Goal: Task Accomplishment & Management: Complete application form

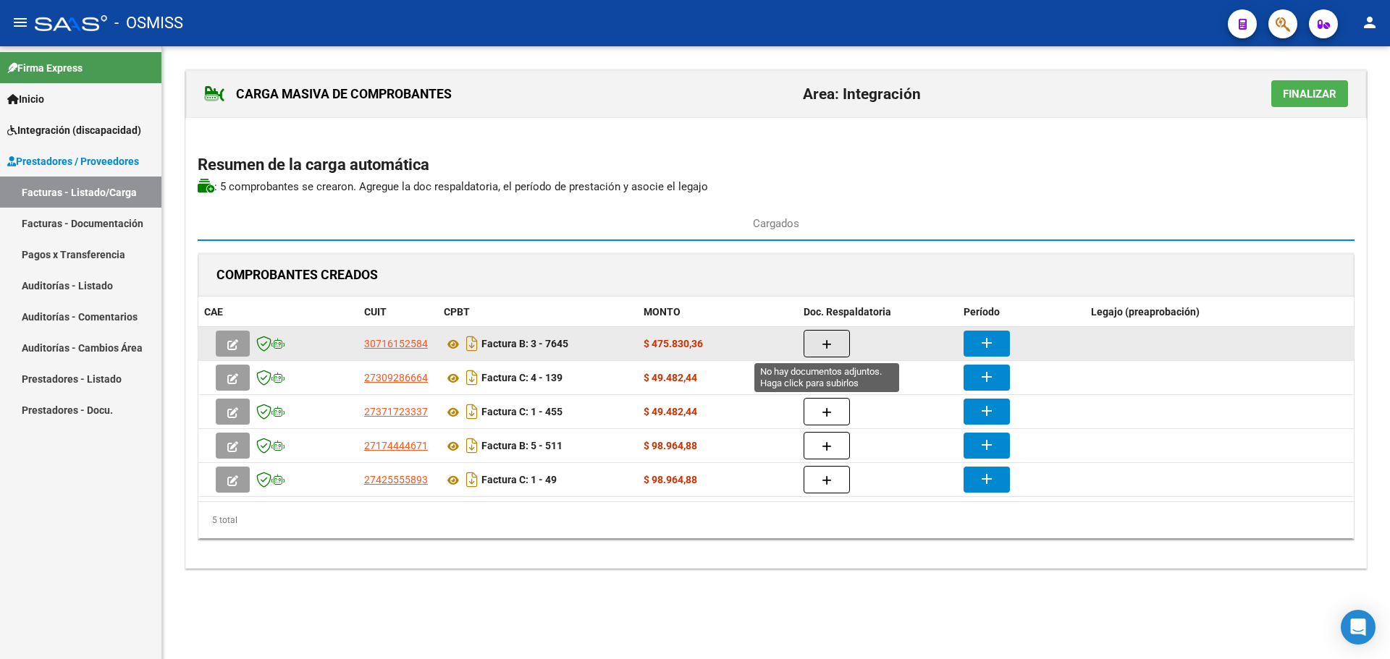
click at [829, 342] on icon "button" at bounding box center [826, 344] width 10 height 11
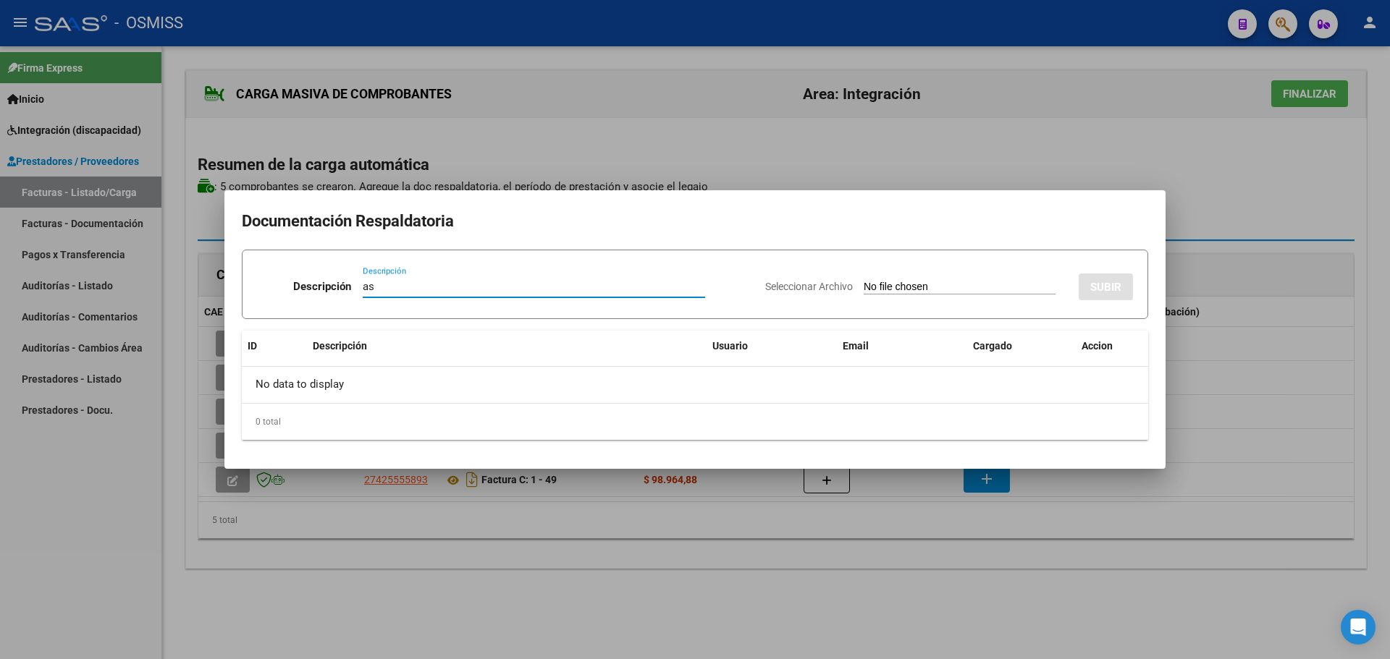
type input "as"
click at [905, 292] on input "Seleccionar Archivo" at bounding box center [959, 288] width 192 height 14
type input "C:\fakepath\08-2025 Planilla.pdf"
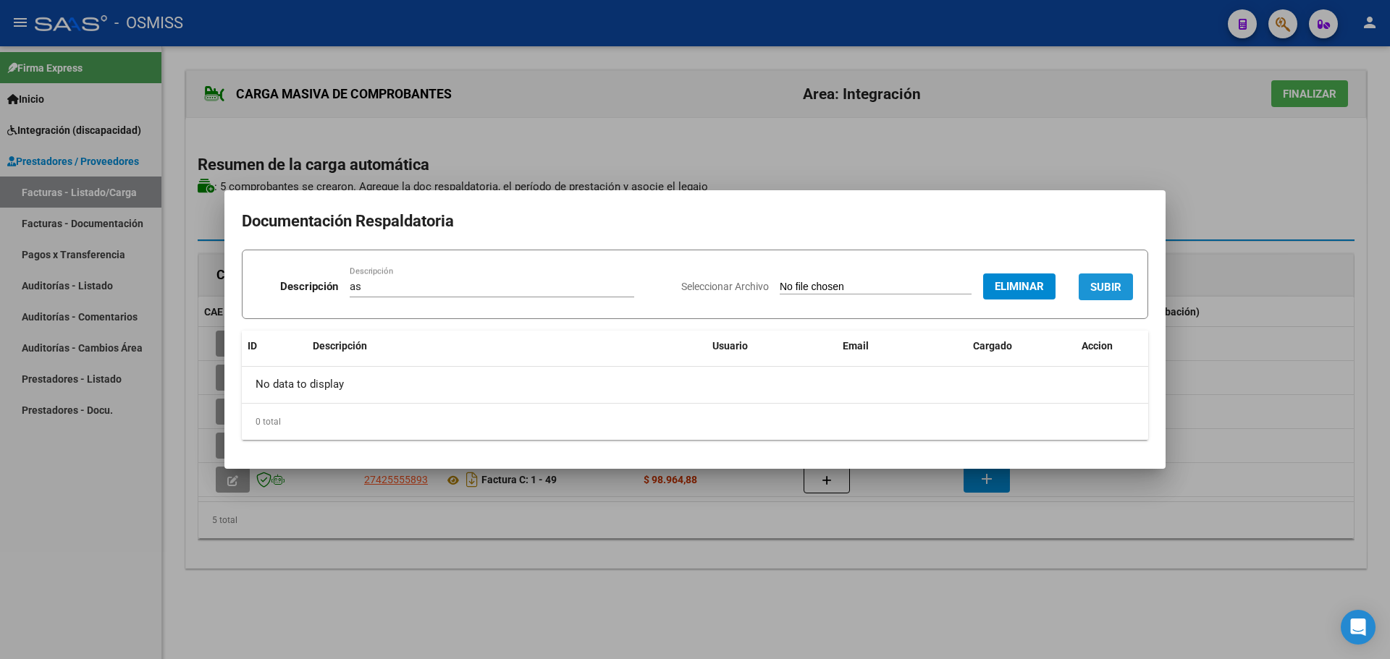
click at [1112, 287] on span "SUBIR" at bounding box center [1105, 287] width 31 height 13
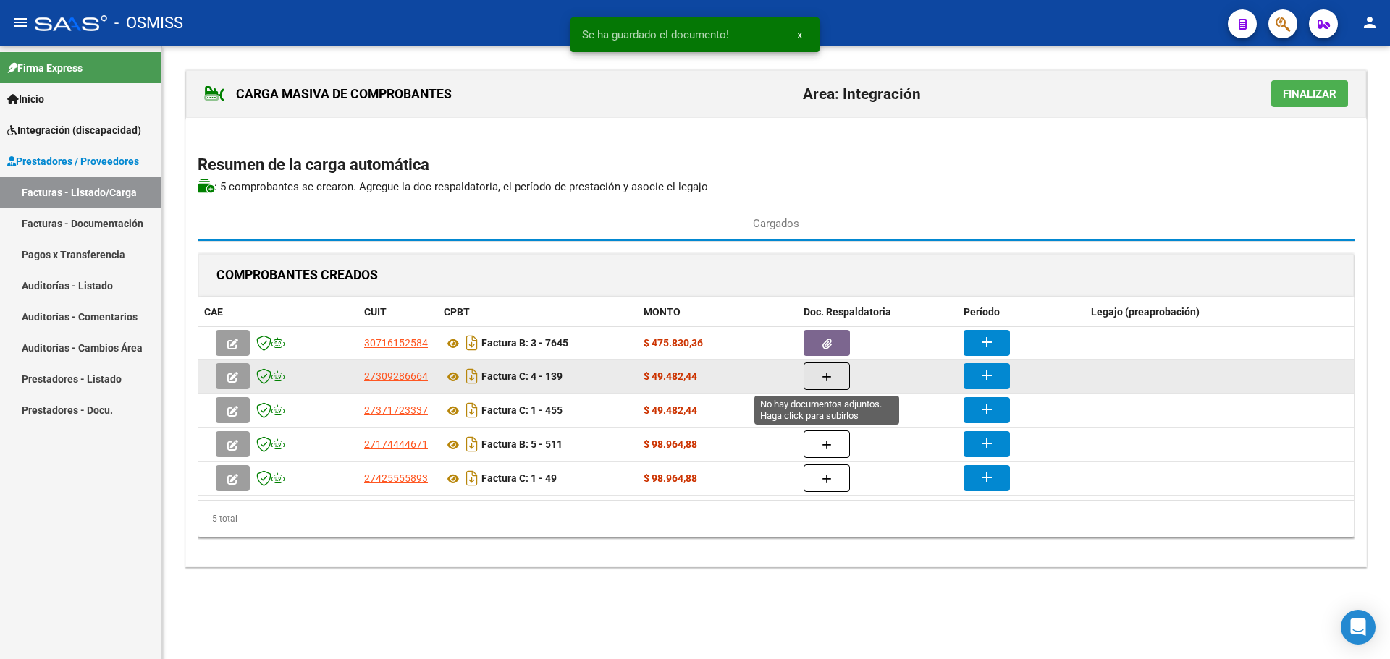
click at [839, 376] on button "button" at bounding box center [826, 377] width 46 height 28
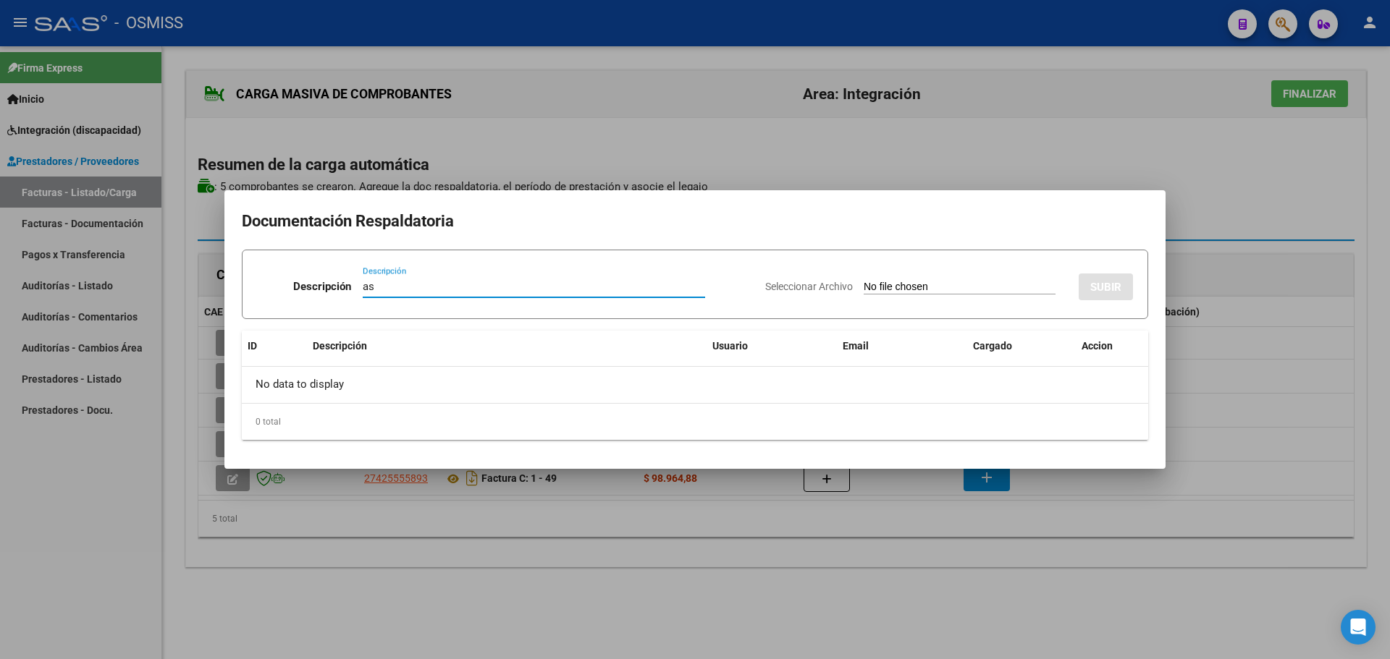
type input "as"
click at [963, 291] on input "Seleccionar Archivo" at bounding box center [959, 288] width 192 height 14
type input "C:\fakepath\Fact [PERSON_NAME] Ps asistencia.pdf"
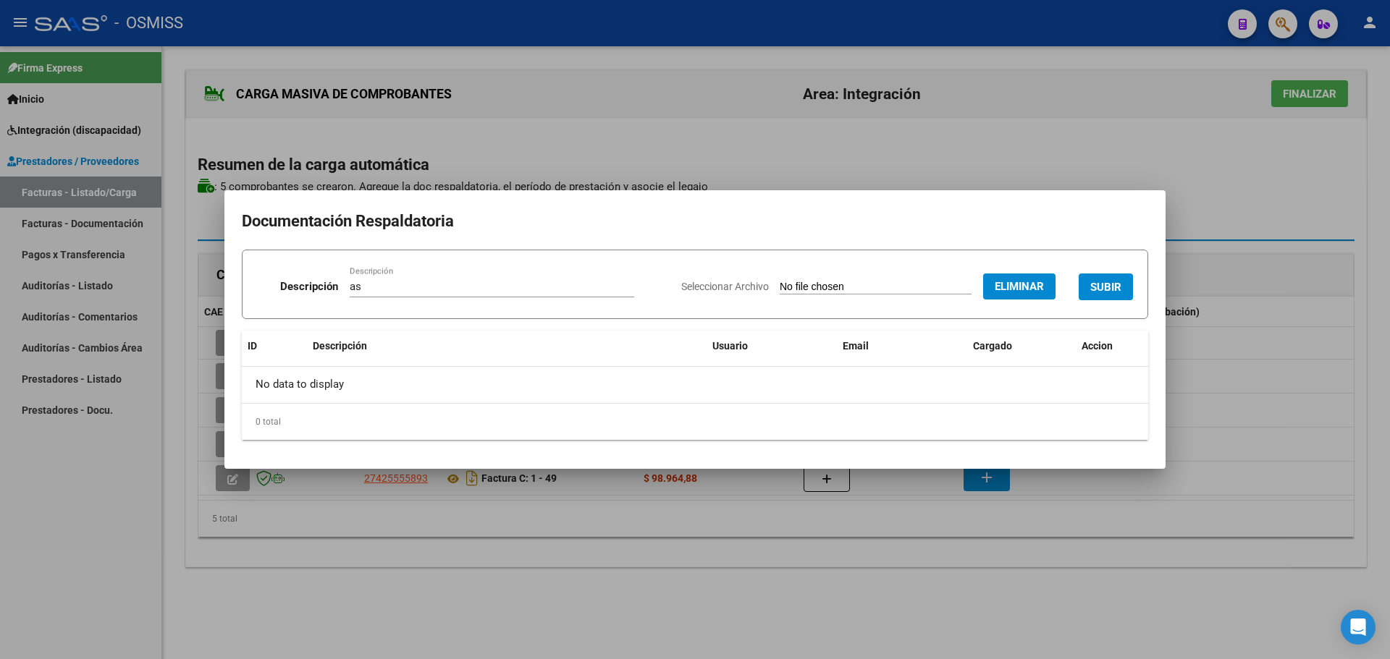
click at [1108, 290] on span "SUBIR" at bounding box center [1105, 287] width 31 height 13
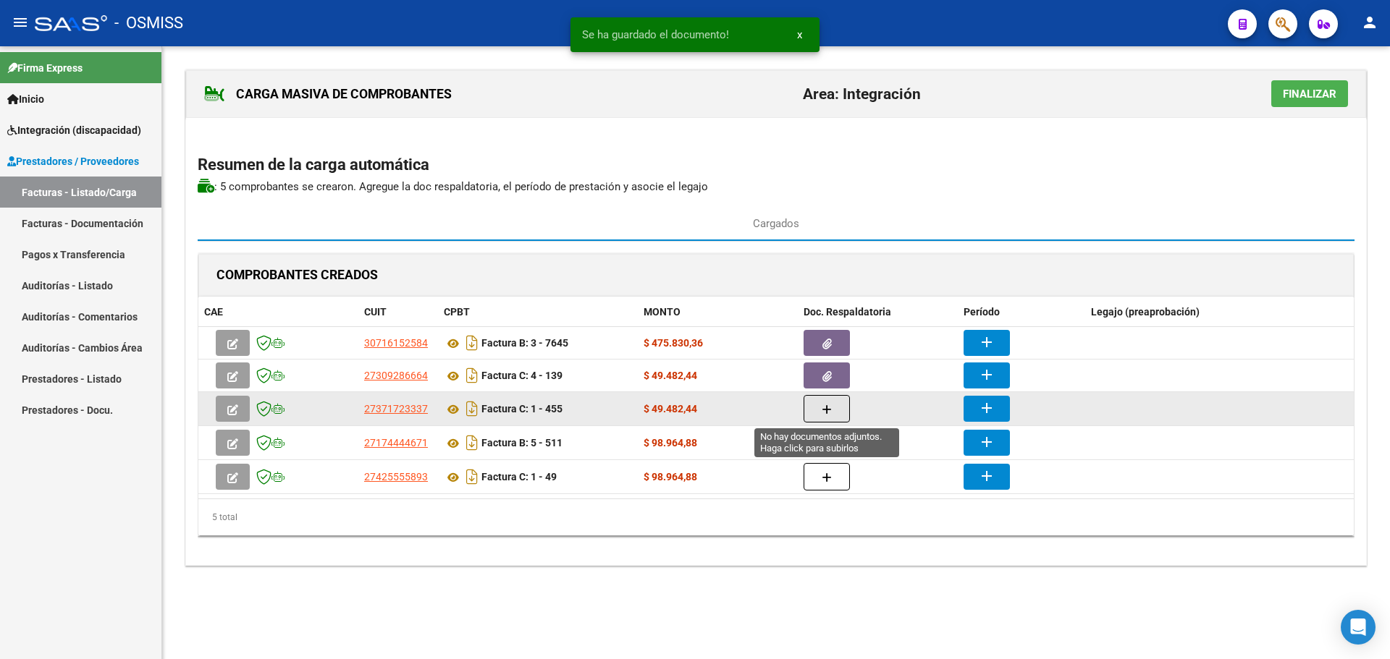
click at [831, 406] on icon "button" at bounding box center [826, 410] width 10 height 11
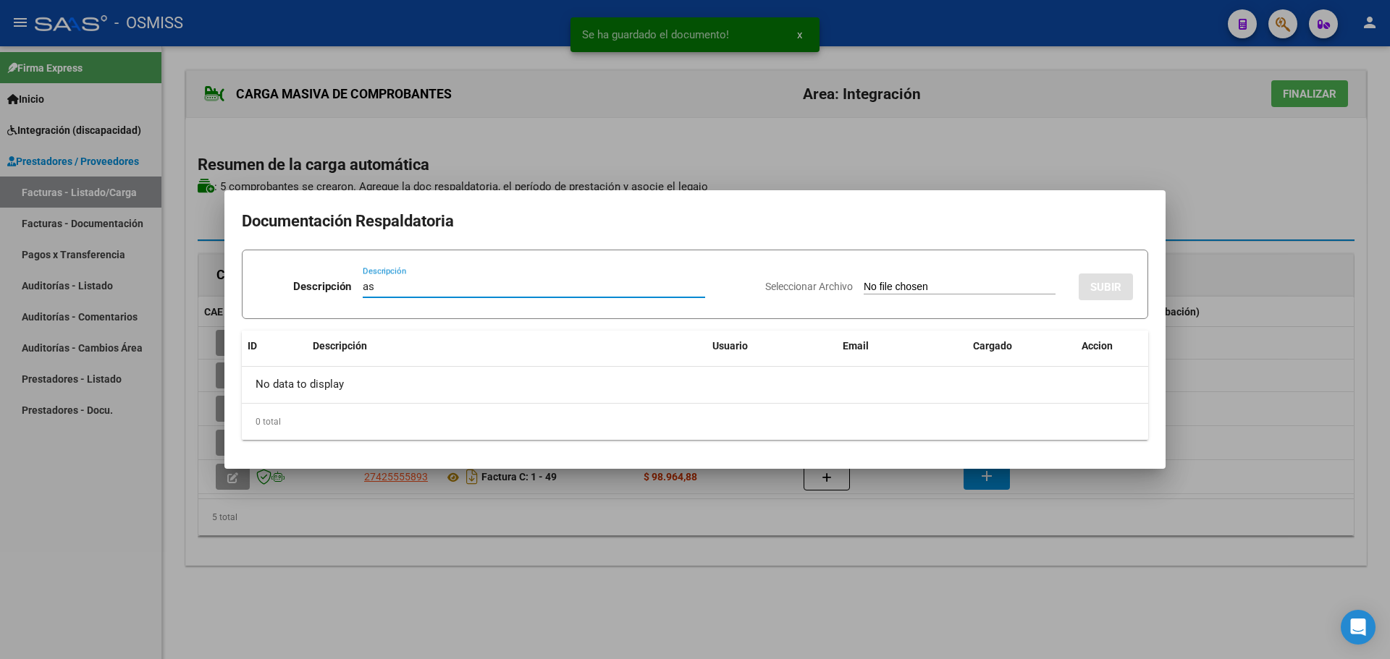
type input "as"
click at [874, 287] on input "Seleccionar Archivo" at bounding box center [959, 288] width 192 height 14
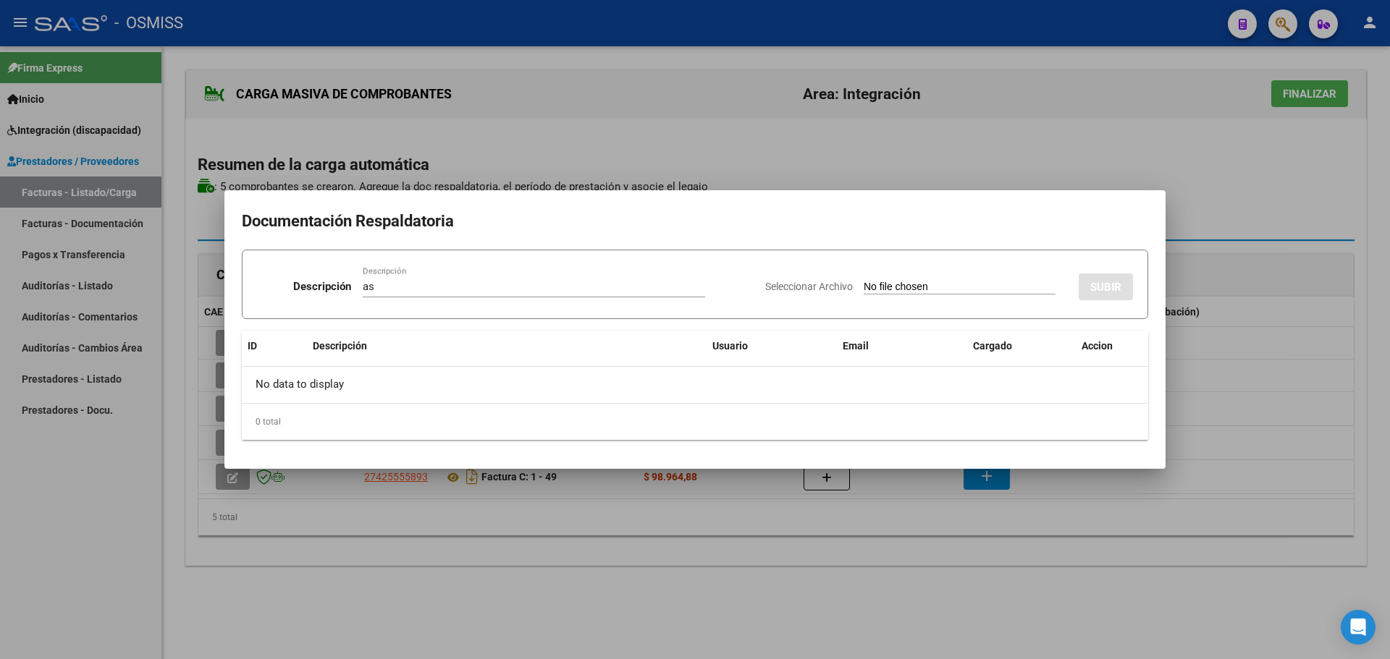
type input "C:\fakepath\asistencia kata agosto.pdf"
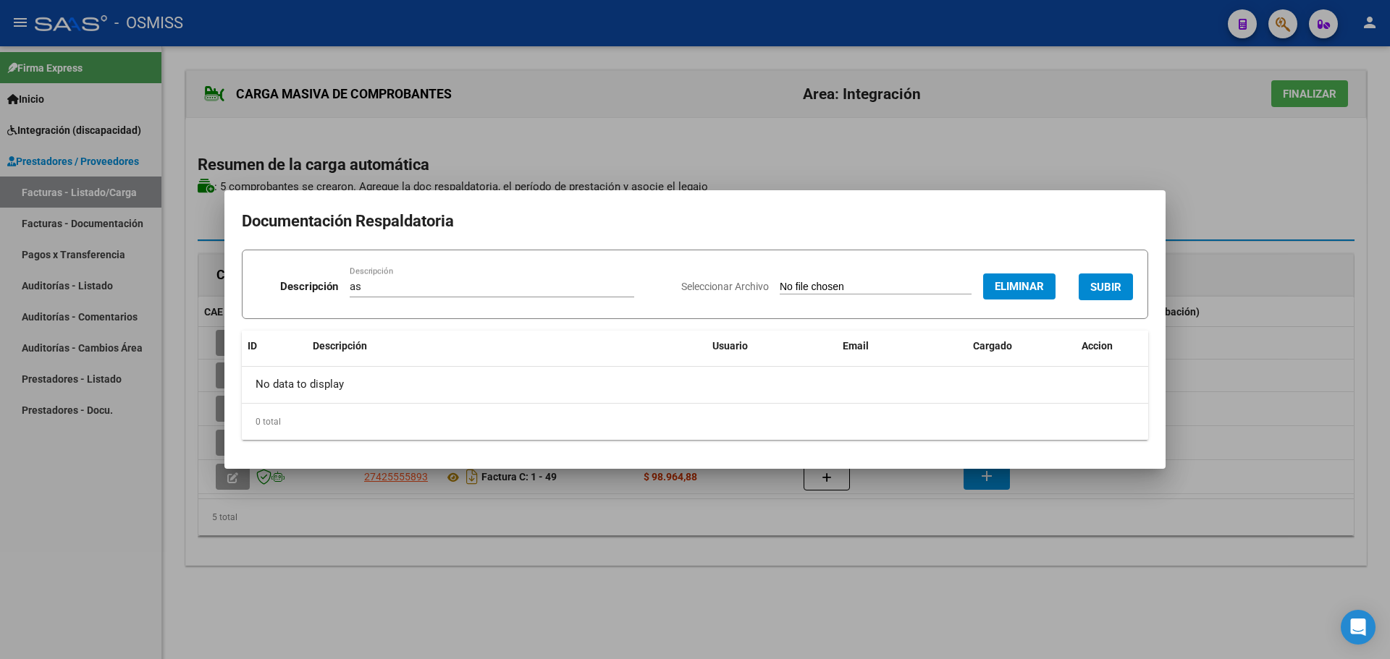
click at [1102, 283] on span "SUBIR" at bounding box center [1105, 287] width 31 height 13
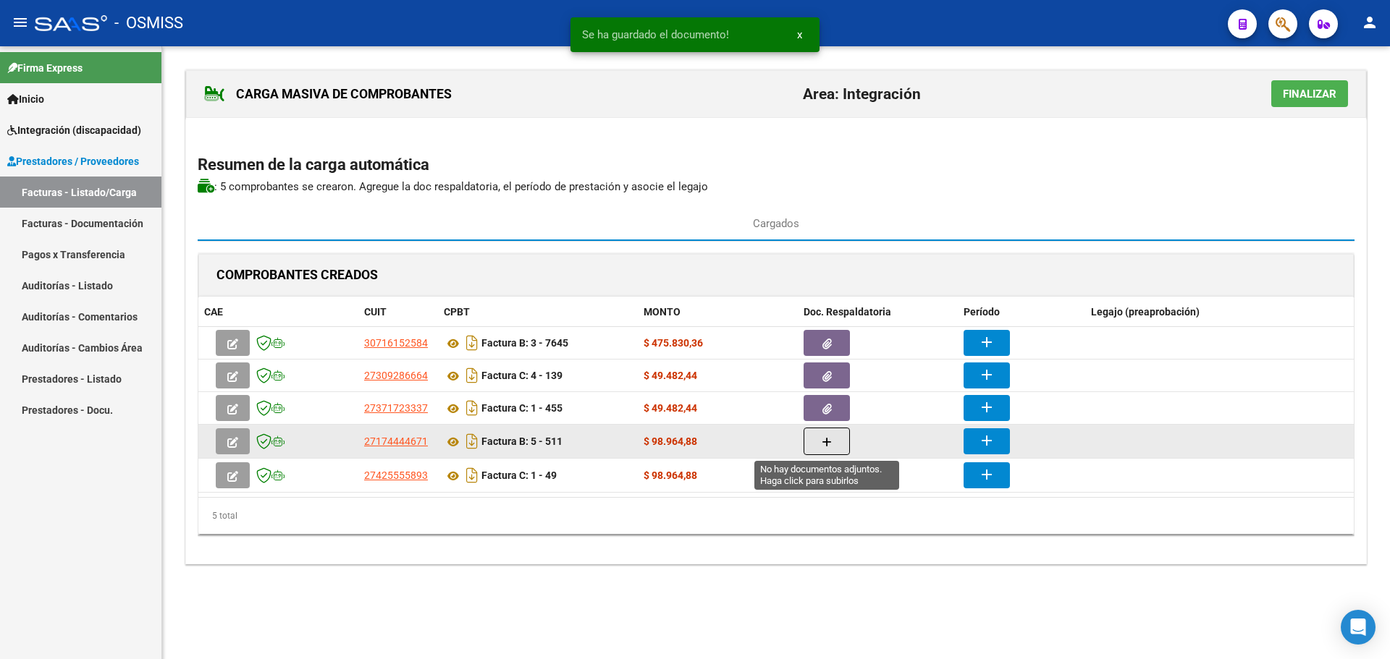
click at [825, 447] on icon "button" at bounding box center [826, 442] width 10 height 11
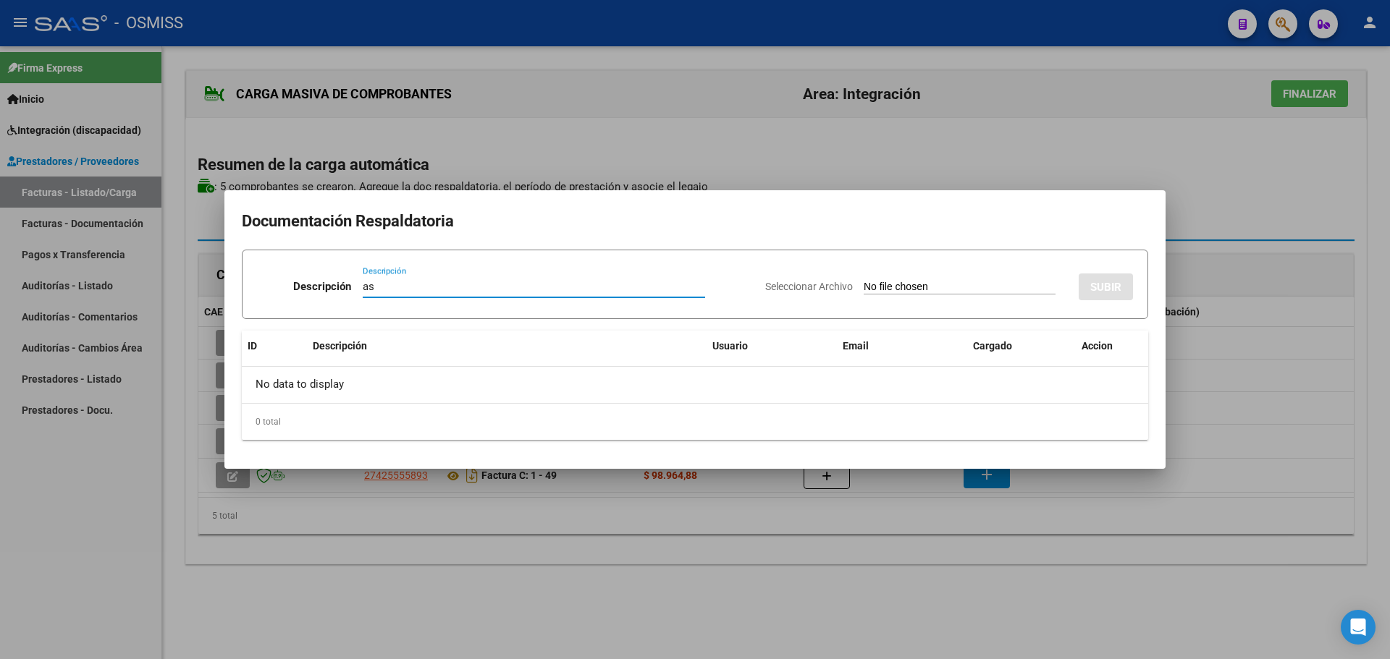
type input "as"
click at [887, 285] on input "Seleccionar Archivo" at bounding box center [959, 288] width 192 height 14
type input "C:\fakepath\Fact [PERSON_NAME] asistencia.pdf"
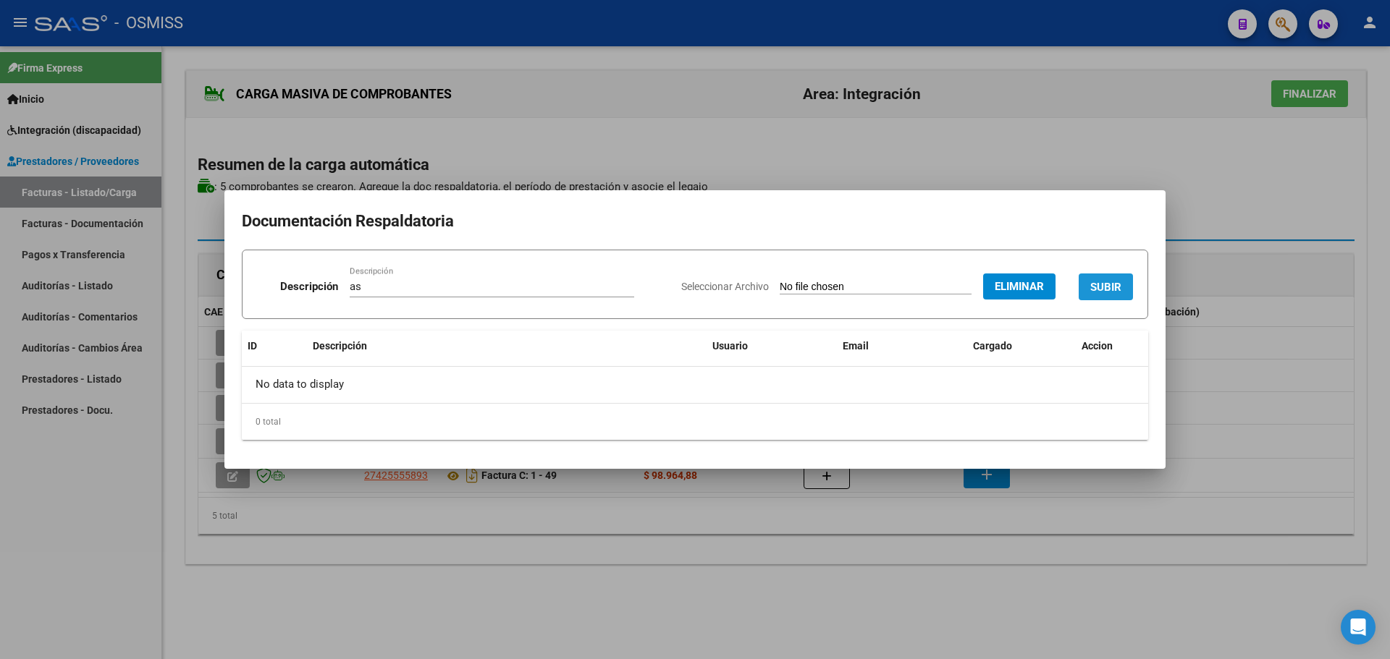
click at [1092, 284] on span "SUBIR" at bounding box center [1105, 287] width 31 height 13
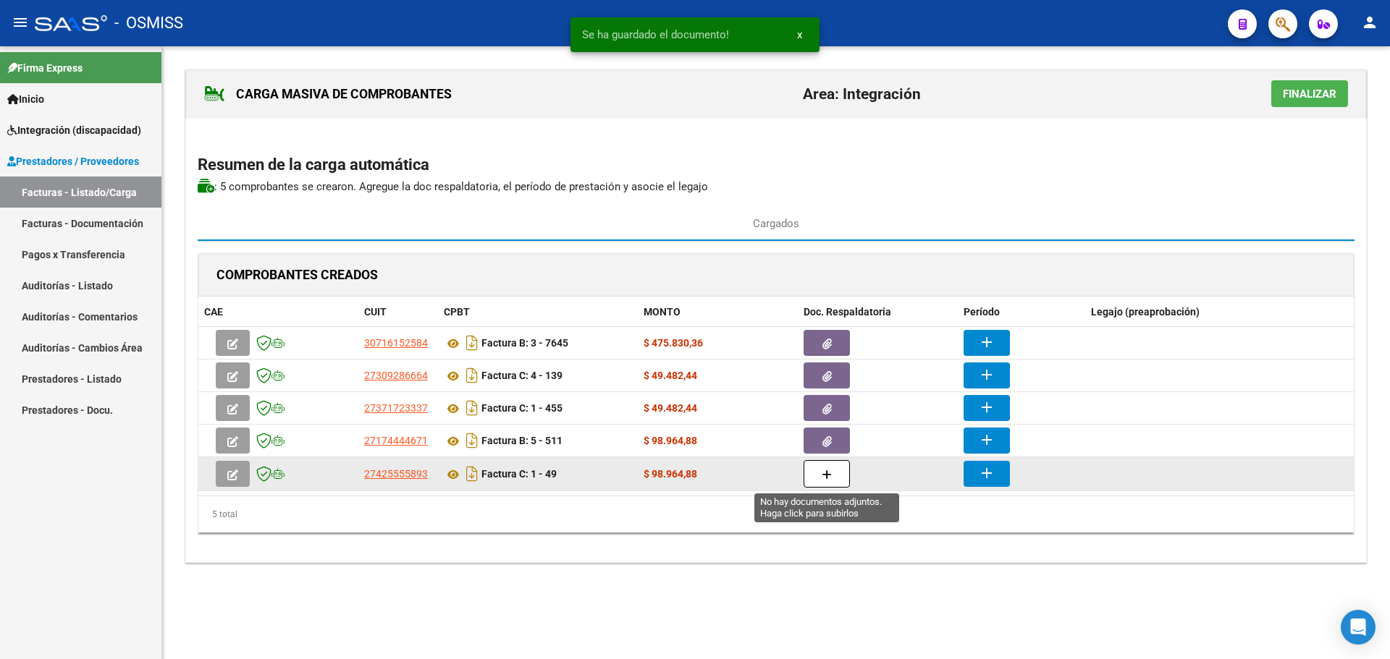
click at [814, 473] on button "button" at bounding box center [826, 474] width 46 height 28
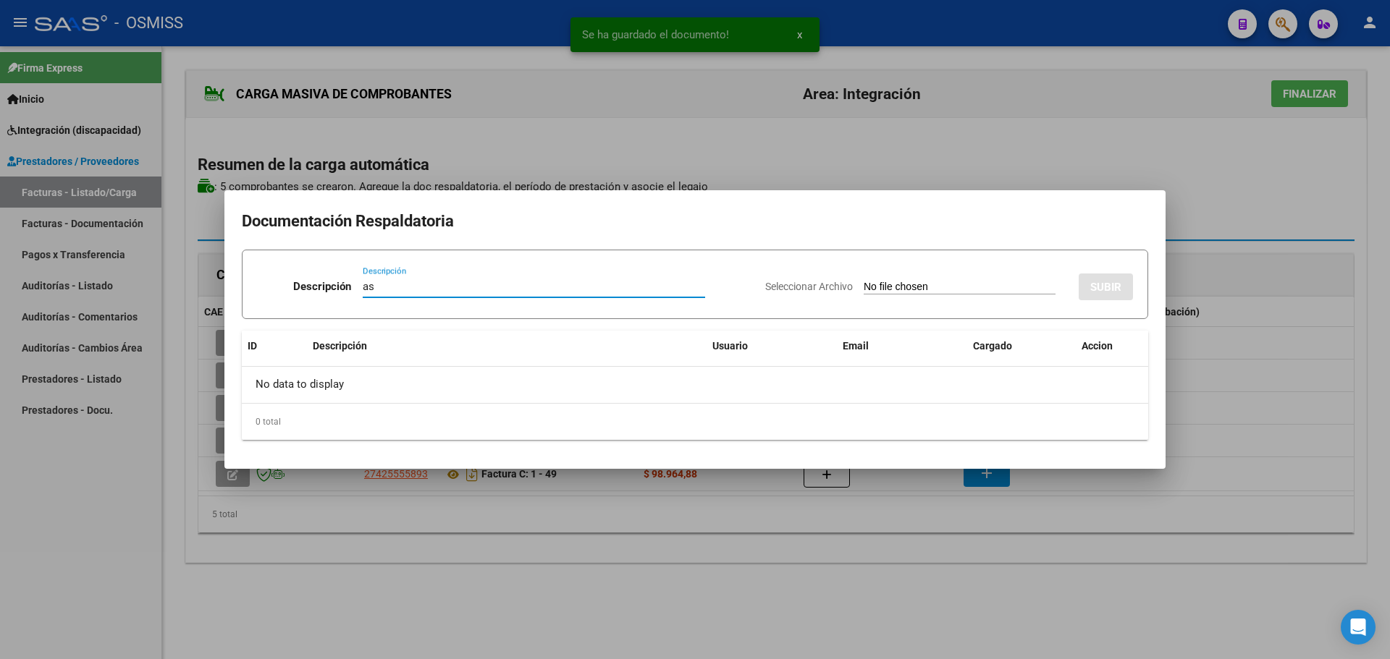
type input "as"
click at [886, 292] on input "Seleccionar Archivo" at bounding box center [959, 288] width 192 height 14
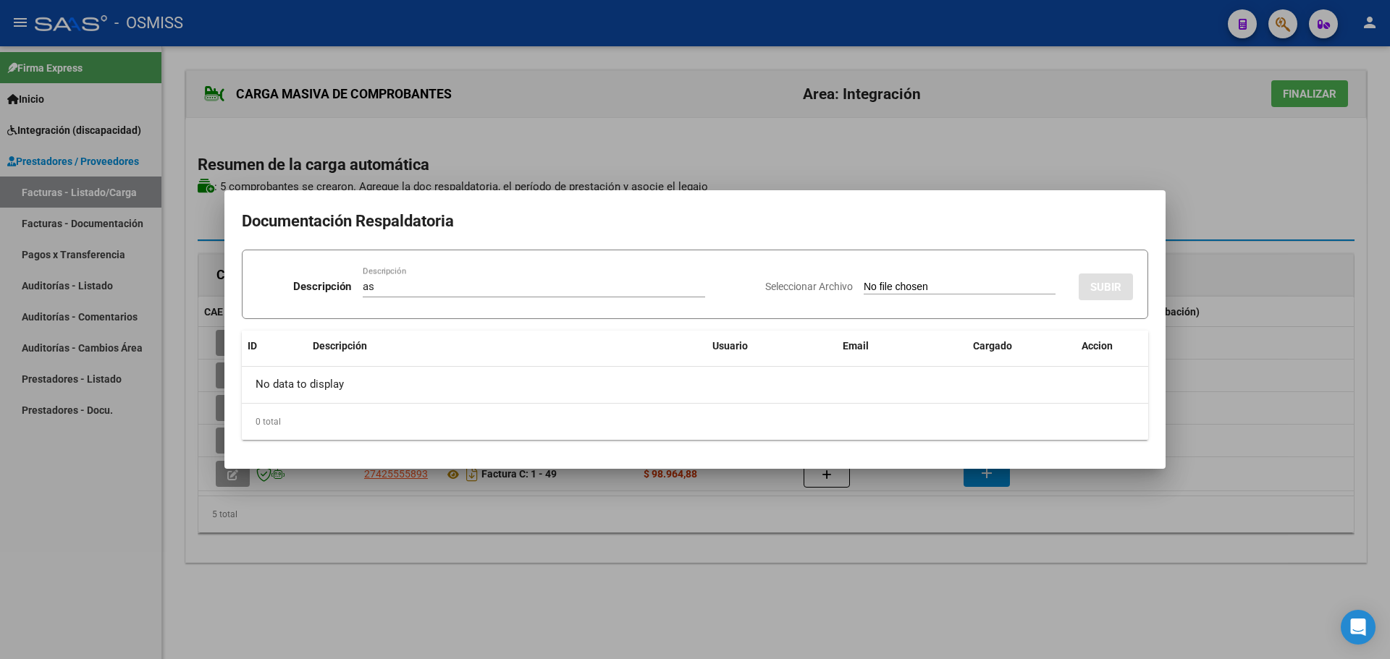
type input "C:\fakepath\asistencia agosto - [PERSON_NAME].pdf"
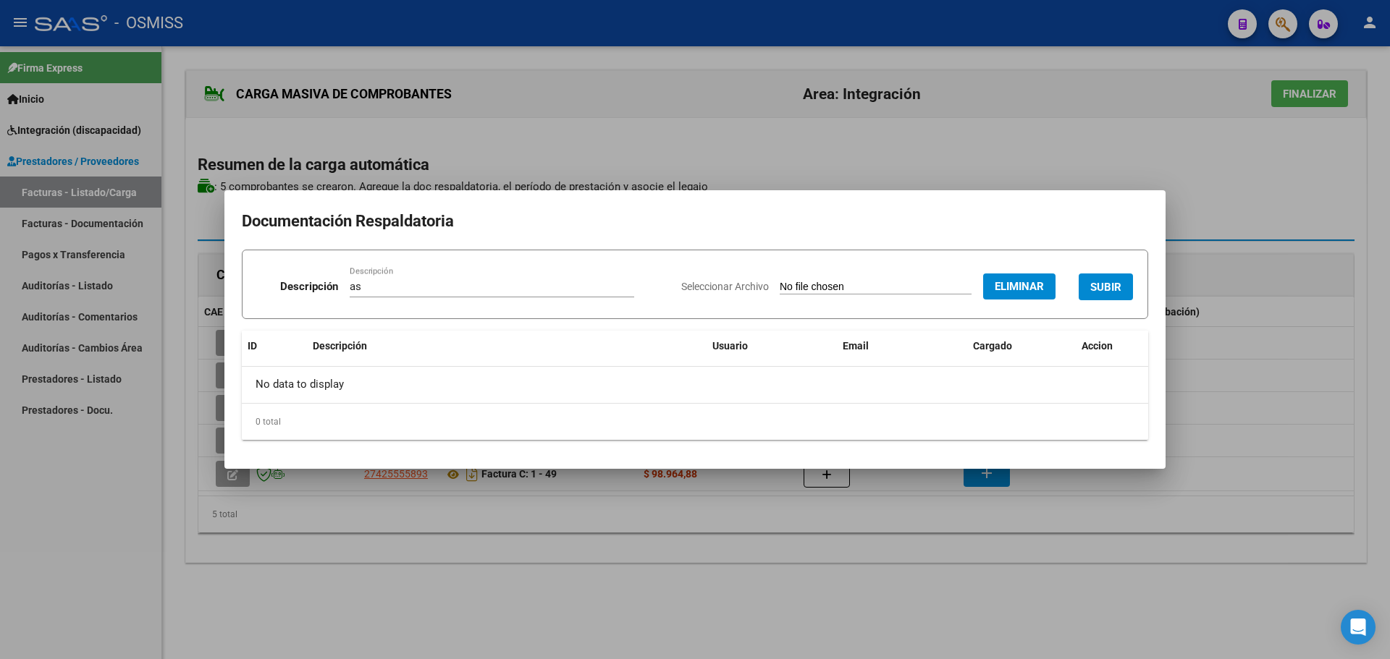
click at [1106, 287] on span "SUBIR" at bounding box center [1105, 287] width 31 height 13
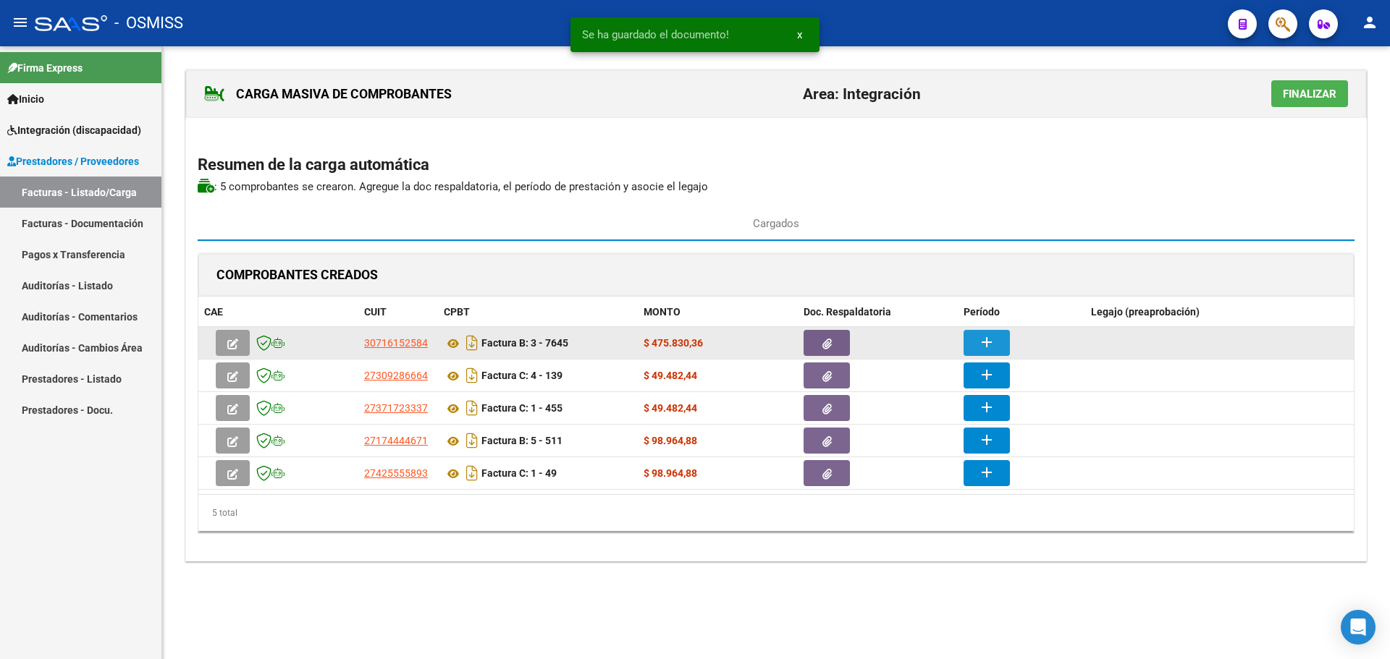
click at [978, 334] on mat-icon "add" at bounding box center [986, 342] width 17 height 17
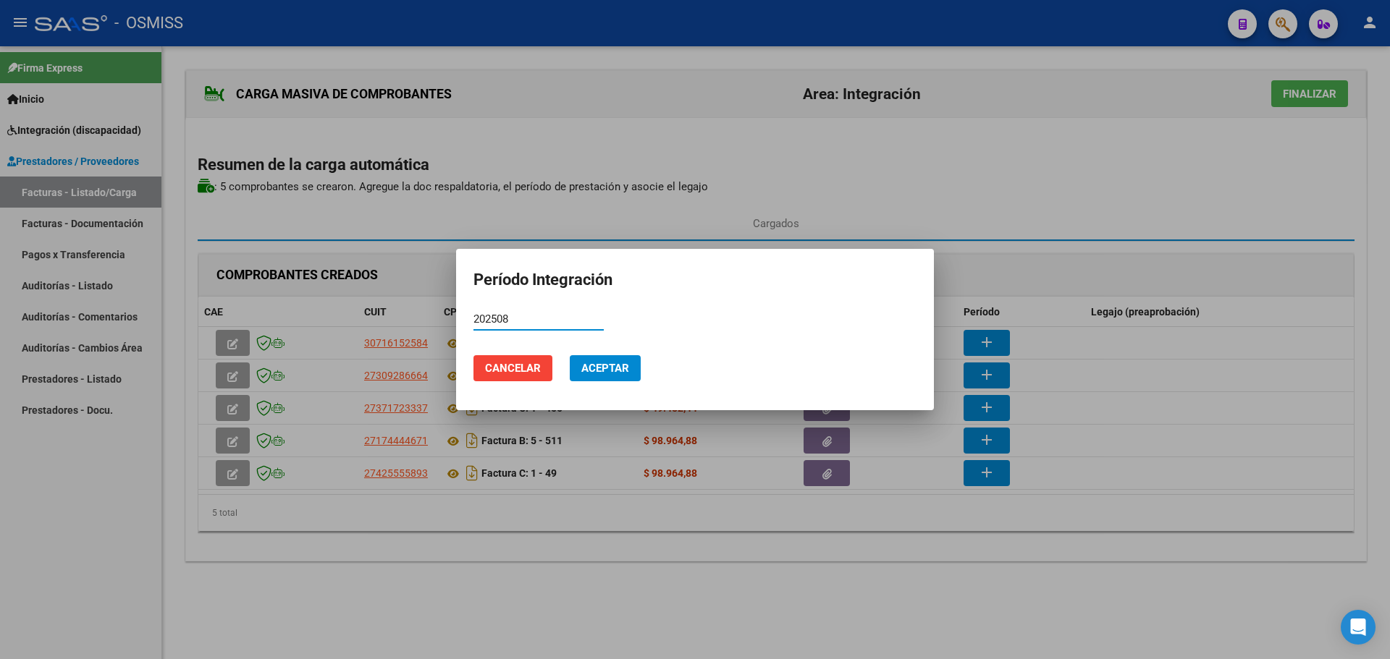
type input "202508"
drag, startPoint x: 526, startPoint y: 310, endPoint x: 462, endPoint y: 318, distance: 64.9
click at [462, 318] on mat-dialog-content "202508 Período (AAAAMM)" at bounding box center [695, 325] width 478 height 35
drag, startPoint x: 512, startPoint y: 319, endPoint x: 465, endPoint y: 321, distance: 47.1
click at [465, 321] on mat-dialog-content "202508 Período (AAAAMM)" at bounding box center [695, 325] width 478 height 35
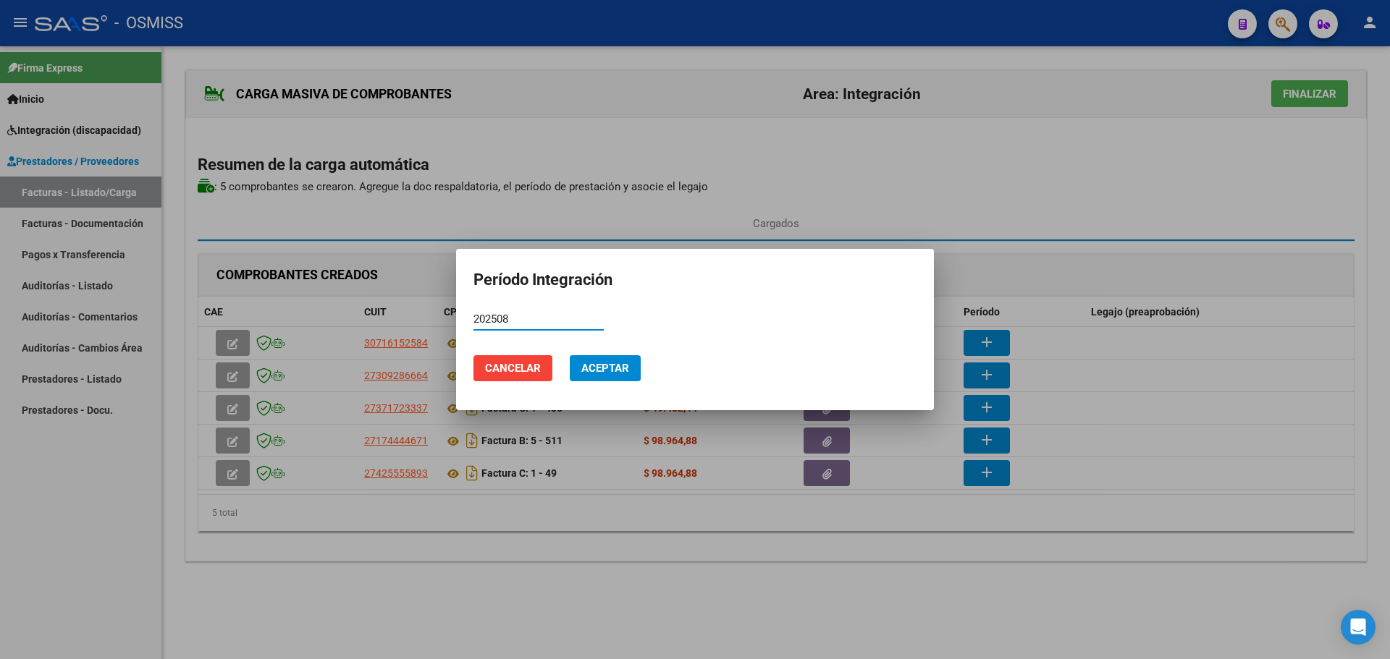
click at [613, 366] on span "Aceptar" at bounding box center [605, 368] width 48 height 13
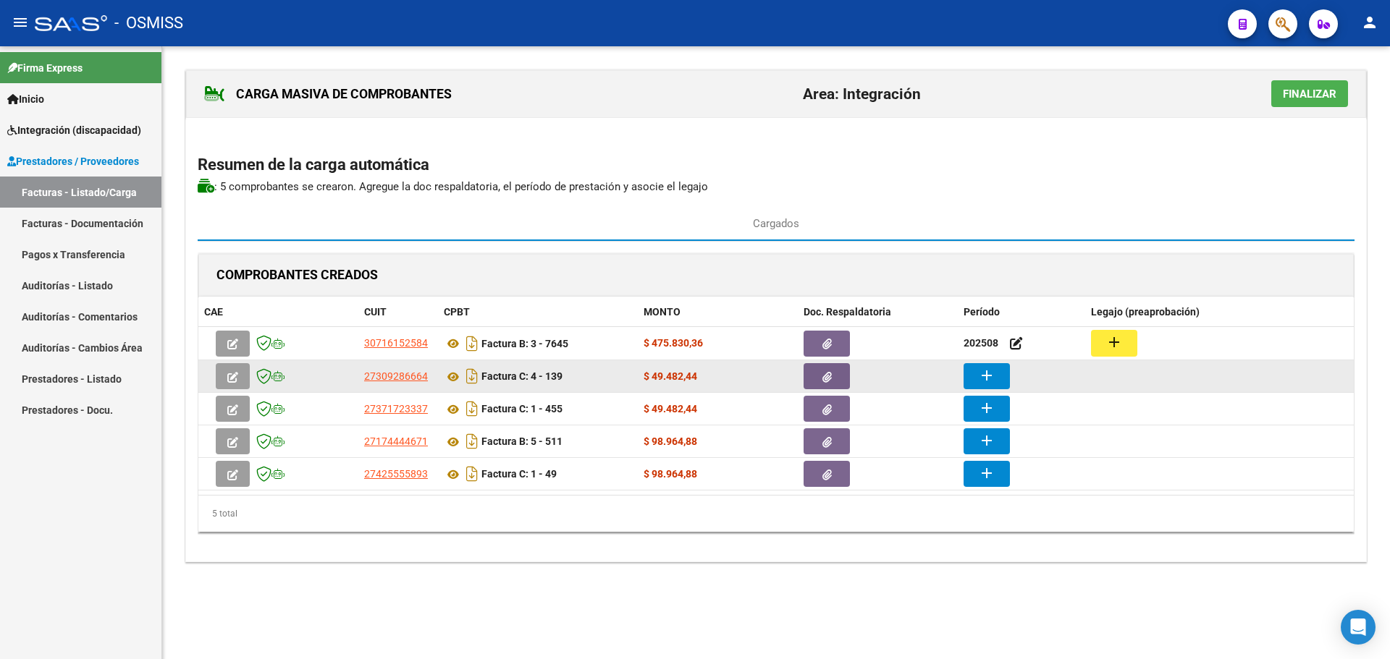
click at [997, 377] on button "add" at bounding box center [986, 376] width 46 height 26
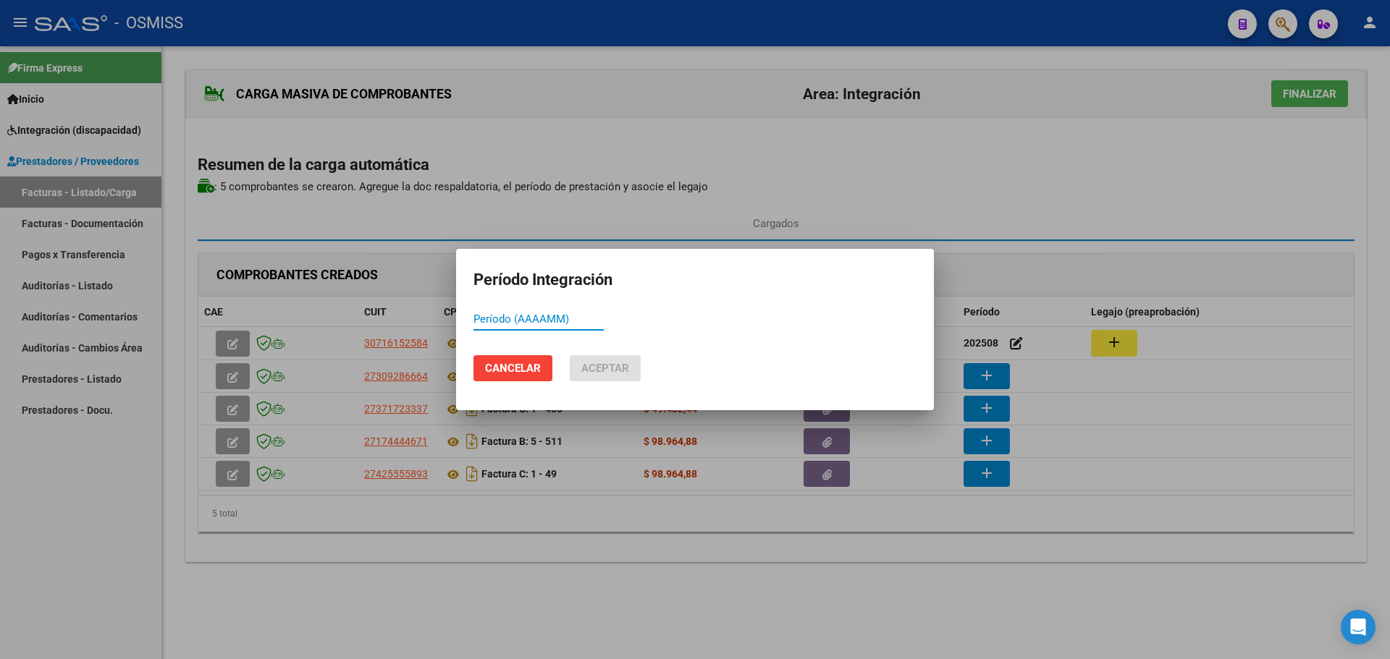
paste input "202508"
type input "202508"
click at [599, 367] on span "Aceptar" at bounding box center [605, 368] width 48 height 13
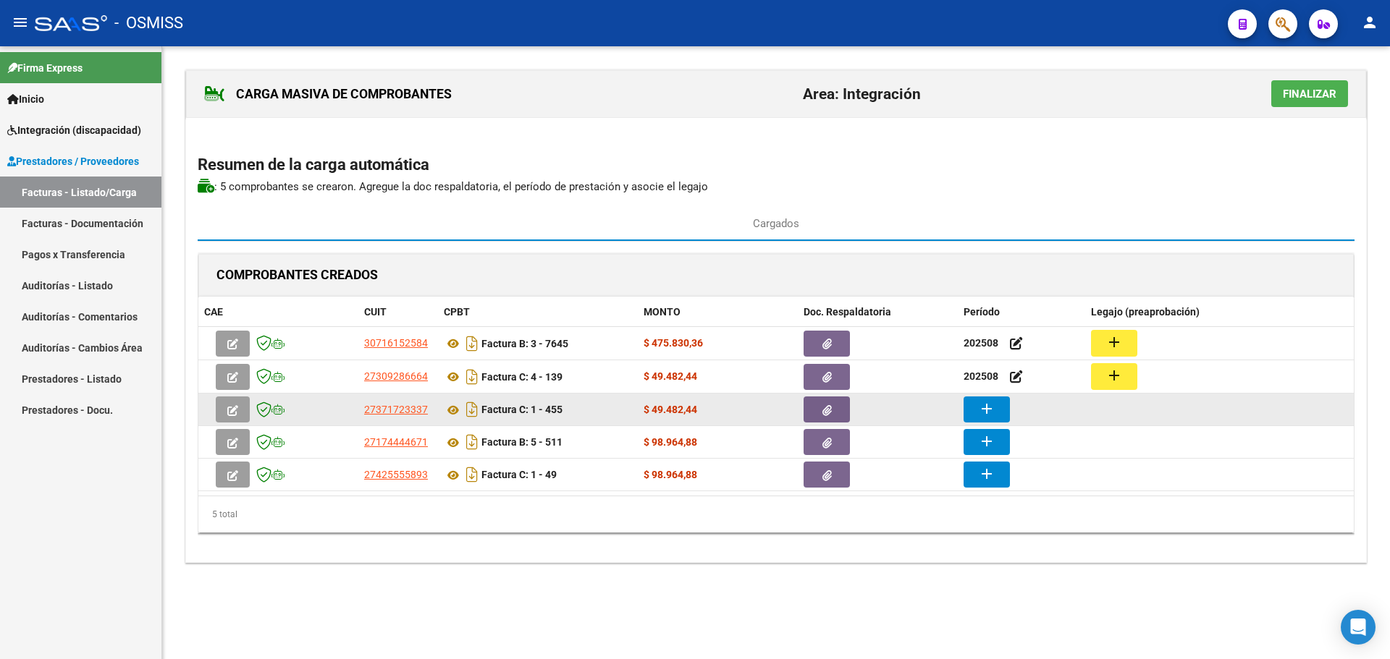
click at [999, 414] on button "add" at bounding box center [986, 410] width 46 height 26
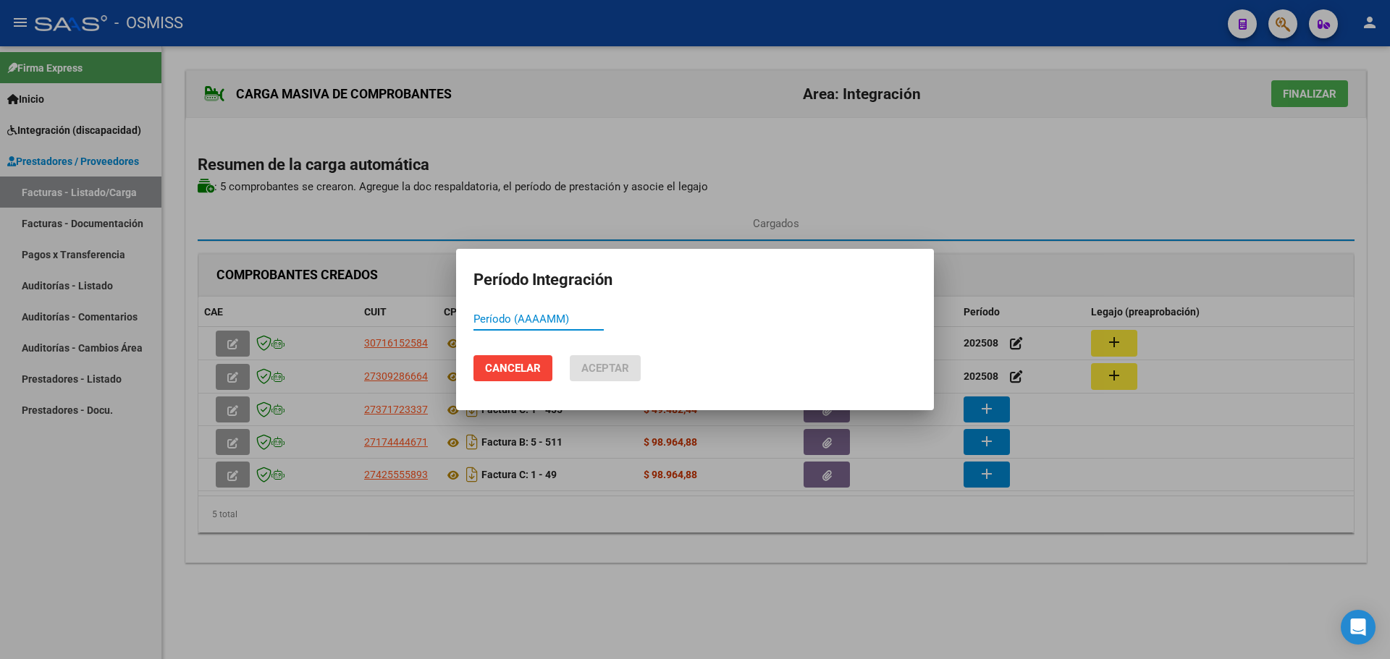
paste input "202508"
type input "202508"
click at [599, 365] on span "Aceptar" at bounding box center [605, 368] width 48 height 13
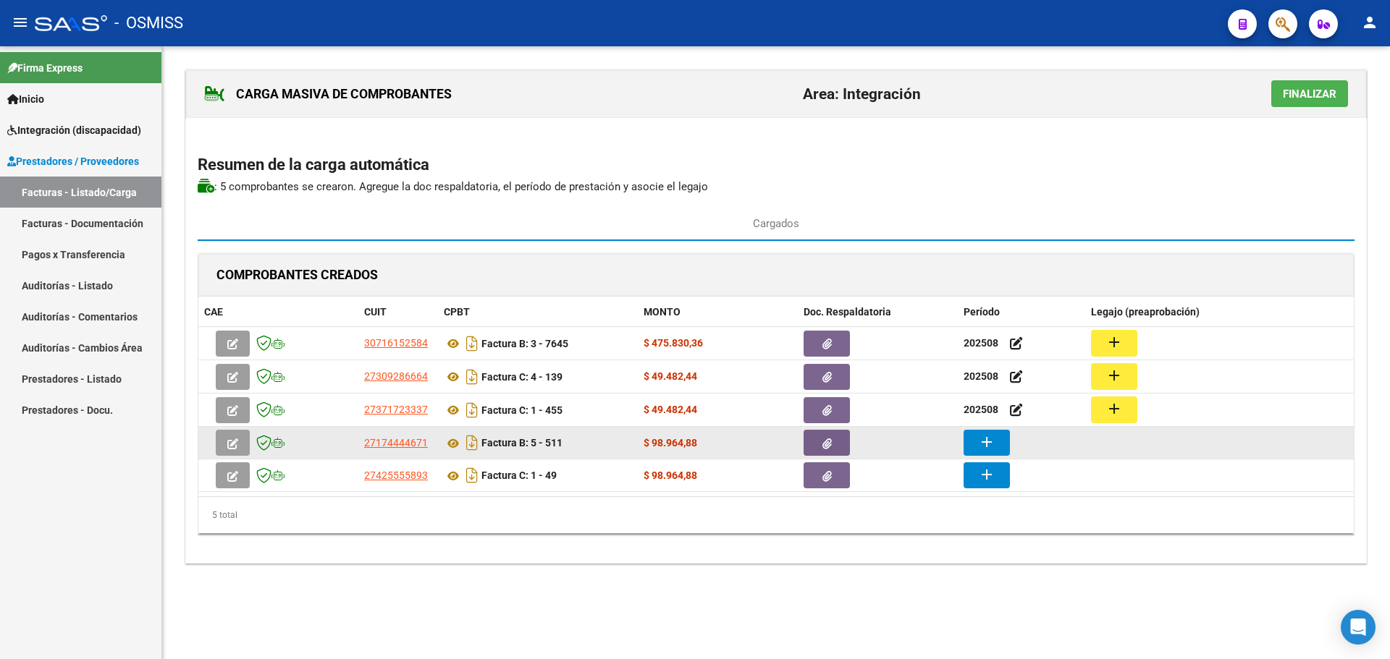
click at [989, 451] on mat-icon "add" at bounding box center [986, 442] width 17 height 17
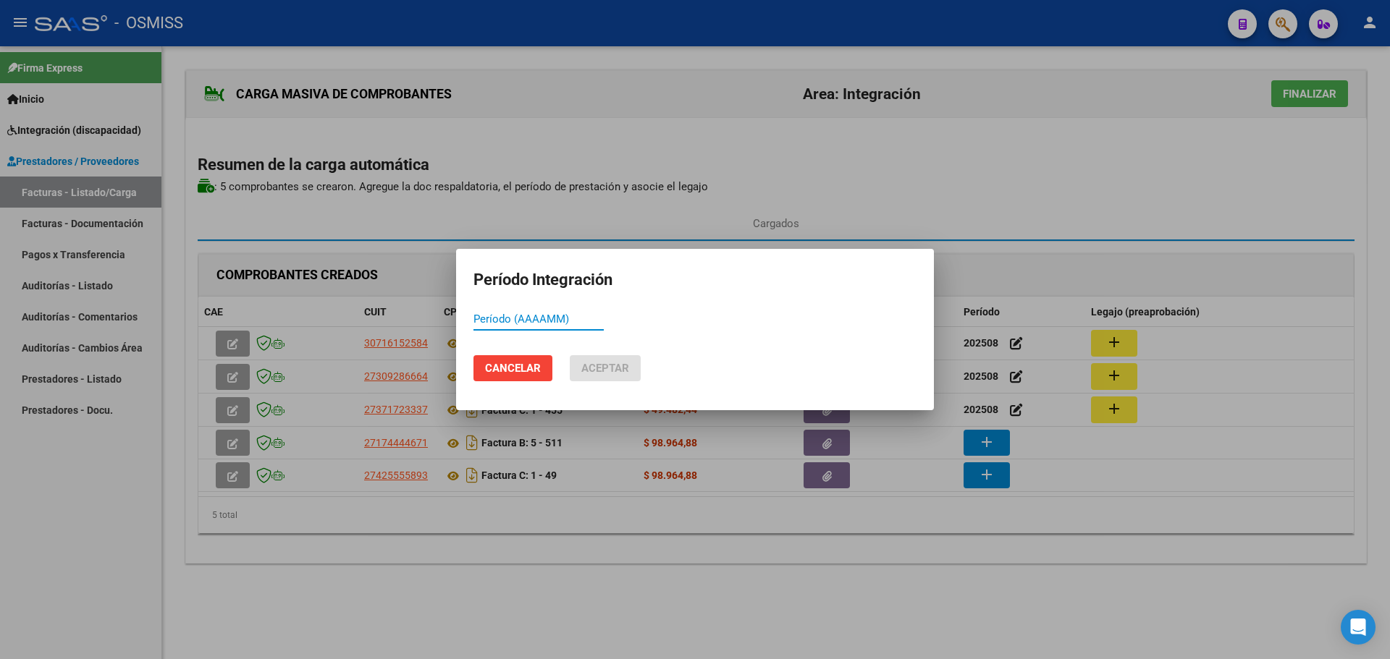
paste input "202508"
type input "202508"
click at [615, 368] on span "Aceptar" at bounding box center [605, 368] width 48 height 13
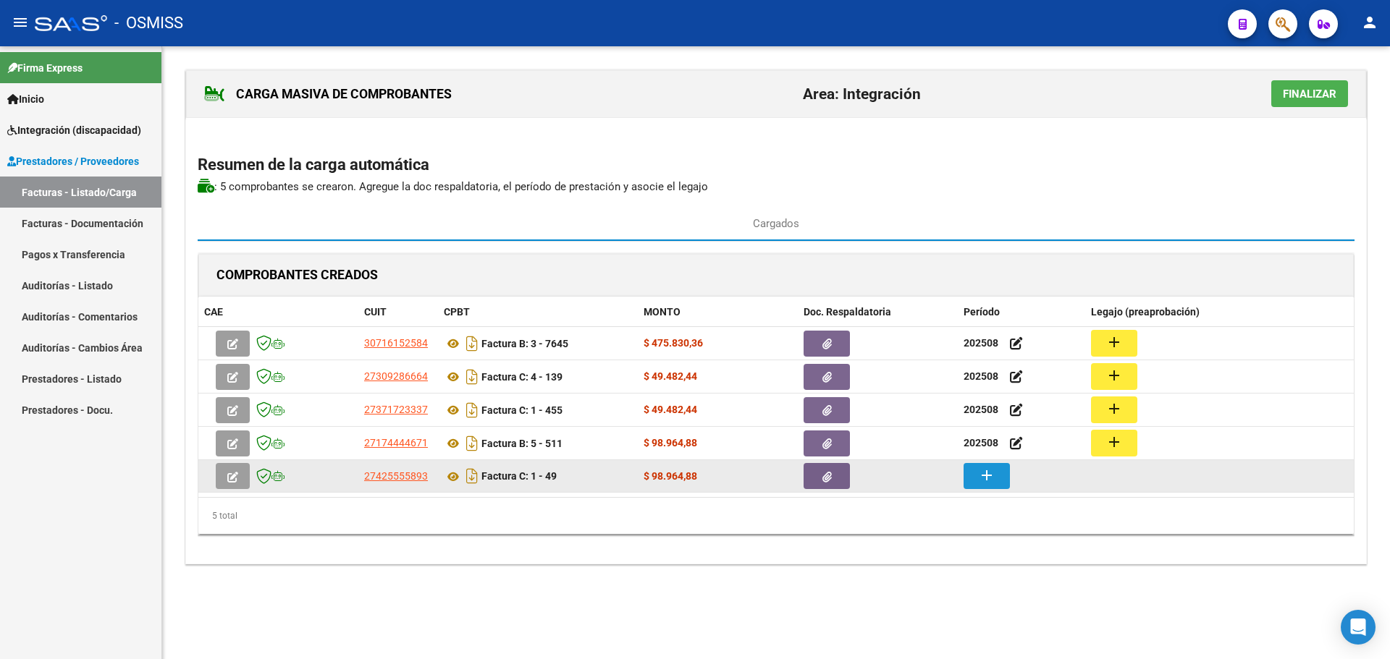
click at [992, 473] on mat-icon "add" at bounding box center [986, 475] width 17 height 17
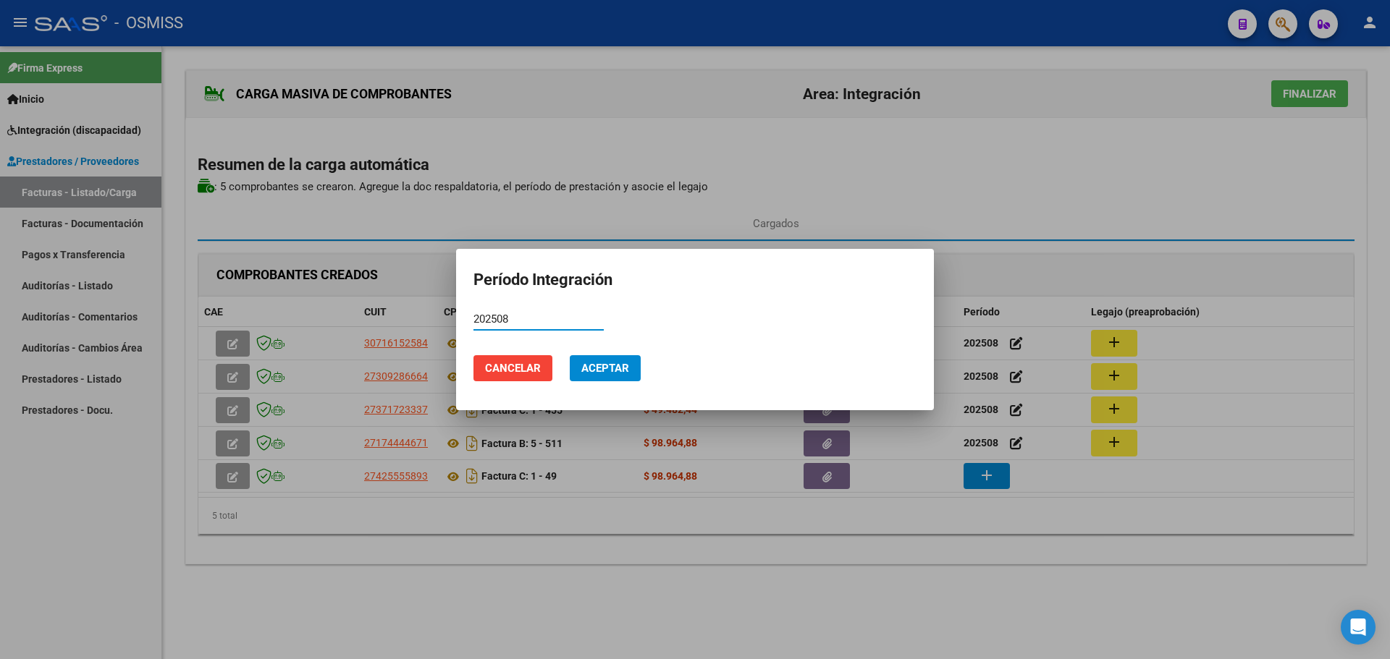
type input "202508"
click at [596, 367] on span "Aceptar" at bounding box center [605, 368] width 48 height 13
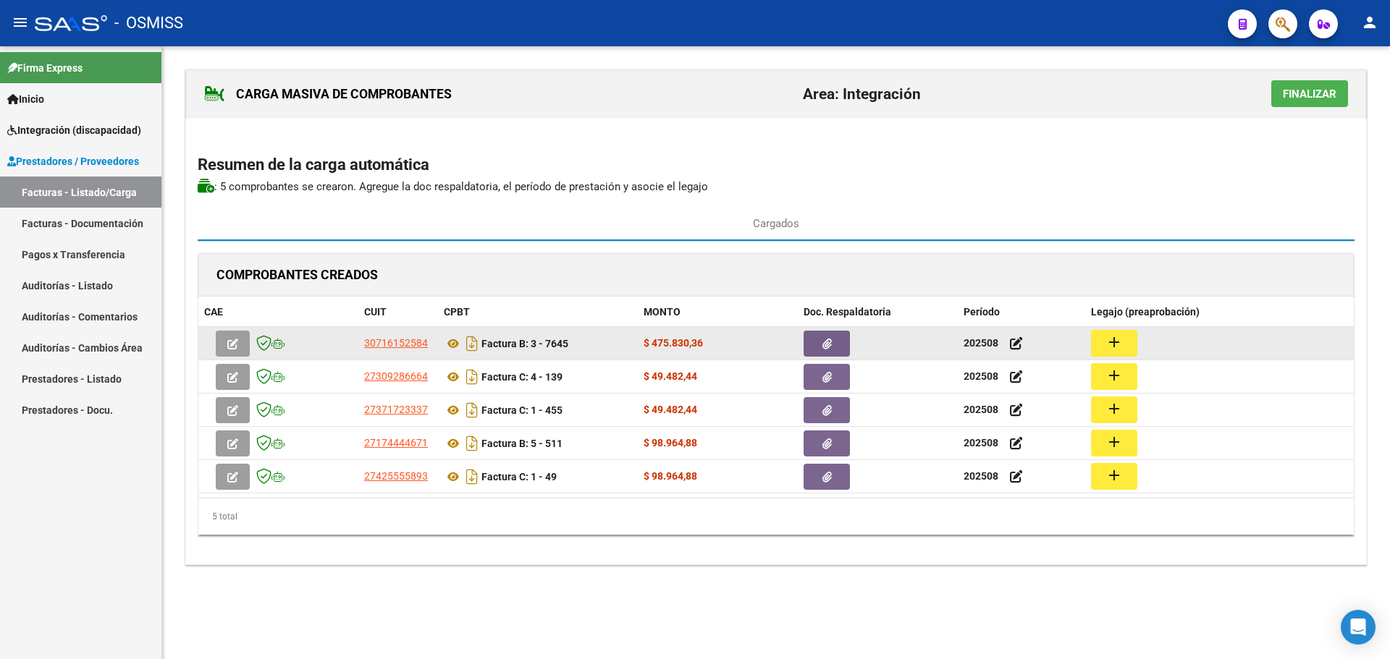
click at [1113, 334] on mat-icon "add" at bounding box center [1113, 342] width 17 height 17
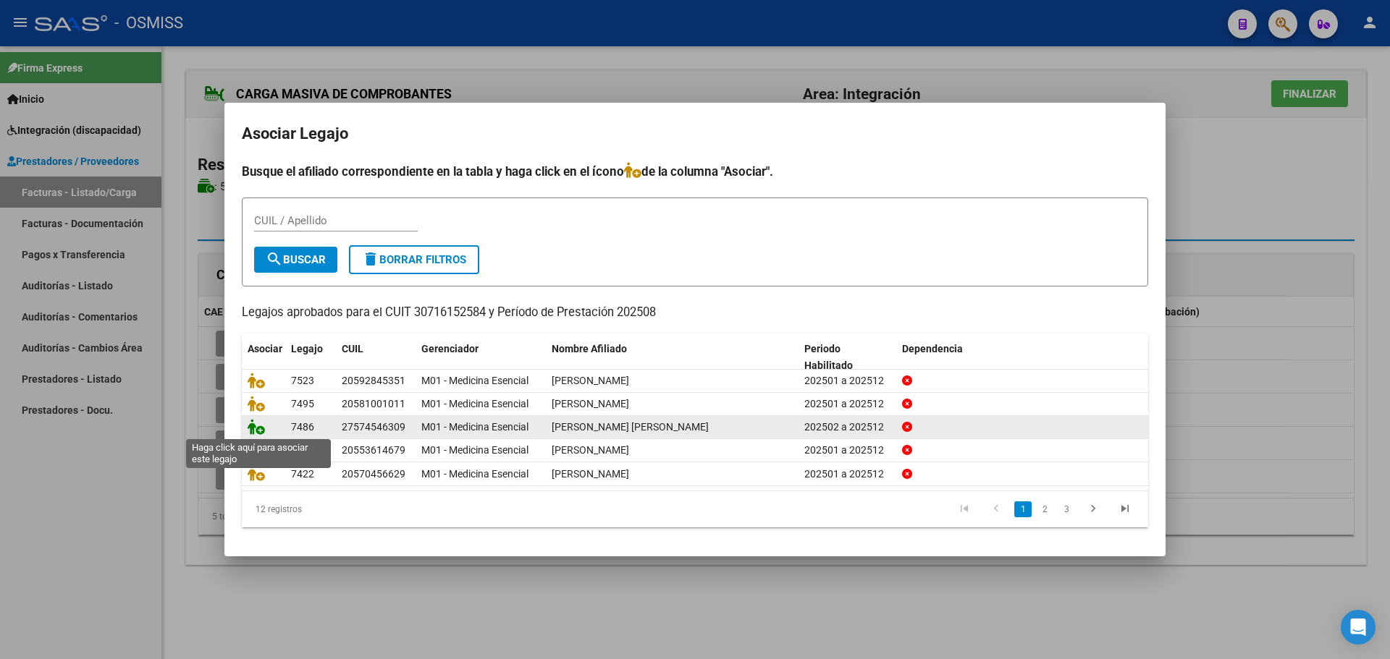
click at [259, 425] on icon at bounding box center [256, 427] width 17 height 16
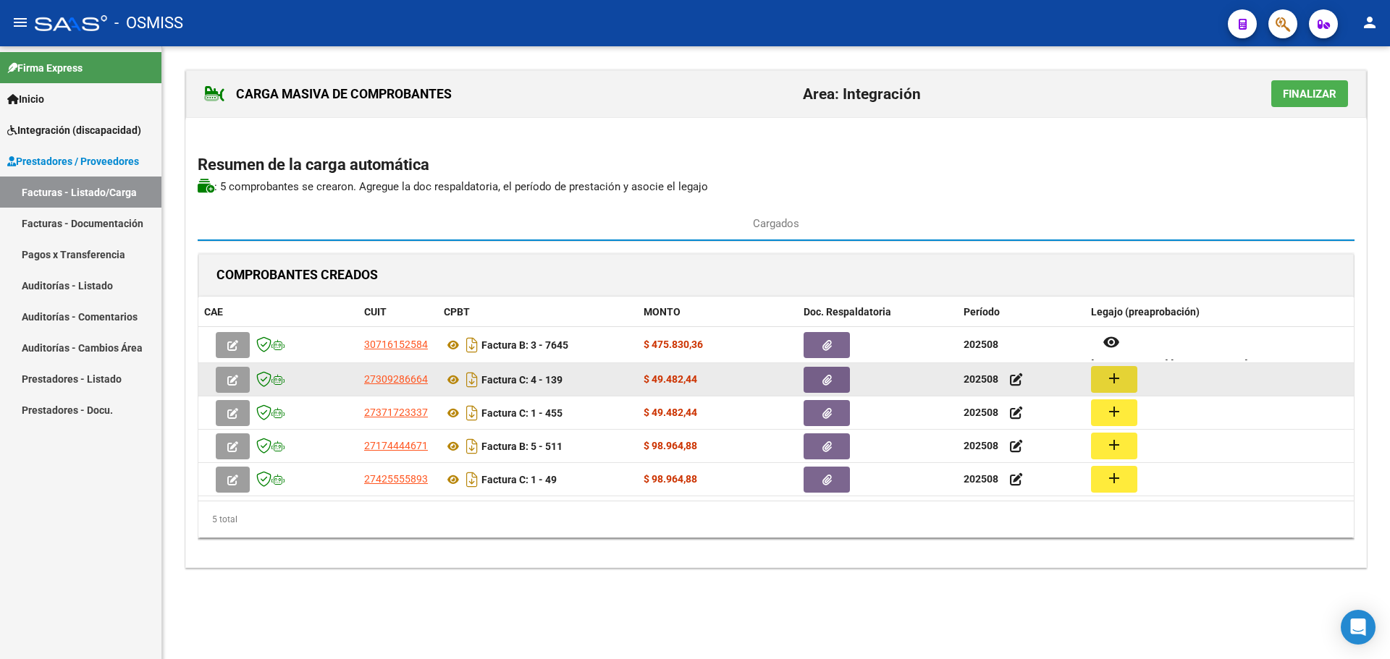
click at [1096, 380] on button "add" at bounding box center [1114, 379] width 46 height 27
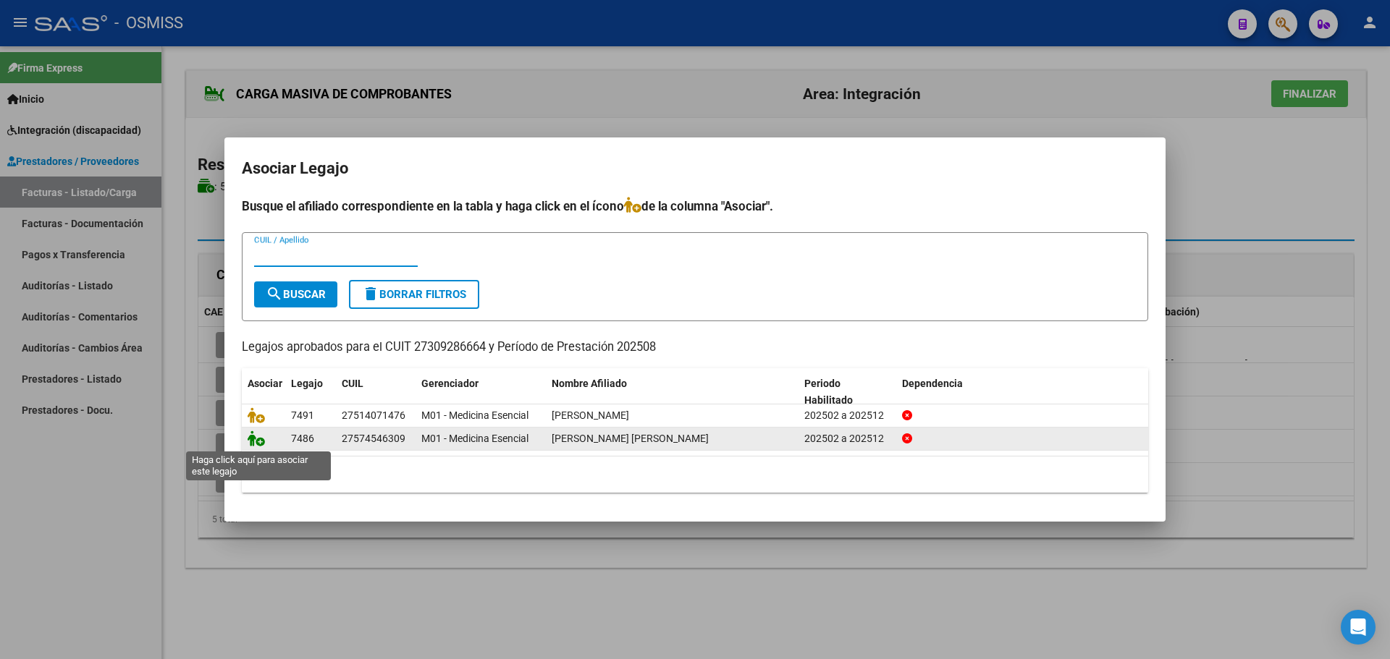
click at [259, 441] on icon at bounding box center [256, 439] width 17 height 16
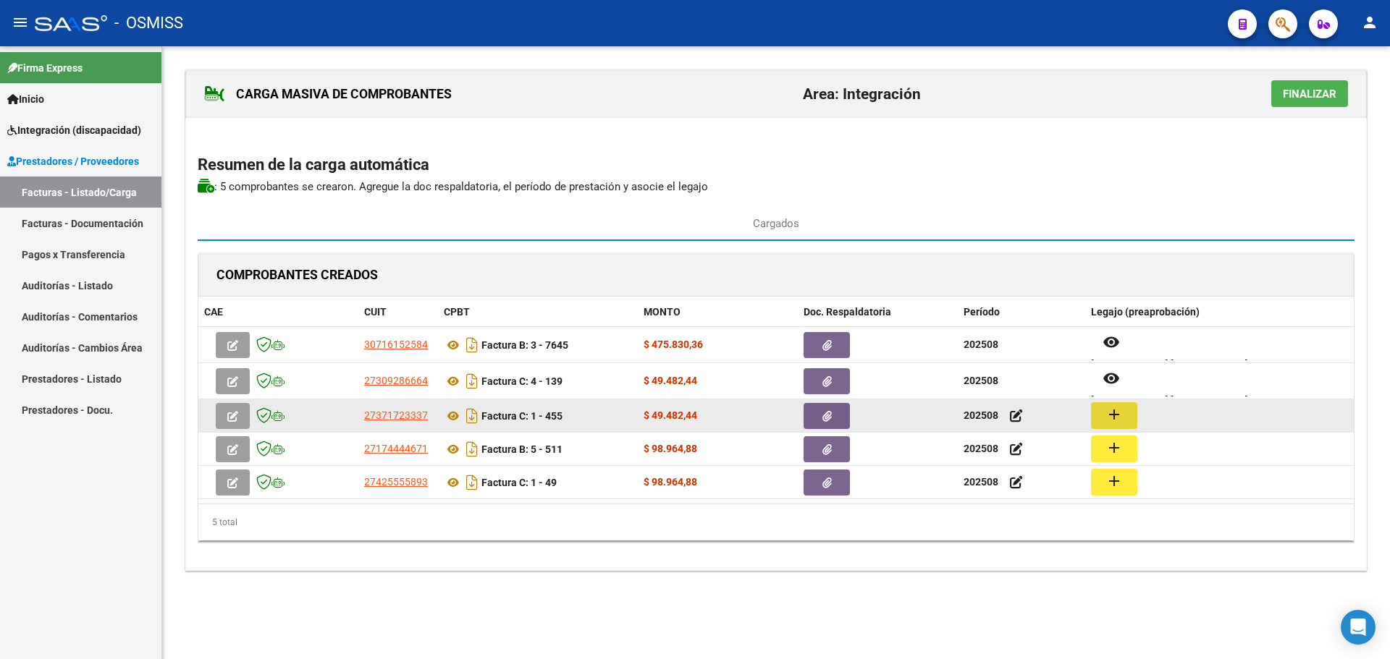
click at [1112, 415] on mat-icon "add" at bounding box center [1113, 414] width 17 height 17
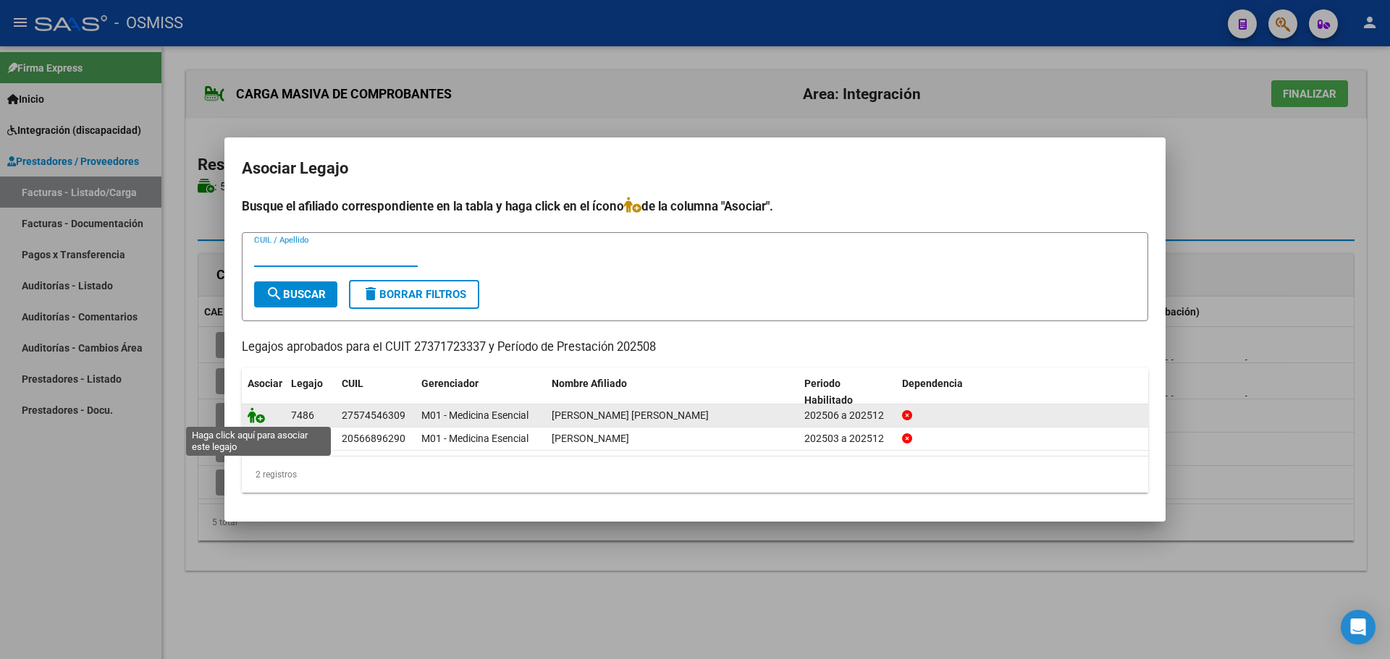
click at [252, 415] on icon at bounding box center [256, 415] width 17 height 16
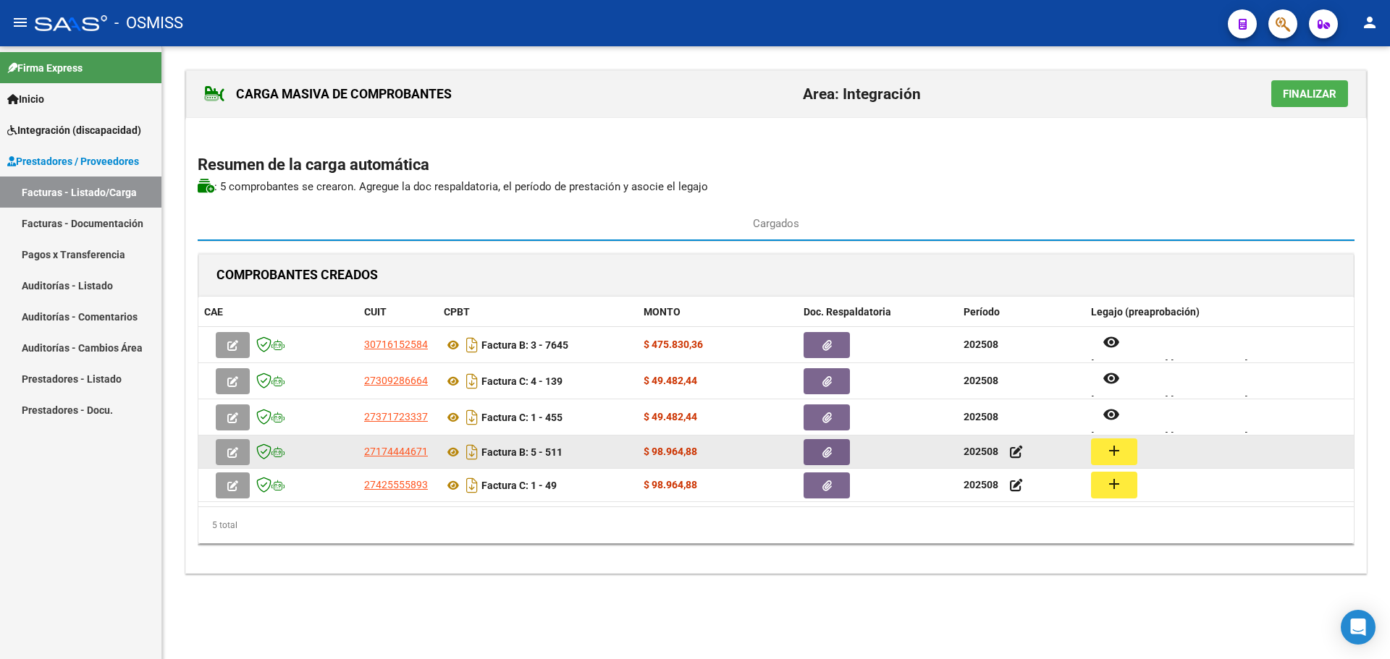
click at [1102, 448] on button "add" at bounding box center [1114, 452] width 46 height 27
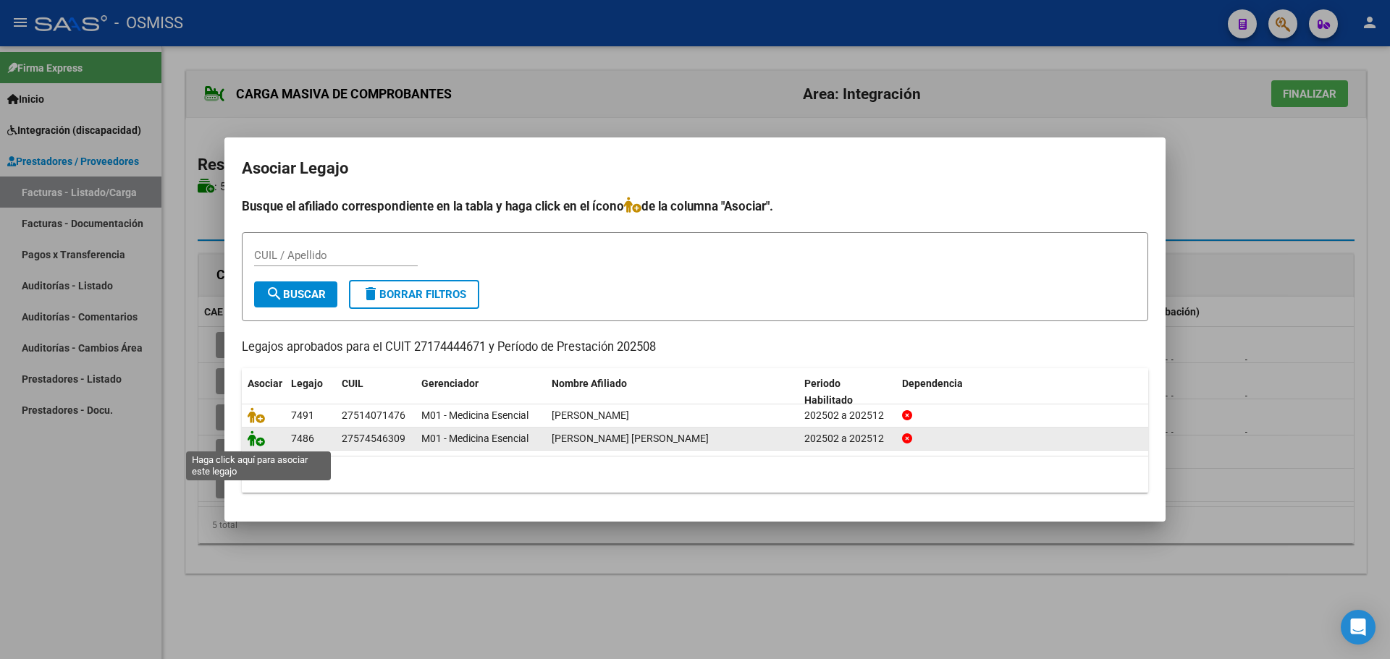
click at [254, 435] on icon at bounding box center [256, 439] width 17 height 16
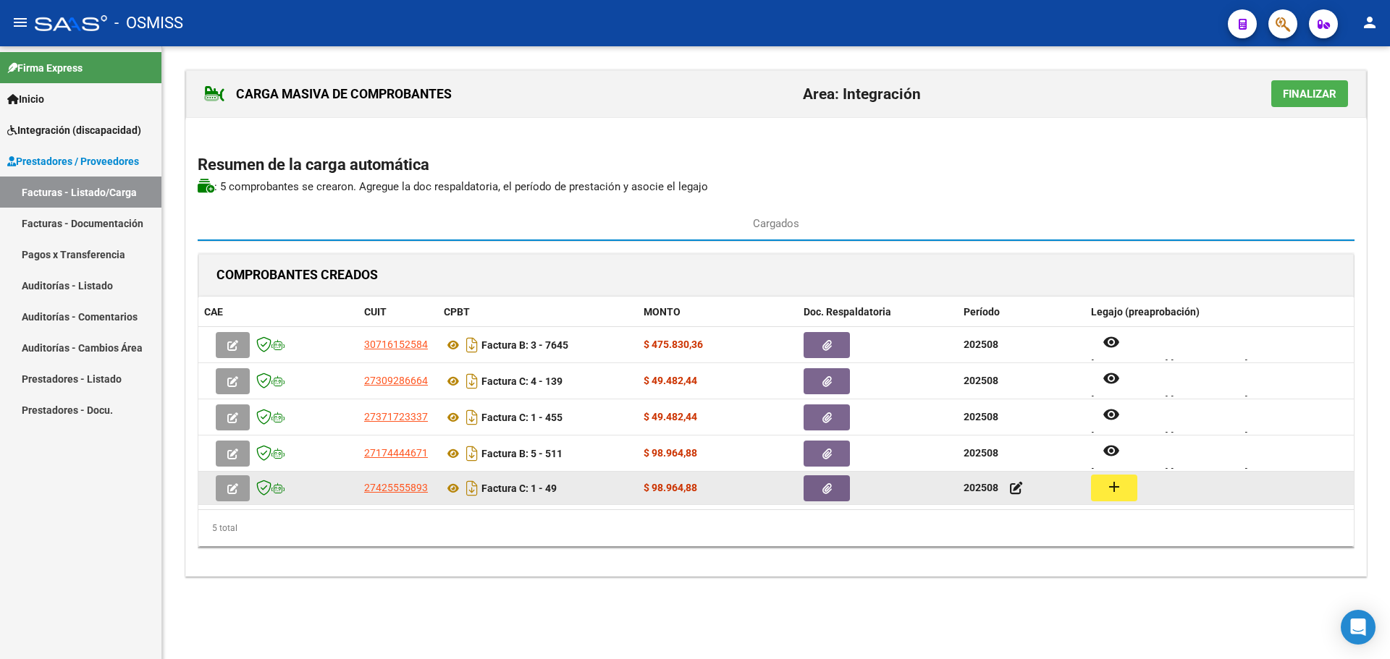
click at [1128, 481] on button "add" at bounding box center [1114, 488] width 46 height 27
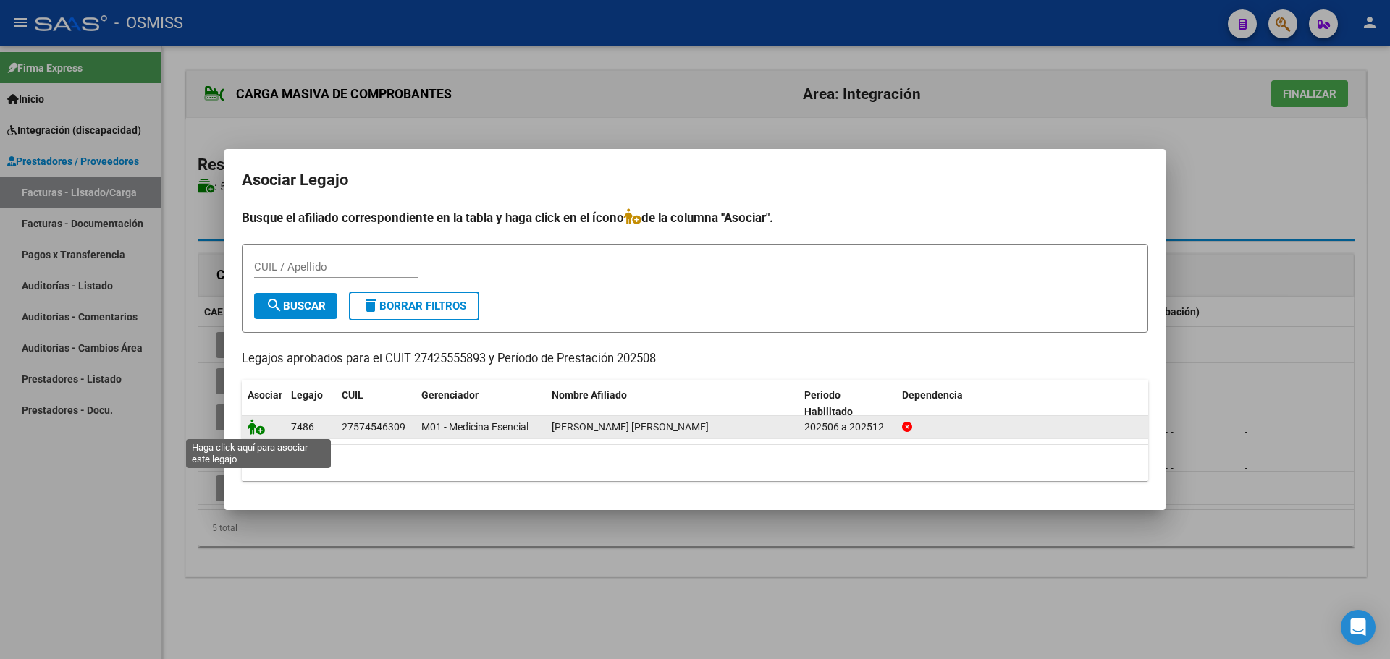
click at [252, 426] on icon at bounding box center [256, 427] width 17 height 16
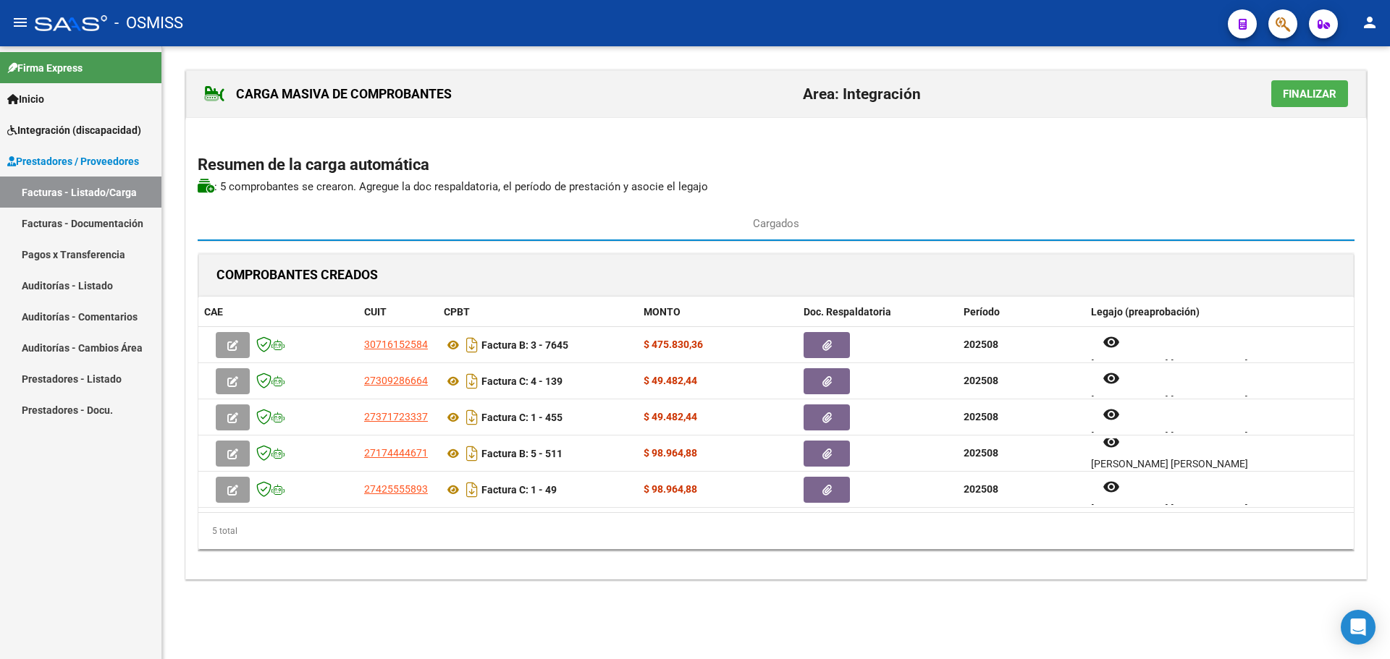
scroll to position [12, 0]
click at [1318, 96] on span "Finalizar" at bounding box center [1309, 94] width 54 height 13
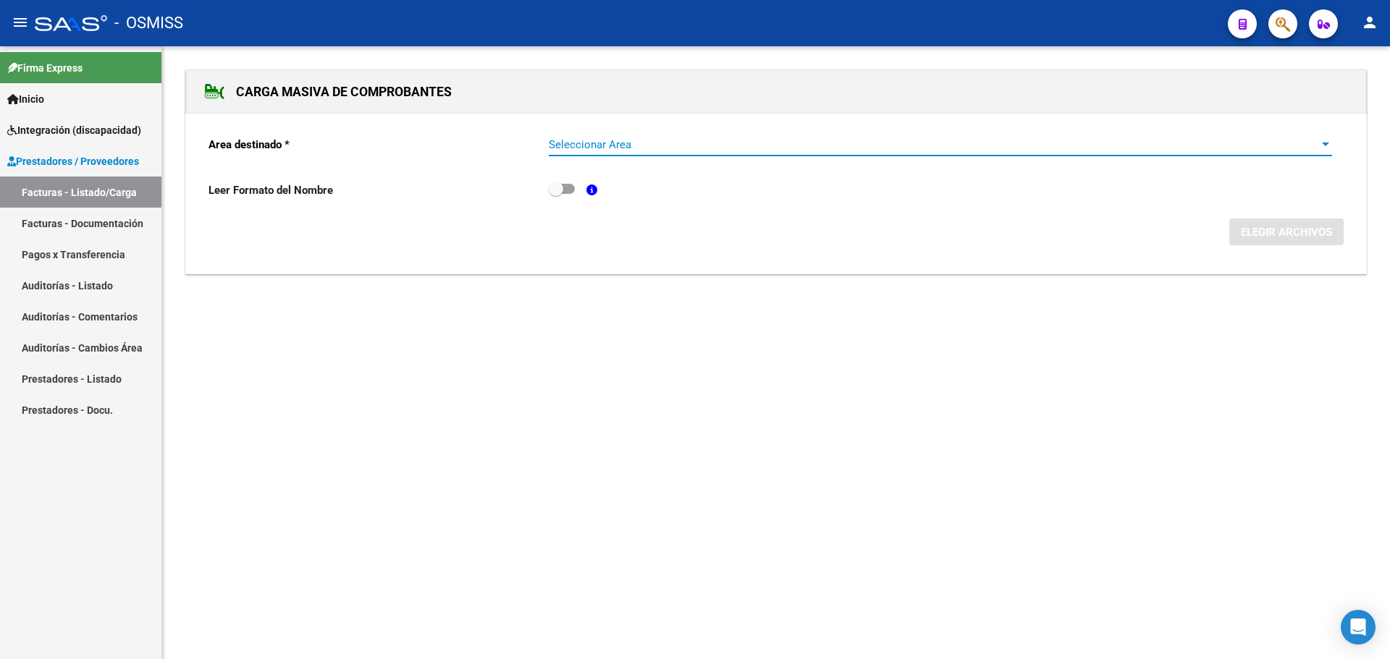
click at [895, 138] on span "Seleccionar Area" at bounding box center [934, 144] width 770 height 13
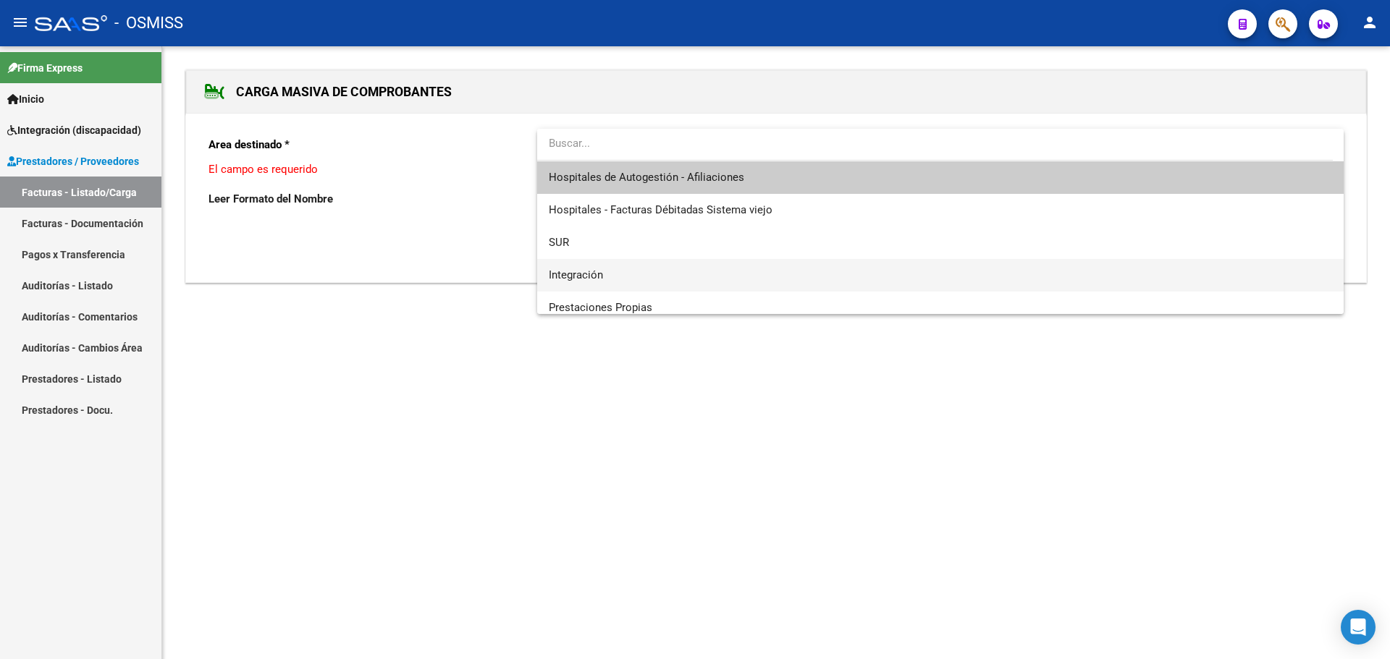
click at [651, 270] on span "Integración" at bounding box center [940, 275] width 783 height 33
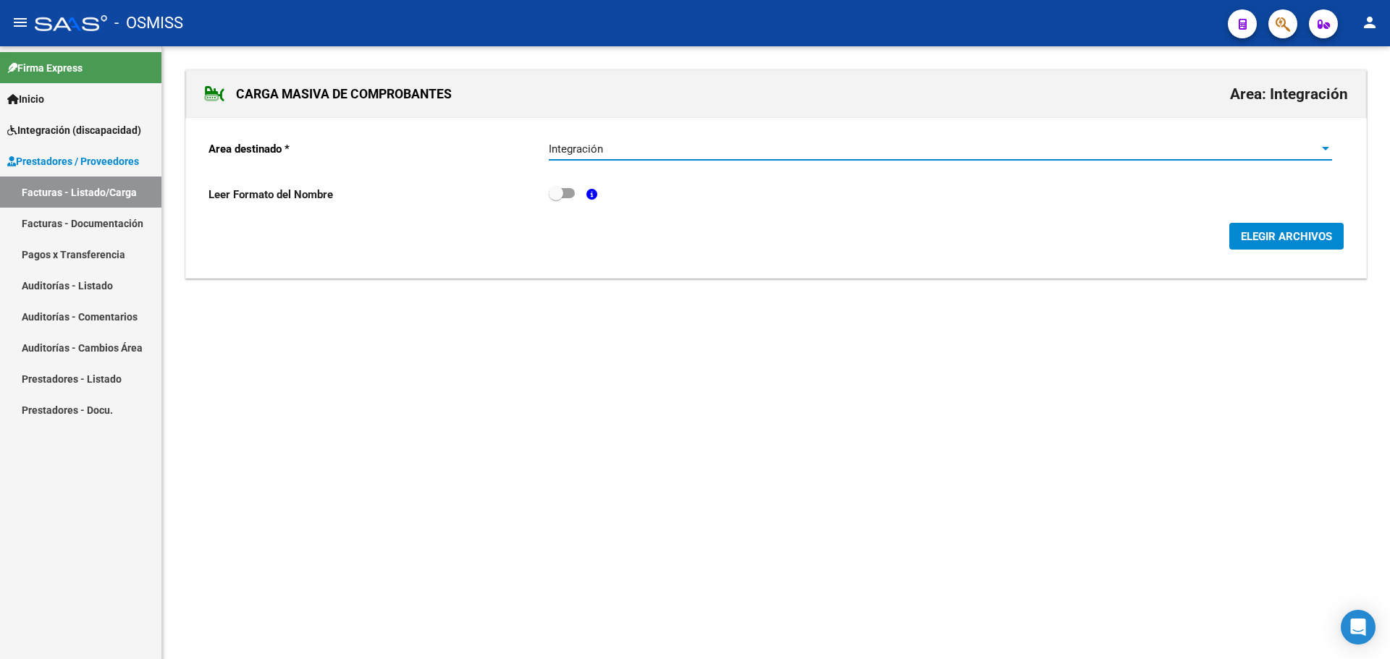
click at [1275, 233] on span "ELEGIR ARCHIVOS" at bounding box center [1285, 236] width 91 height 13
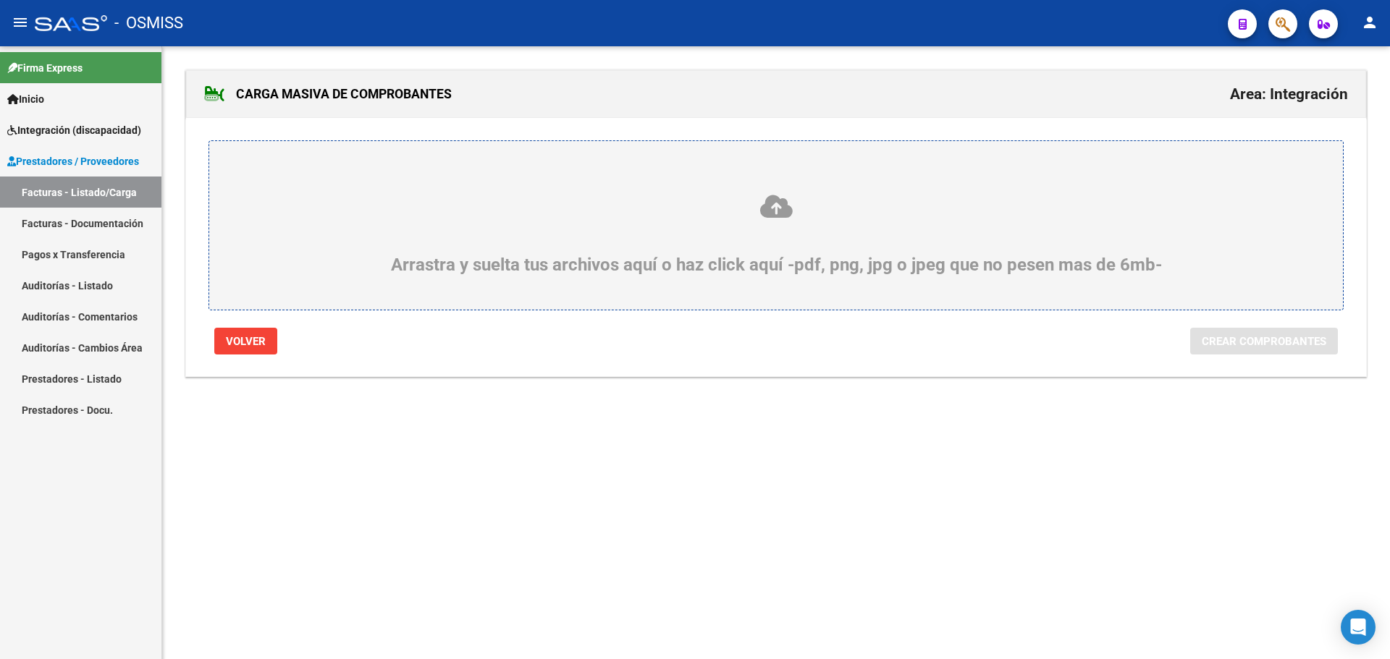
click at [439, 232] on div "Arrastra y suelta tus archivos aquí o haz click aquí -pdf, png, jpg o jpeg que …" at bounding box center [776, 234] width 1064 height 82
click at [0, 0] on input "Arrastra y suelta tus archivos aquí o haz click aquí -pdf, png, jpg o jpeg que …" at bounding box center [0, 0] width 0 height 0
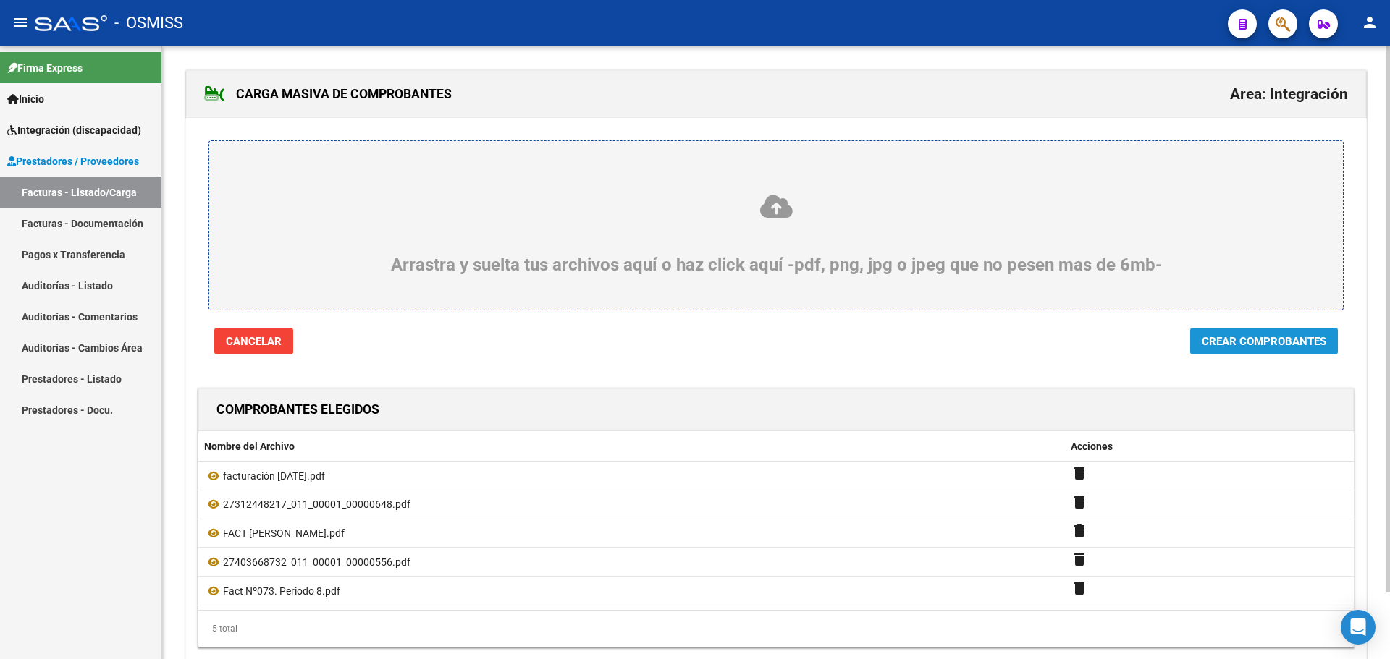
click at [1261, 351] on button "Crear Comprobantes" at bounding box center [1264, 341] width 148 height 27
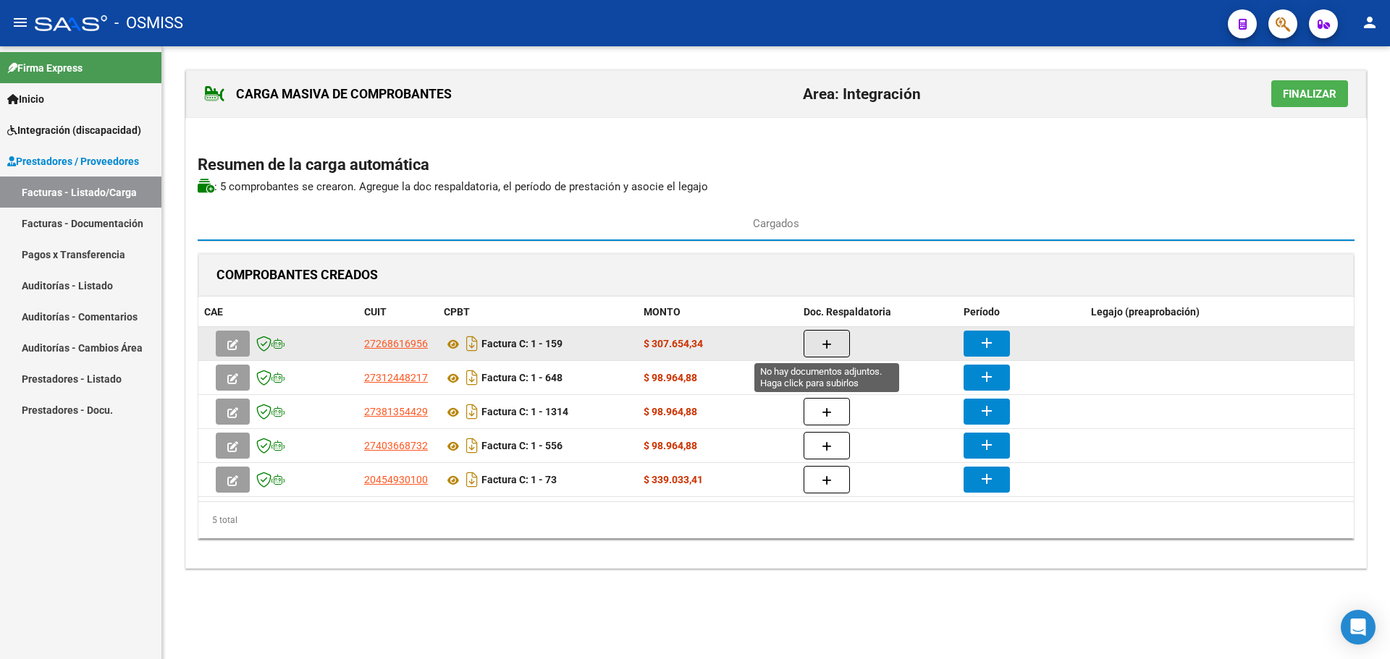
click at [829, 345] on icon "button" at bounding box center [826, 344] width 10 height 11
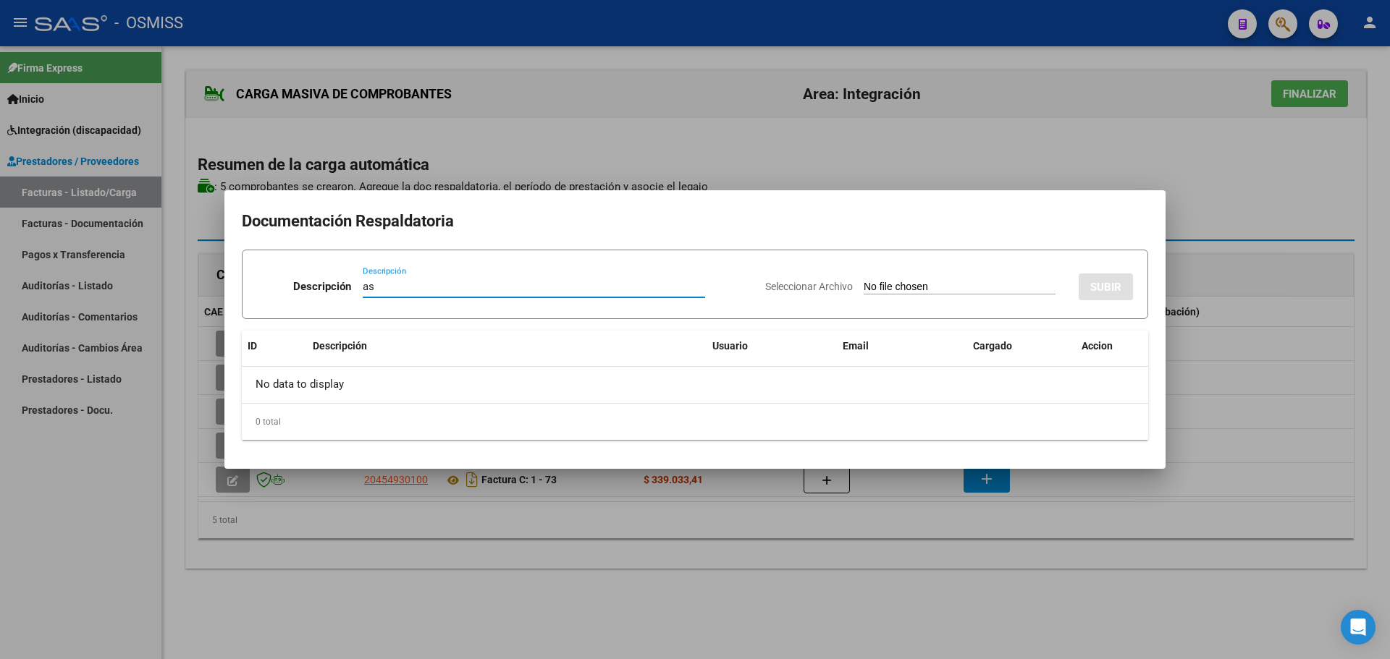
type input "as"
click at [895, 287] on input "Seleccionar Archivo" at bounding box center [959, 288] width 192 height 14
type input "C:\fakepath\asistencia agosto 25.pdf"
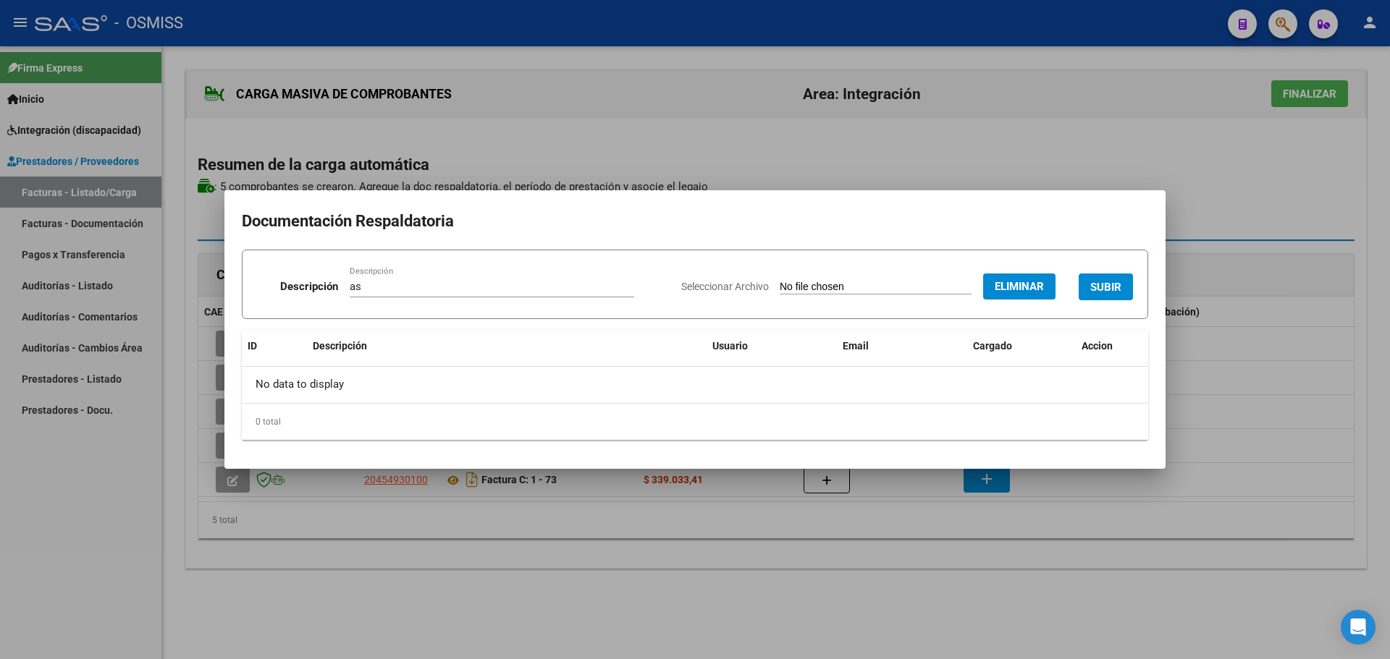
click at [1105, 286] on span "SUBIR" at bounding box center [1105, 287] width 31 height 13
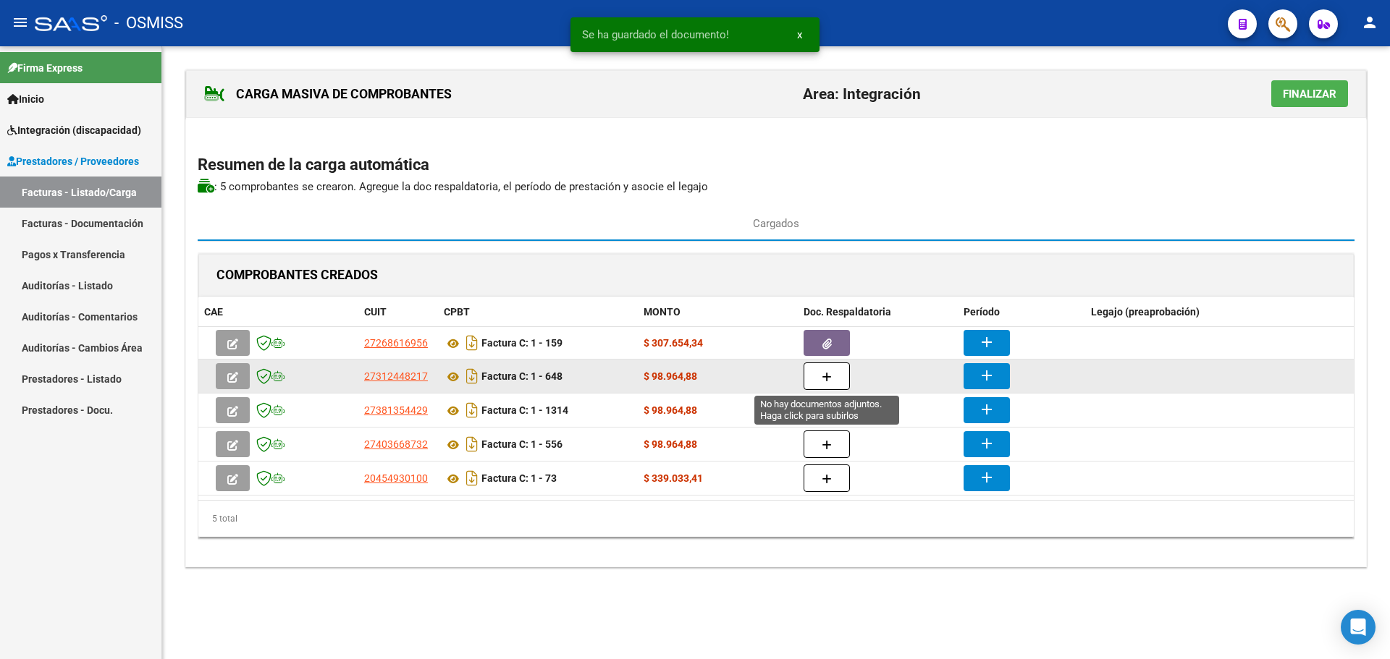
click at [838, 380] on button "button" at bounding box center [826, 377] width 46 height 28
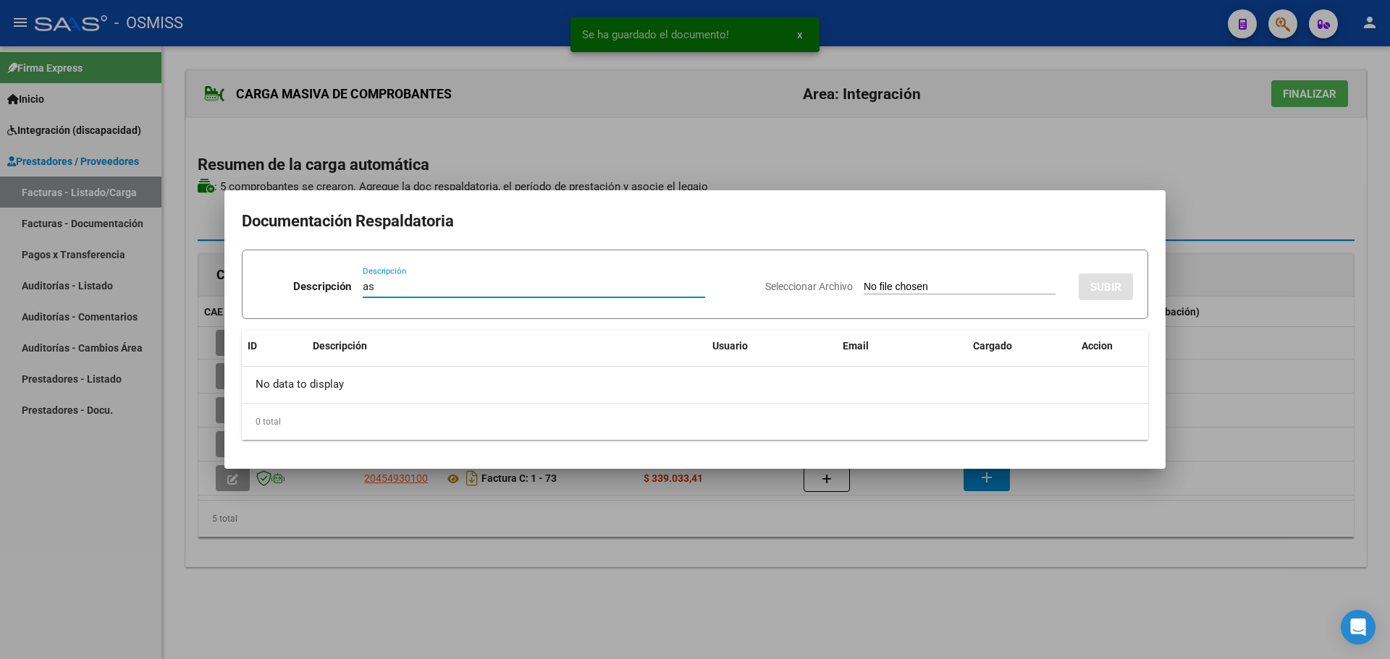
type input "as"
click at [895, 289] on input "Seleccionar Archivo" at bounding box center [959, 288] width 192 height 14
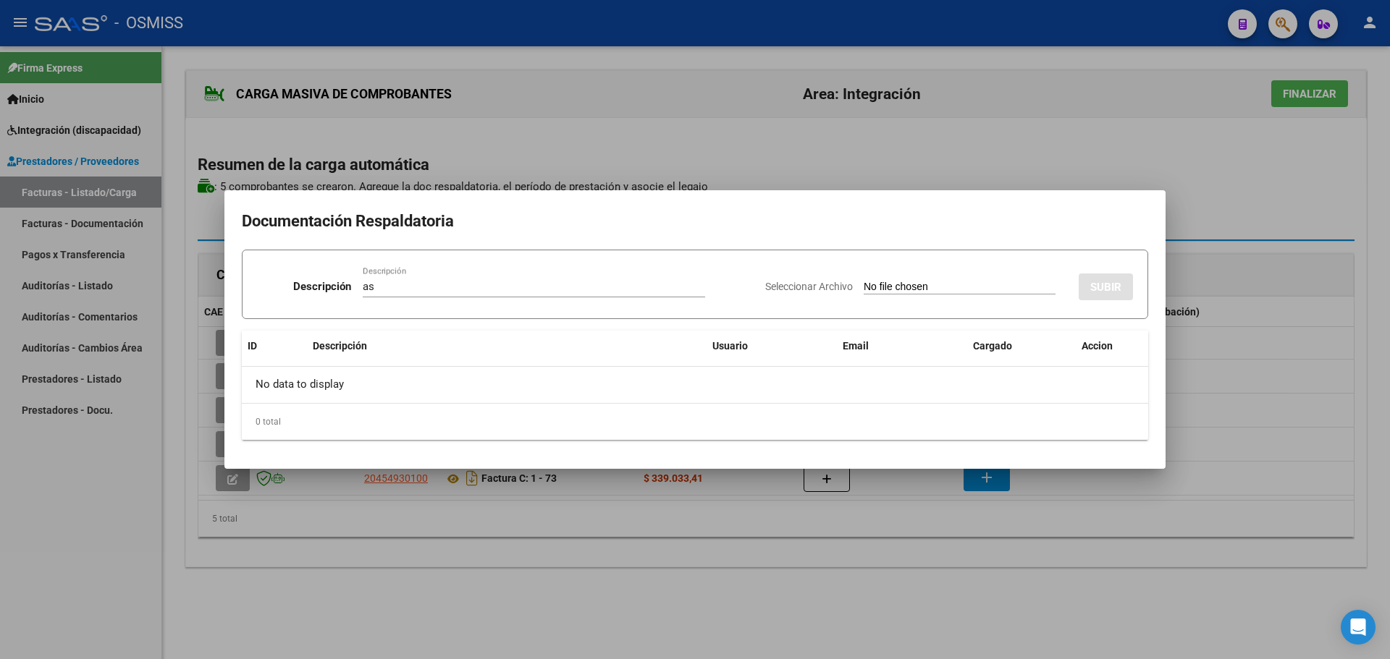
type input "C:\fakepath\Asistencia y conformidad Sinner 202508.pdf"
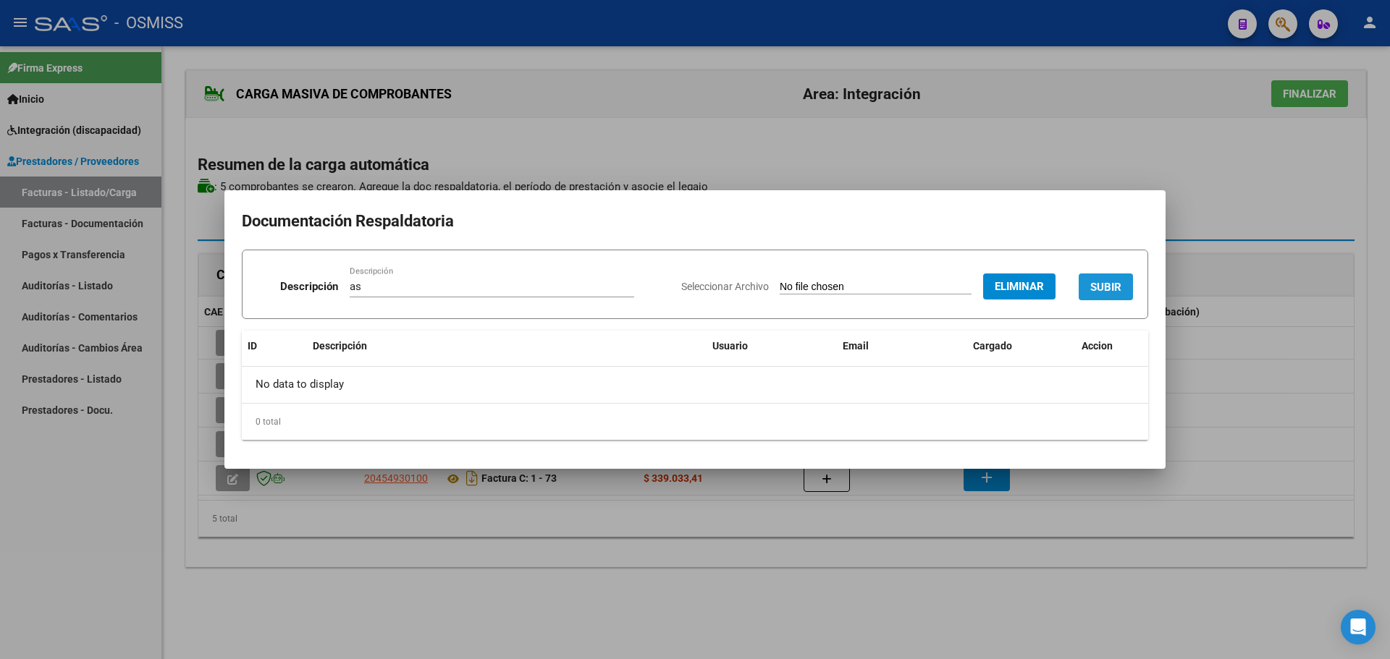
click at [1096, 284] on span "SUBIR" at bounding box center [1105, 287] width 31 height 13
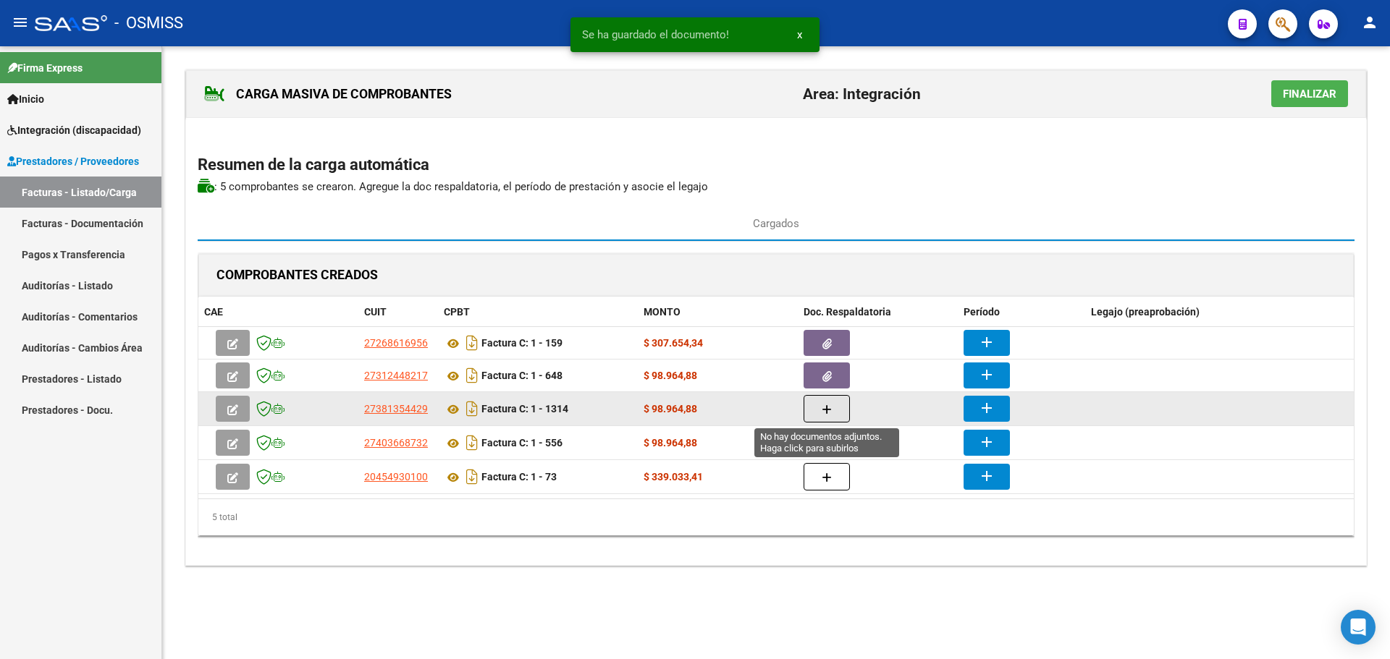
click at [824, 407] on icon "button" at bounding box center [826, 410] width 10 height 11
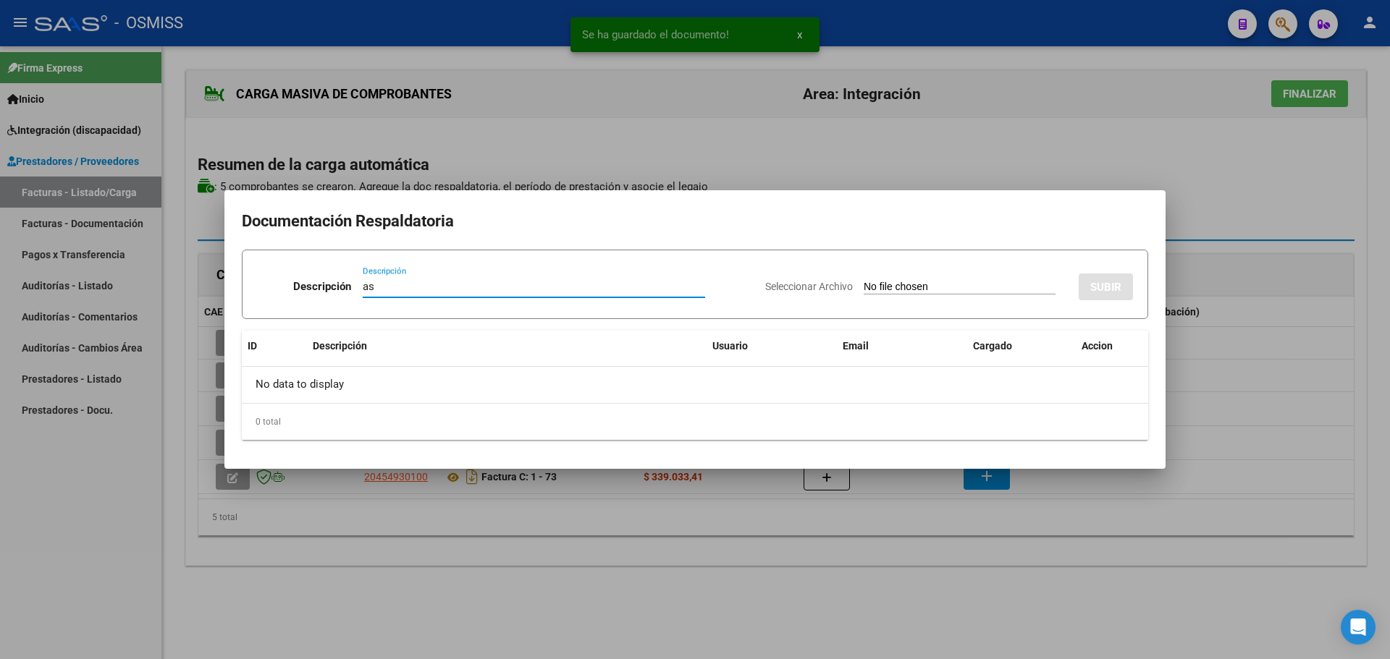
type input "as"
click at [909, 282] on input "Seleccionar Archivo" at bounding box center [959, 288] width 192 height 14
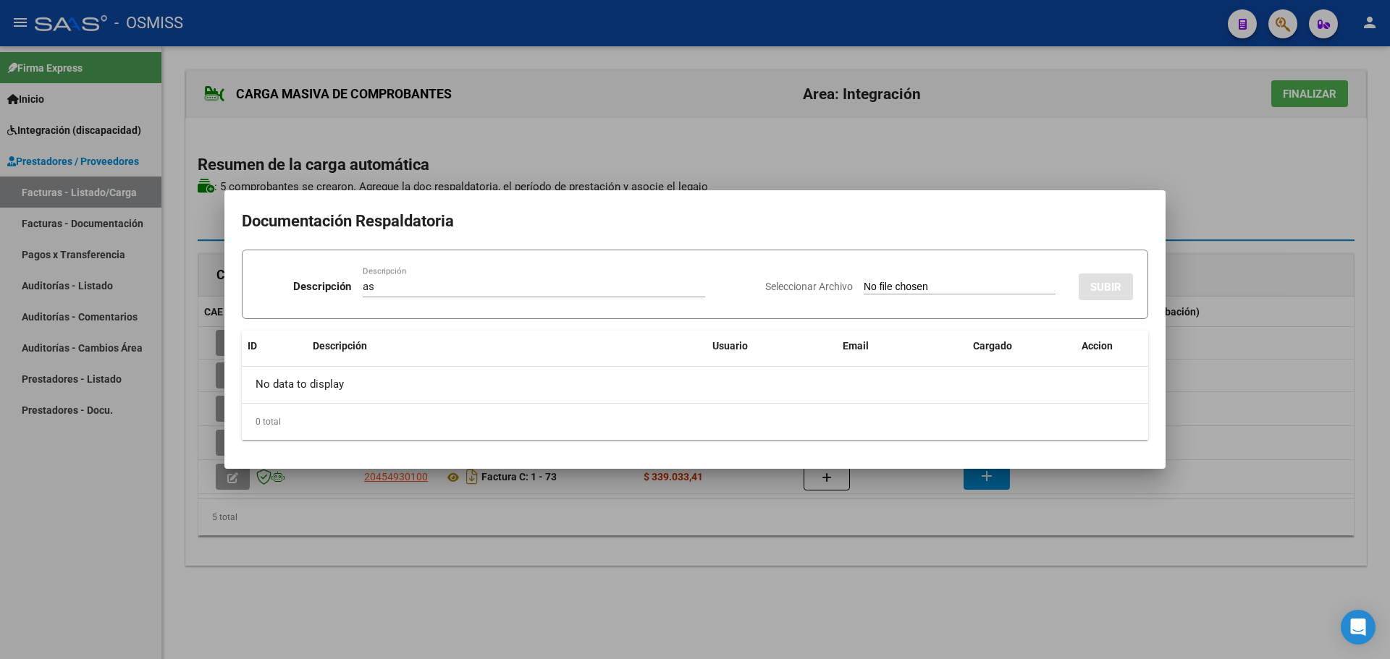
type input "C:\fakepath\[PERSON_NAME].pdf"
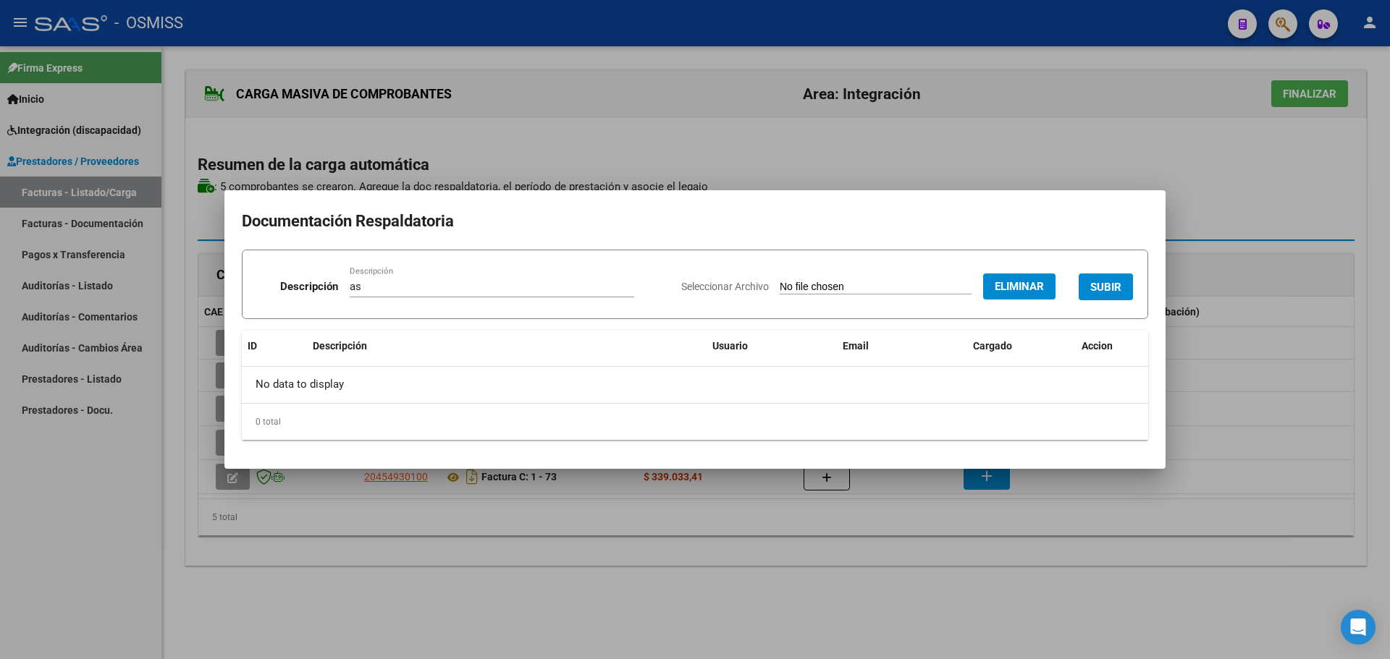
click at [1094, 282] on span "SUBIR" at bounding box center [1105, 287] width 31 height 13
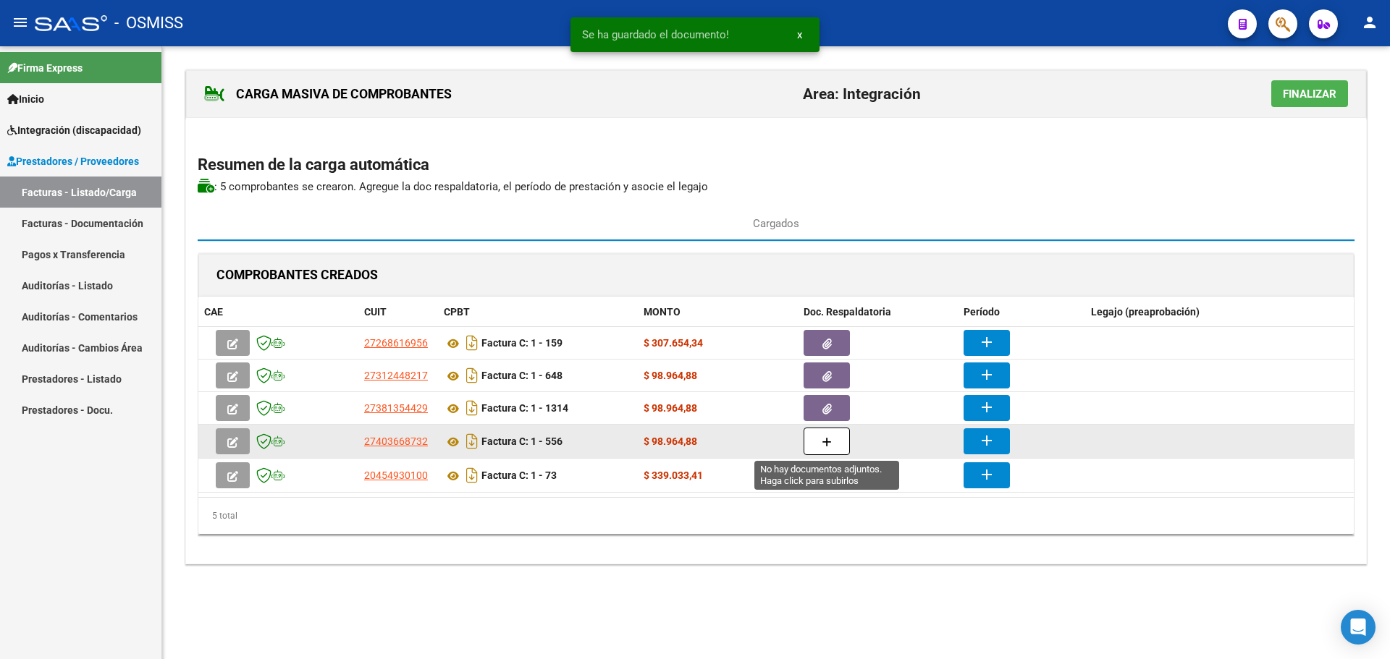
click at [832, 443] on button "button" at bounding box center [826, 442] width 46 height 28
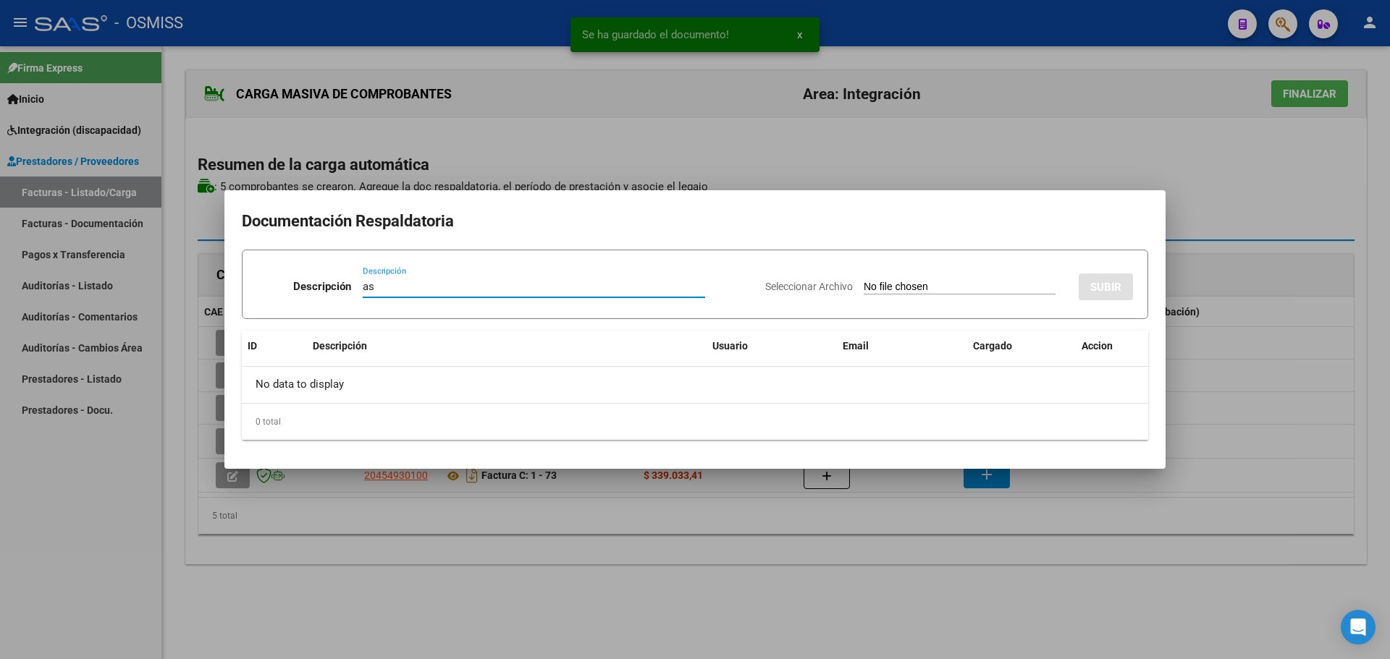
type input "as"
click at [863, 293] on input "Seleccionar Archivo" at bounding box center [959, 288] width 192 height 14
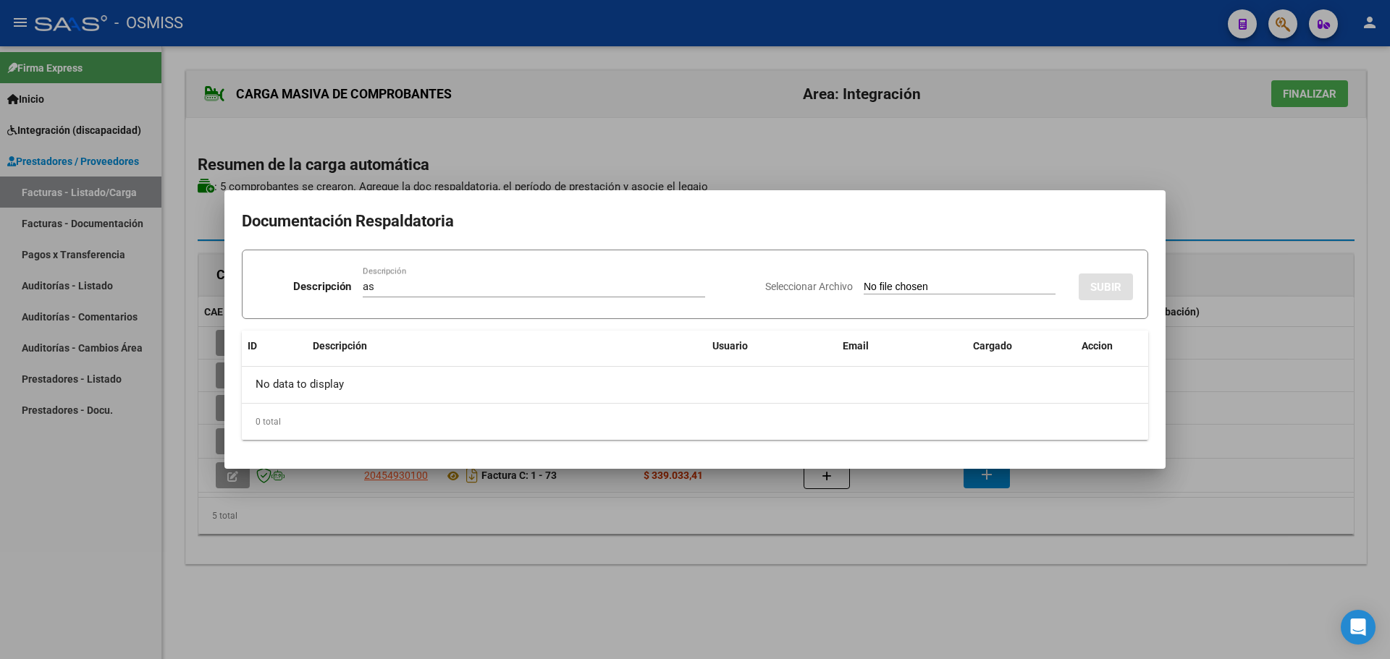
type input "C:\fakepath\[PERSON_NAME] psp.pdf"
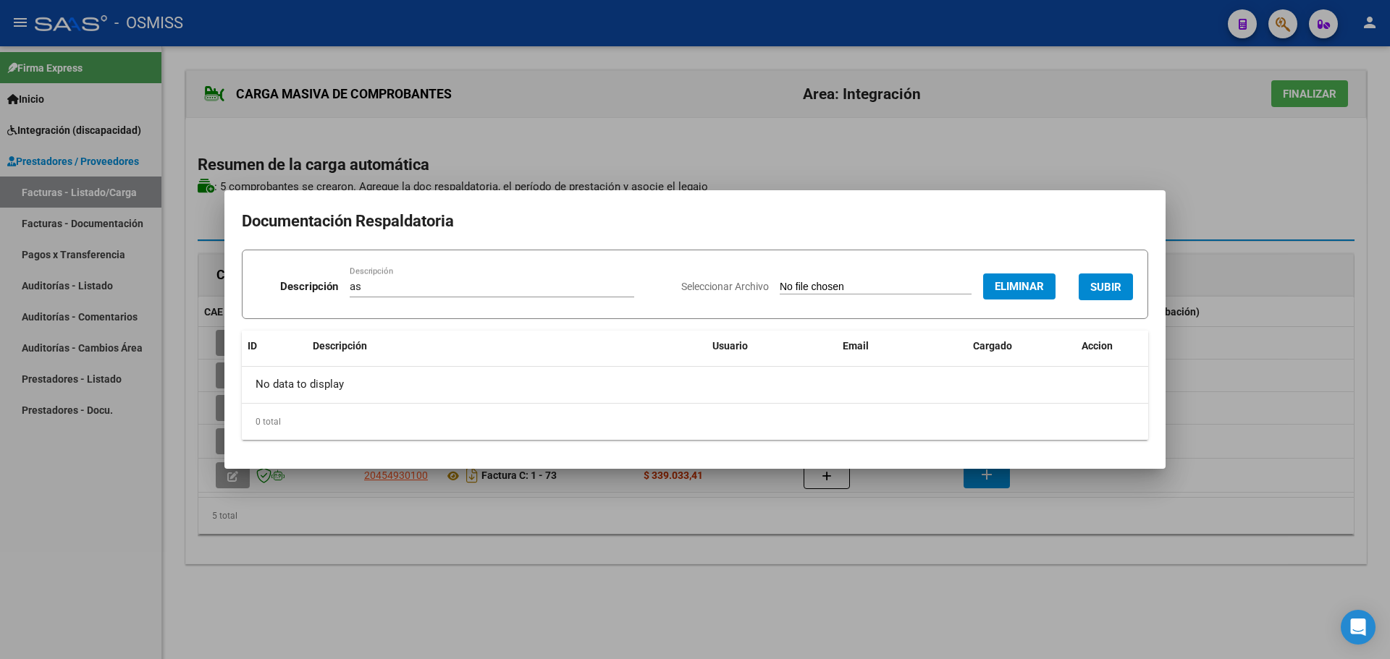
click at [1119, 284] on span "SUBIR" at bounding box center [1105, 287] width 31 height 13
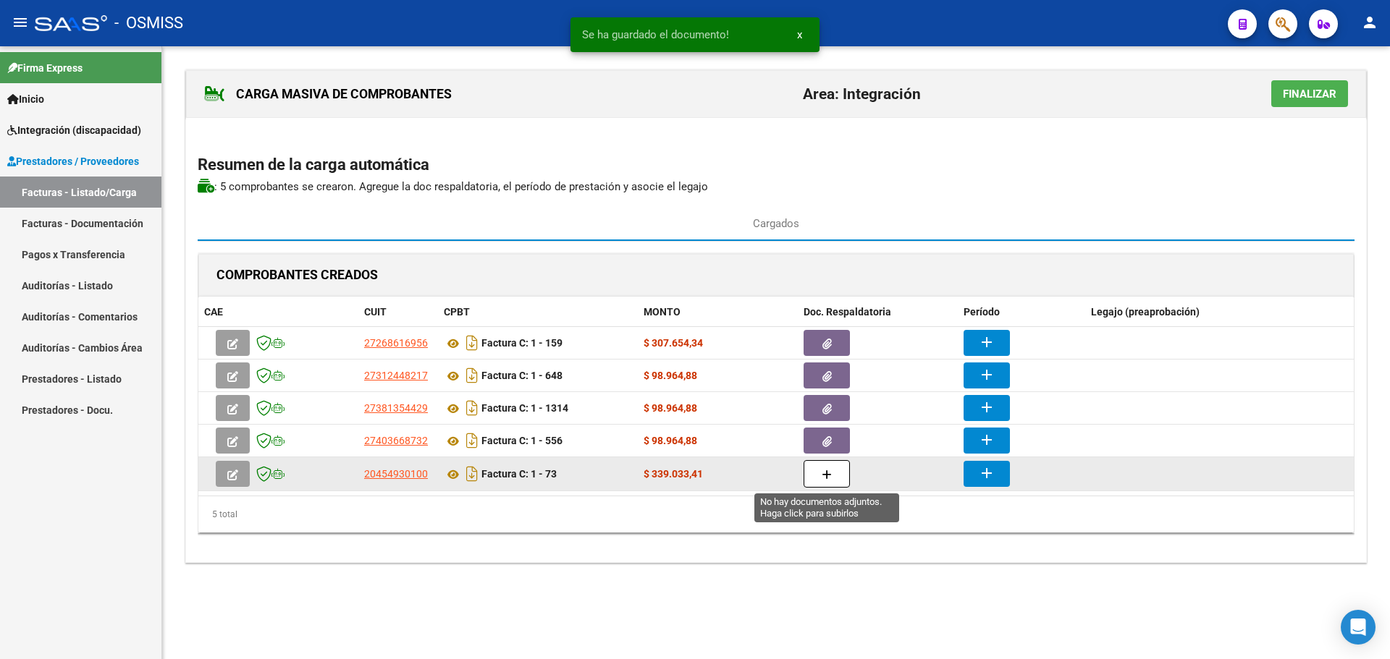
click at [822, 470] on icon "button" at bounding box center [826, 475] width 10 height 11
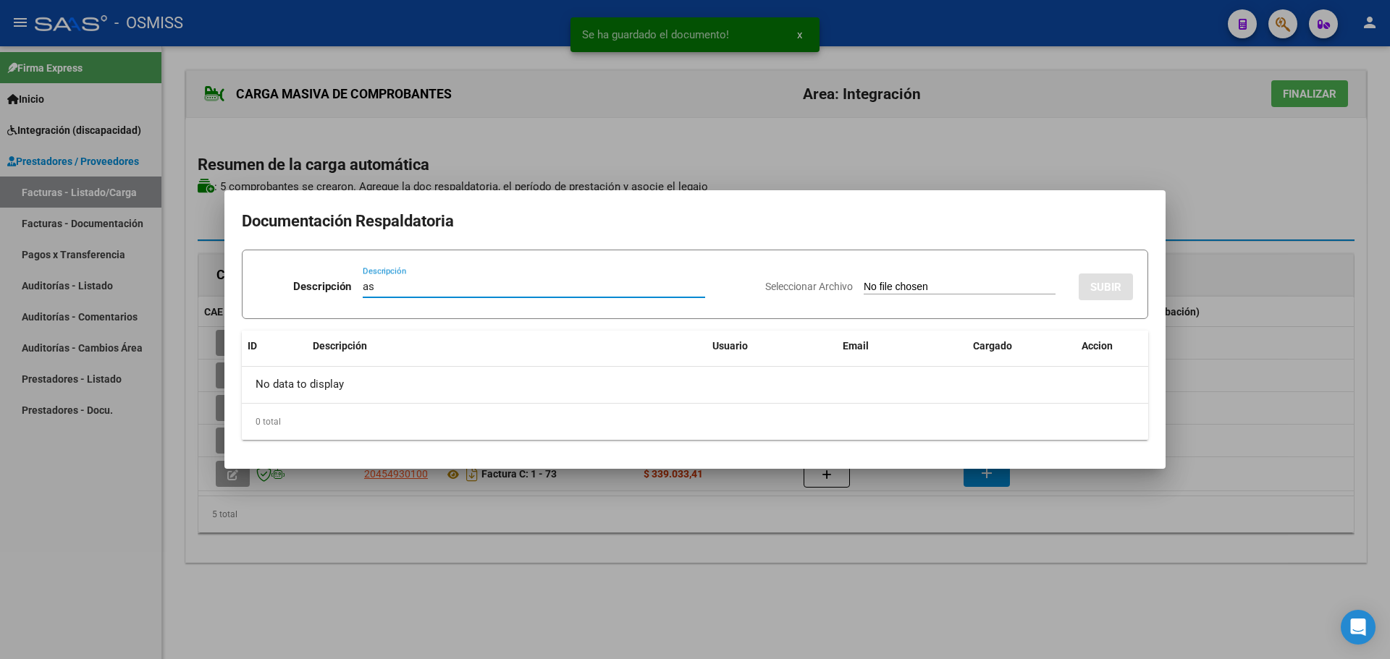
type input "as"
click at [931, 296] on div "Seleccionar Archivo SUBIR" at bounding box center [949, 284] width 368 height 44
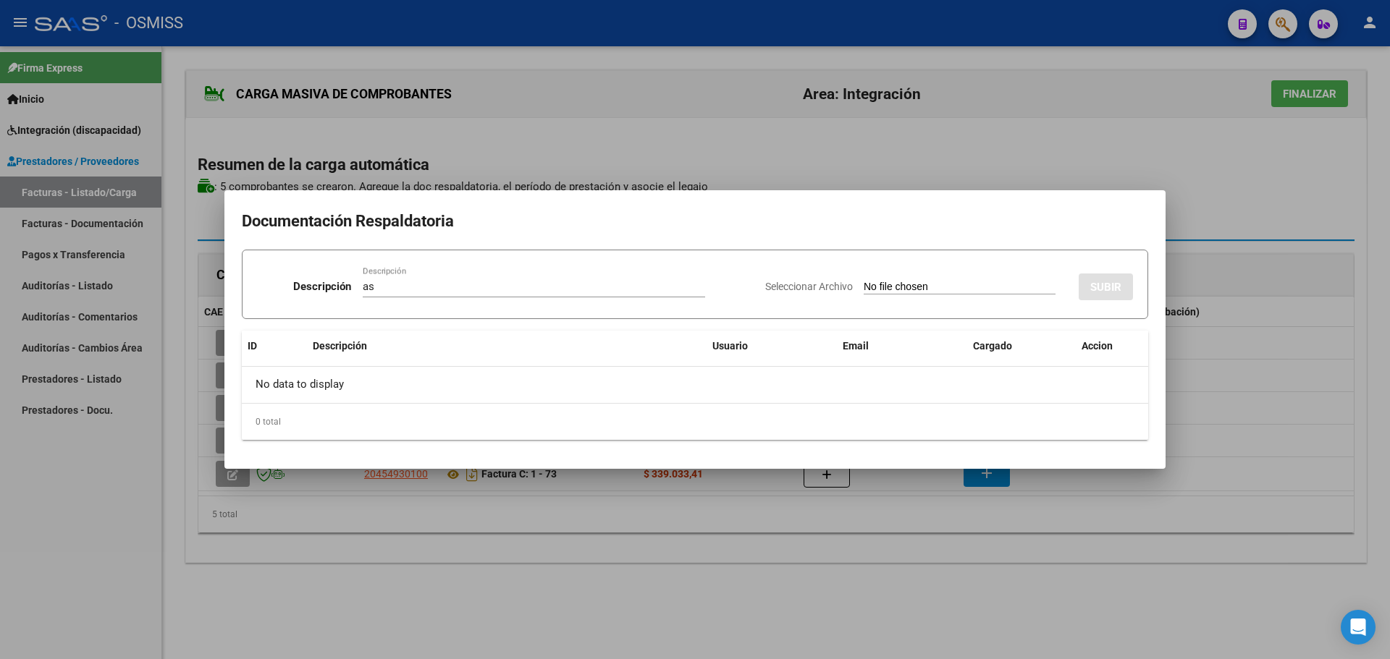
click at [941, 284] on input "Seleccionar Archivo" at bounding box center [959, 288] width 192 height 14
type input "C:\fakepath\Asistencias Agosto 2025.pdf"
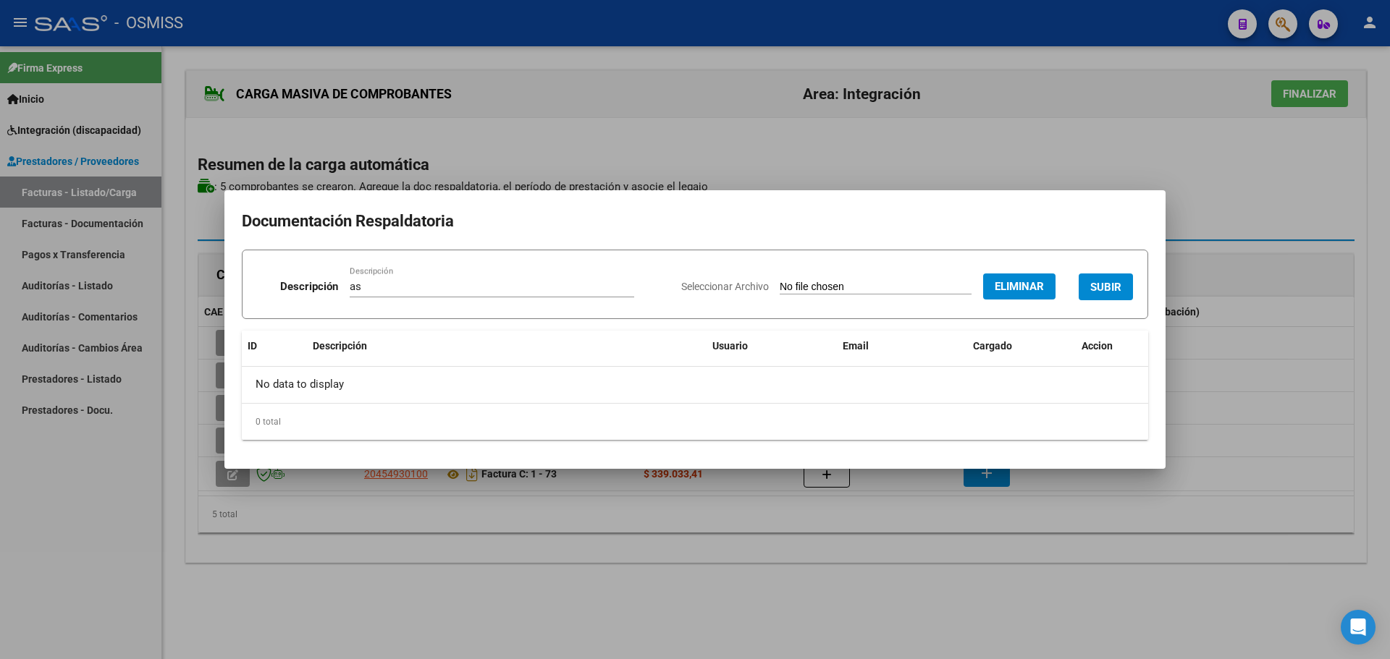
click at [1100, 286] on span "SUBIR" at bounding box center [1105, 287] width 31 height 13
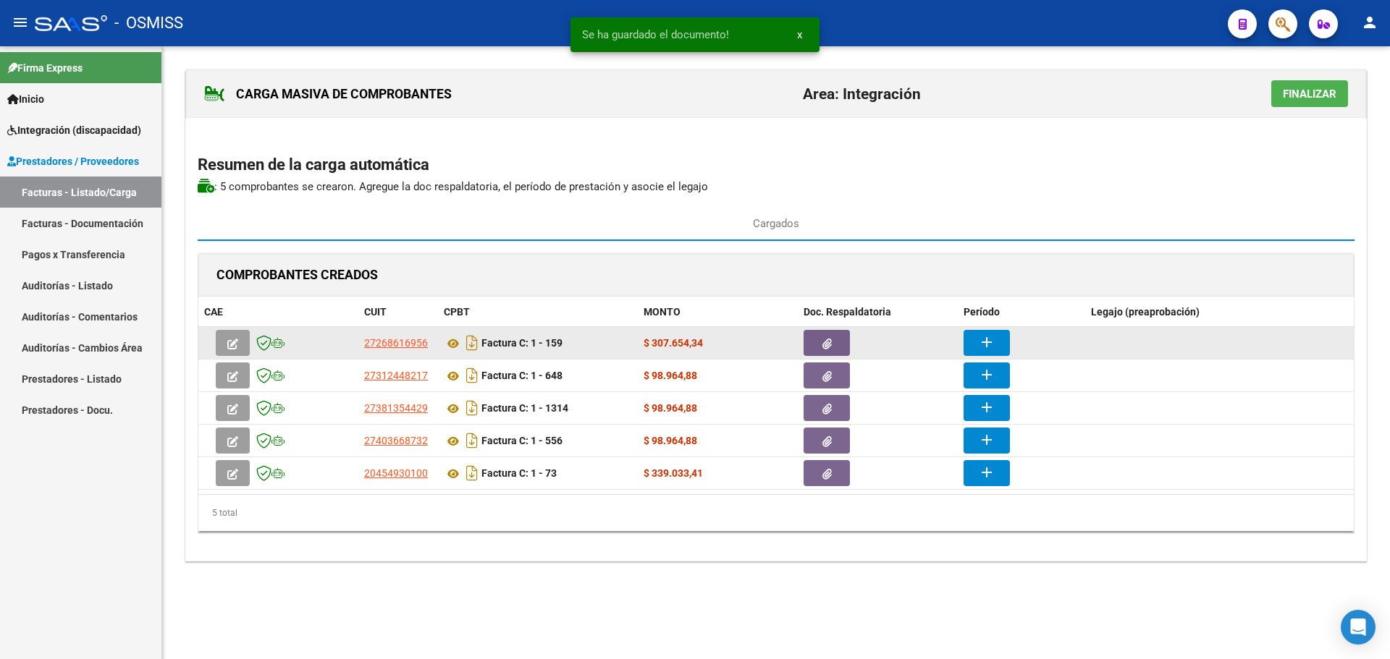
click at [993, 344] on mat-icon "add" at bounding box center [986, 342] width 17 height 17
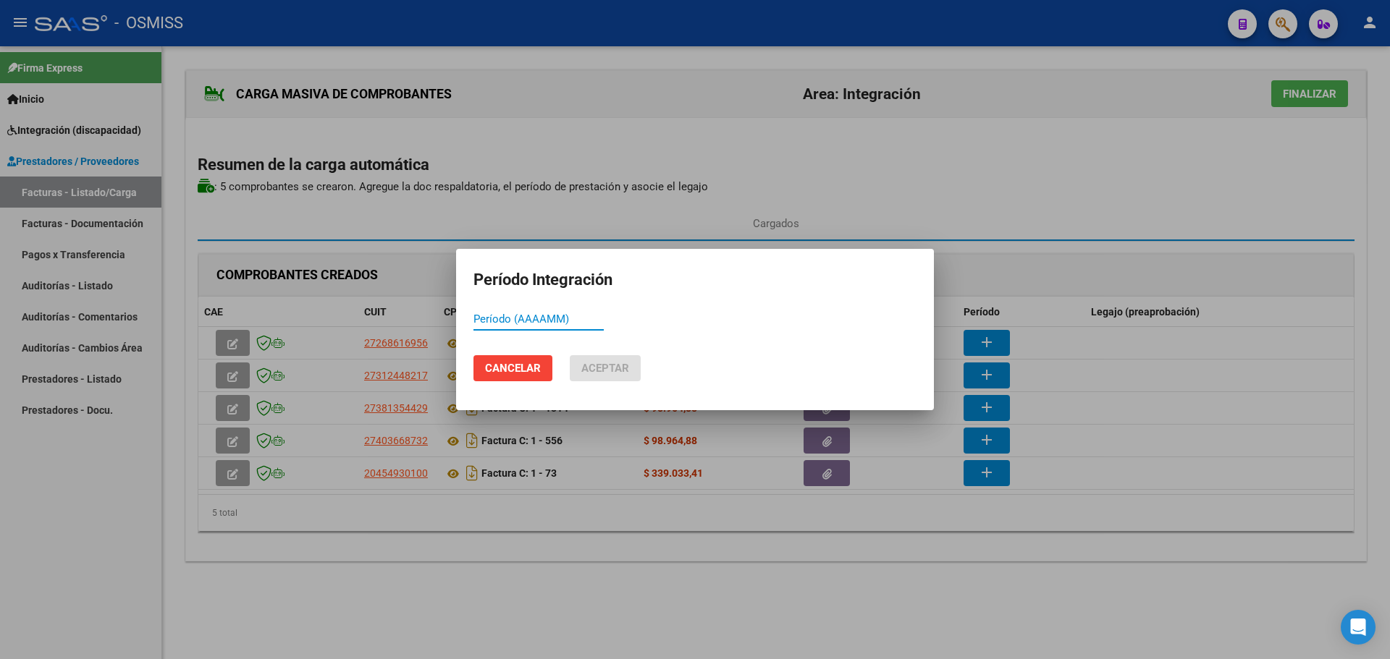
paste input "202508"
type input "202508"
click at [617, 375] on button "Aceptar" at bounding box center [605, 368] width 71 height 26
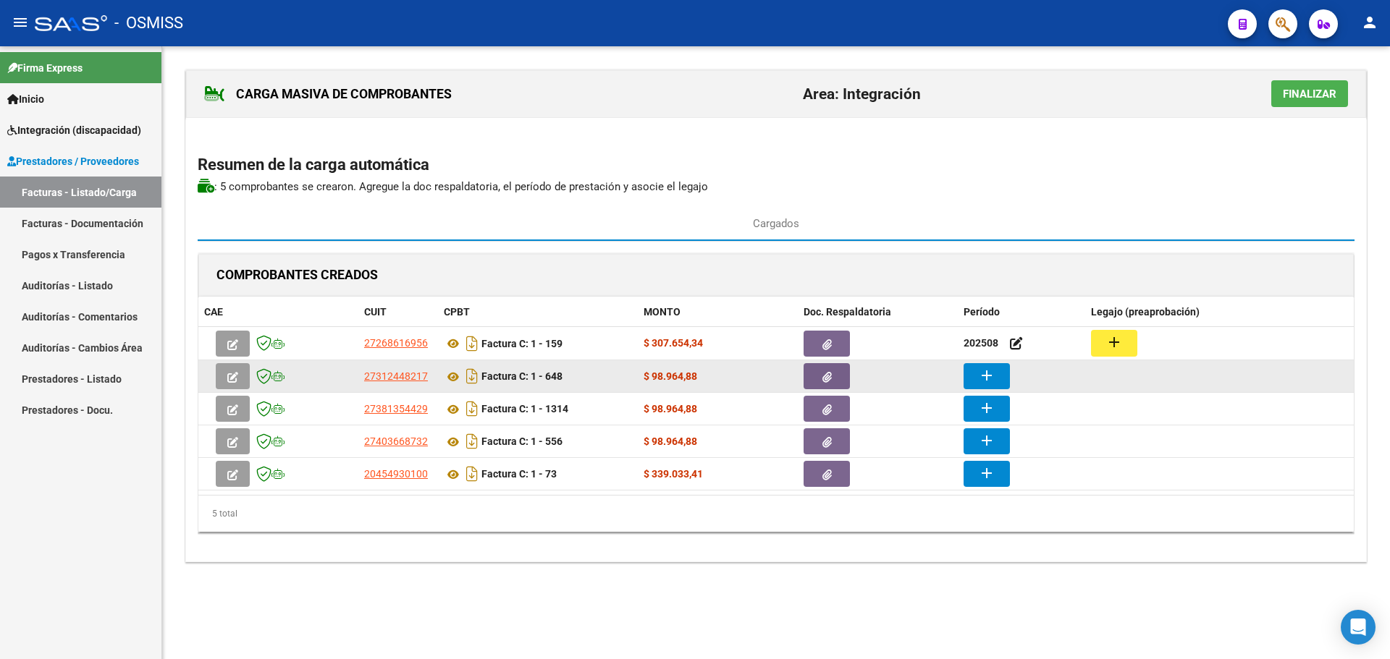
click at [997, 381] on button "add" at bounding box center [986, 376] width 46 height 26
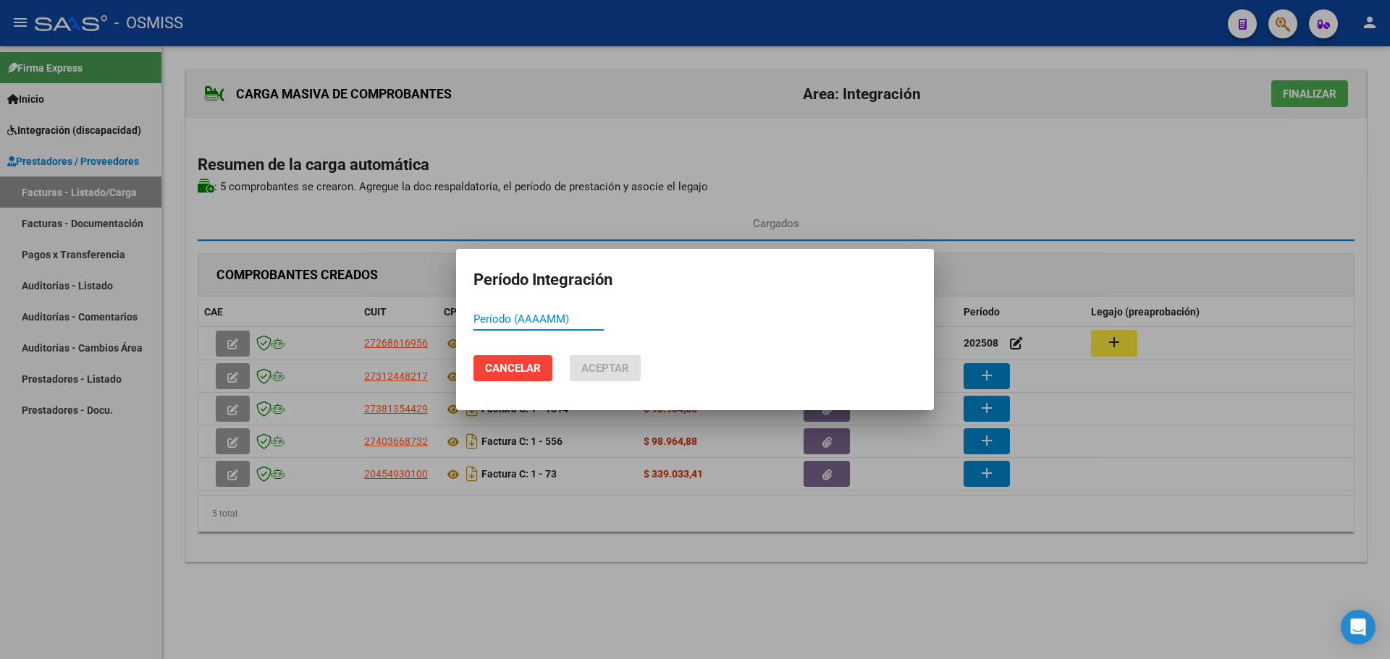
paste input "202508"
type input "202508"
click at [612, 369] on span "Aceptar" at bounding box center [605, 368] width 48 height 13
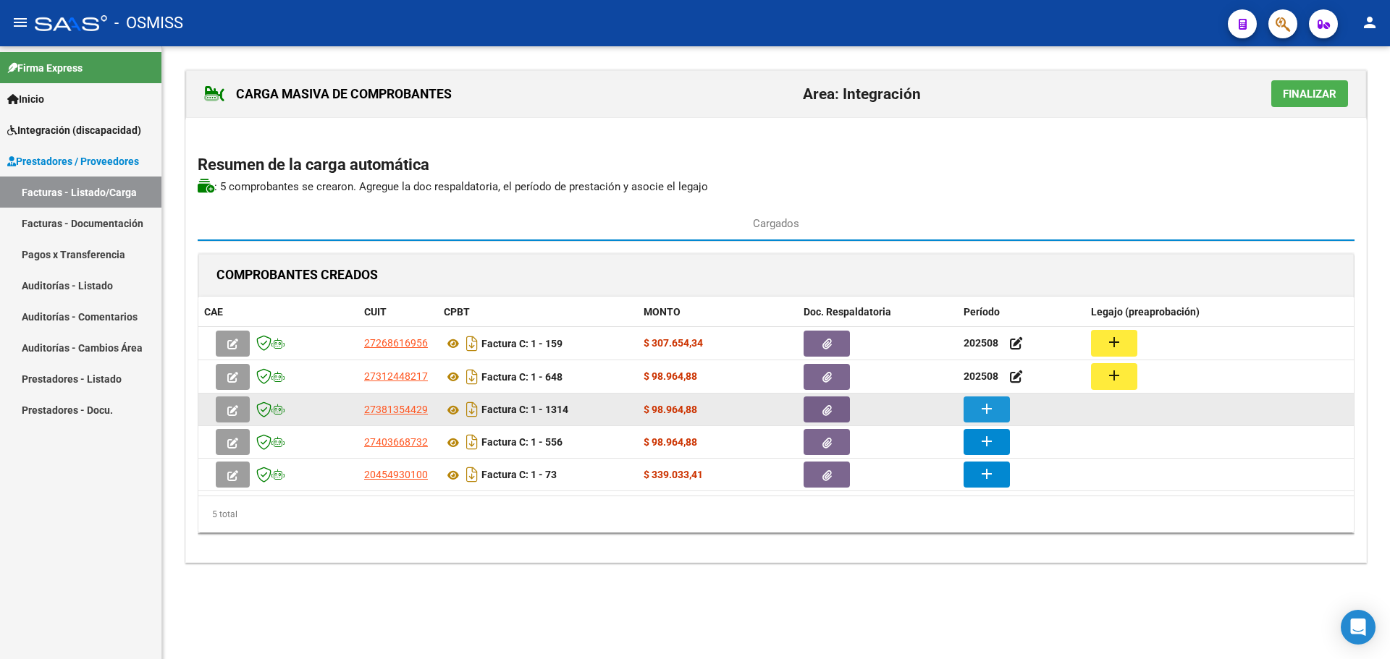
click at [983, 408] on mat-icon "add" at bounding box center [986, 408] width 17 height 17
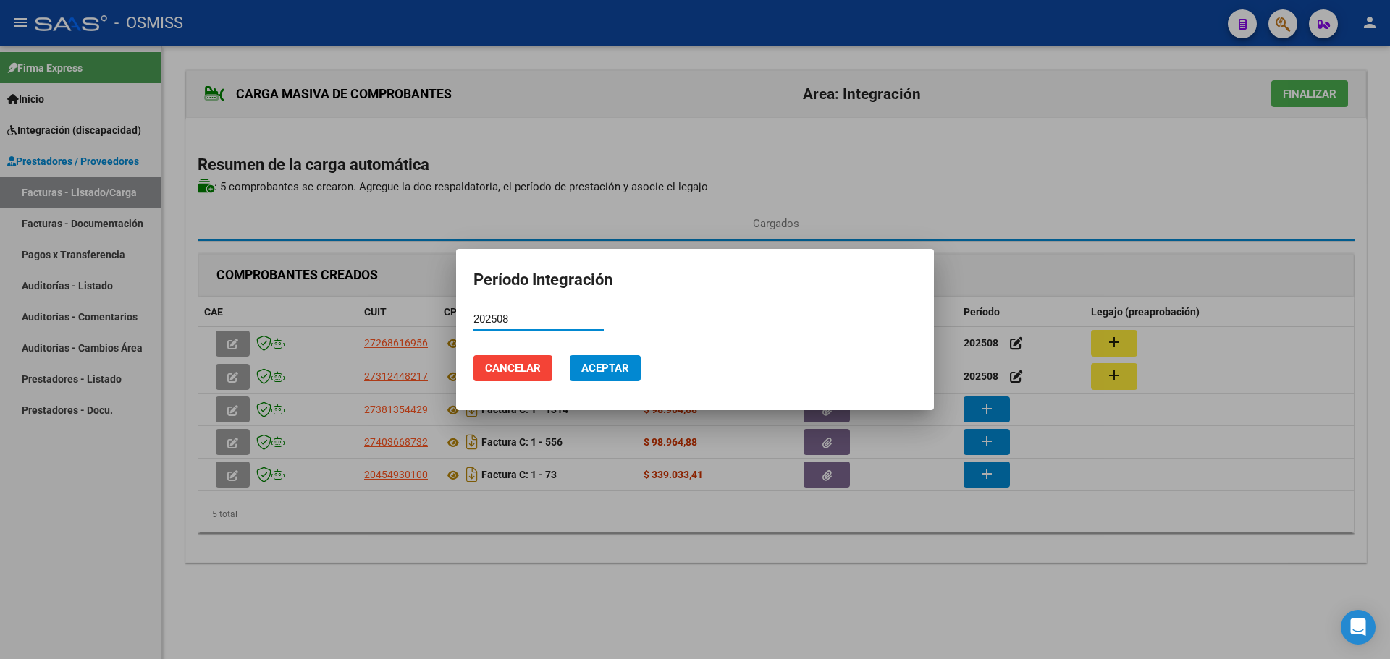
type input "202508"
click at [608, 373] on span "Aceptar" at bounding box center [605, 368] width 48 height 13
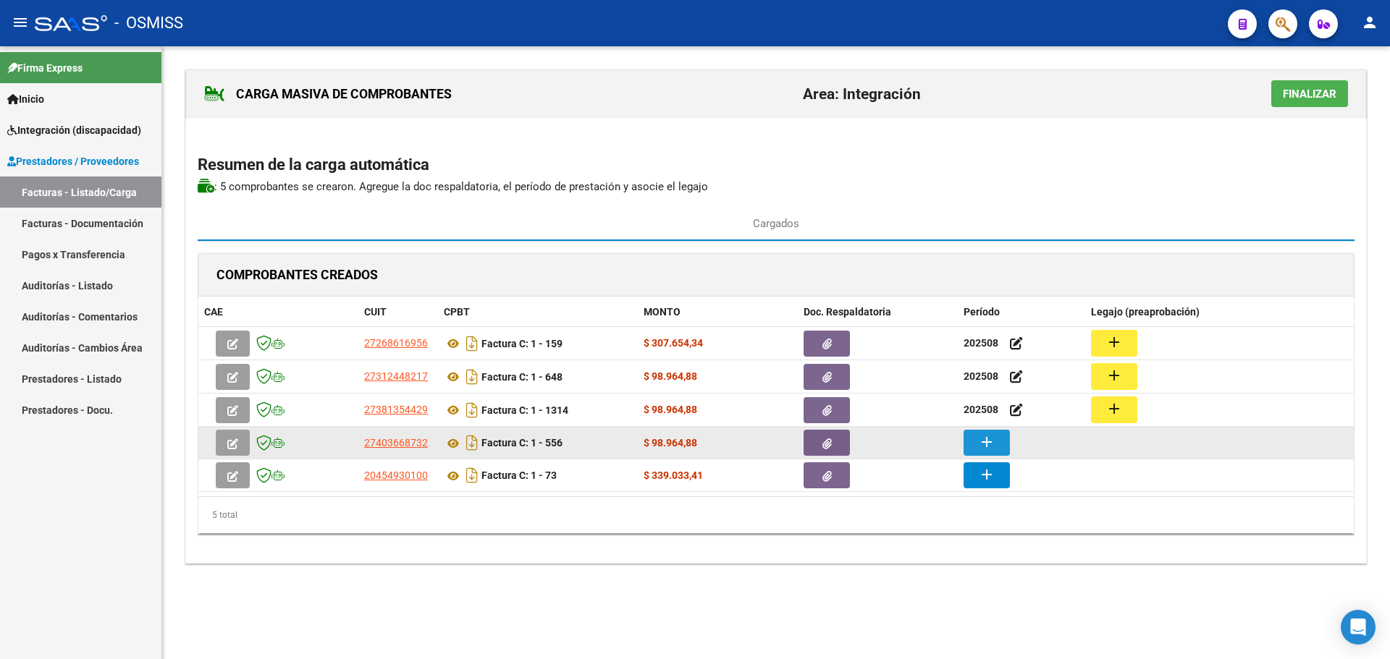
click at [997, 439] on button "add" at bounding box center [986, 443] width 46 height 26
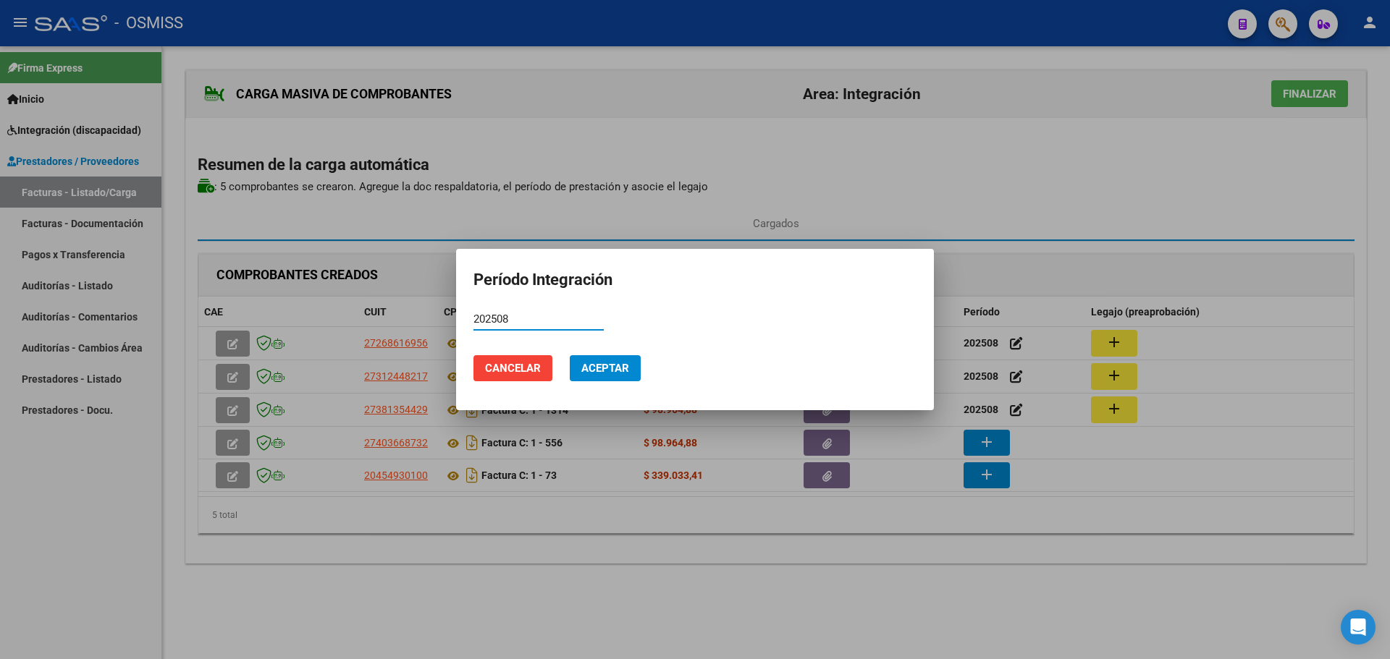
type input "202508"
click at [604, 370] on span "Aceptar" at bounding box center [605, 368] width 48 height 13
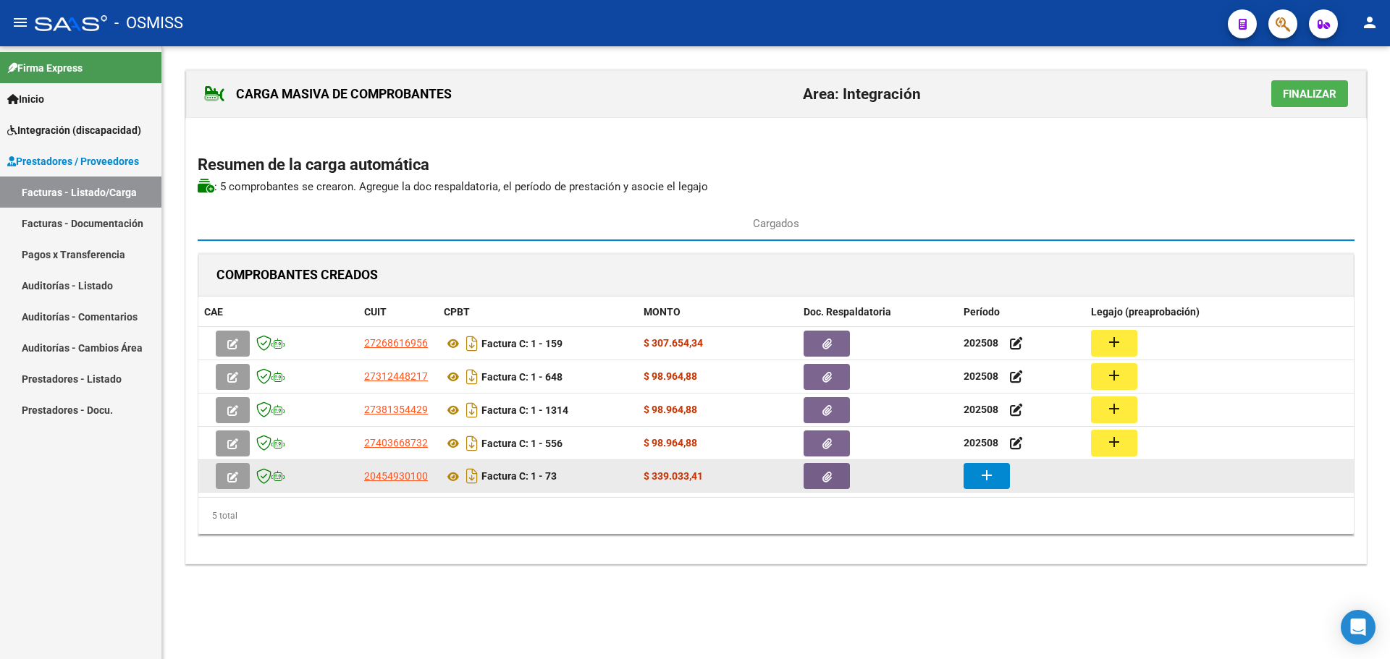
click at [977, 478] on button "add" at bounding box center [986, 476] width 46 height 26
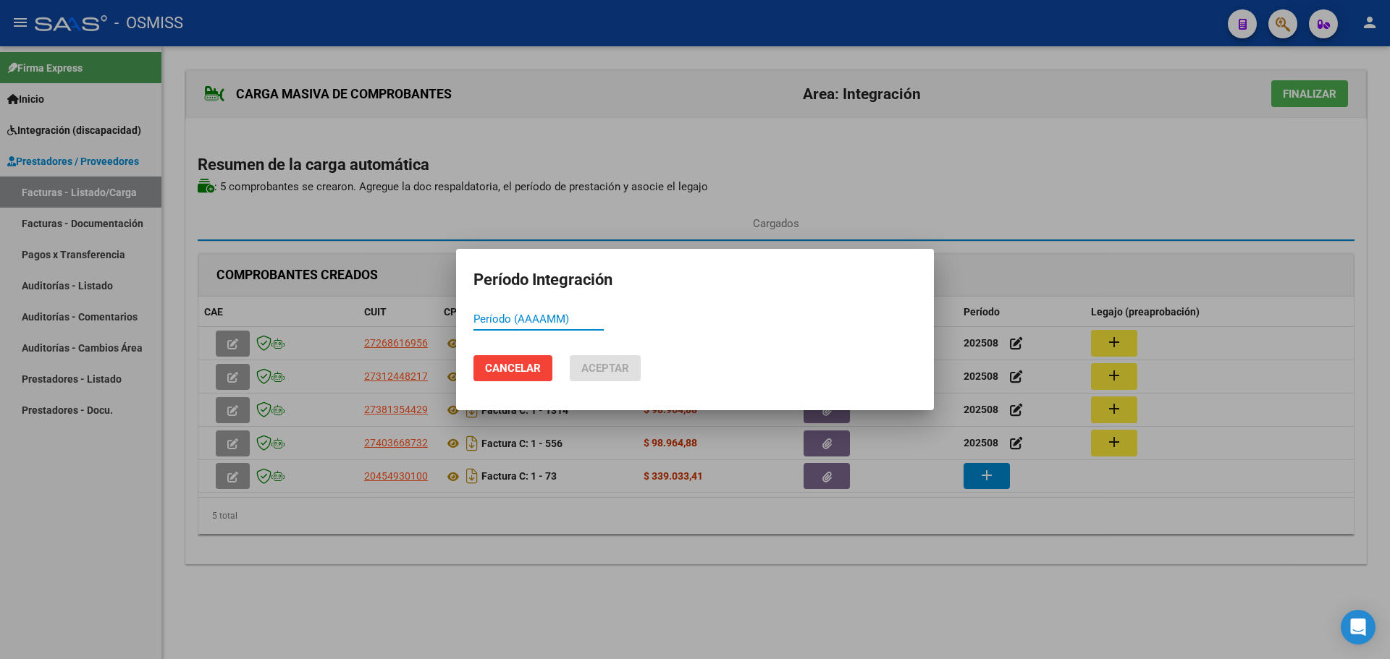
paste input "202508"
type input "202508"
click at [612, 368] on span "Aceptar" at bounding box center [605, 368] width 48 height 13
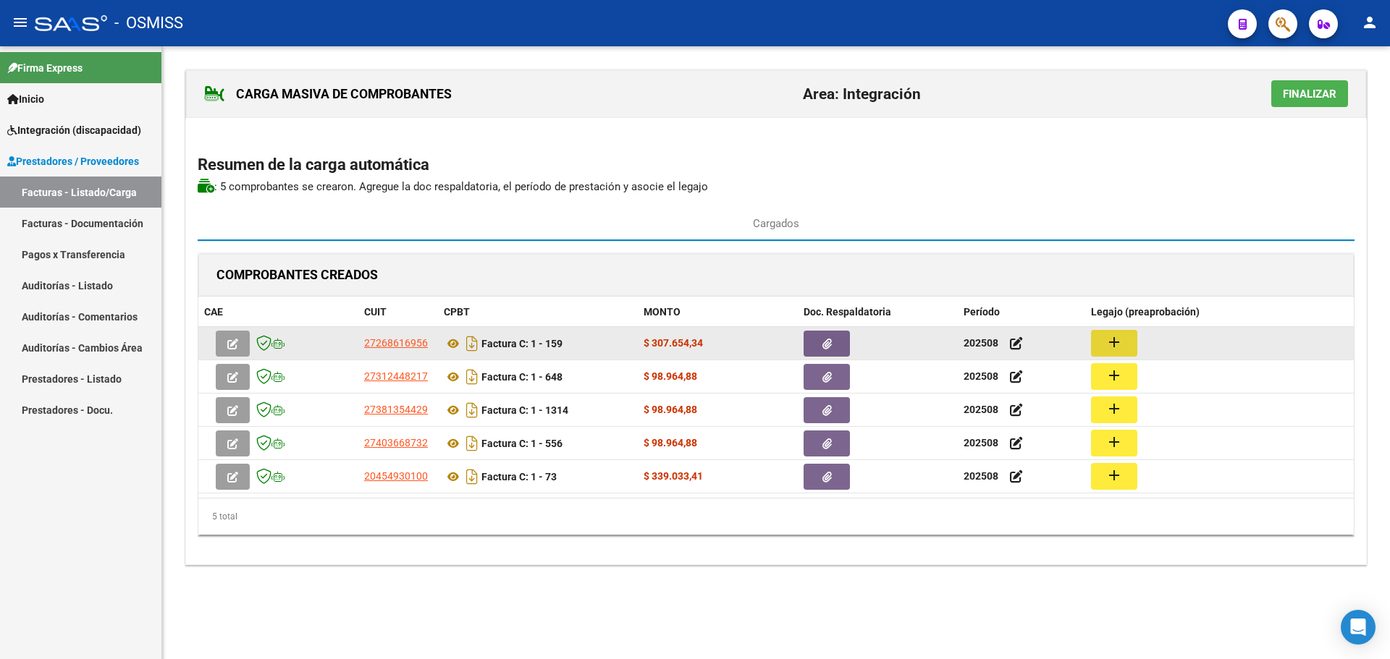
click at [1118, 331] on button "add" at bounding box center [1114, 343] width 46 height 27
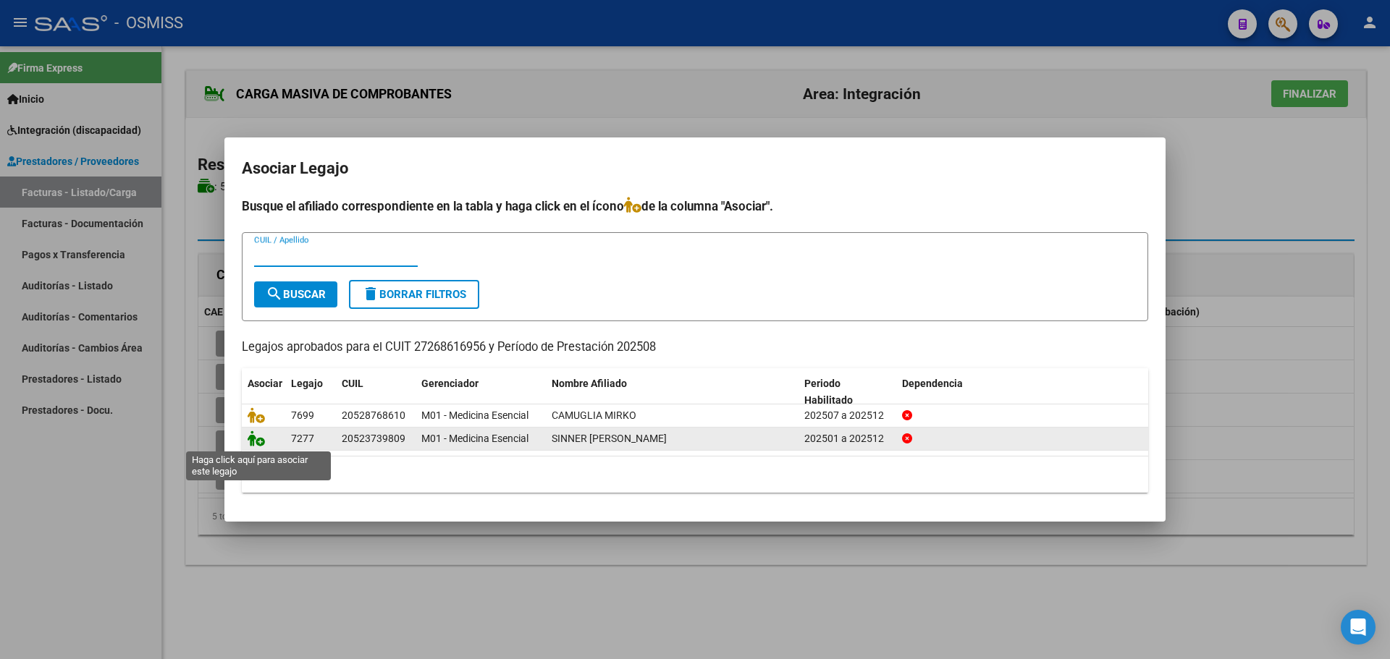
click at [260, 440] on icon at bounding box center [256, 439] width 17 height 16
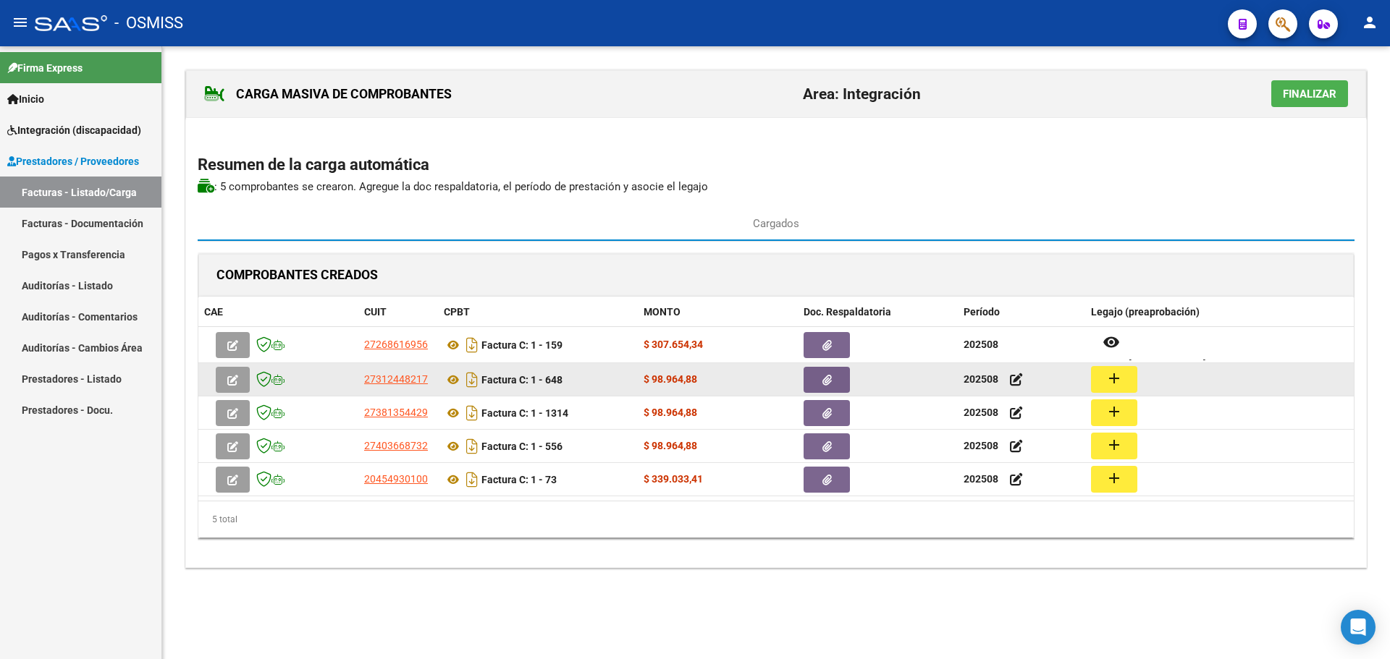
click at [1103, 378] on button "add" at bounding box center [1114, 379] width 46 height 27
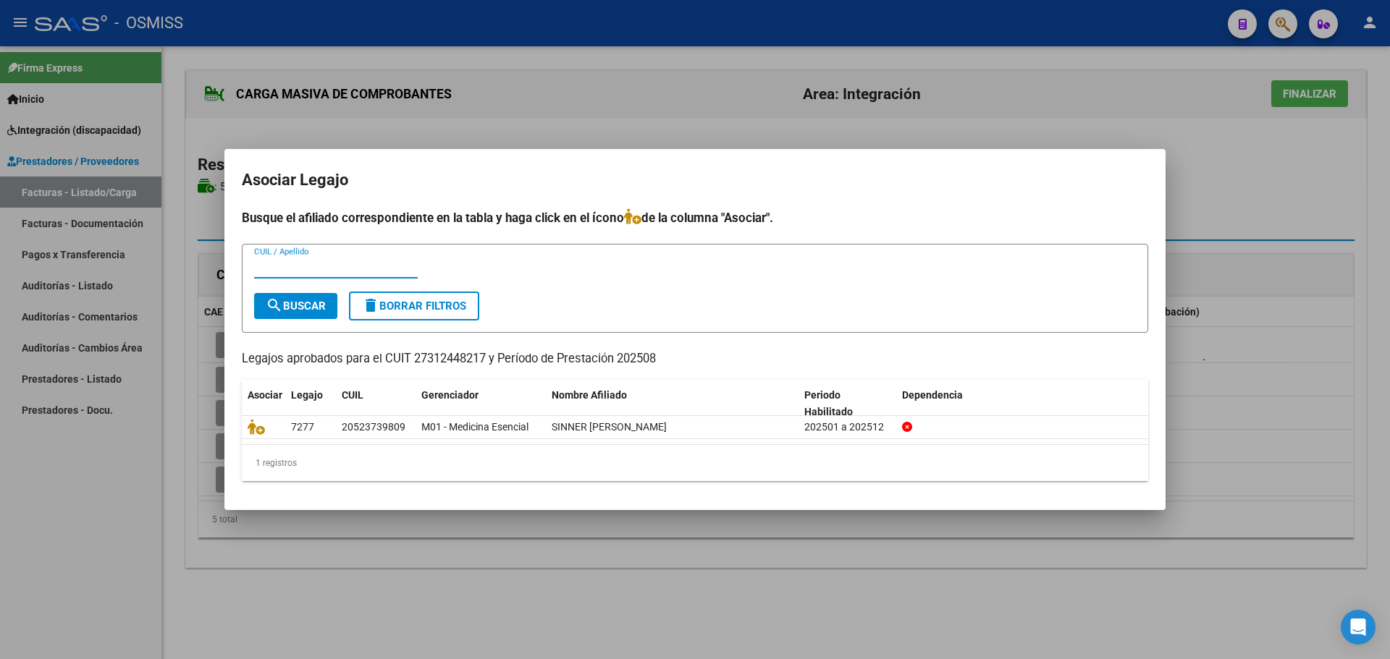
paste input "202508"
type input "2"
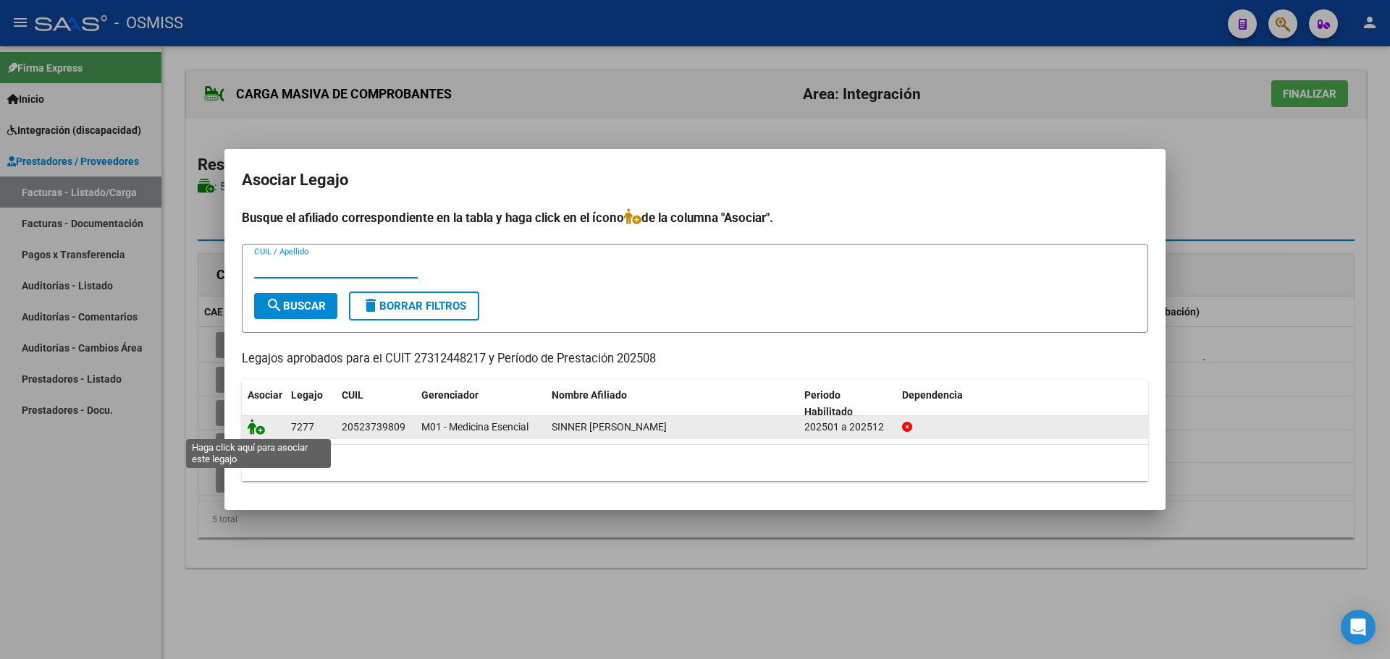
click at [256, 426] on icon at bounding box center [256, 427] width 17 height 16
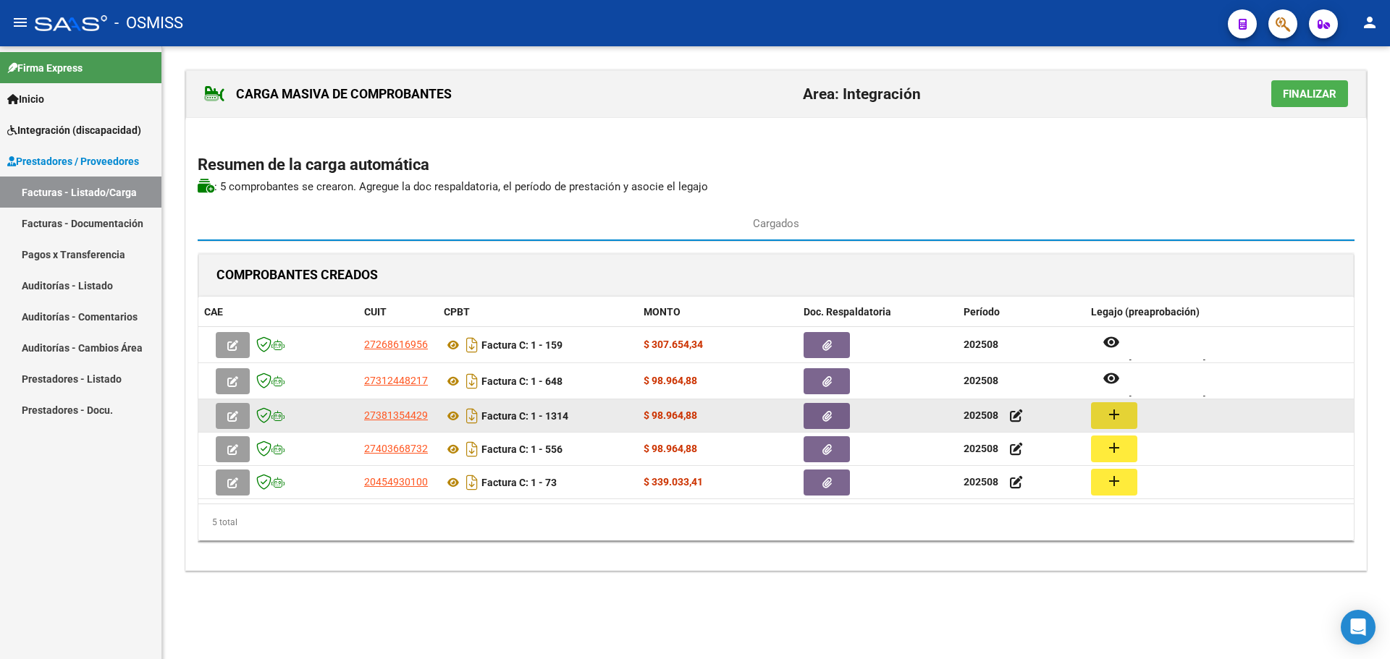
click at [1101, 415] on button "add" at bounding box center [1114, 415] width 46 height 27
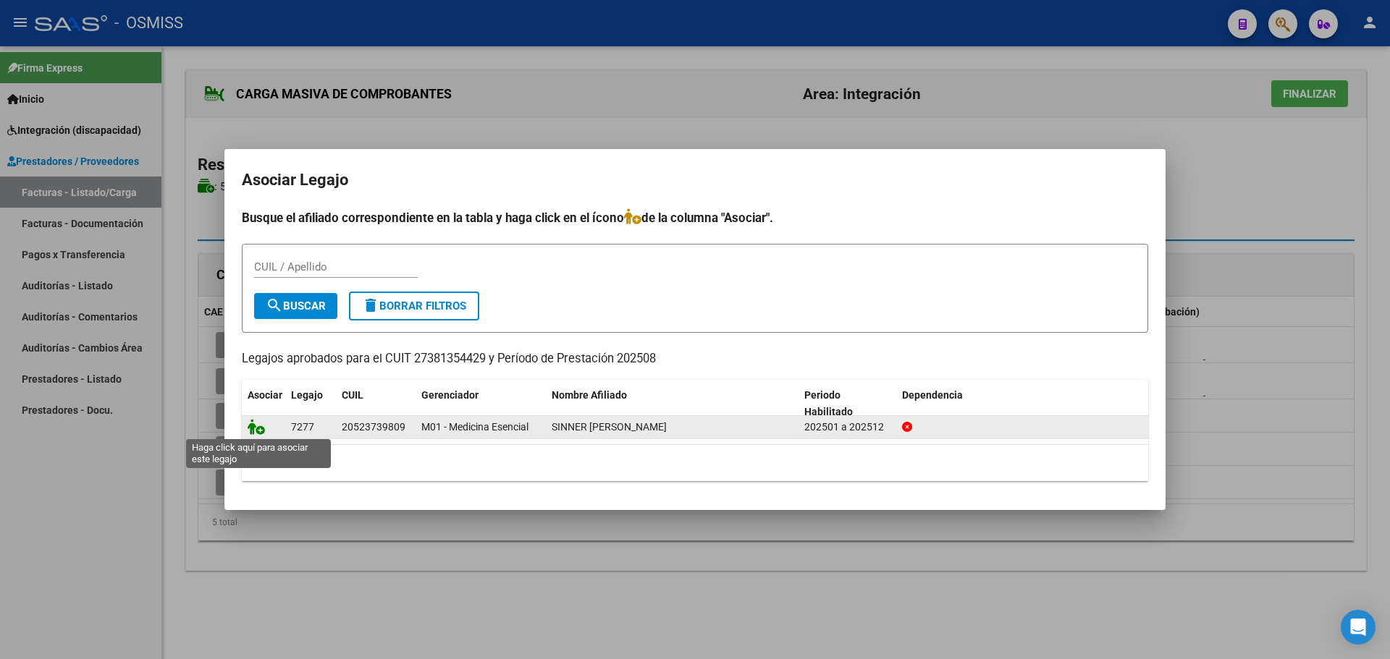
click at [255, 422] on icon at bounding box center [256, 427] width 17 height 16
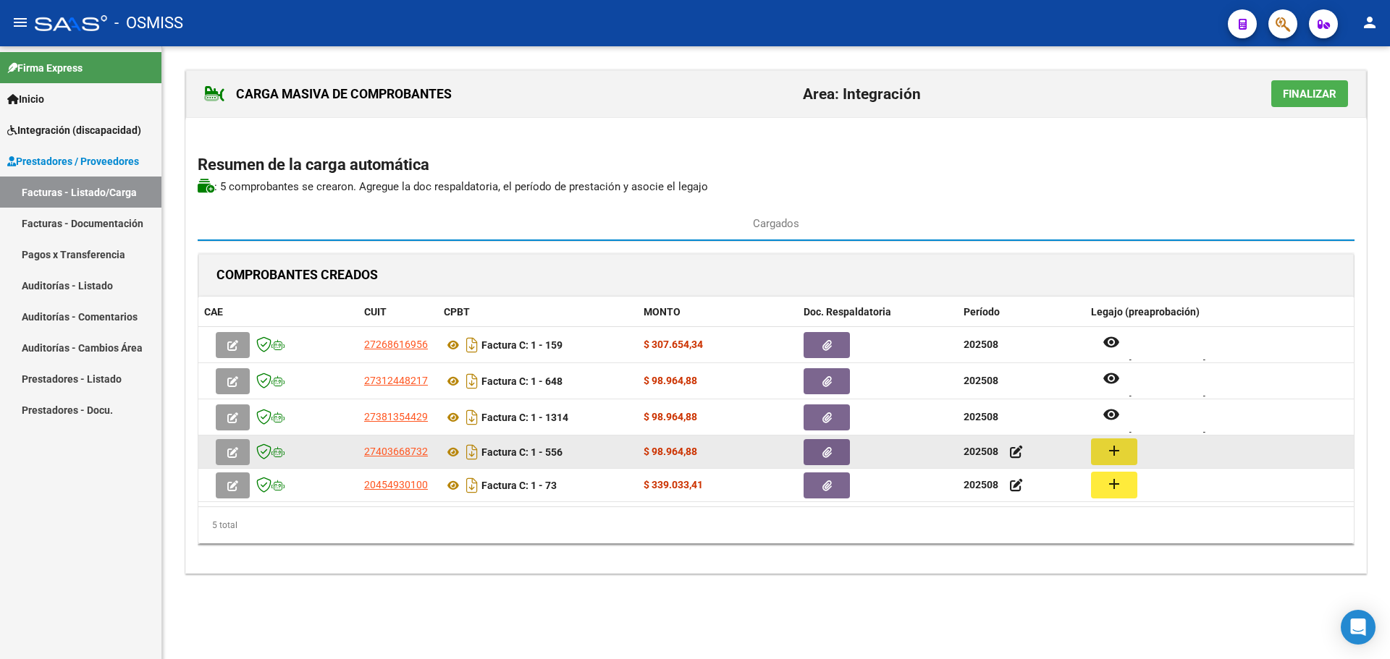
click at [1117, 448] on mat-icon "add" at bounding box center [1113, 450] width 17 height 17
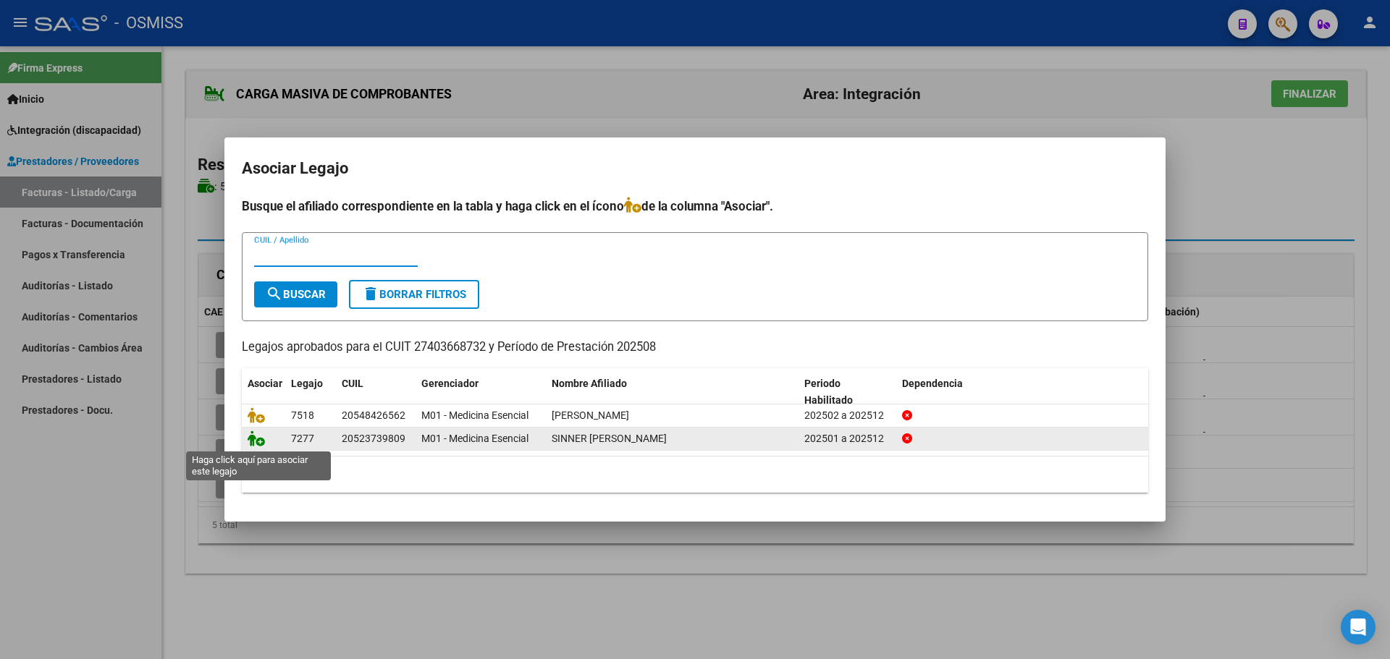
click at [258, 443] on icon at bounding box center [256, 439] width 17 height 16
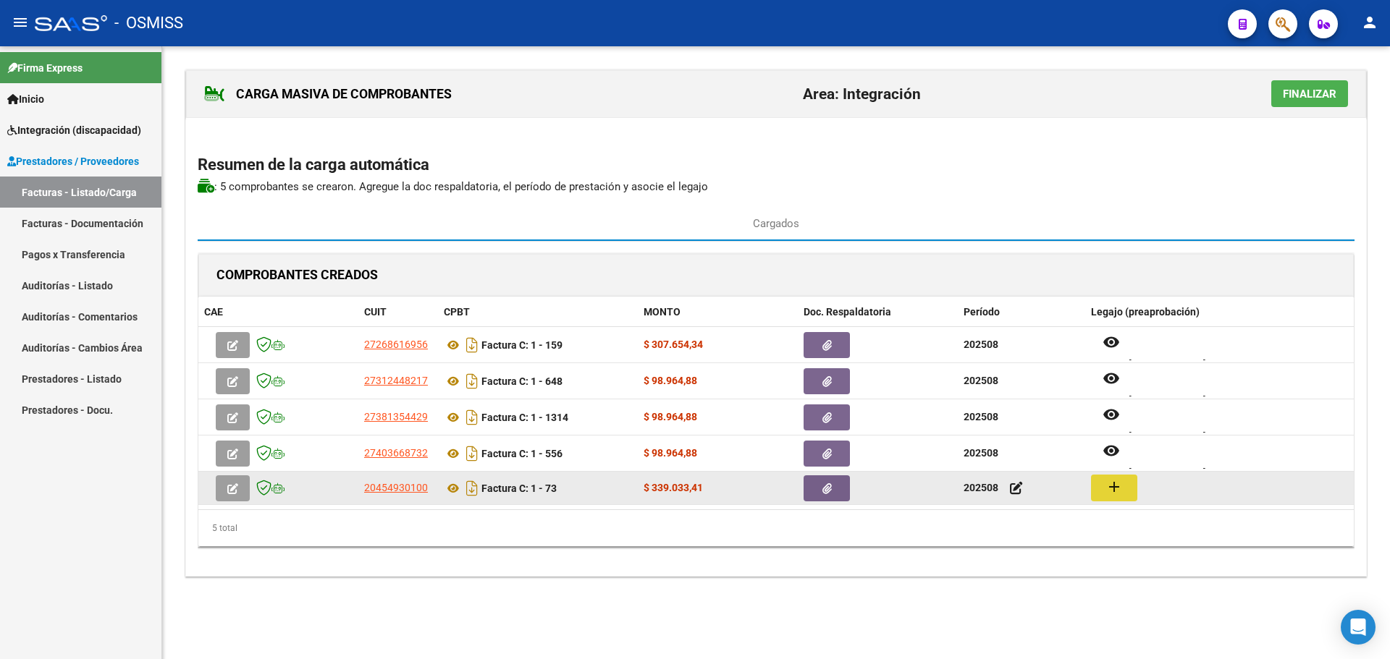
click at [1114, 485] on mat-icon "add" at bounding box center [1113, 486] width 17 height 17
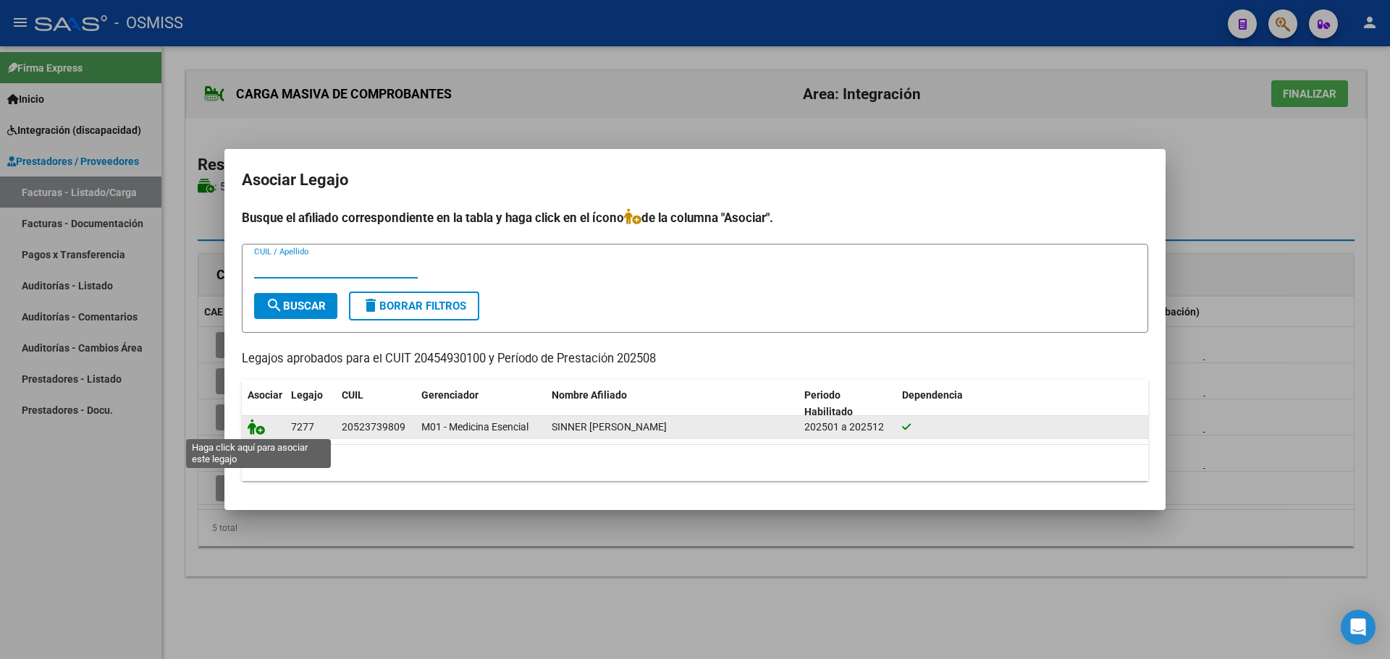
click at [253, 429] on icon at bounding box center [256, 427] width 17 height 16
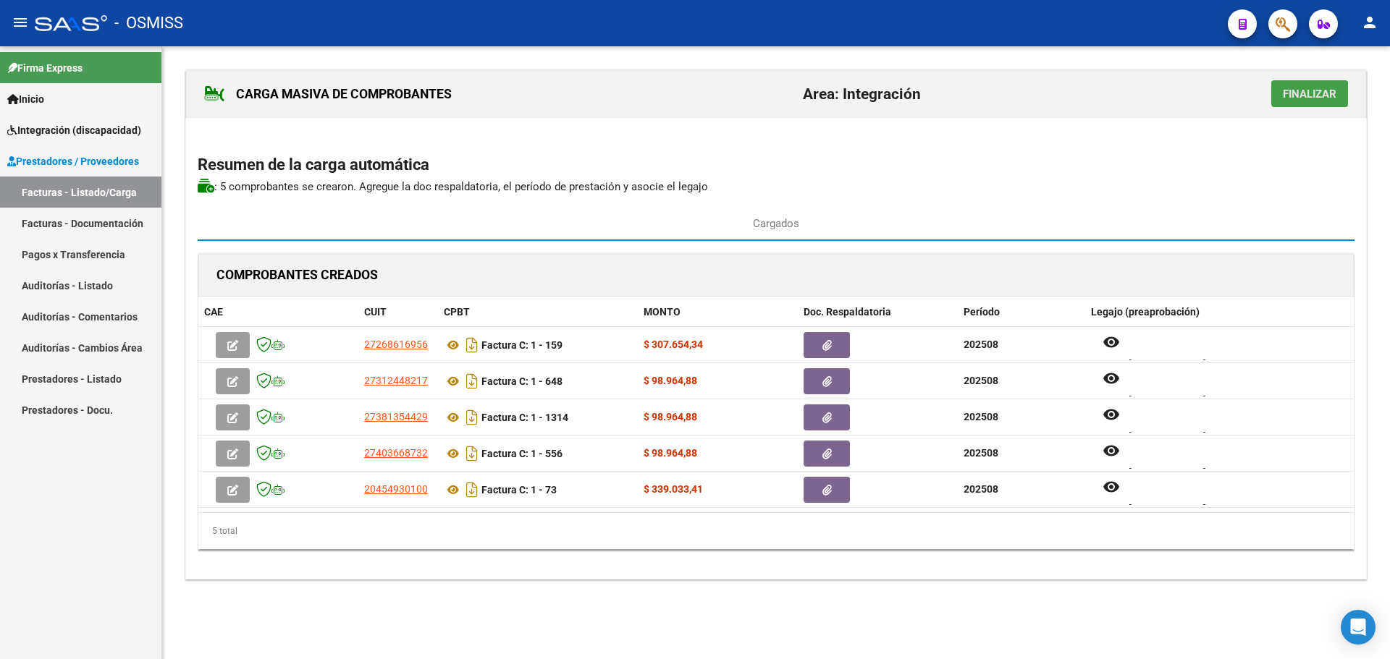
click at [1305, 90] on span "Finalizar" at bounding box center [1309, 94] width 54 height 13
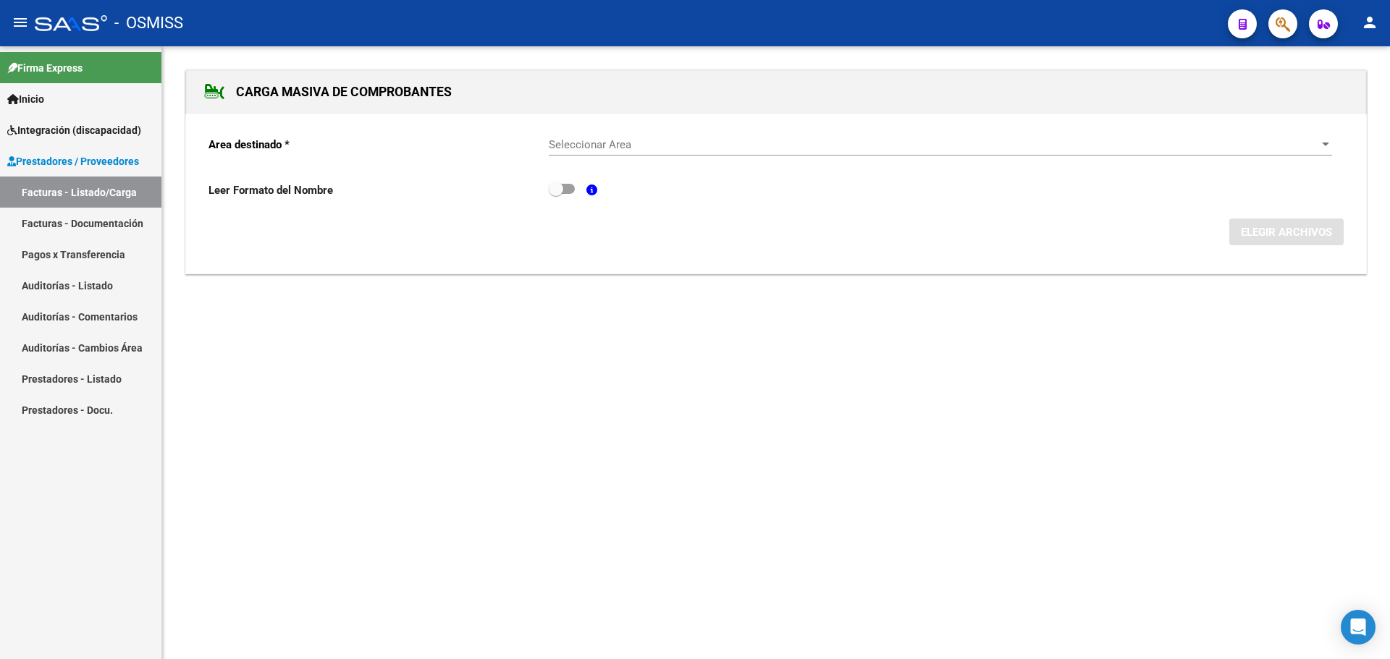
click at [1308, 138] on span "Seleccionar Area" at bounding box center [934, 144] width 770 height 13
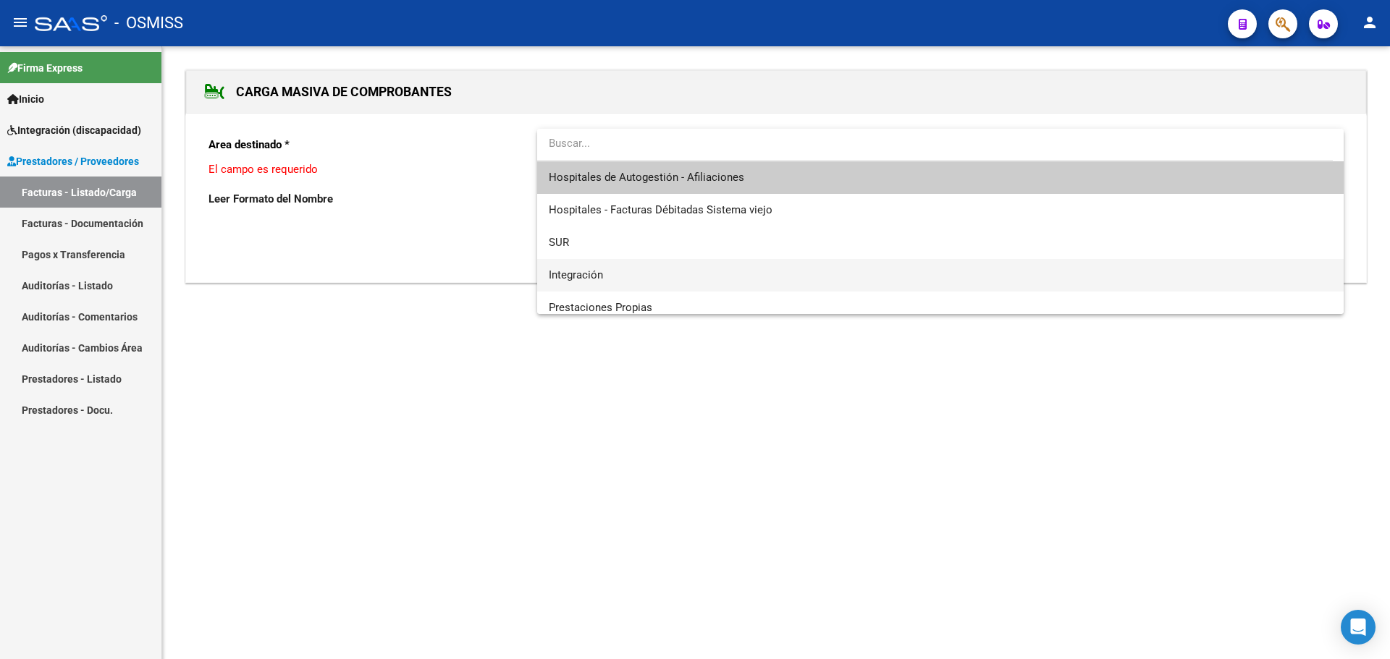
click at [601, 268] on span "Integración" at bounding box center [576, 274] width 54 height 13
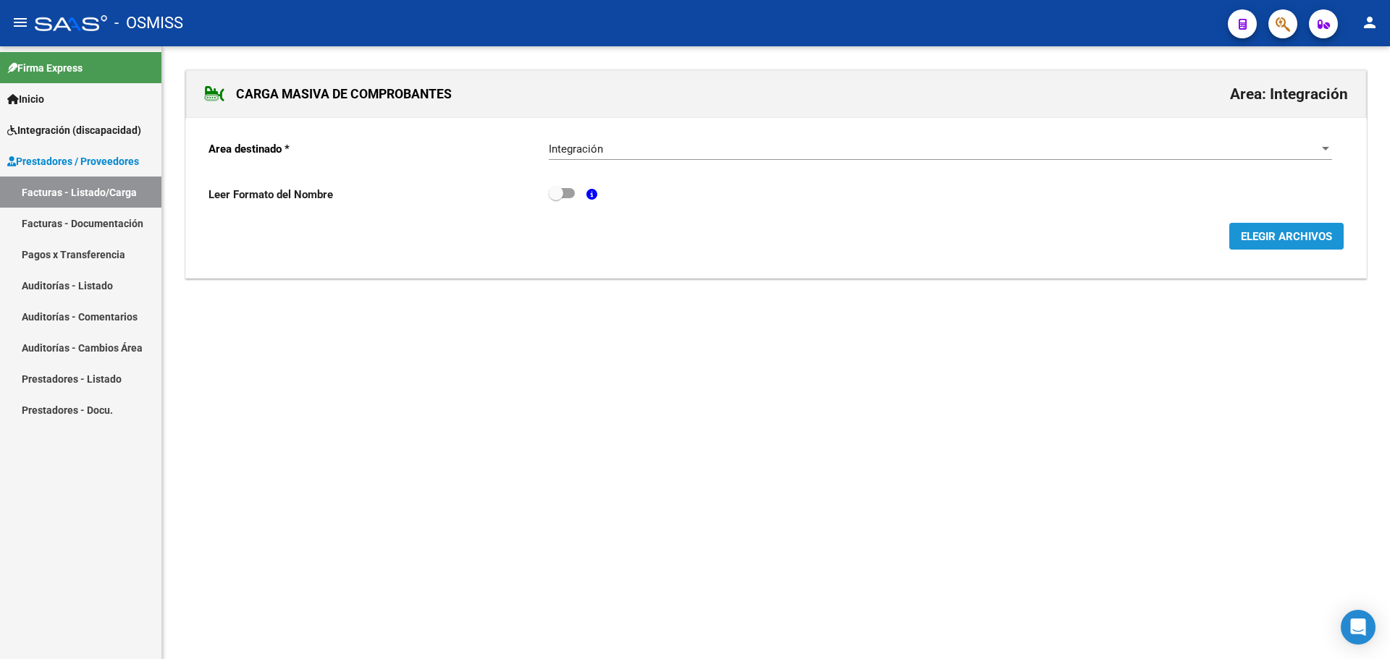
click at [1287, 232] on span "ELEGIR ARCHIVOS" at bounding box center [1285, 236] width 91 height 13
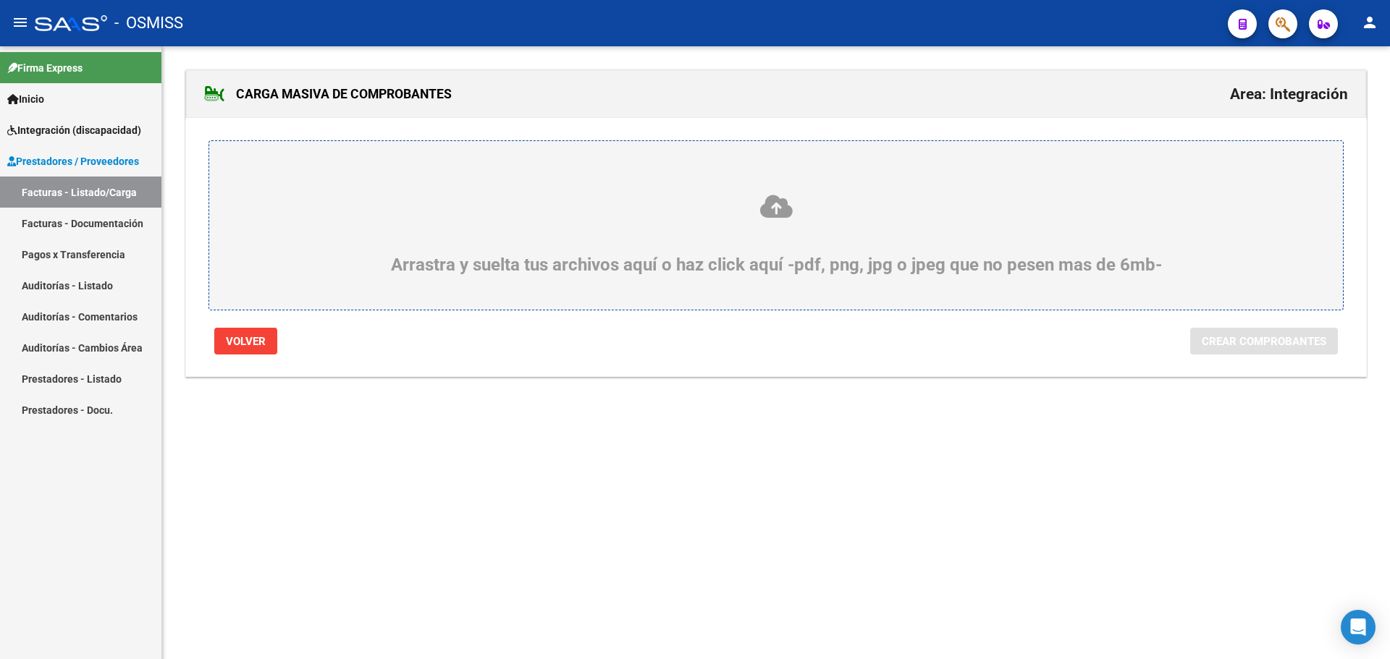
click at [343, 233] on div "Arrastra y suelta tus archivos aquí o haz click aquí -pdf, png, jpg o jpeg que …" at bounding box center [776, 234] width 1064 height 82
click at [0, 0] on input "Arrastra y suelta tus archivos aquí o haz click aquí -pdf, png, jpg o jpeg que …" at bounding box center [0, 0] width 0 height 0
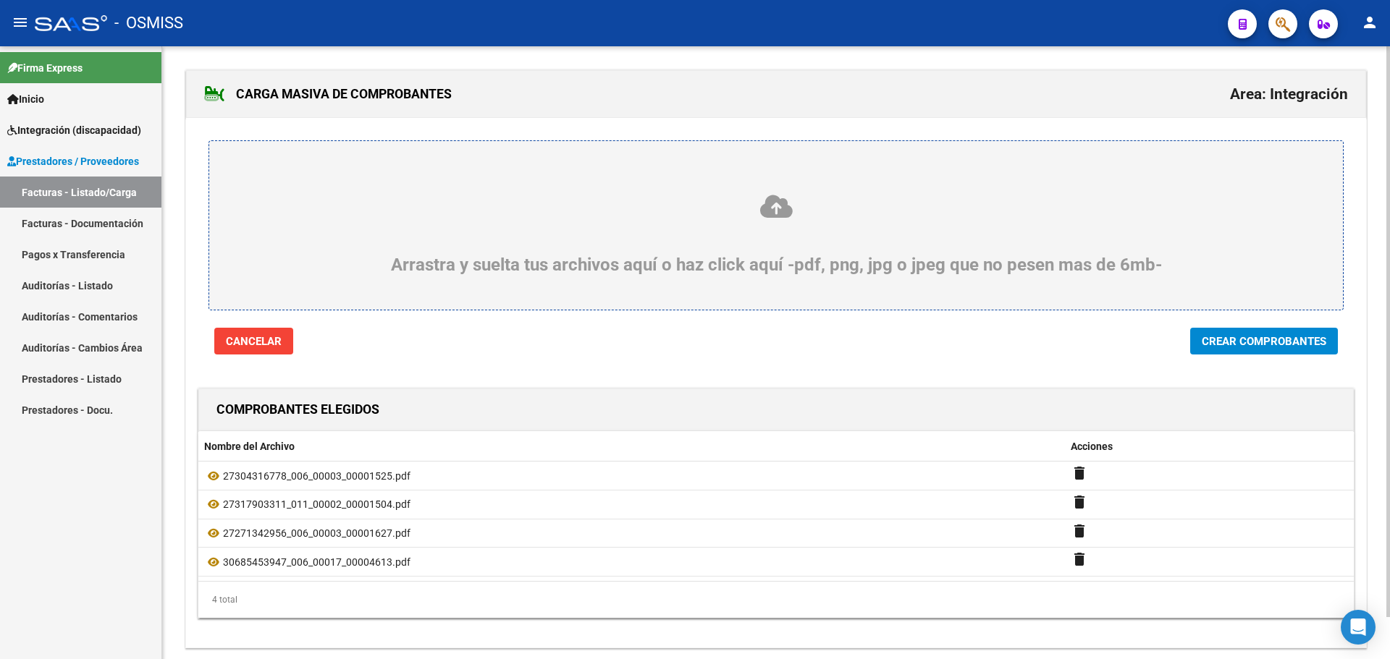
click at [1231, 342] on span "Crear Comprobantes" at bounding box center [1263, 341] width 124 height 13
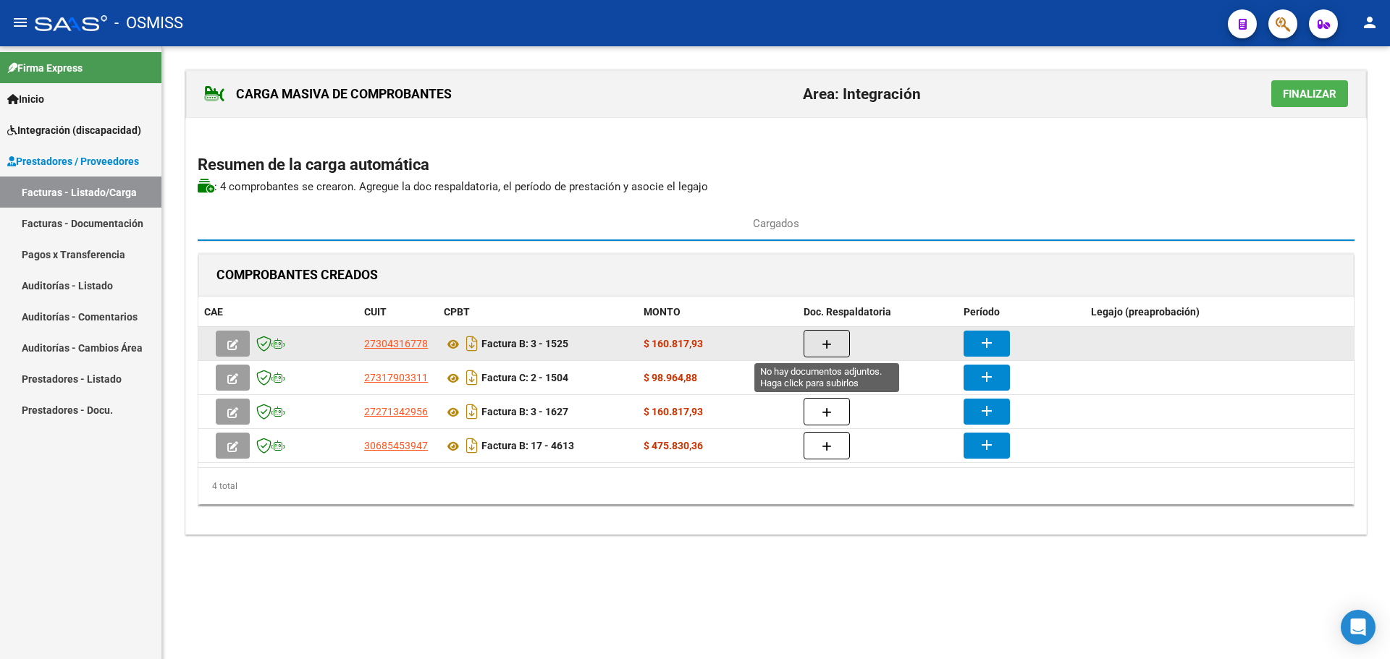
click at [836, 339] on button "button" at bounding box center [826, 344] width 46 height 28
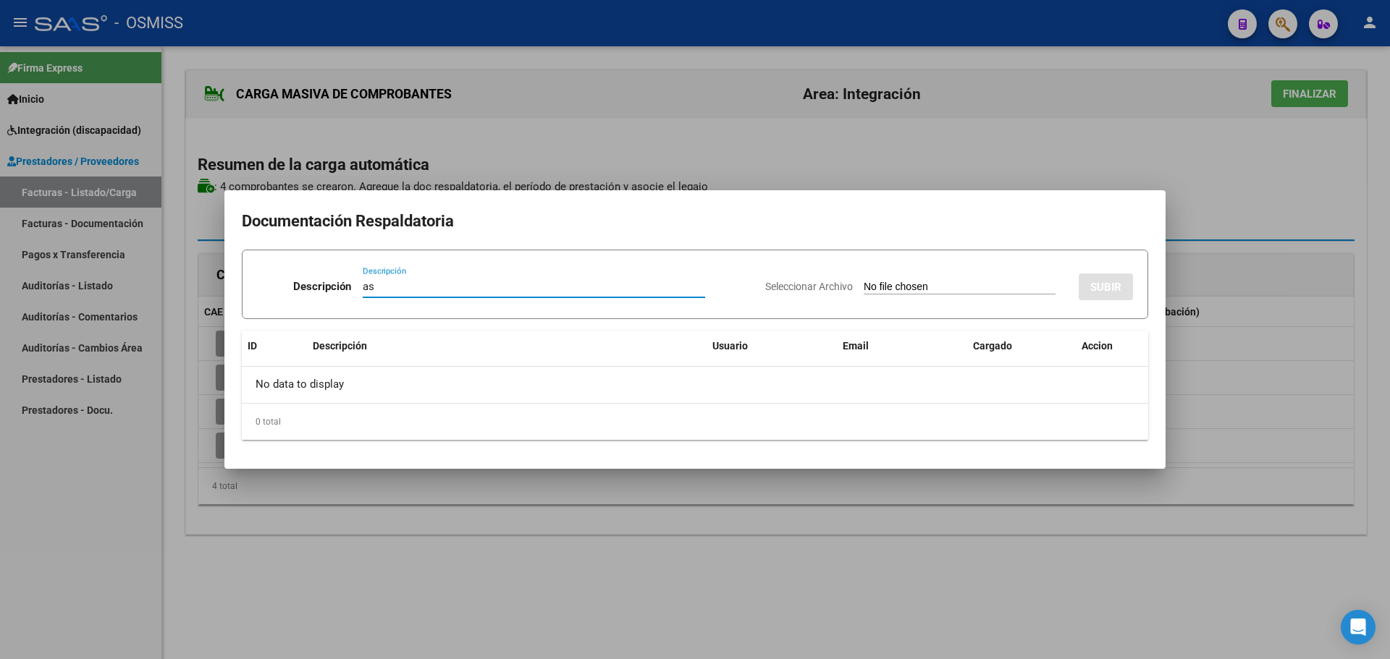
type input "as"
click at [883, 284] on input "Seleccionar Archivo" at bounding box center [959, 288] width 192 height 14
type input "C:\fakepath\[PERSON_NAME].pdf"
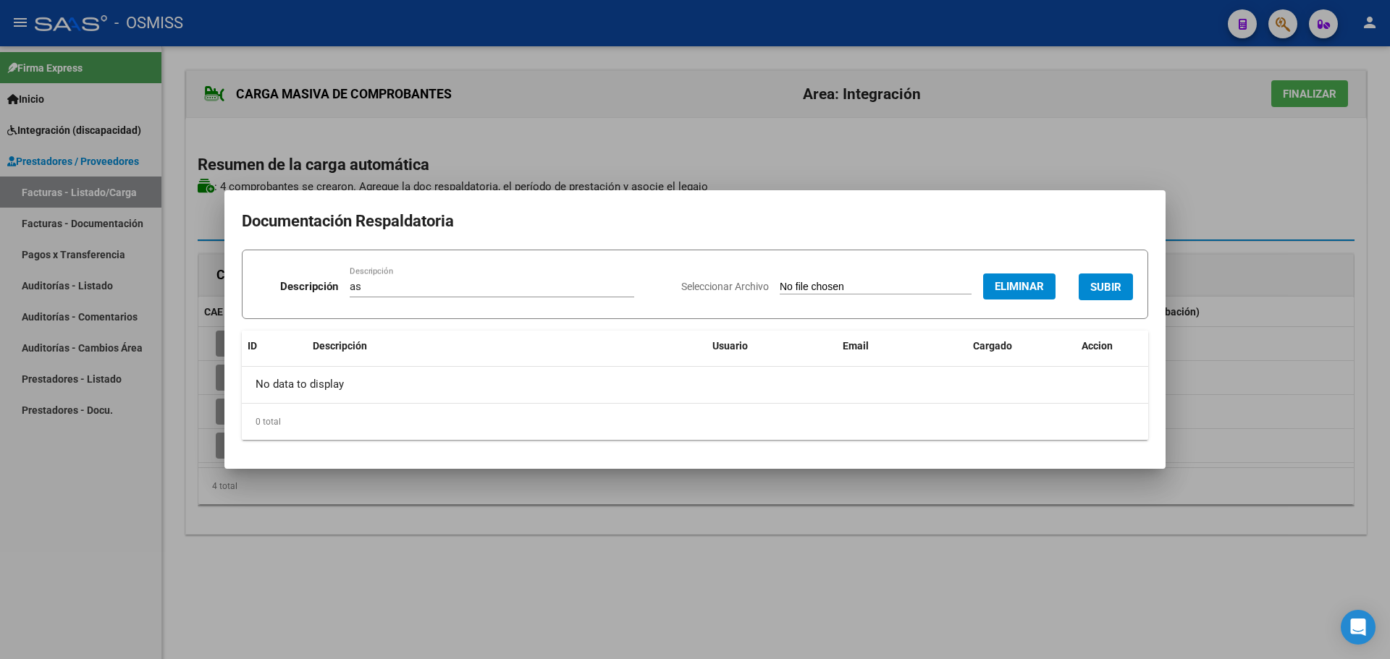
click at [1097, 282] on span "SUBIR" at bounding box center [1105, 287] width 31 height 13
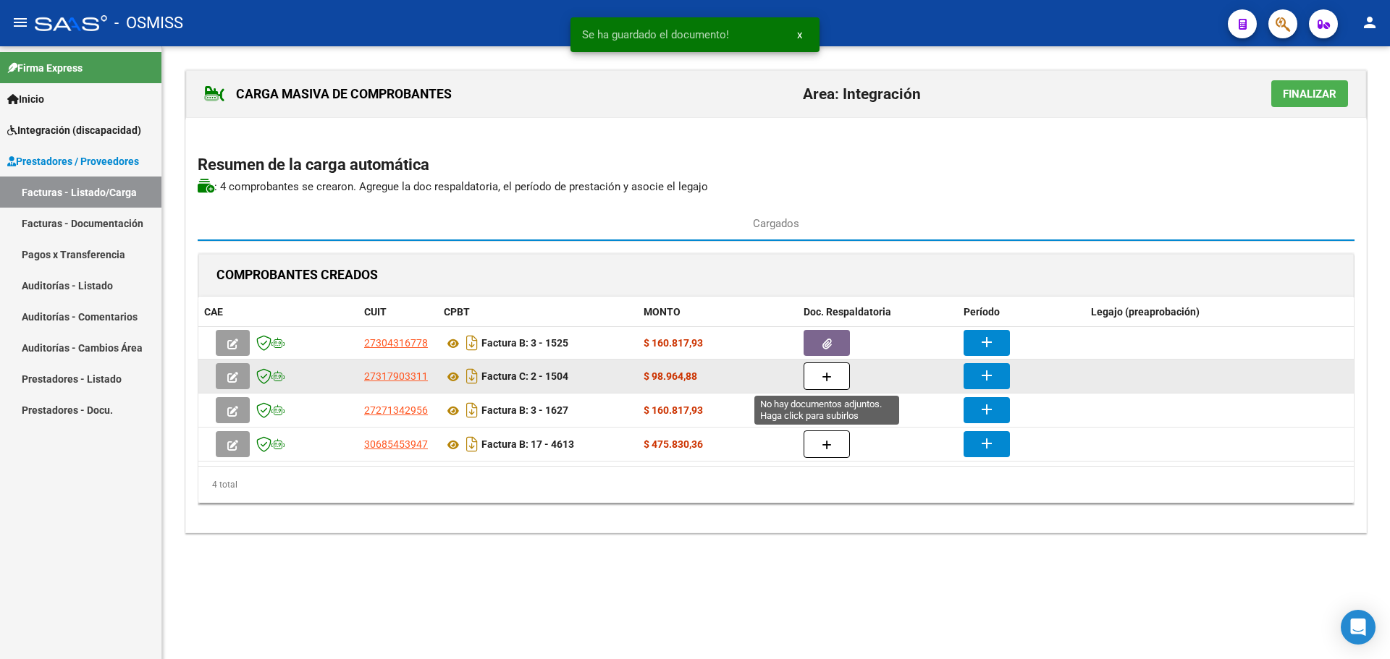
click at [826, 372] on icon "button" at bounding box center [826, 377] width 10 height 11
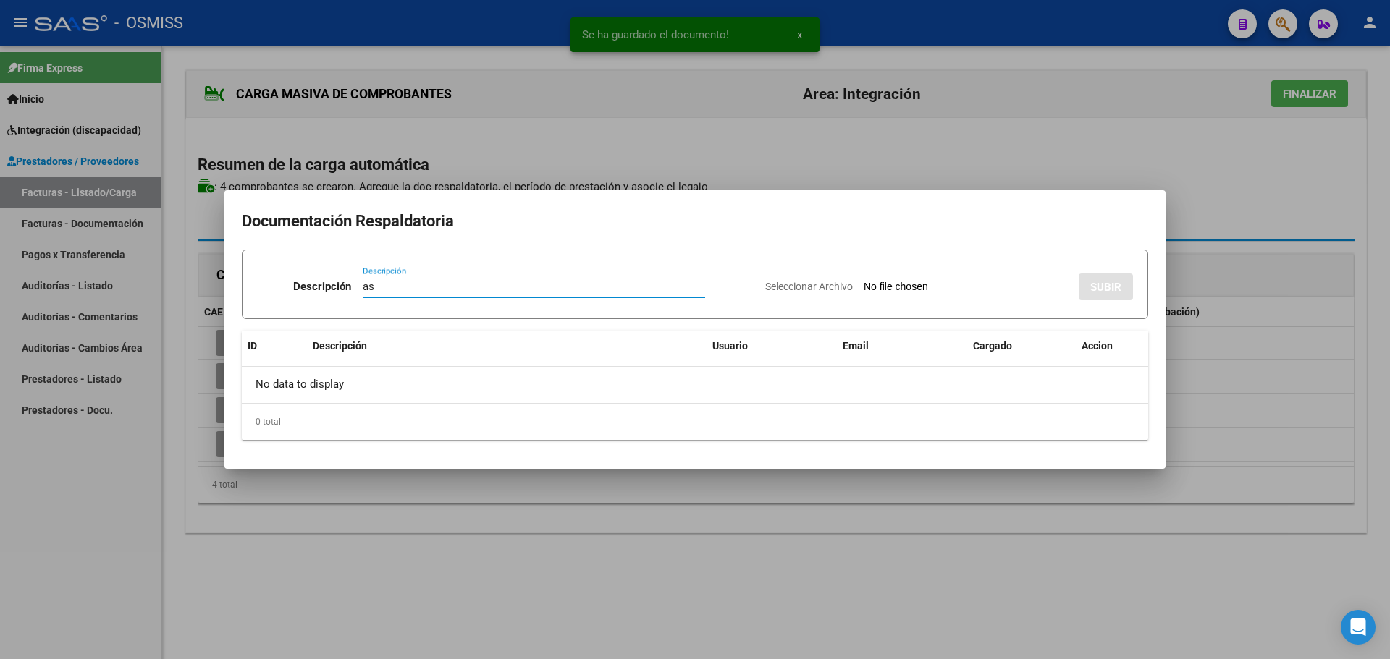
type input "as"
click at [863, 290] on input "Seleccionar Archivo" at bounding box center [959, 288] width 192 height 14
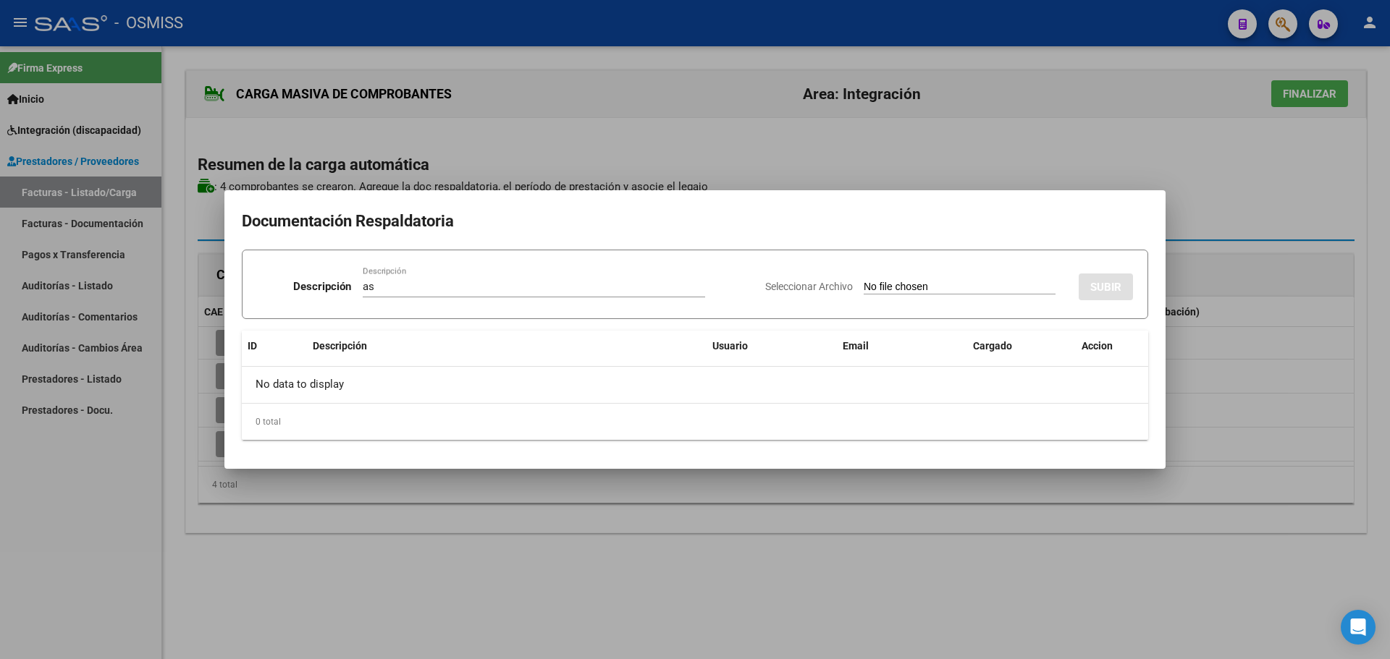
type input "C:\fakepath\[PERSON_NAME] 082025.pdf"
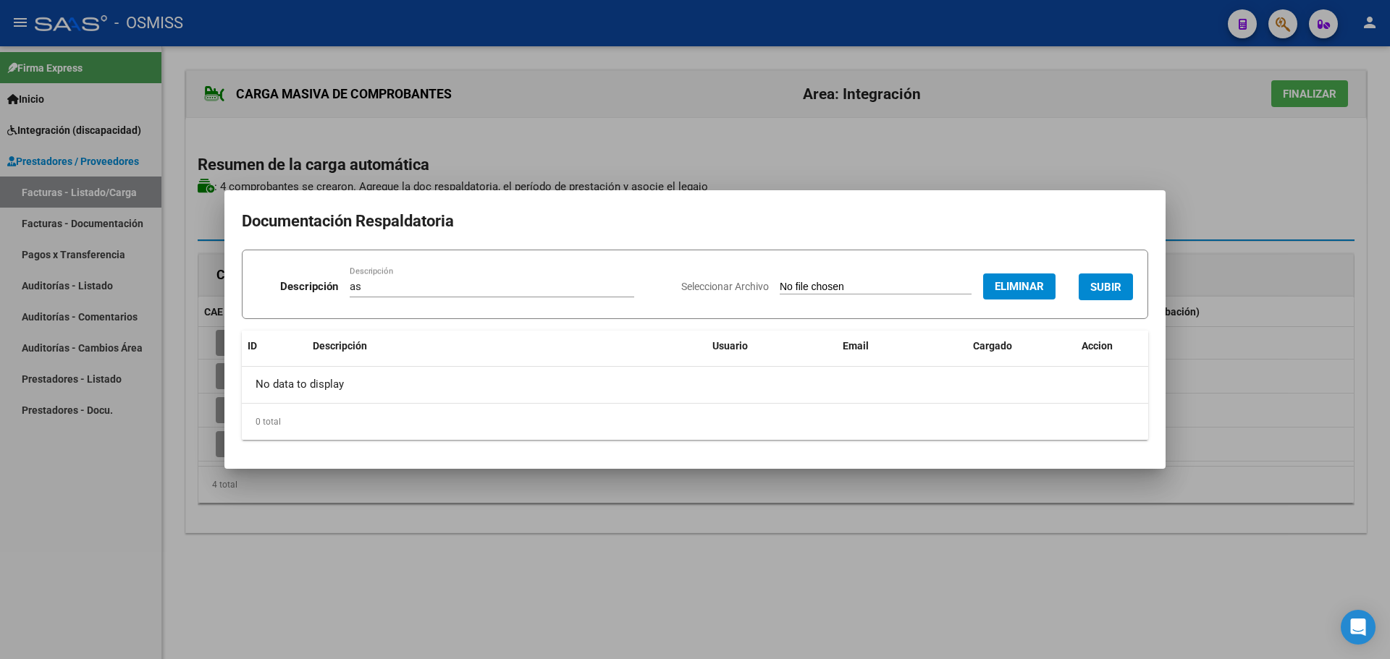
click at [1103, 280] on span "SUBIR" at bounding box center [1105, 286] width 31 height 13
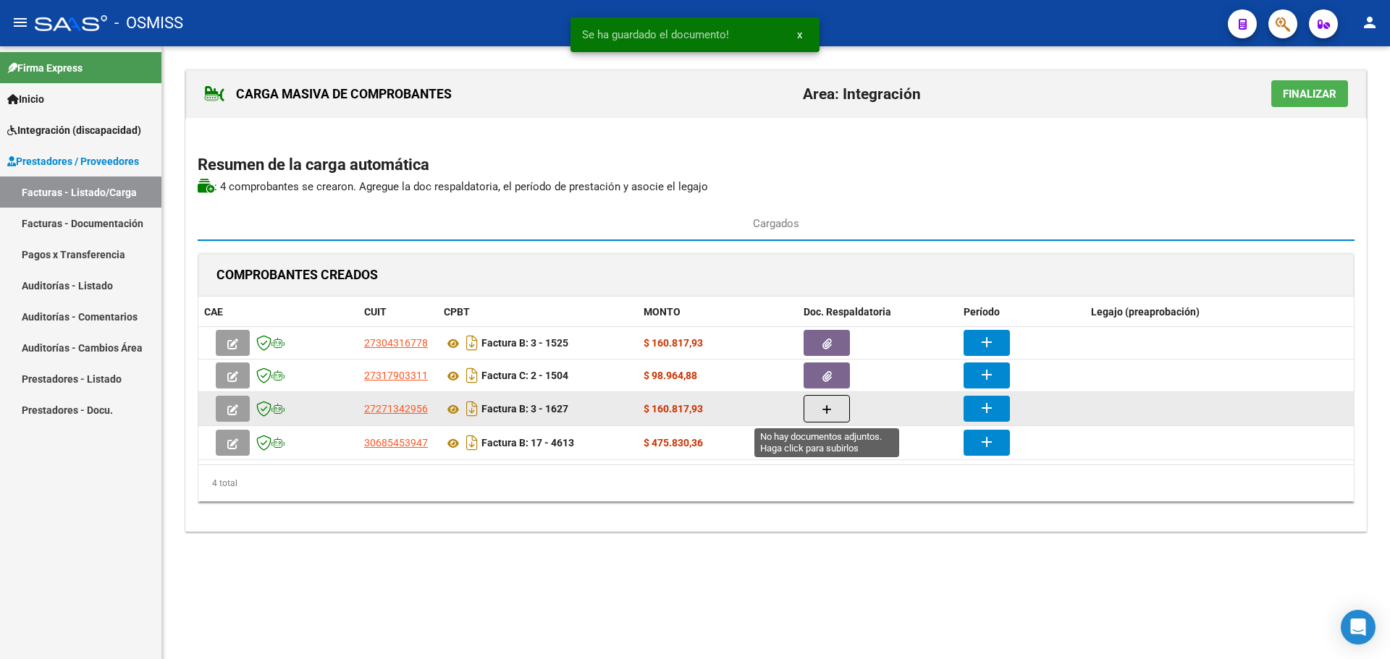
click at [837, 406] on button "button" at bounding box center [826, 409] width 46 height 28
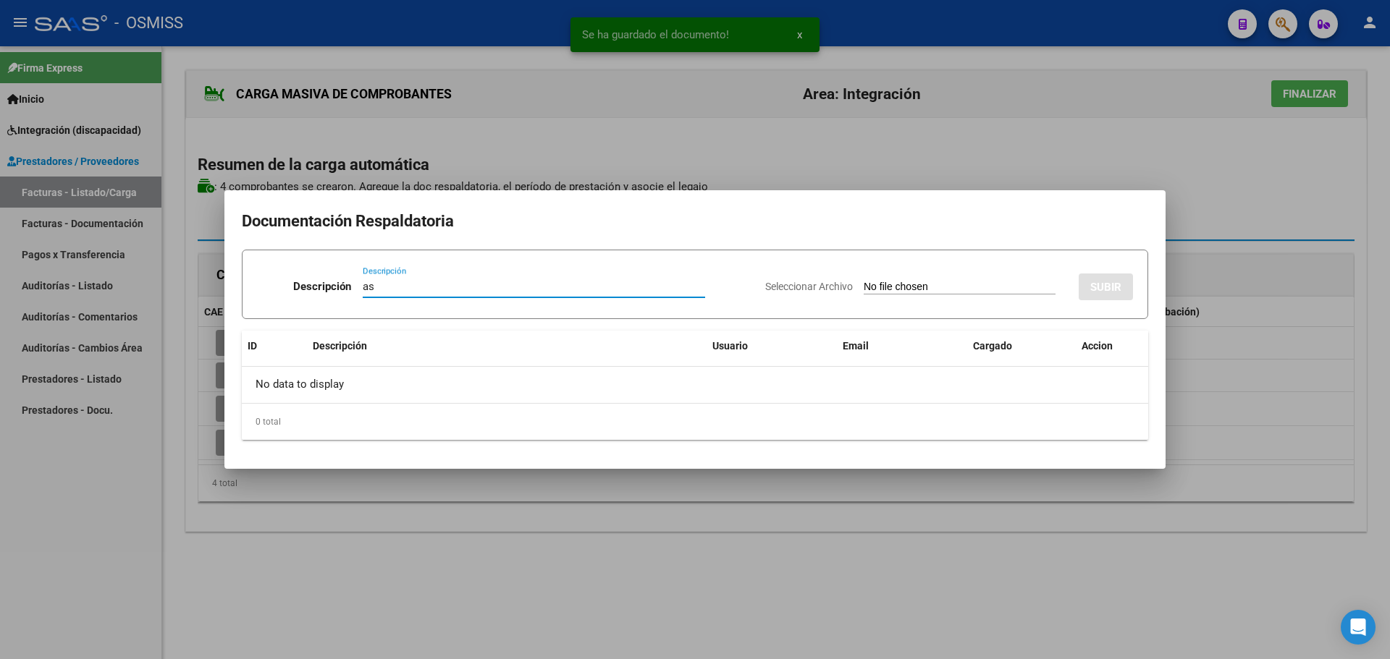
type input "as"
click at [937, 287] on input "Seleccionar Archivo" at bounding box center [959, 288] width 192 height 14
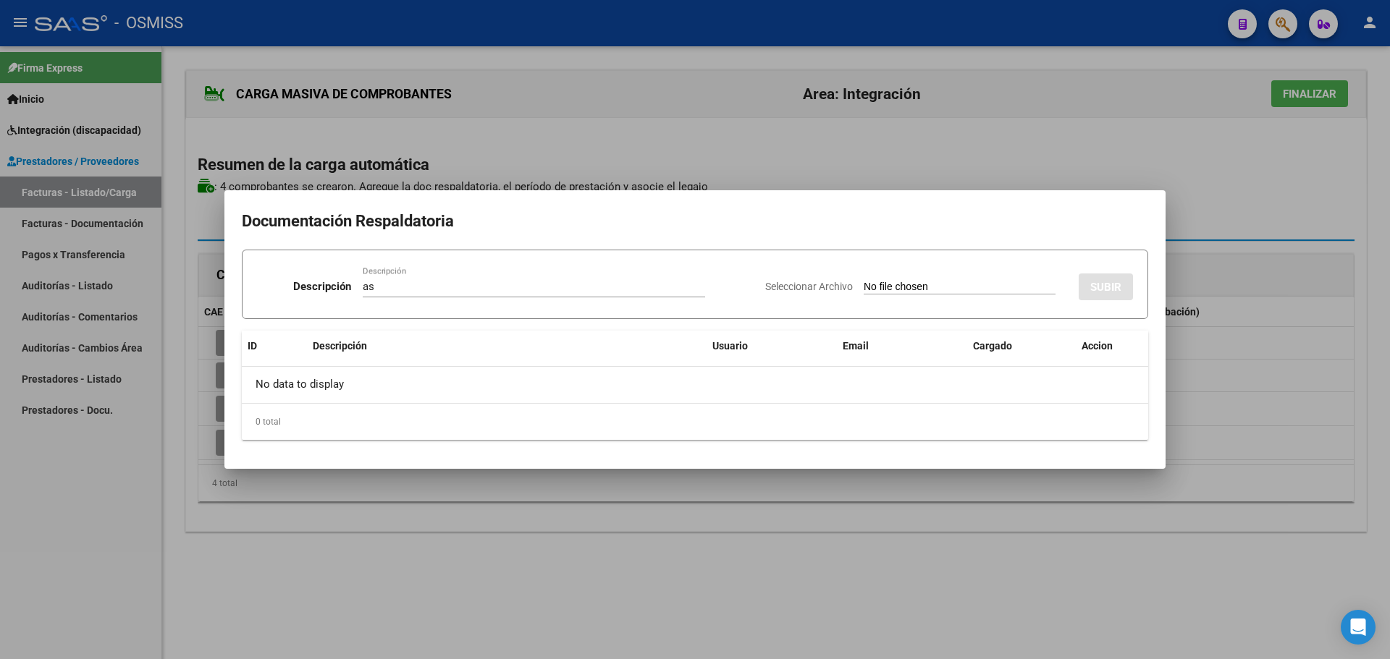
type input "C:\fakepath\[PERSON_NAME] ASISTENCIA AGOSTO.pdf"
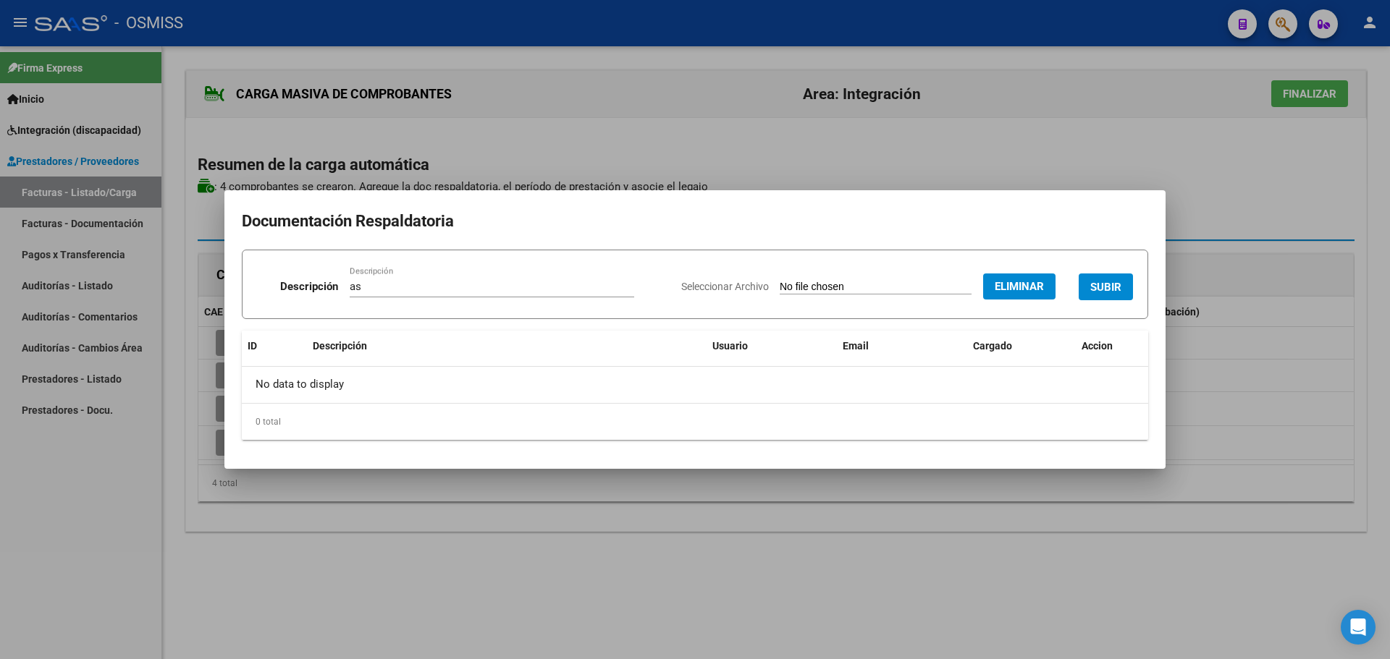
click at [1113, 281] on span "SUBIR" at bounding box center [1105, 287] width 31 height 13
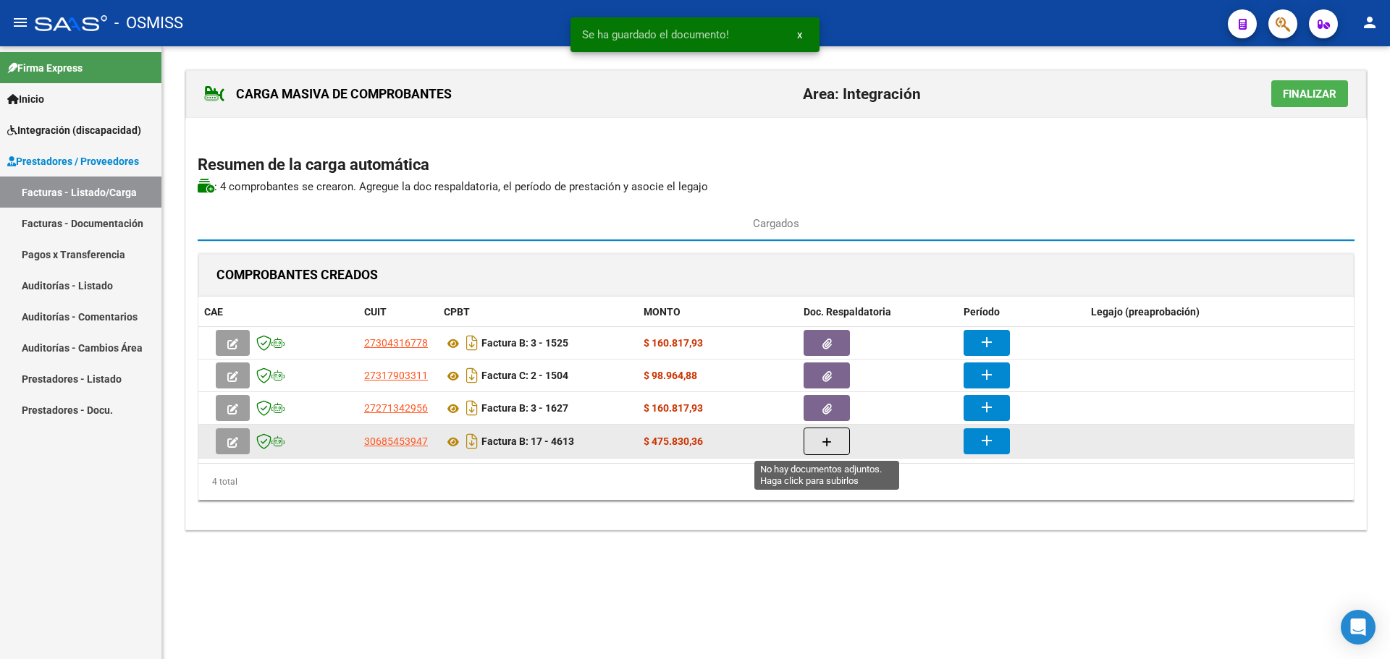
click at [817, 441] on button "button" at bounding box center [826, 442] width 46 height 28
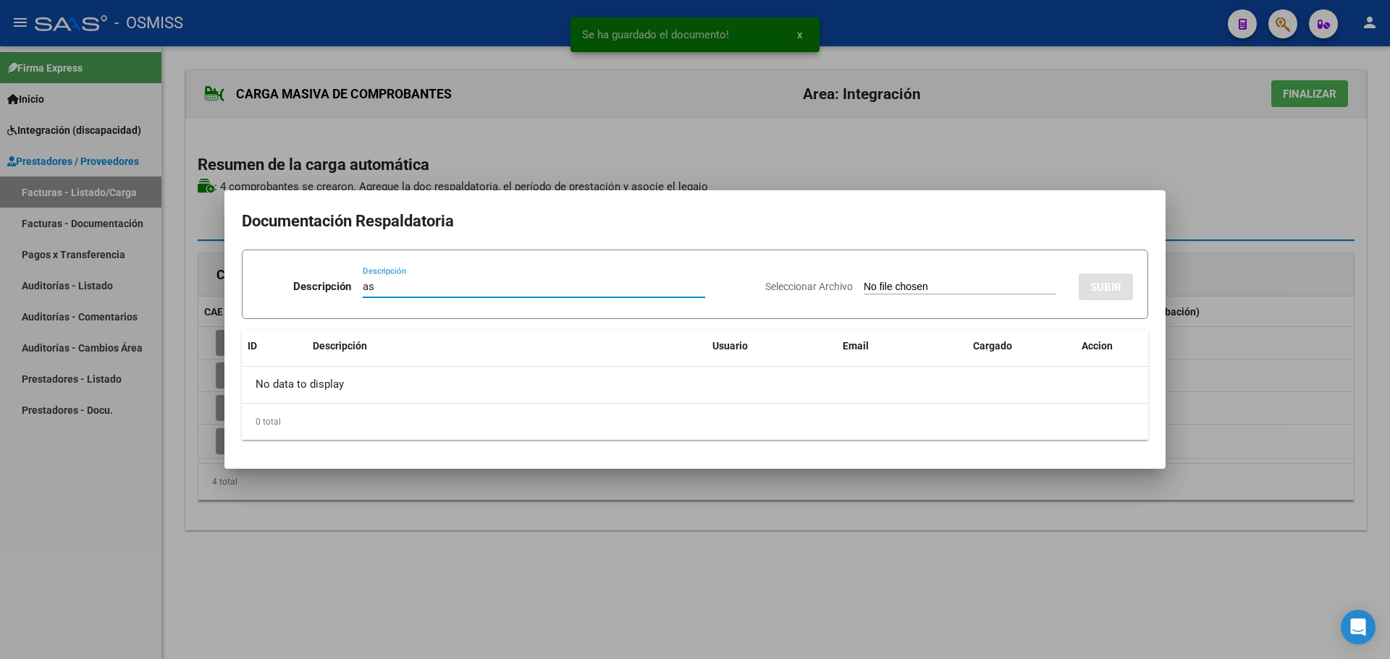
type input "as"
click at [905, 286] on input "Seleccionar Archivo" at bounding box center [959, 288] width 192 height 14
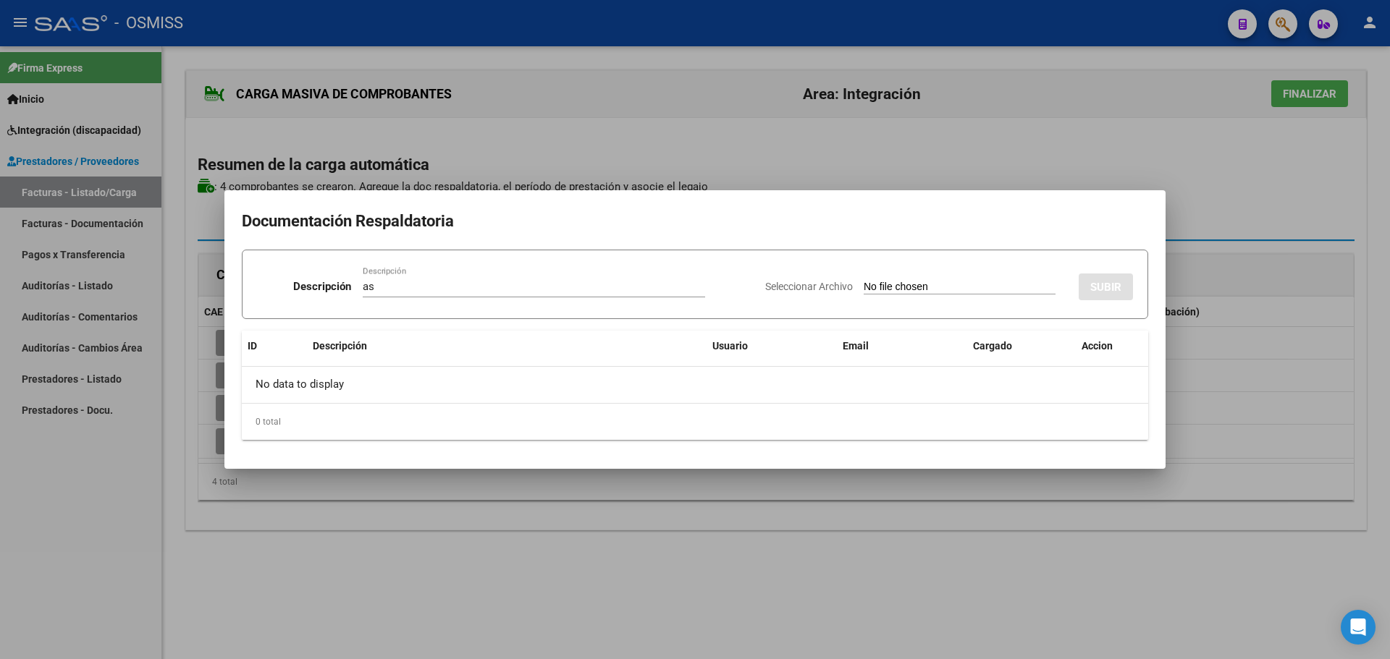
type input "C:\fakepath\[PERSON_NAME] asistencia.pdf"
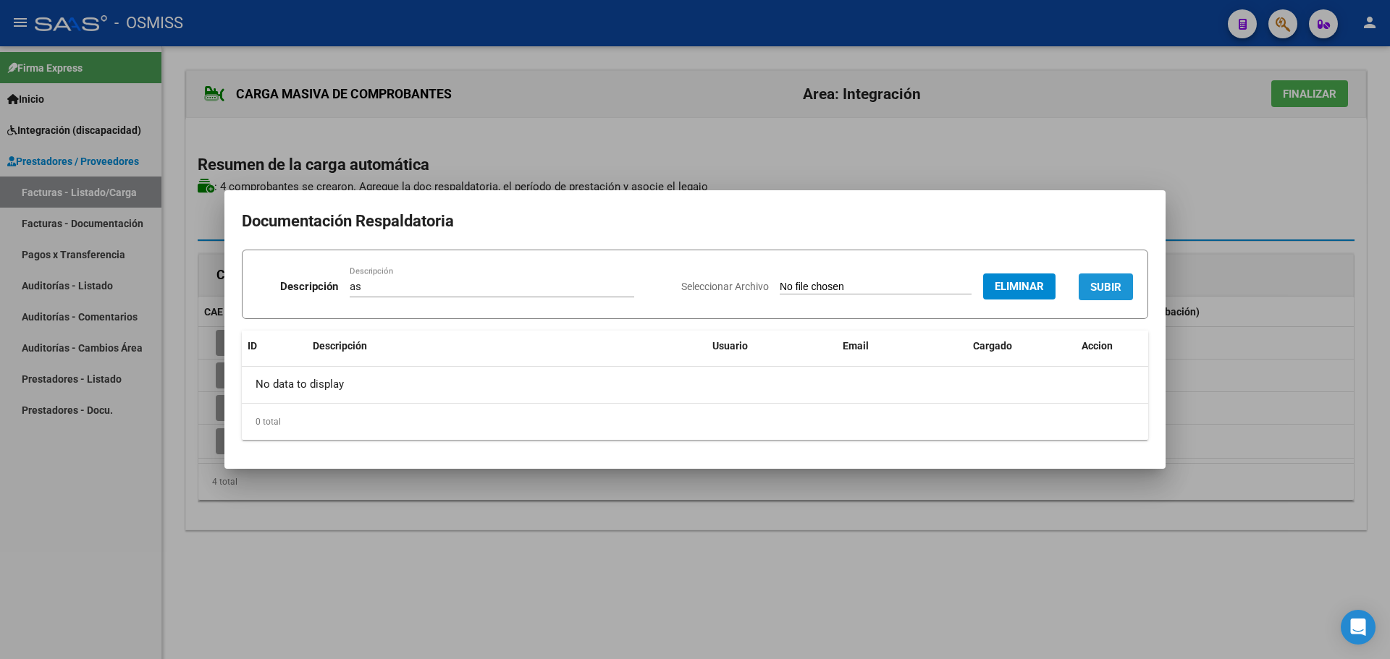
click at [1101, 283] on span "SUBIR" at bounding box center [1105, 287] width 31 height 13
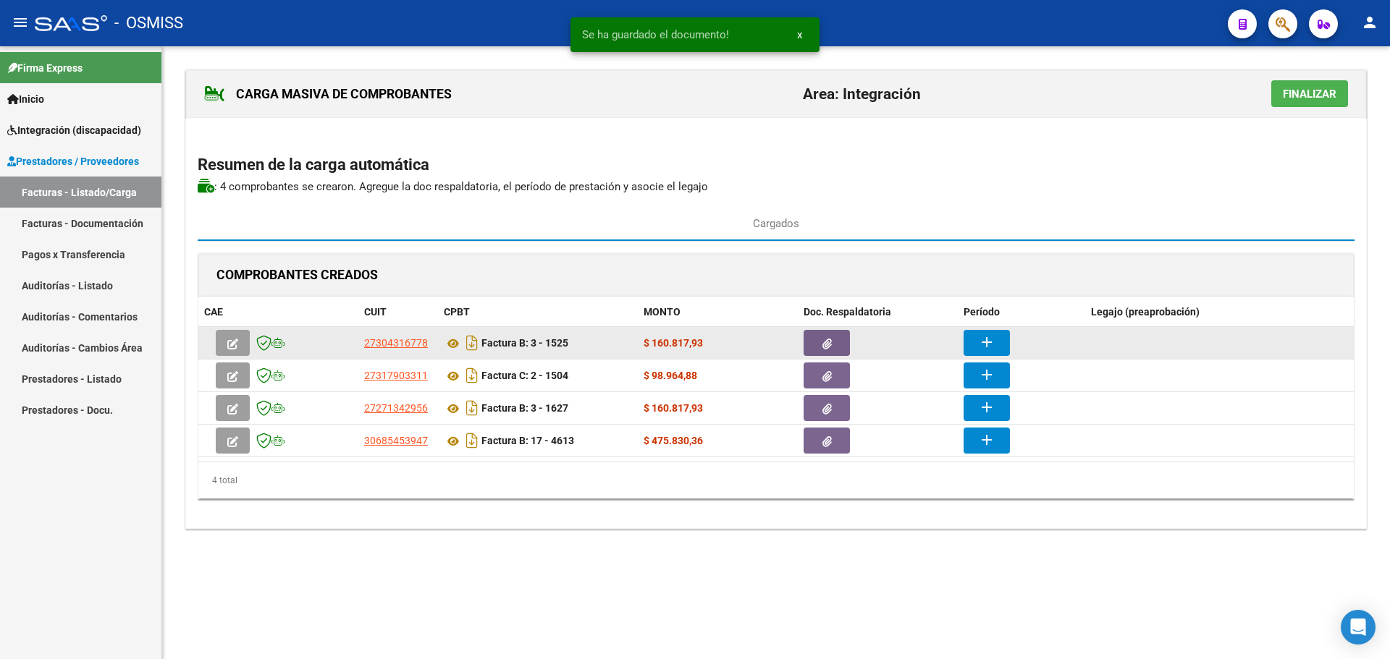
click at [984, 346] on mat-icon "add" at bounding box center [986, 342] width 17 height 17
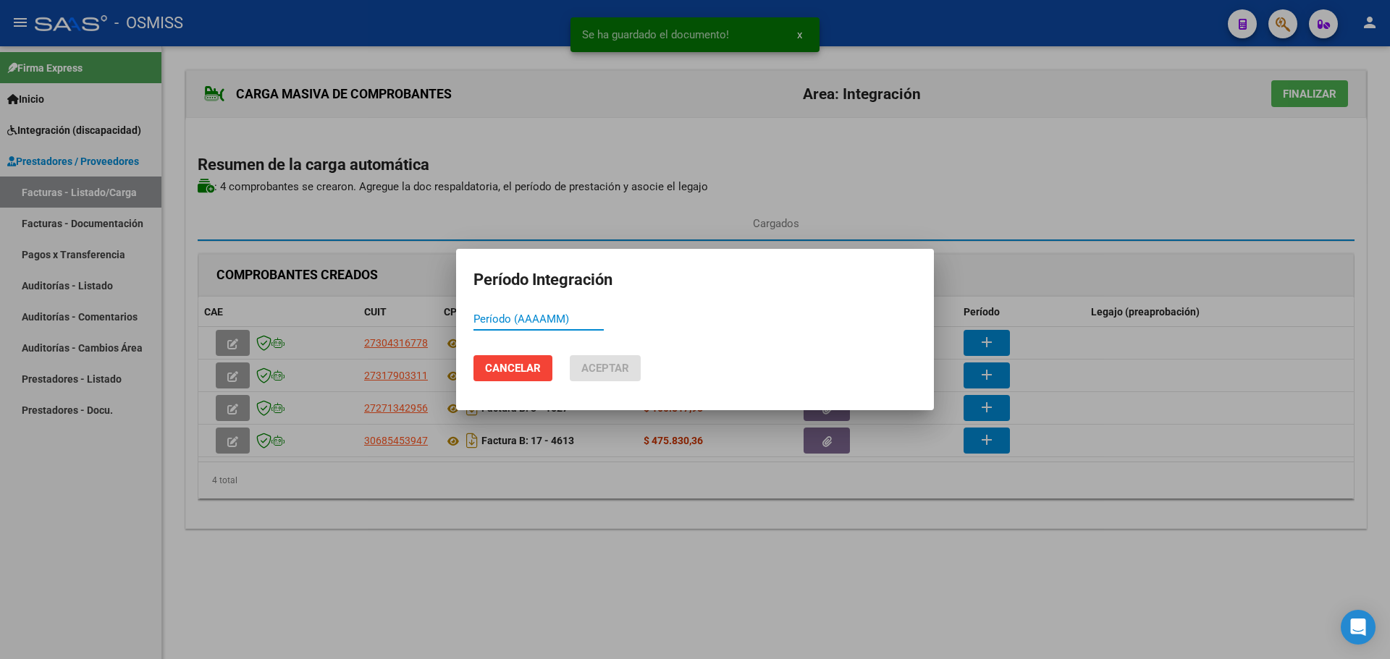
paste input "202508"
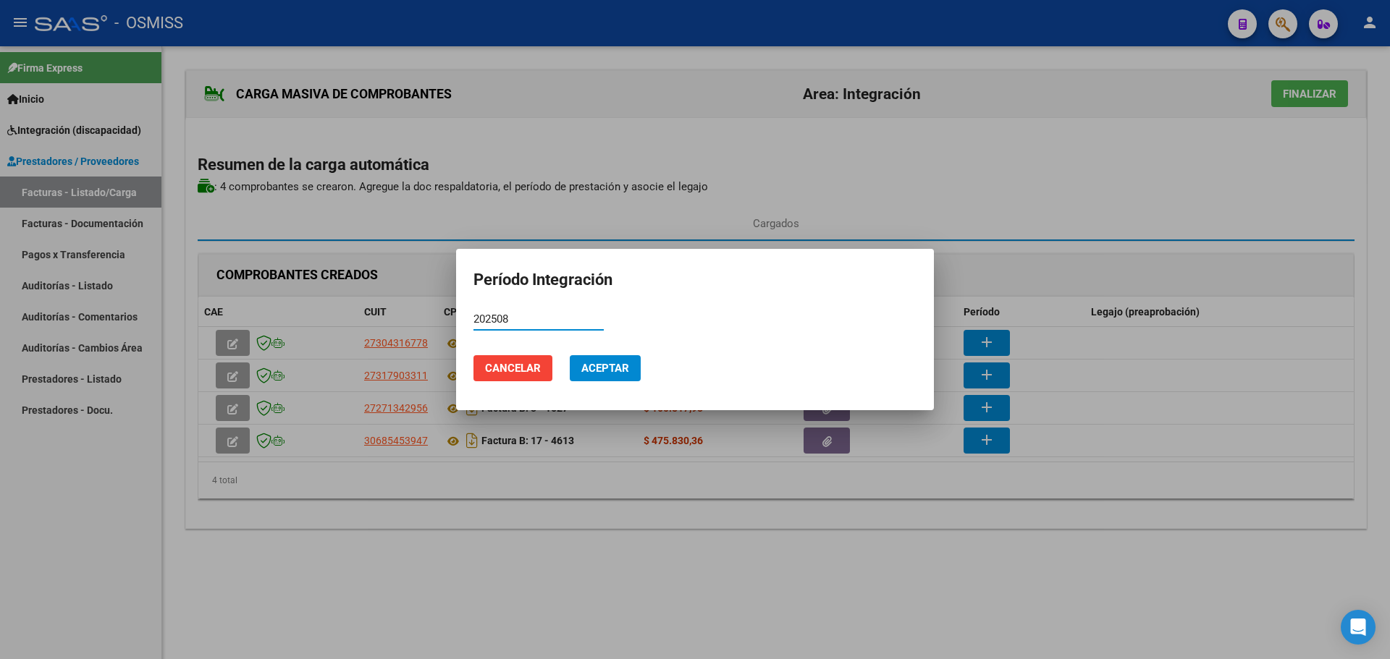
type input "202508"
click at [583, 372] on span "Aceptar" at bounding box center [605, 368] width 48 height 13
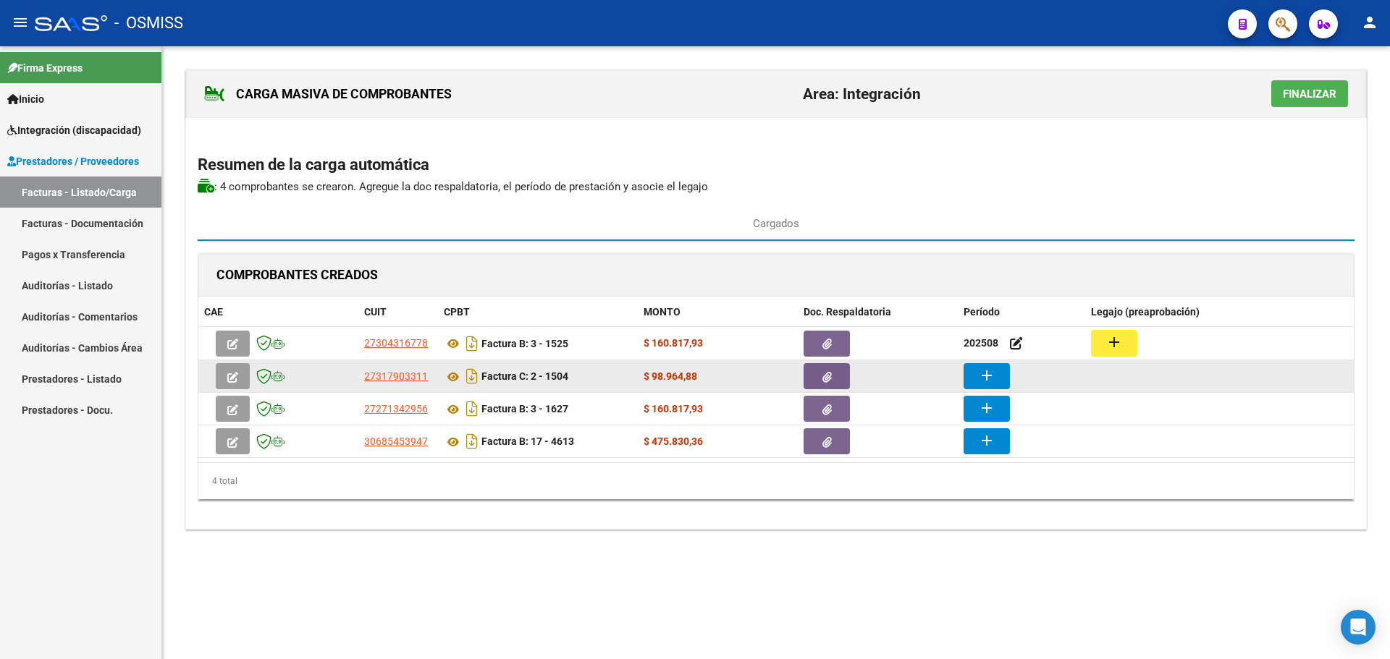
click at [993, 375] on mat-icon "add" at bounding box center [986, 375] width 17 height 17
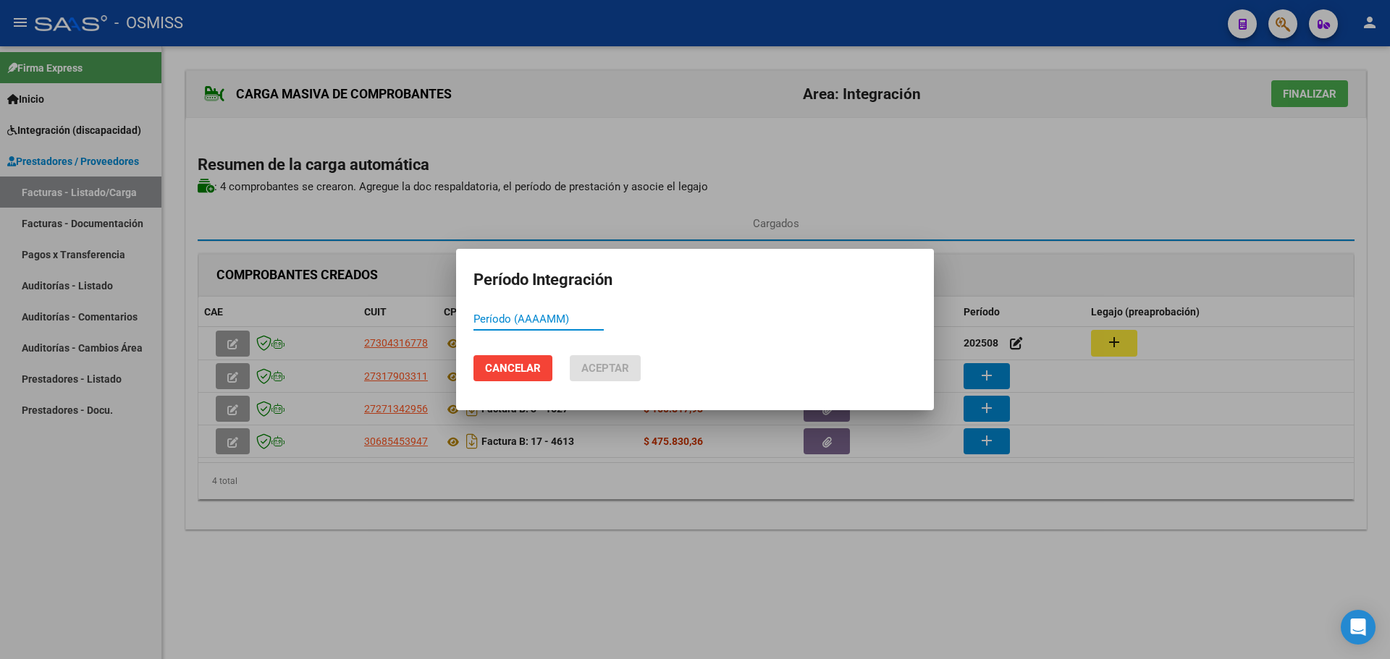
paste input "202508"
type input "202508"
click at [609, 365] on span "Aceptar" at bounding box center [605, 368] width 48 height 13
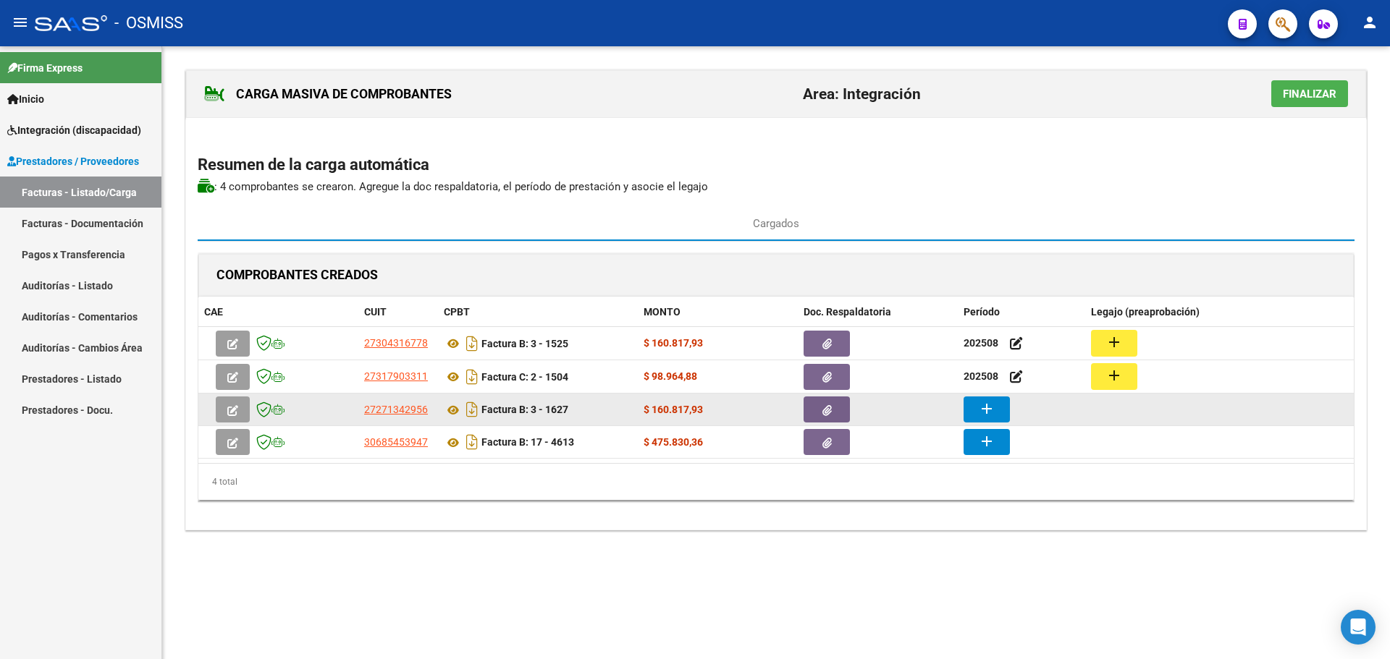
click at [998, 414] on button "add" at bounding box center [986, 410] width 46 height 26
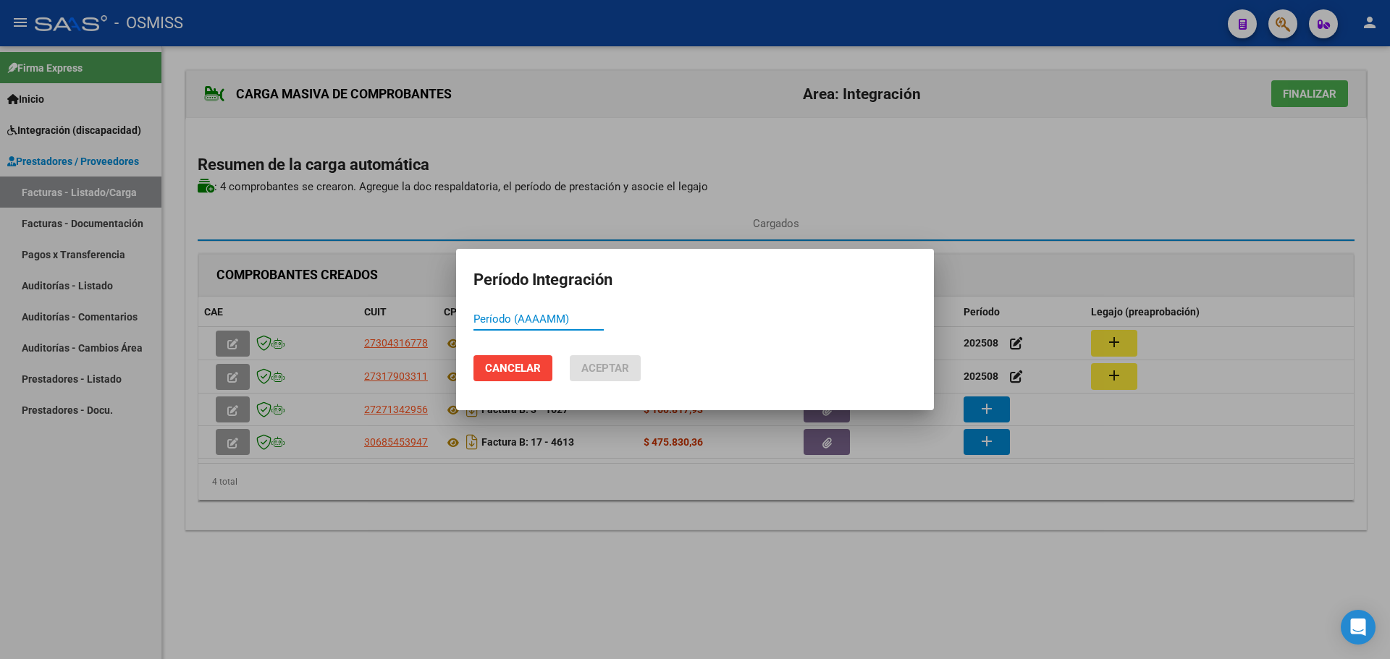
paste input "202508"
type input "202508"
click at [606, 371] on span "Aceptar" at bounding box center [605, 368] width 48 height 13
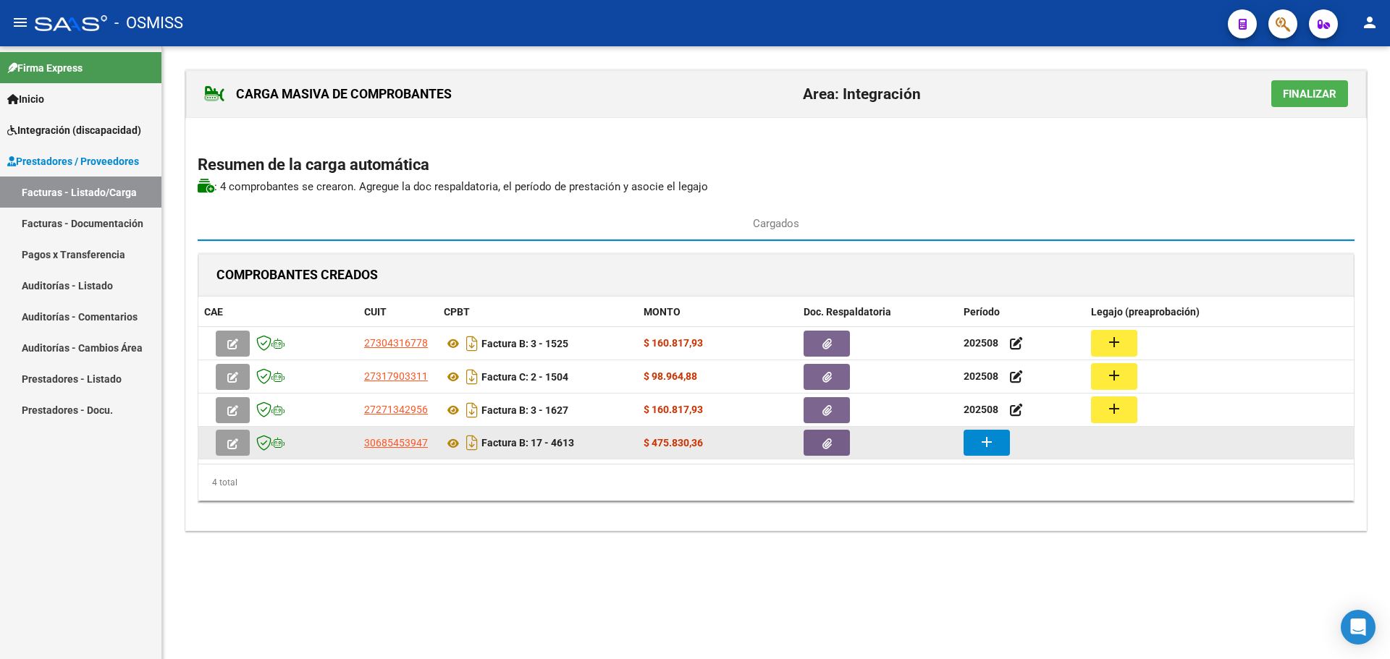
click at [998, 442] on button "add" at bounding box center [986, 443] width 46 height 26
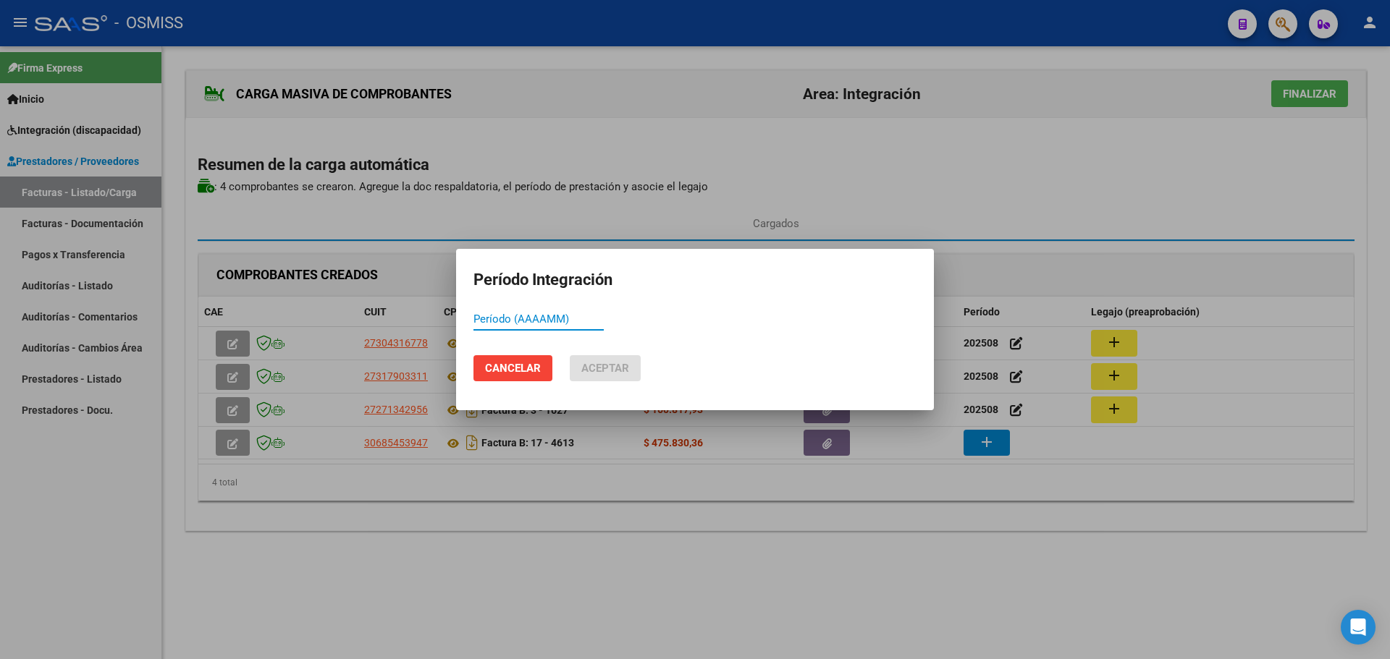
paste input "202508"
type input "202508"
click at [607, 370] on span "Aceptar" at bounding box center [605, 368] width 48 height 13
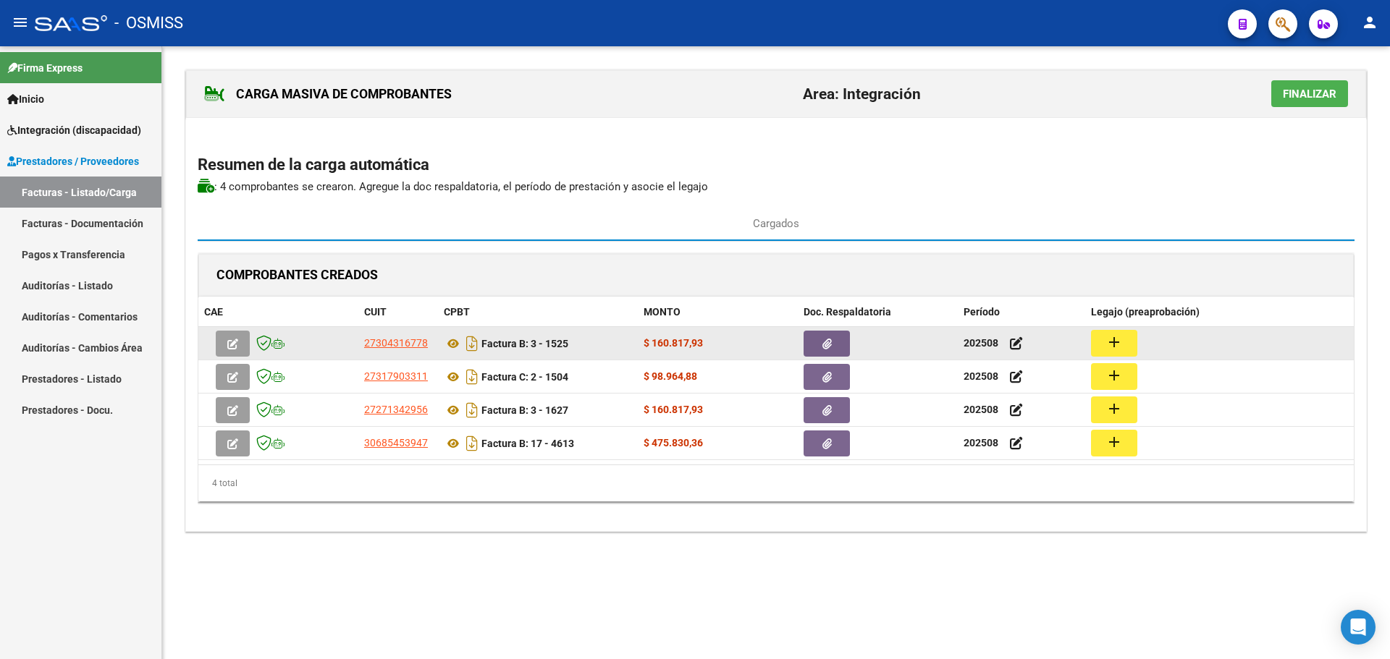
click at [1112, 342] on mat-icon "add" at bounding box center [1113, 342] width 17 height 17
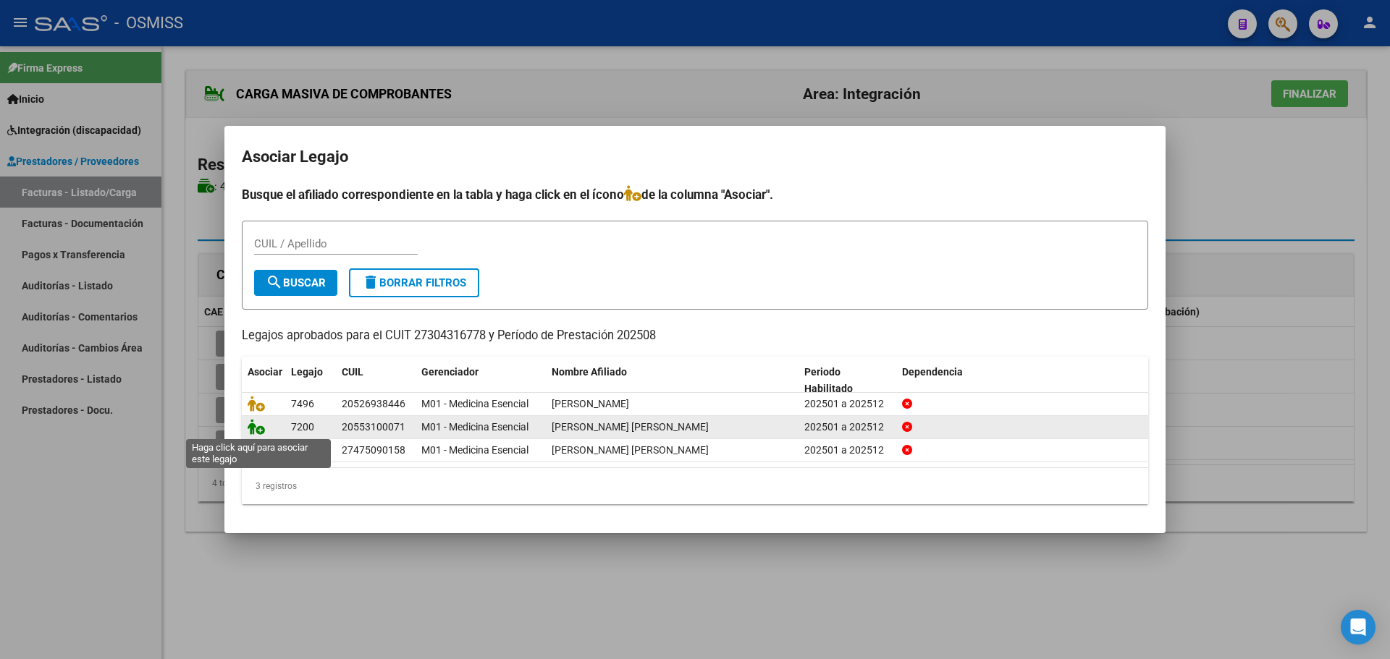
click at [261, 424] on icon at bounding box center [256, 427] width 17 height 16
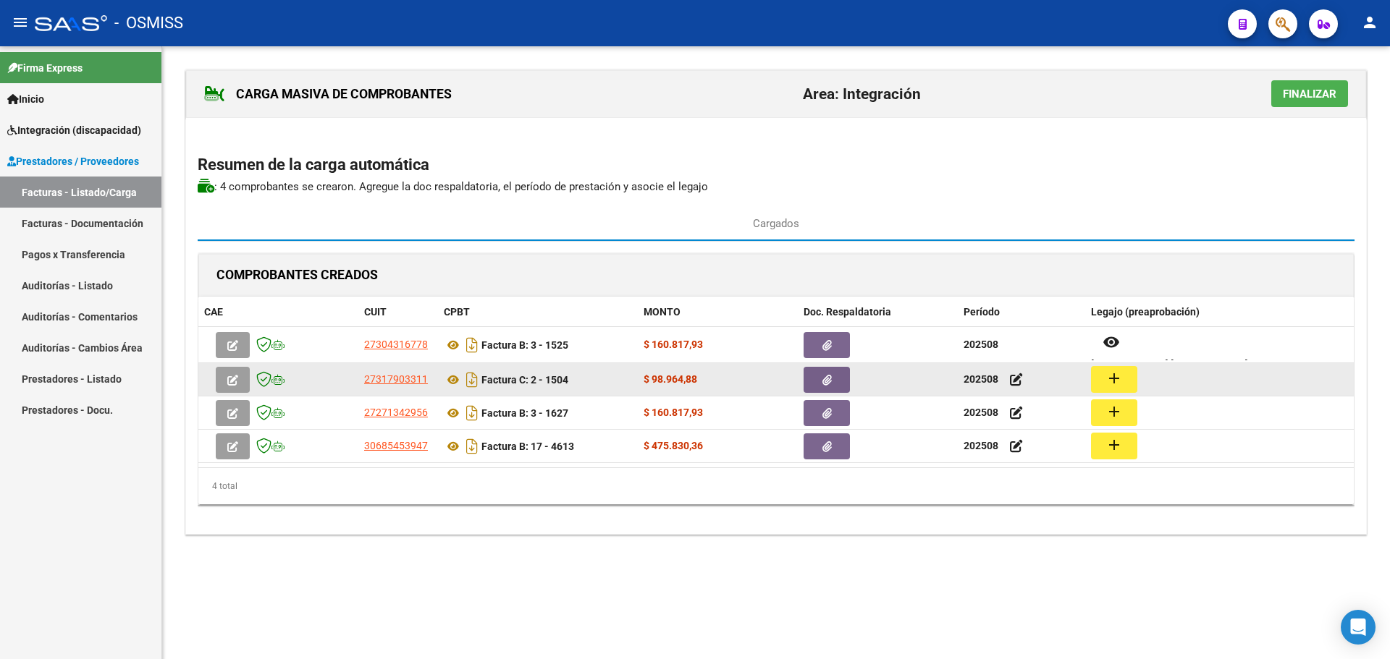
click at [1113, 384] on mat-icon "add" at bounding box center [1113, 378] width 17 height 17
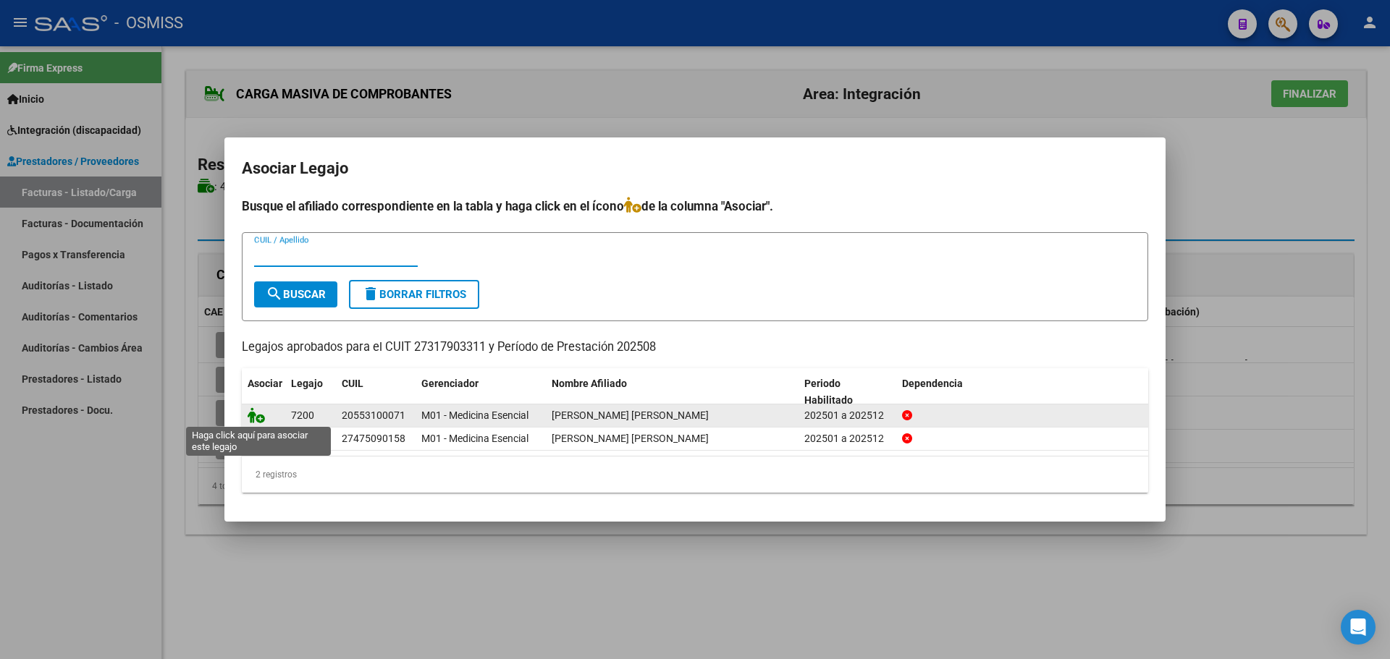
click at [255, 411] on icon at bounding box center [256, 415] width 17 height 16
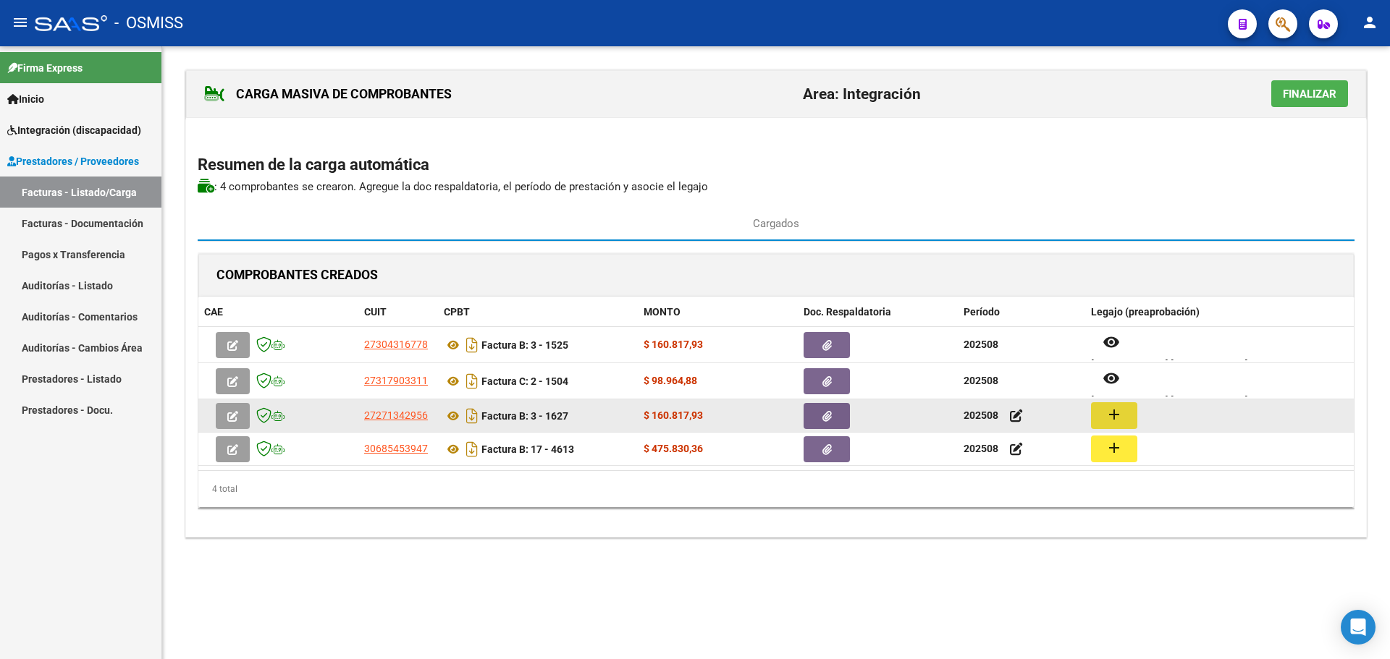
click at [1124, 415] on button "add" at bounding box center [1114, 415] width 46 height 27
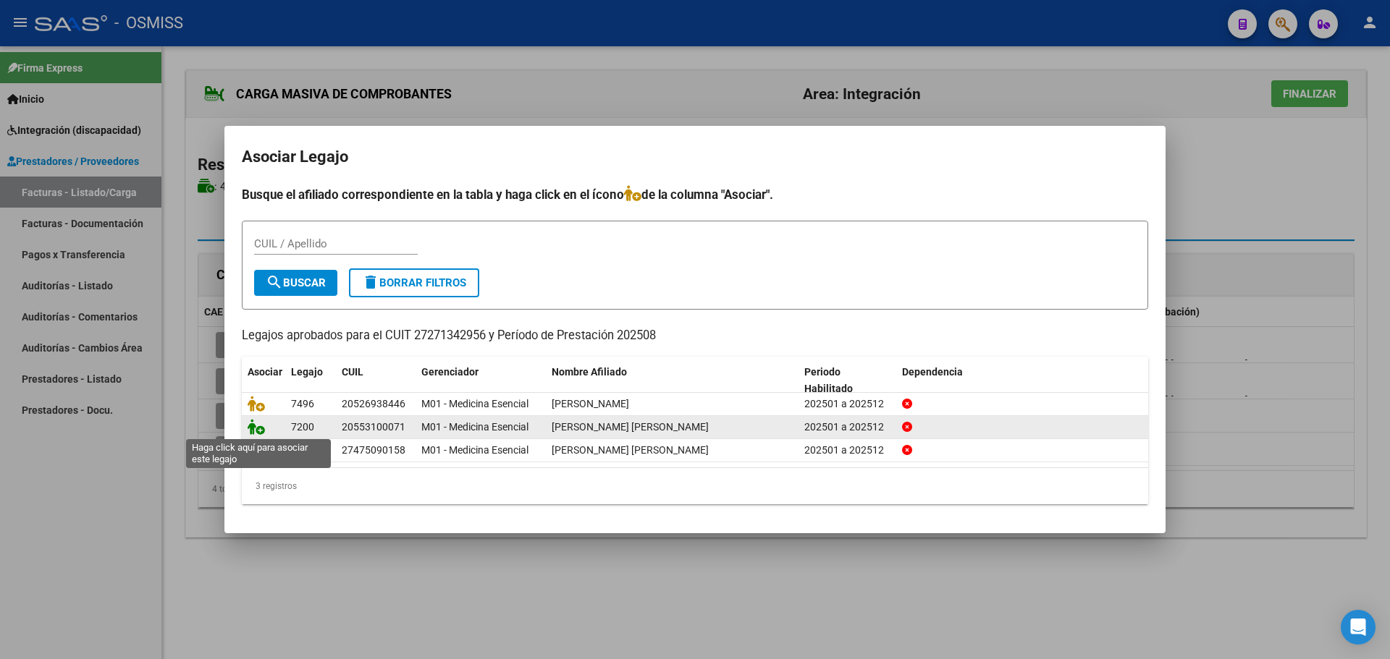
click at [261, 428] on icon at bounding box center [256, 427] width 17 height 16
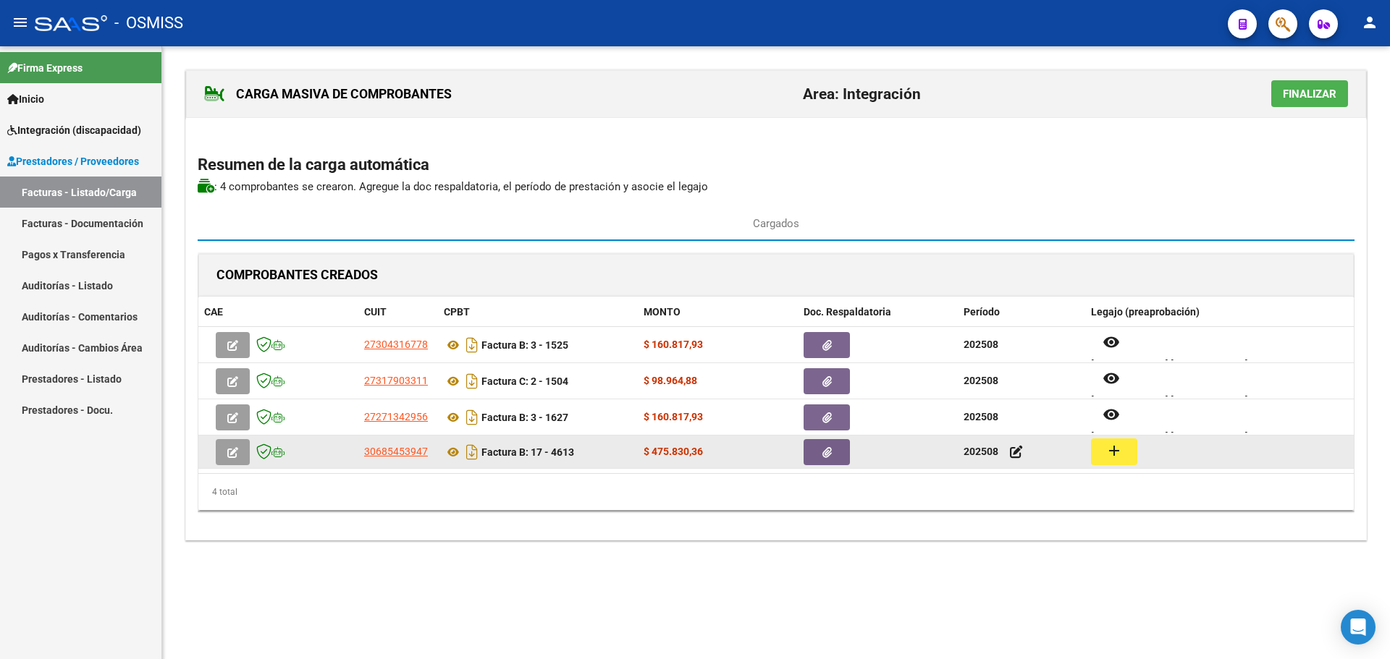
click at [1107, 448] on mat-icon "add" at bounding box center [1113, 450] width 17 height 17
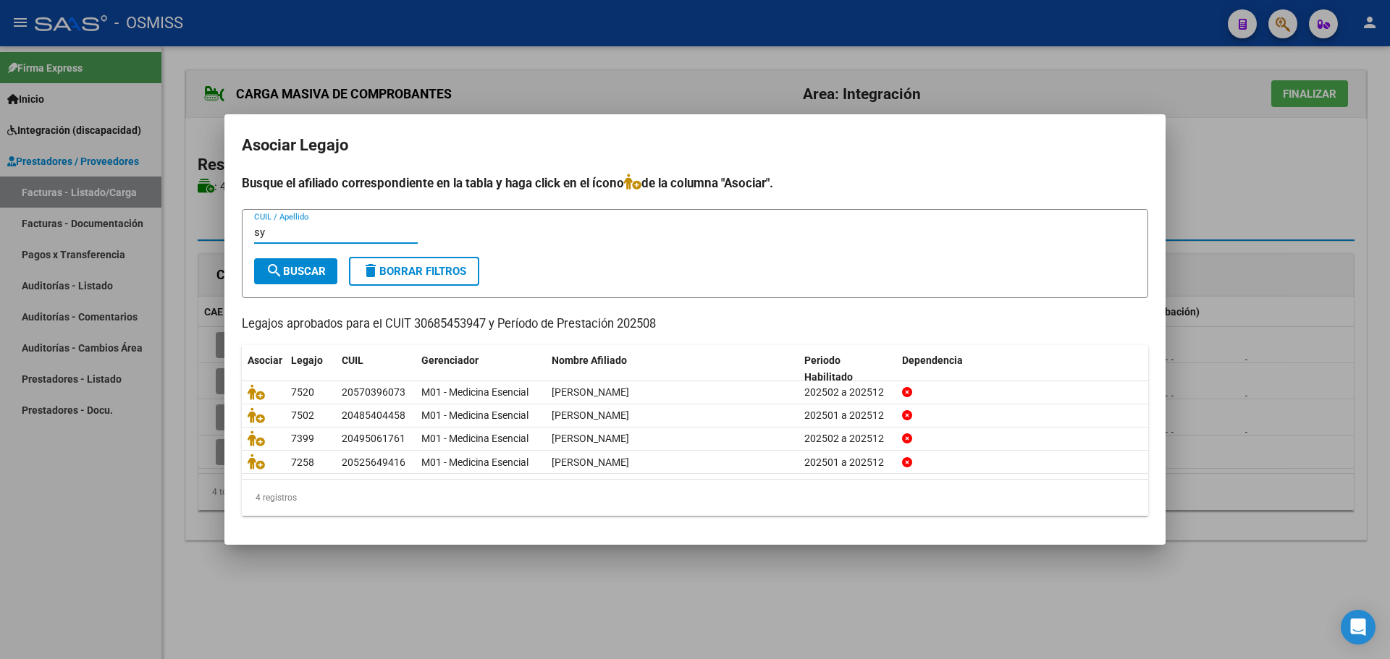
type input "sy"
click at [305, 273] on span "search Buscar" at bounding box center [296, 271] width 60 height 13
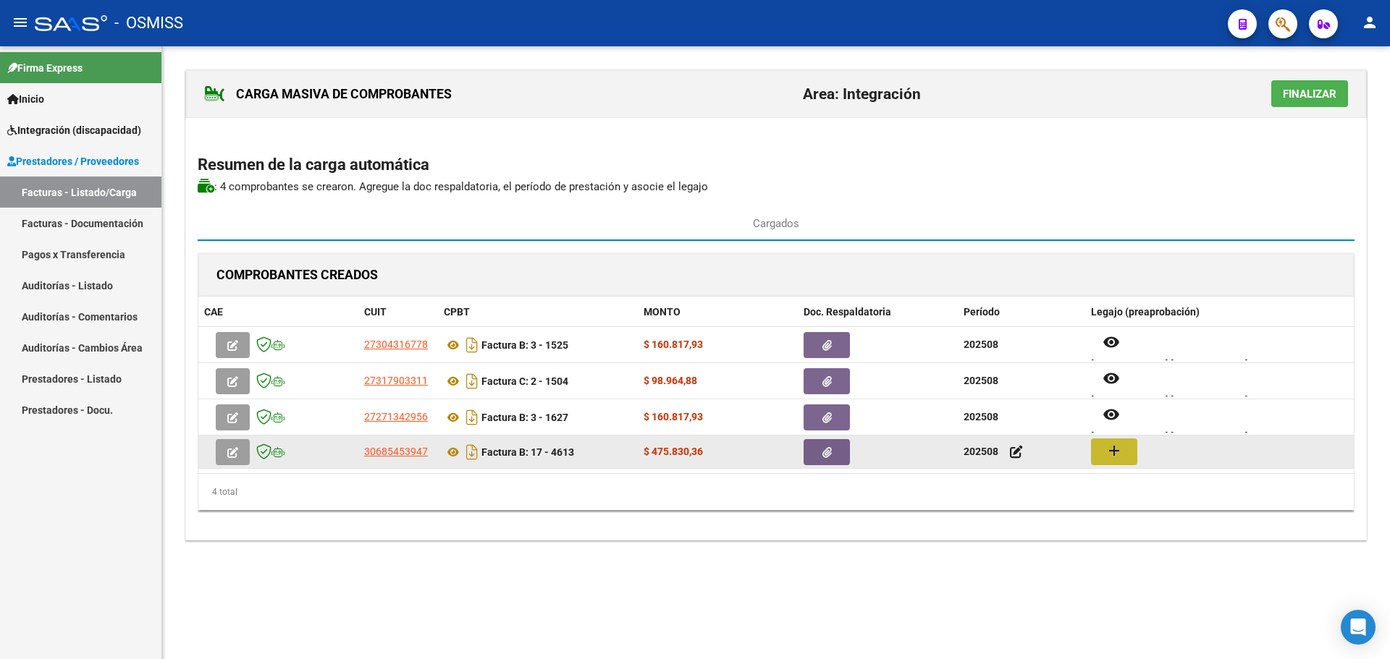
click at [1112, 454] on mat-icon "add" at bounding box center [1113, 450] width 17 height 17
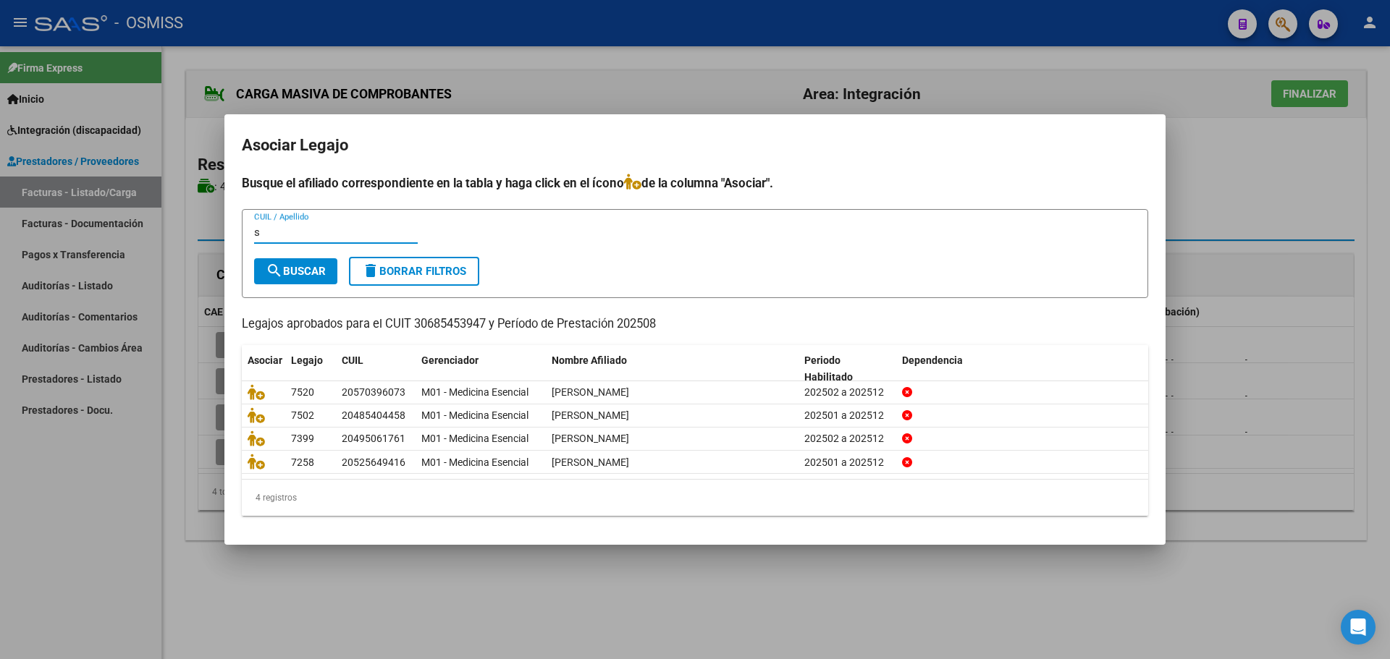
type input "s"
click at [305, 281] on button "search Buscar" at bounding box center [295, 271] width 83 height 26
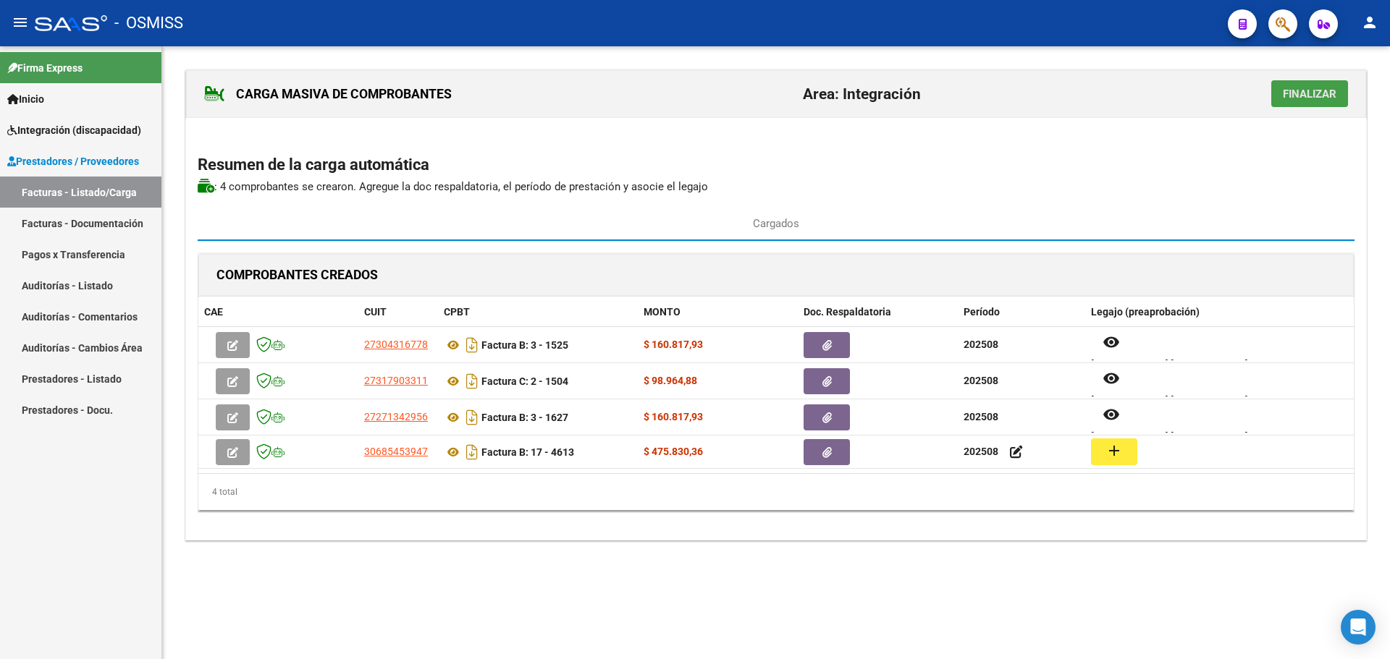
click at [1299, 85] on button "Finalizar" at bounding box center [1309, 93] width 77 height 27
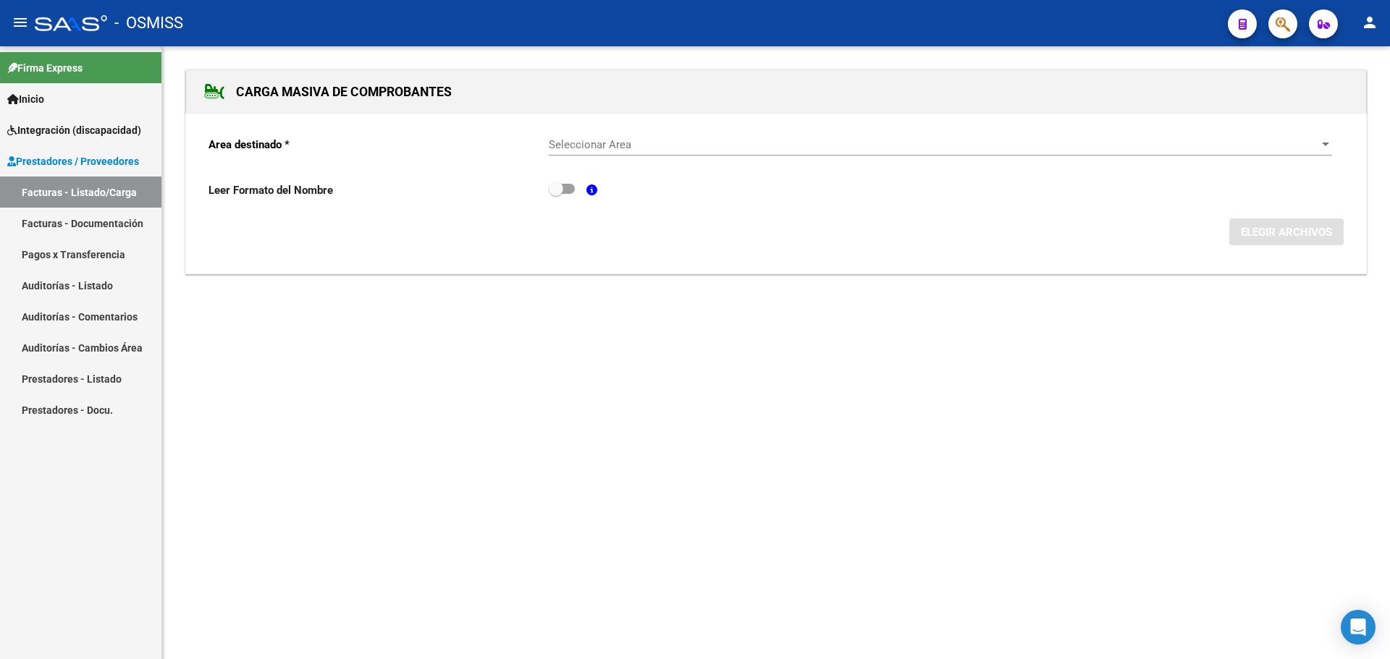
click at [1330, 143] on div at bounding box center [1325, 145] width 13 height 12
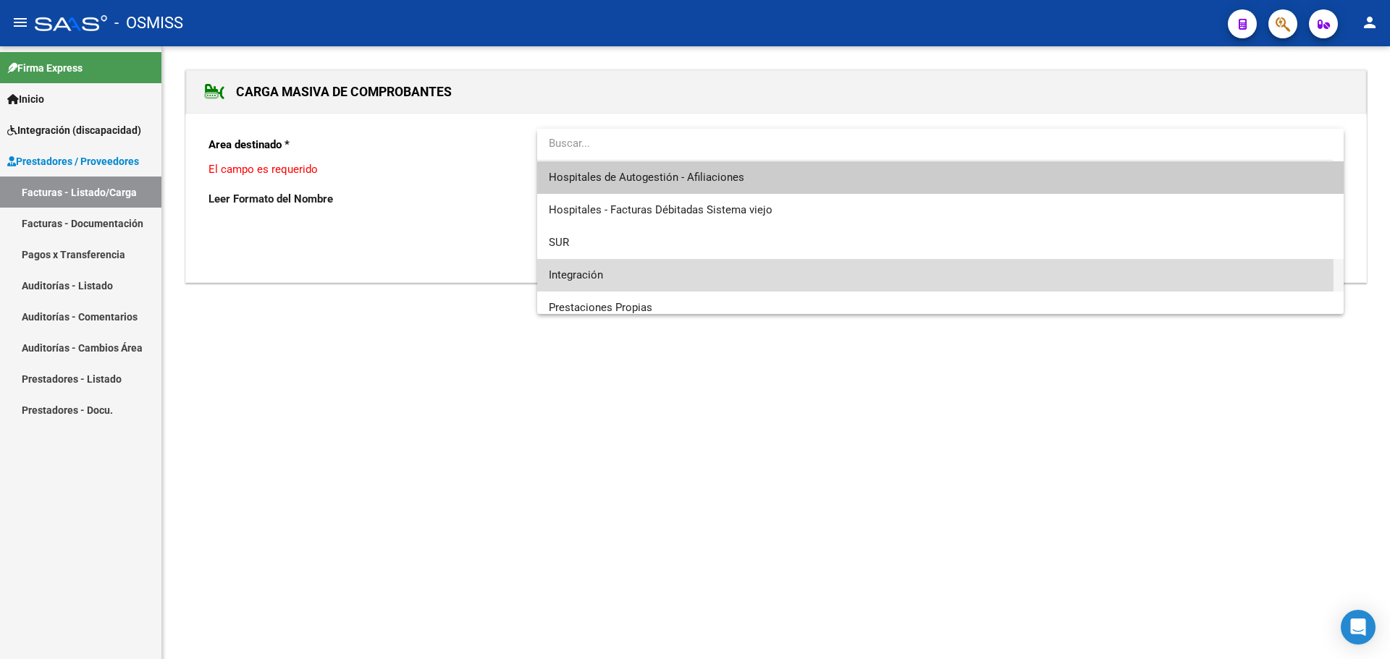
click at [667, 278] on span "Integración" at bounding box center [940, 275] width 783 height 33
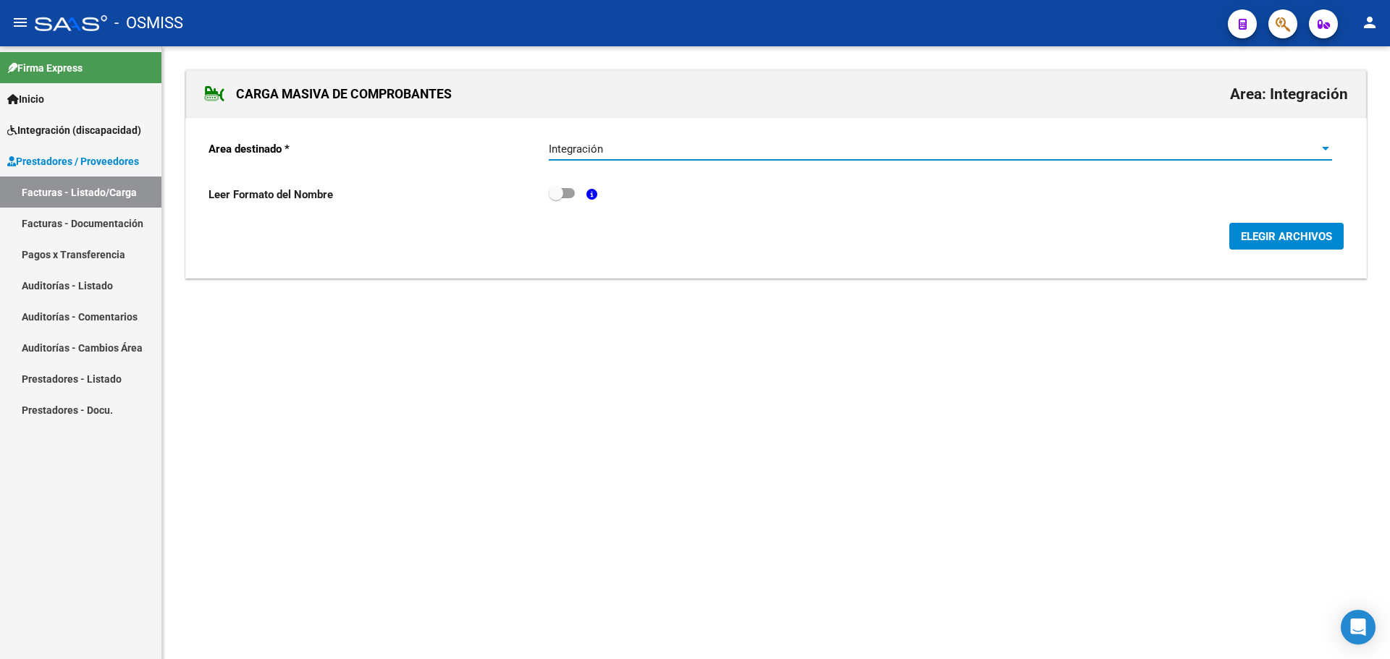
click at [1285, 239] on span "ELEGIR ARCHIVOS" at bounding box center [1285, 236] width 91 height 13
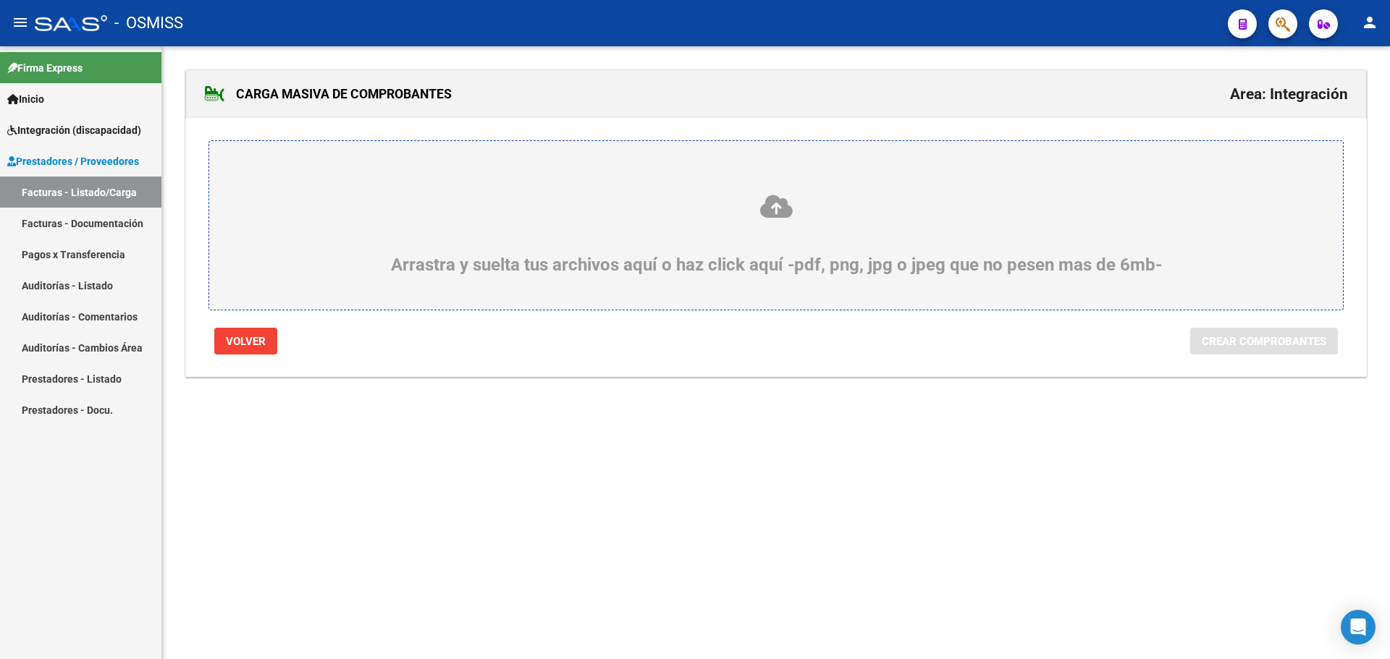
click at [574, 210] on icon at bounding box center [776, 206] width 1064 height 27
click at [0, 0] on input "Arrastra y suelta tus archivos aquí o haz click aquí -pdf, png, jpg o jpeg que …" at bounding box center [0, 0] width 0 height 0
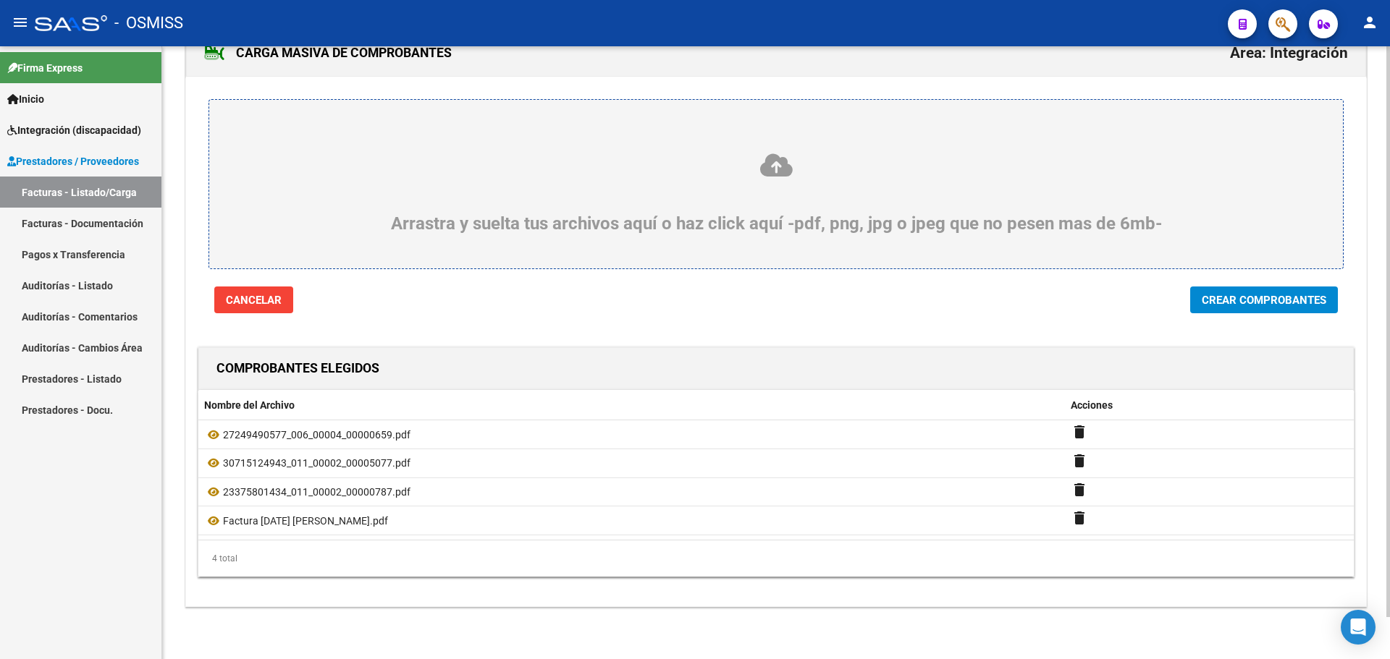
scroll to position [0, 0]
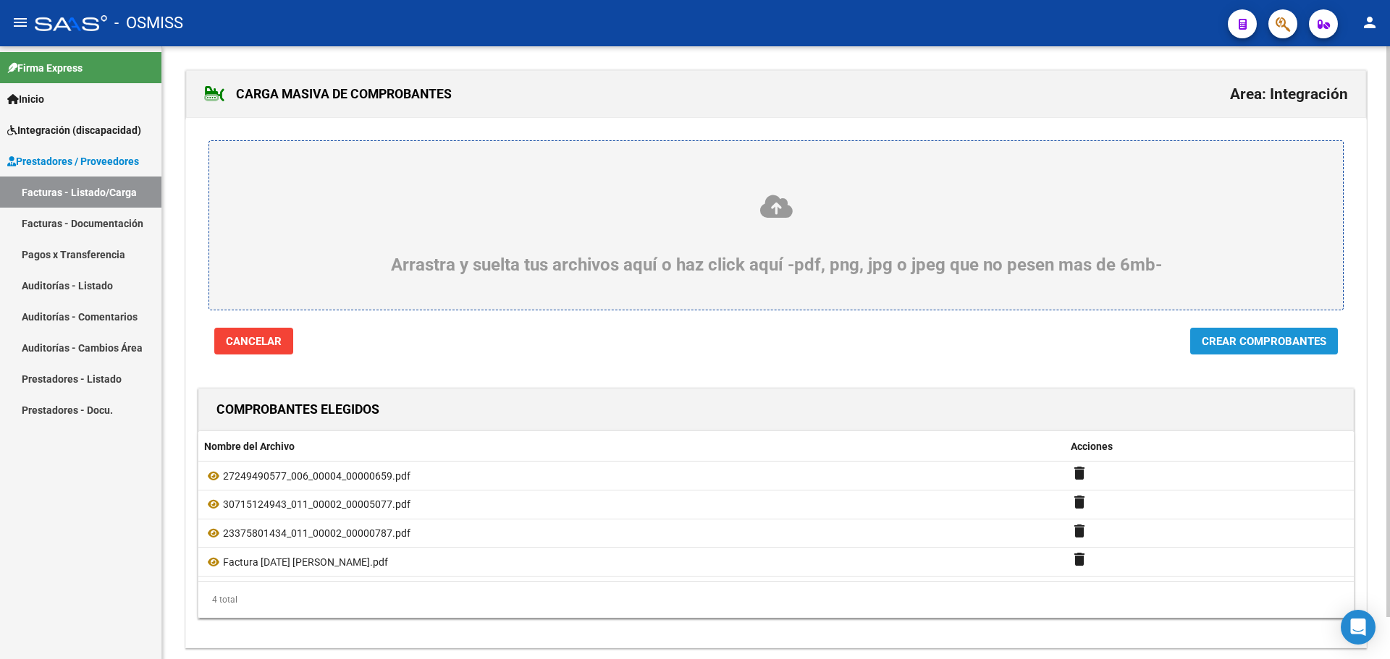
click at [1221, 344] on span "Crear Comprobantes" at bounding box center [1263, 341] width 124 height 13
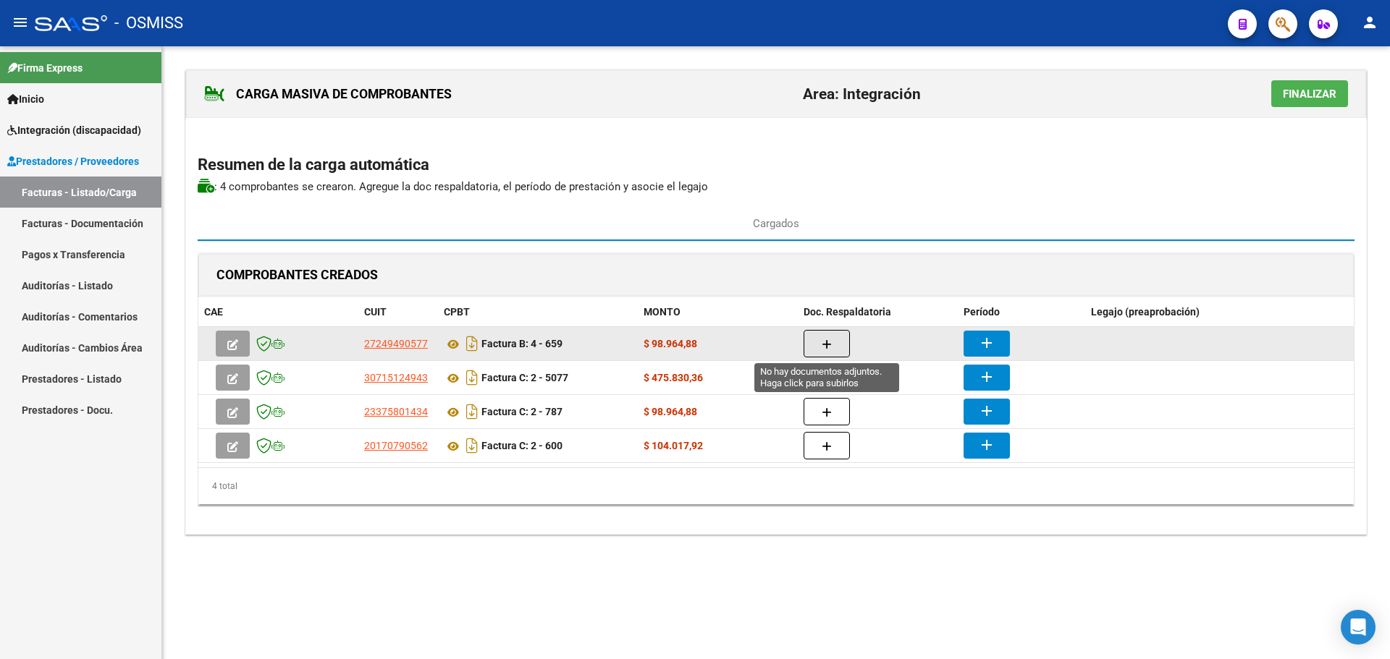
click at [836, 342] on button "button" at bounding box center [826, 344] width 46 height 28
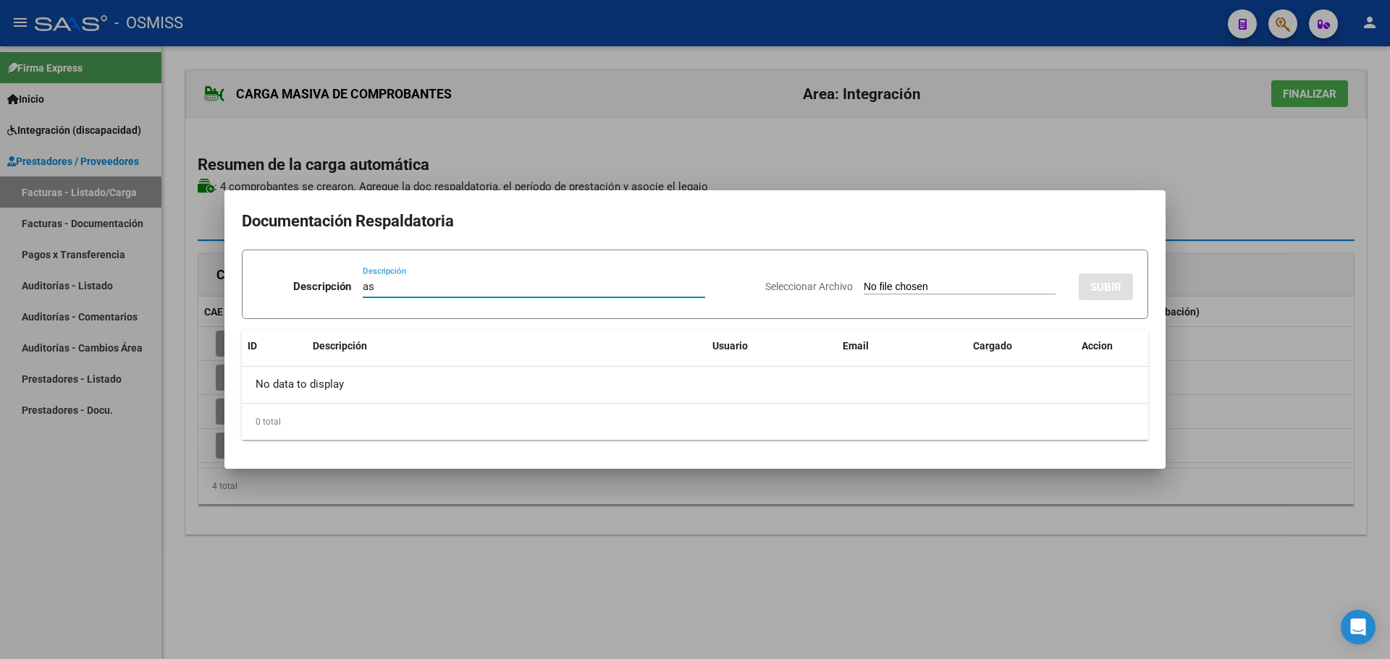
type input "as"
click at [888, 287] on input "Seleccionar Archivo" at bounding box center [959, 288] width 192 height 14
type input "C:\fakepath\[PERSON_NAME] agosto.pdf"
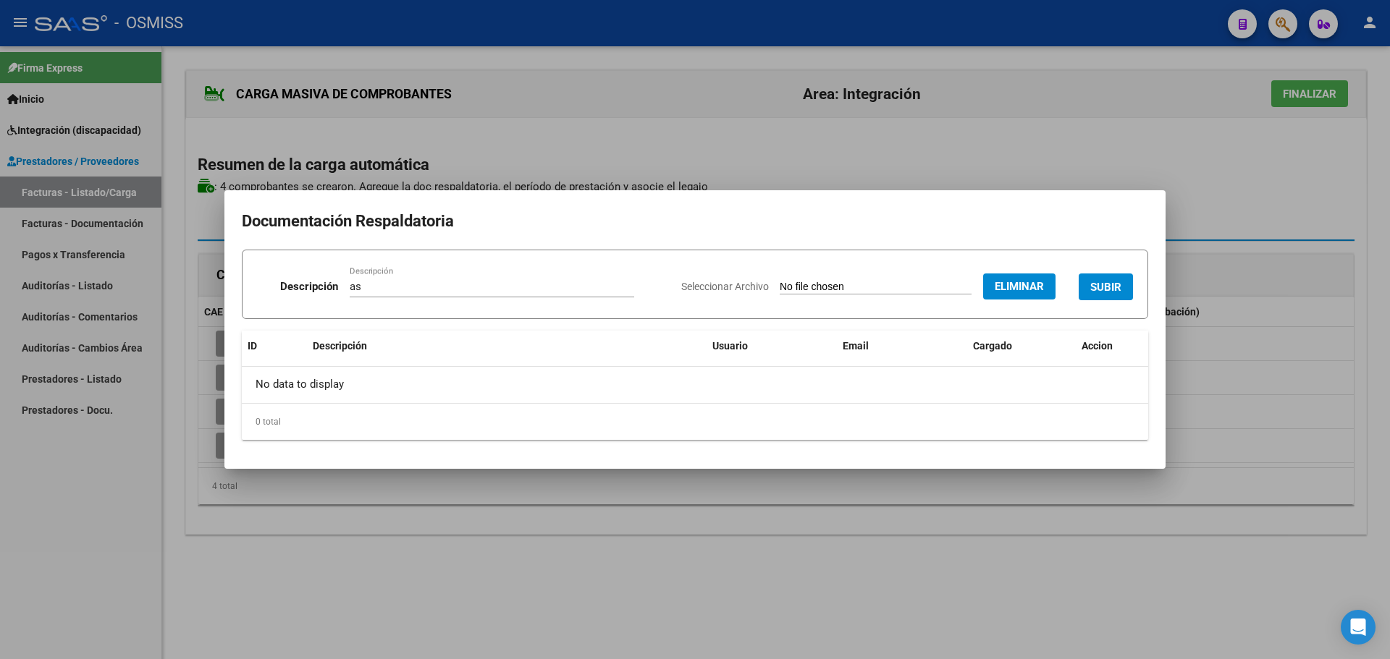
click at [1109, 284] on span "SUBIR" at bounding box center [1105, 287] width 31 height 13
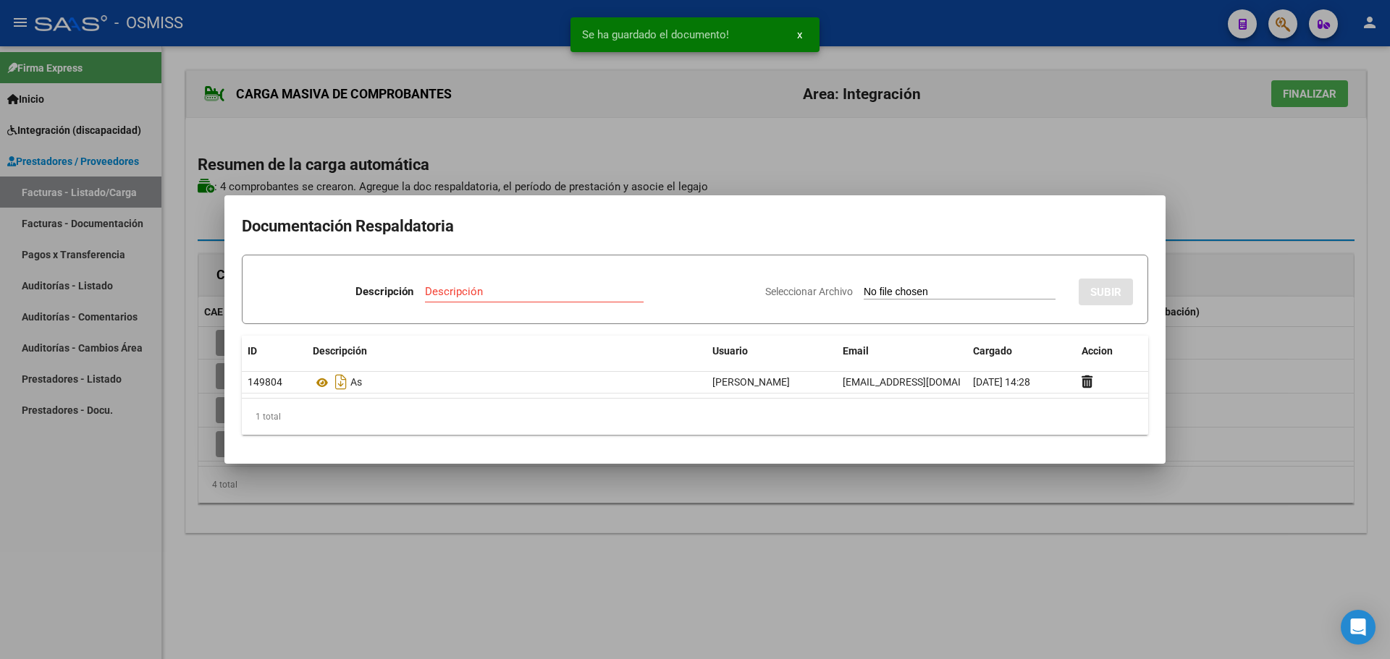
click at [441, 295] on input "Descripción" at bounding box center [534, 291] width 219 height 13
type input "as"
click at [918, 294] on input "Seleccionar Archivo" at bounding box center [959, 293] width 192 height 14
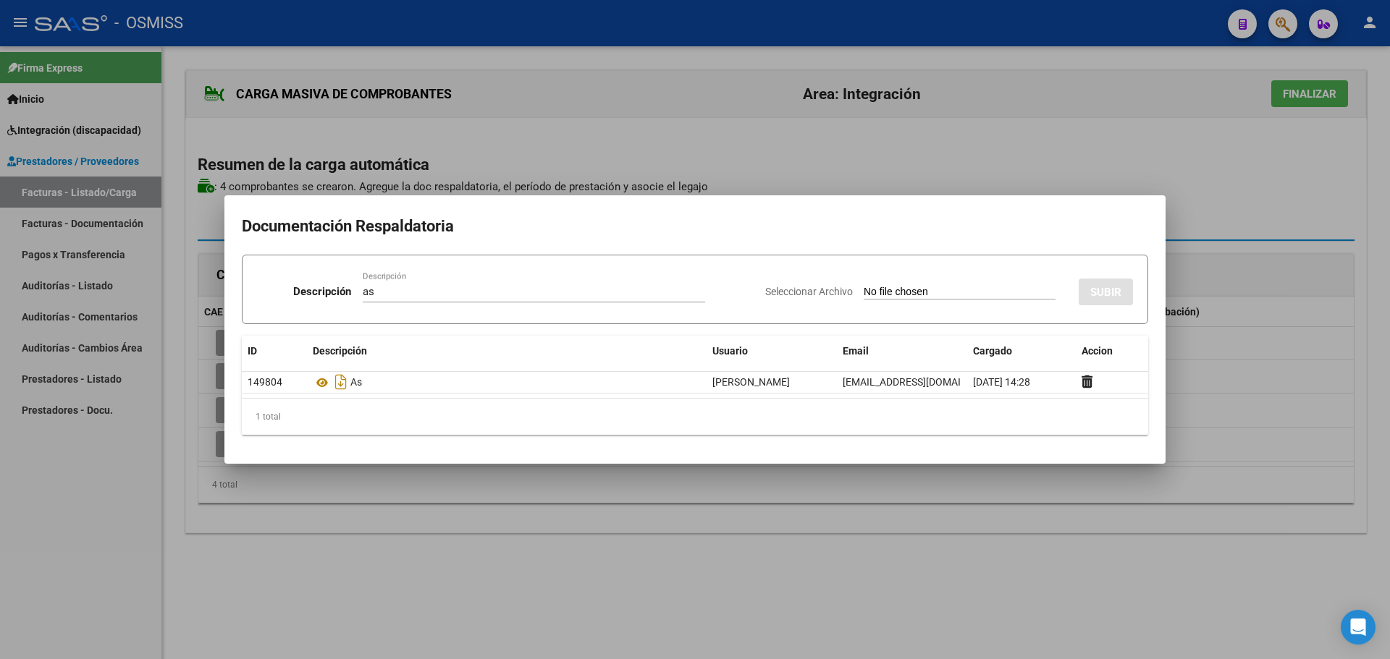
type input "C:\fakepath\[PERSON_NAME] SAIE agosto.pdf"
click at [1099, 295] on span "SUBIR" at bounding box center [1105, 292] width 31 height 13
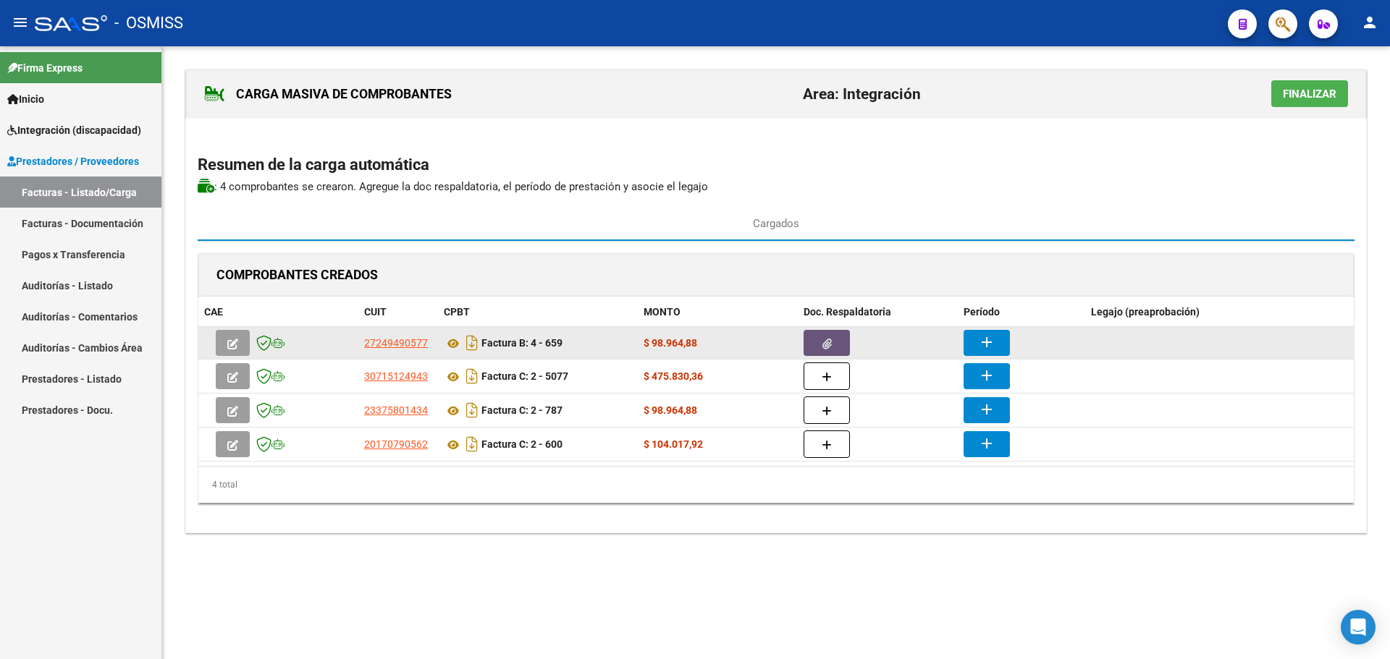
click at [827, 345] on icon "button" at bounding box center [826, 344] width 9 height 11
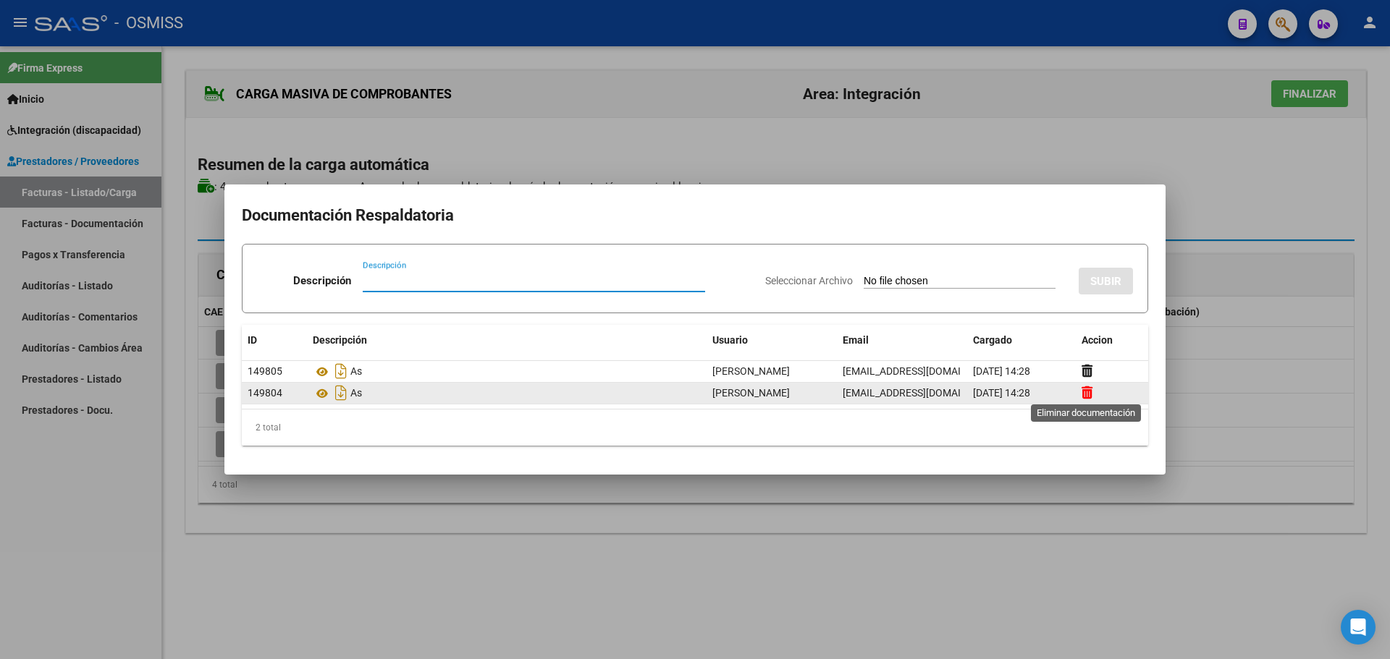
click at [1082, 394] on icon at bounding box center [1086, 393] width 11 height 14
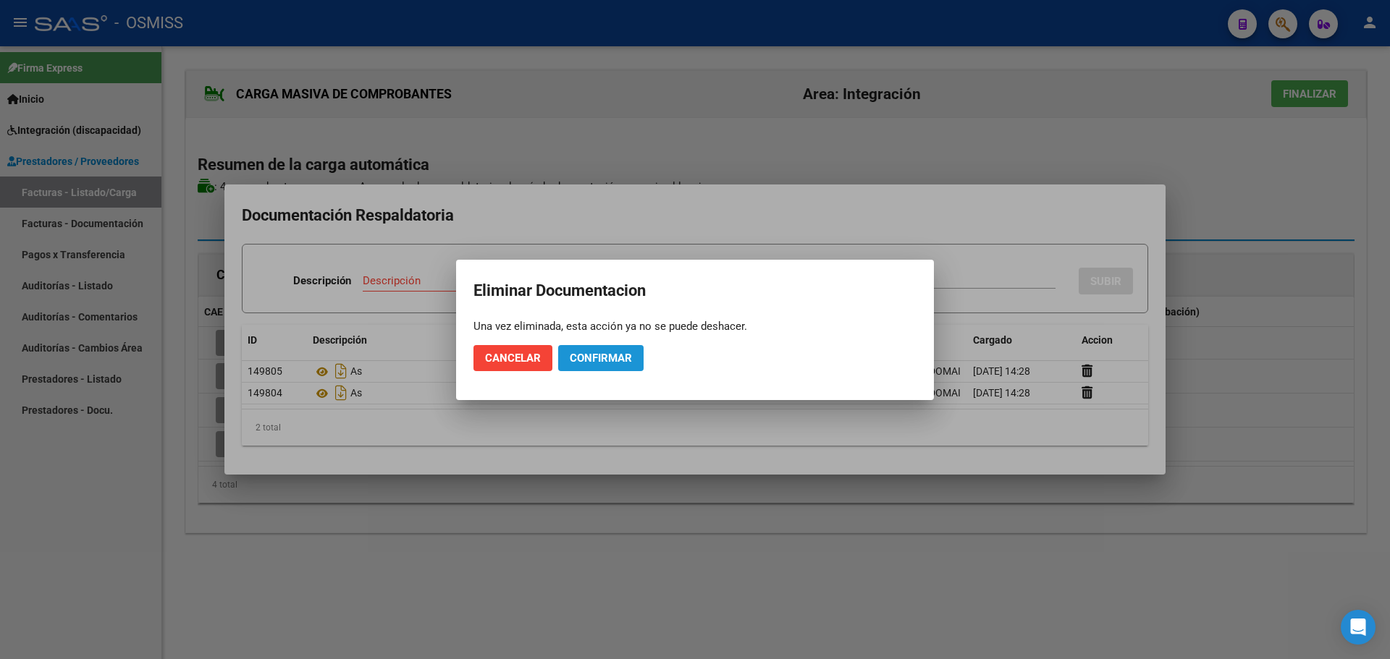
click at [601, 358] on span "Confirmar" at bounding box center [601, 358] width 62 height 13
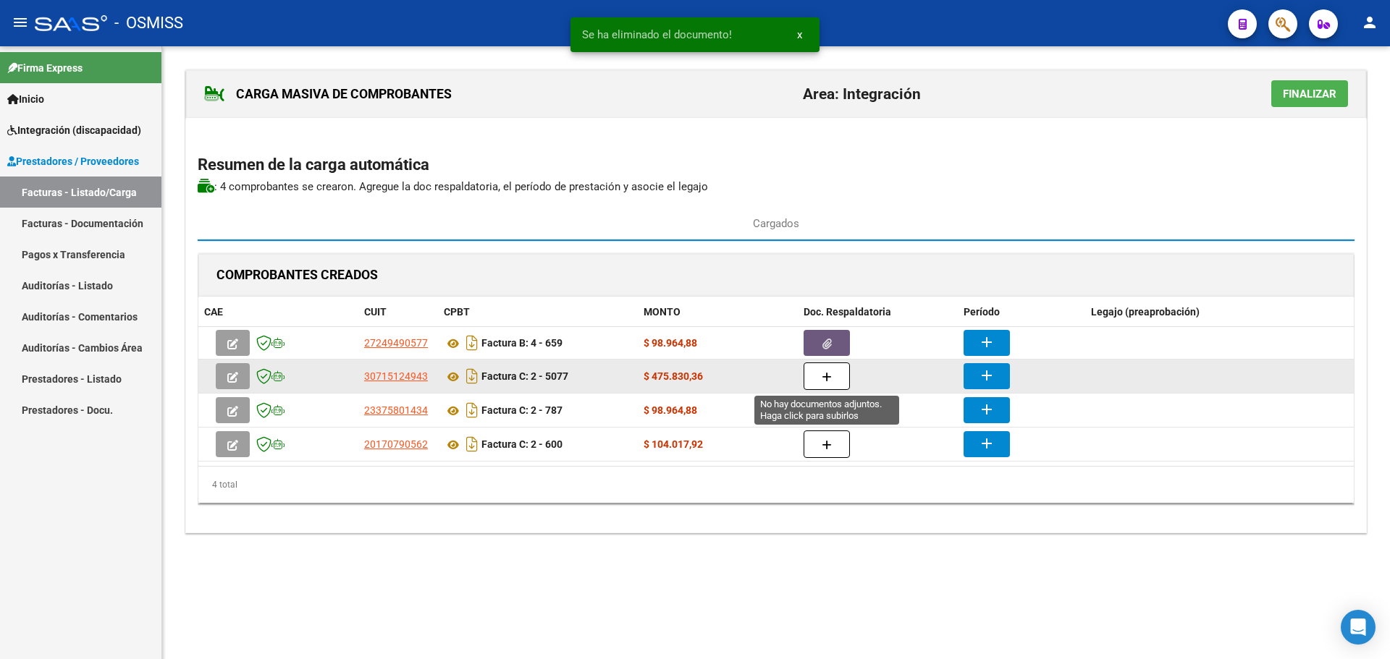
click at [824, 376] on icon "button" at bounding box center [826, 377] width 10 height 11
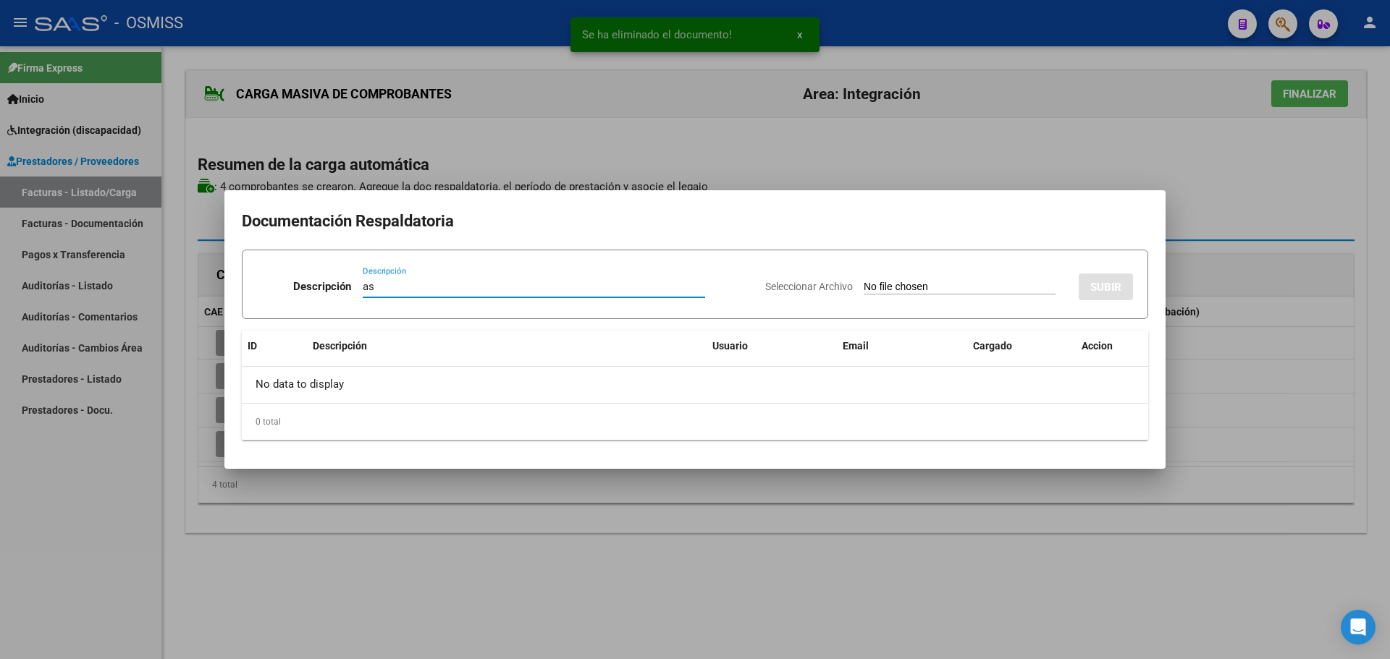
type input "as"
click at [900, 292] on input "Seleccionar Archivo" at bounding box center [959, 288] width 192 height 14
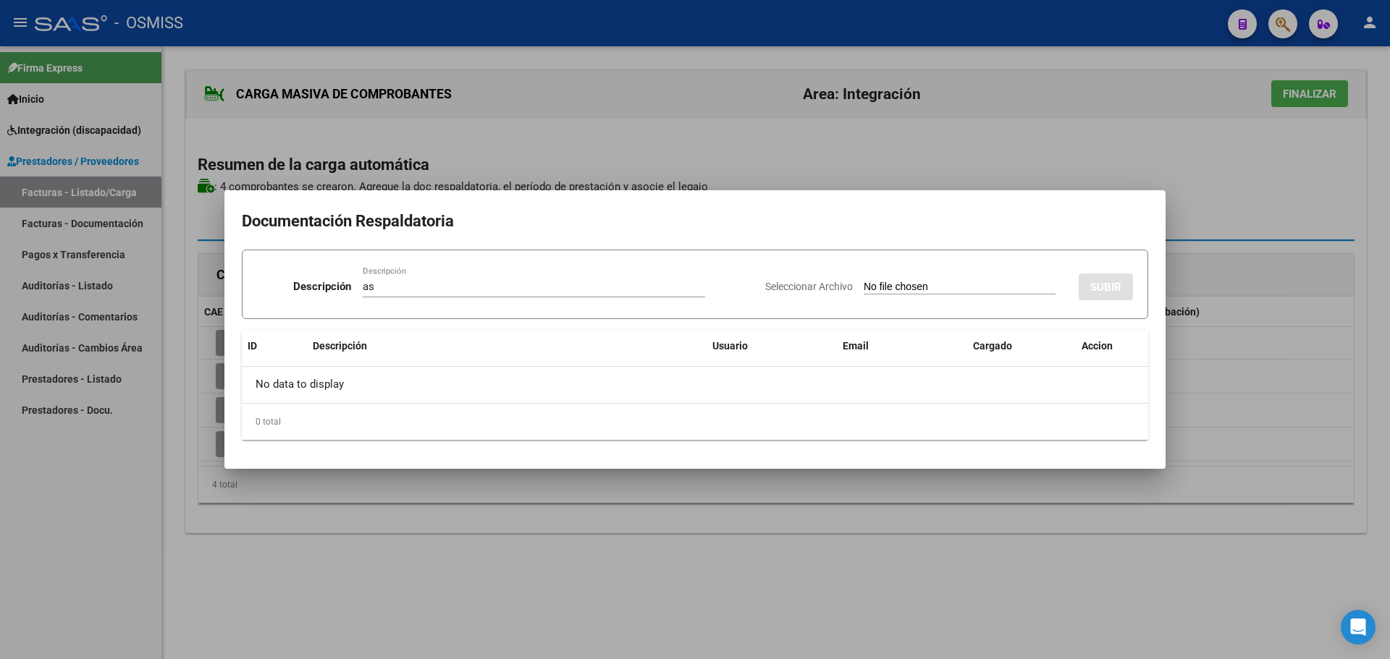
type input "C:\fakepath\[PERSON_NAME] SAIE agosto.pdf"
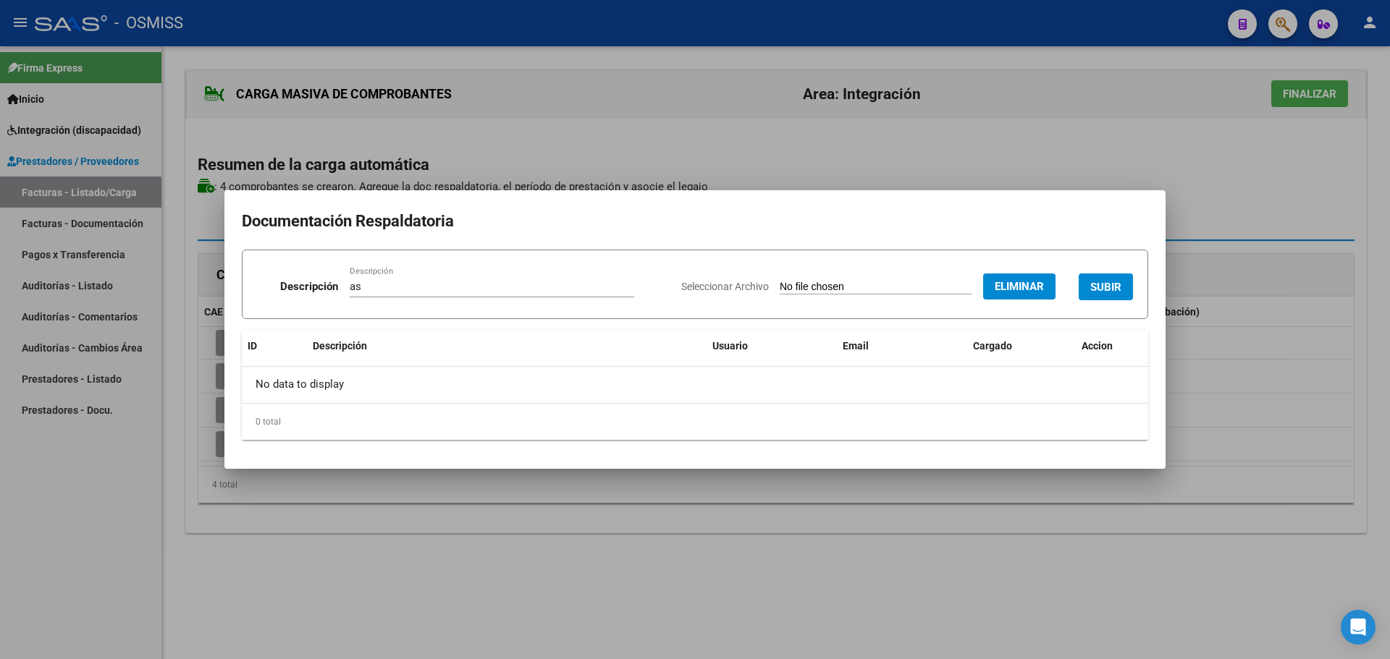
click at [1117, 288] on span "SUBIR" at bounding box center [1105, 287] width 31 height 13
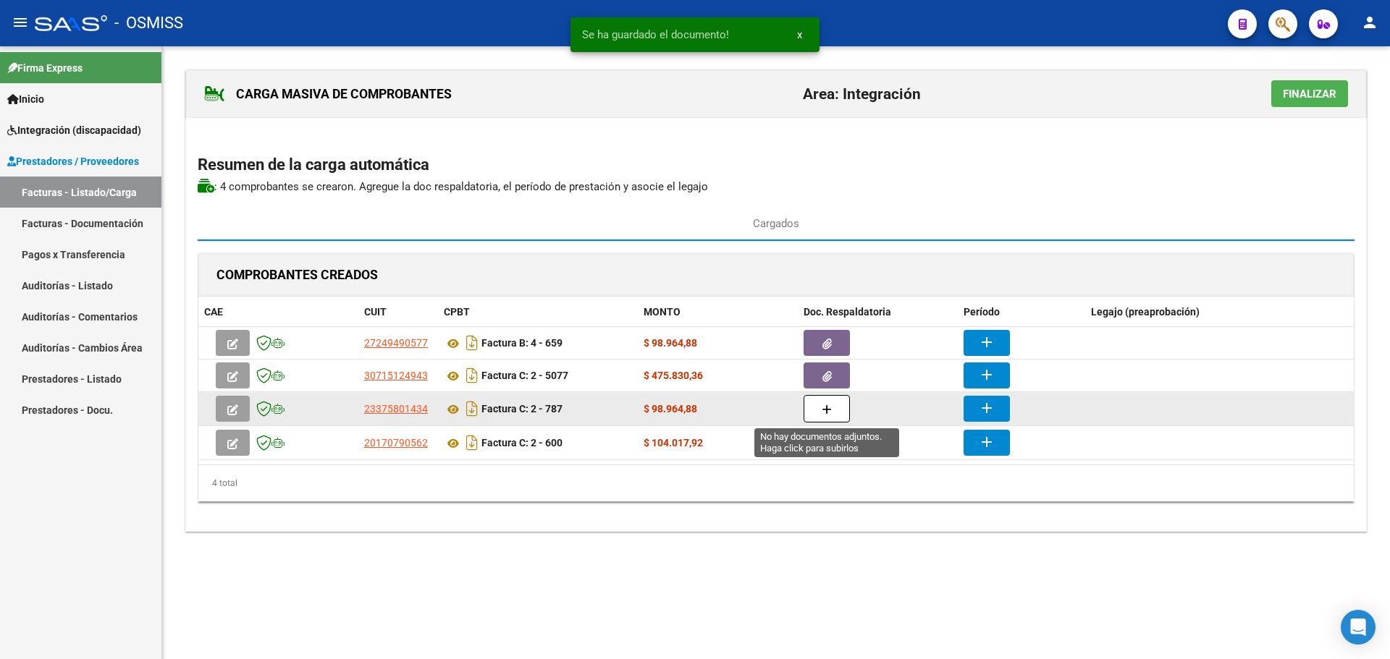
click at [822, 408] on icon "button" at bounding box center [826, 410] width 10 height 11
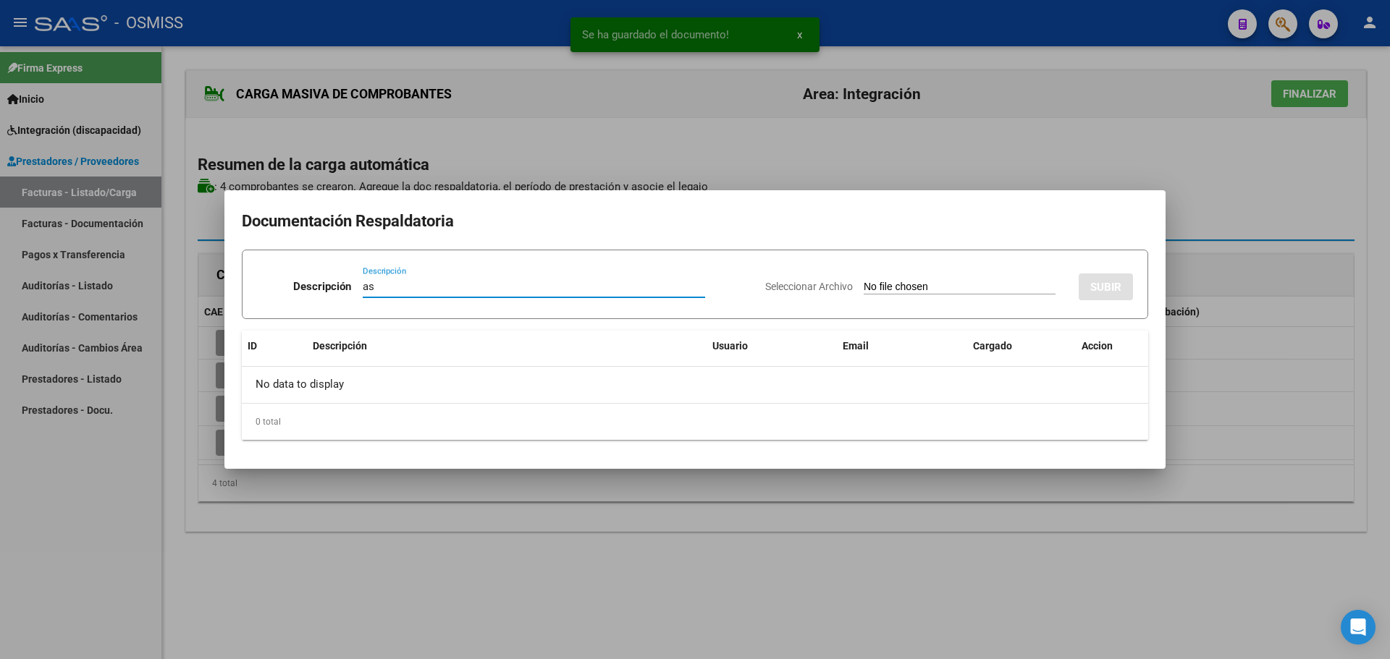
type input "as"
click at [890, 292] on input "Seleccionar Archivo" at bounding box center [959, 288] width 192 height 14
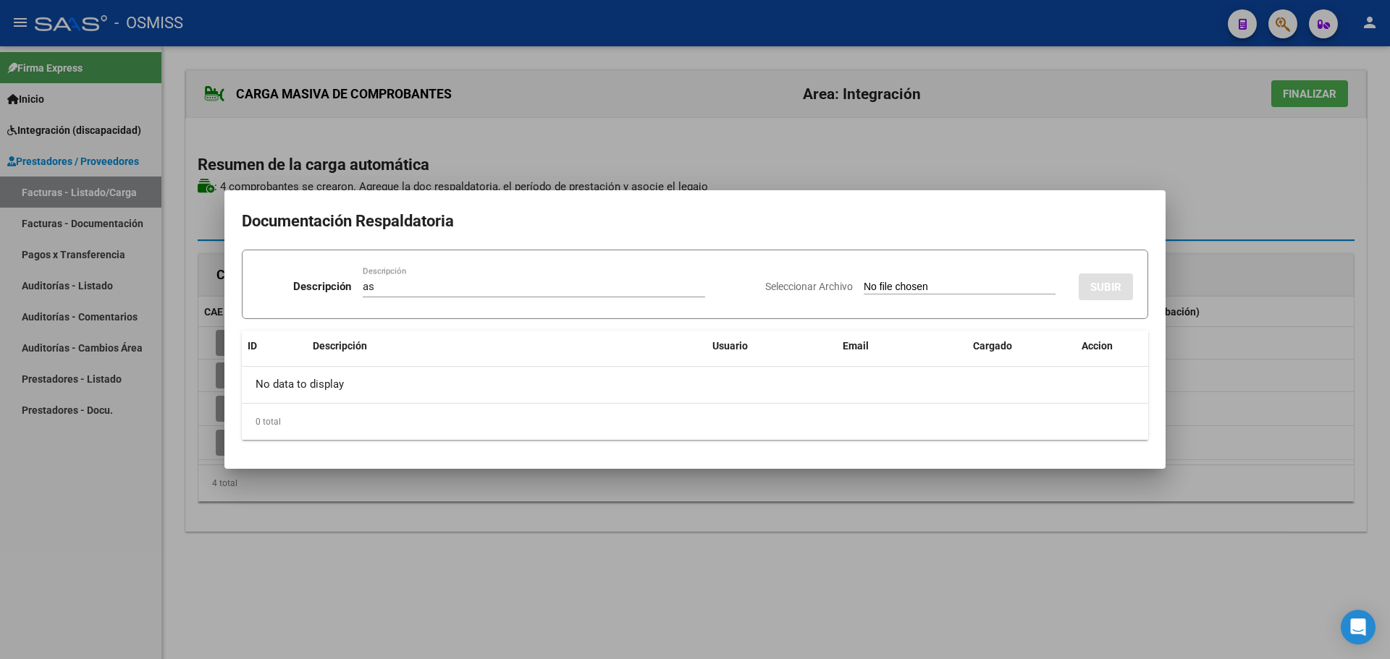
type input "C:\fakepath\[PERSON_NAME] TO agosto.pdf"
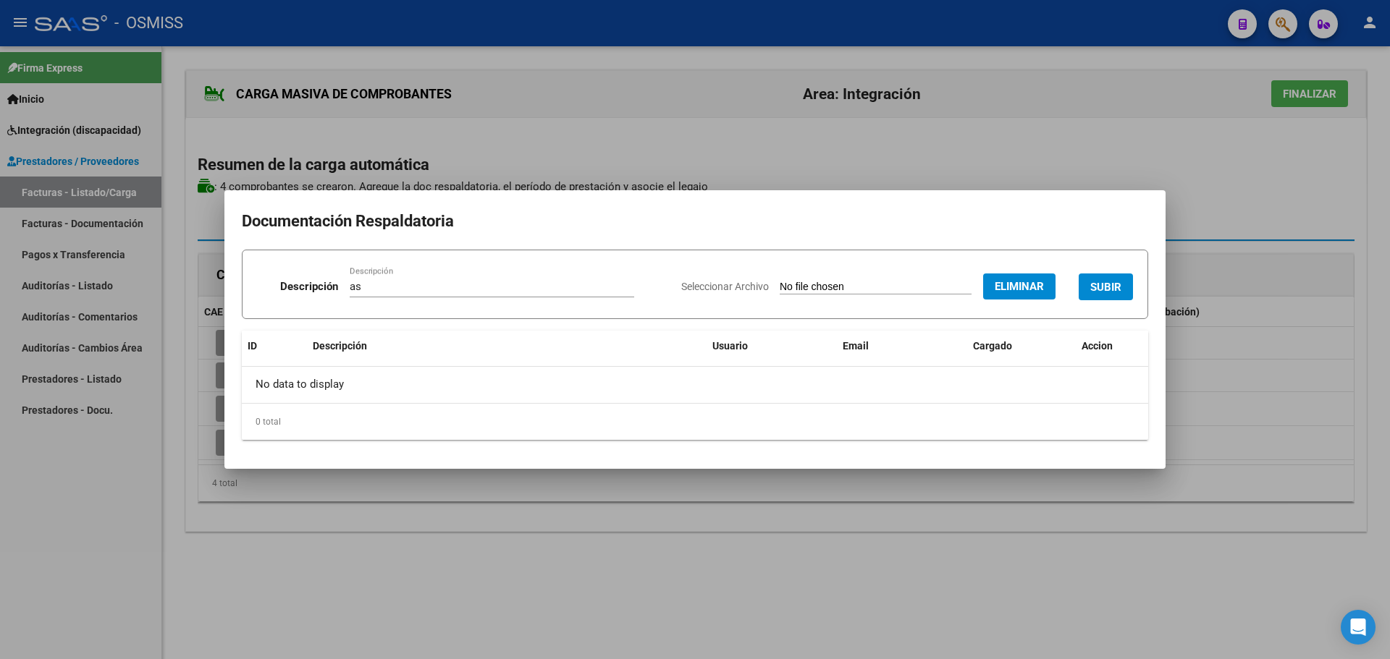
click at [1099, 283] on span "SUBIR" at bounding box center [1105, 287] width 31 height 13
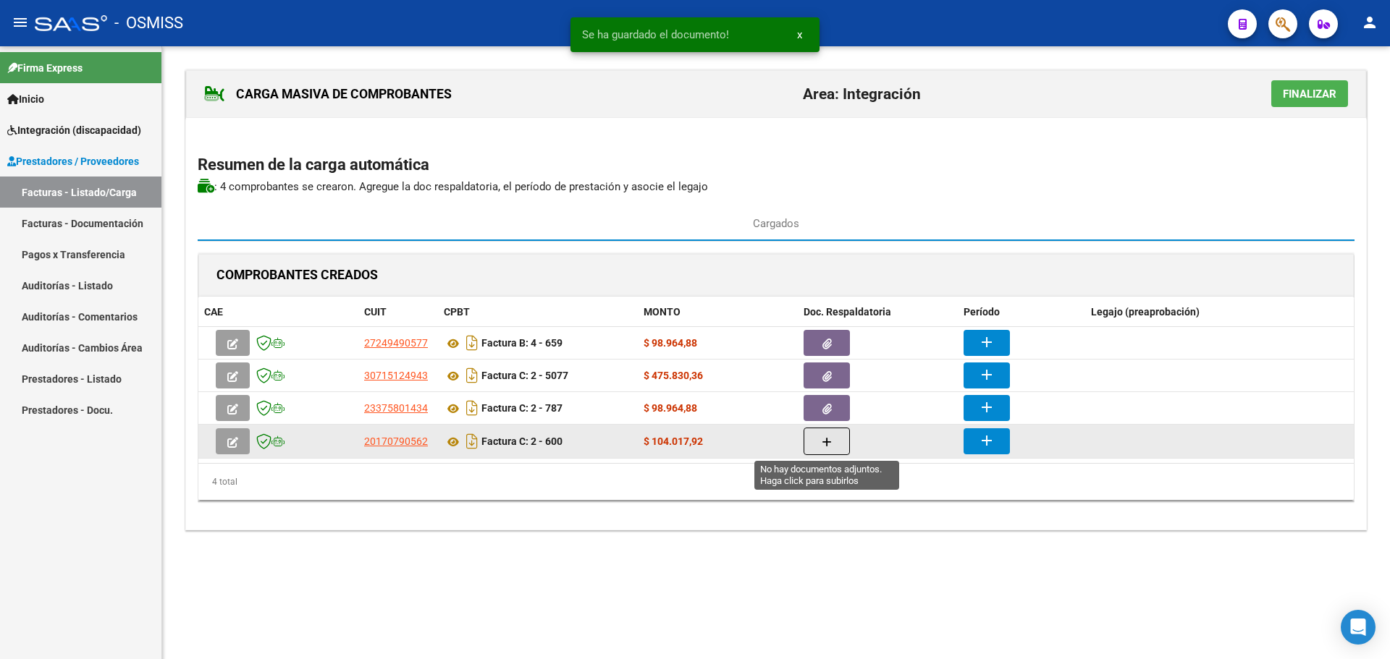
click at [830, 437] on icon "button" at bounding box center [826, 442] width 10 height 11
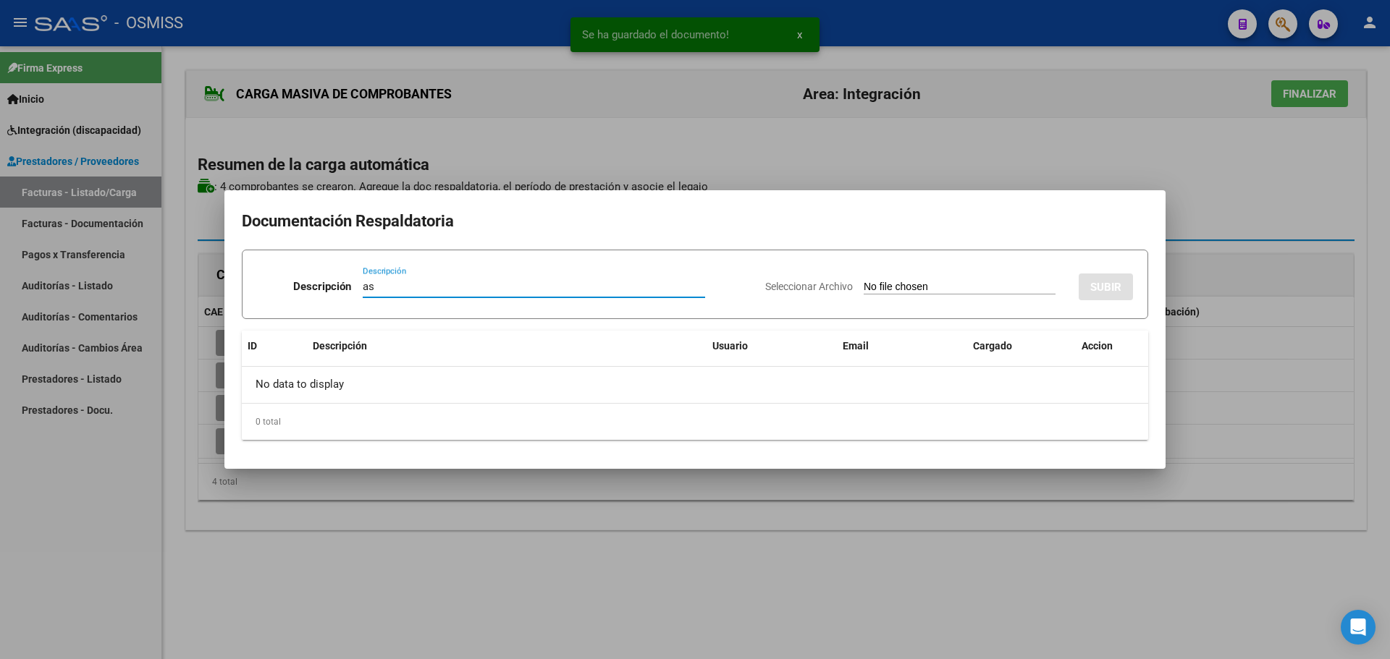
type input "as"
click at [936, 295] on input "Seleccionar Archivo" at bounding box center [959, 288] width 192 height 14
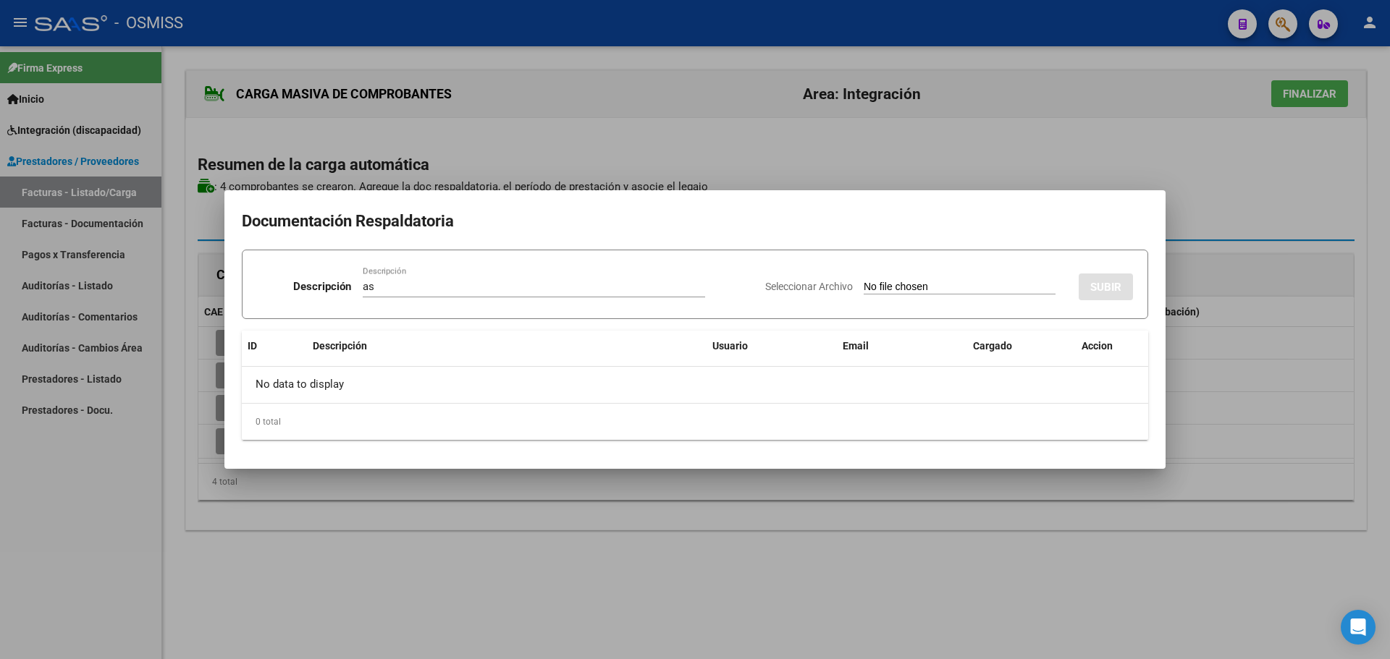
type input "C:\fakepath\Asiatencia [DATE] [PERSON_NAME].pdf"
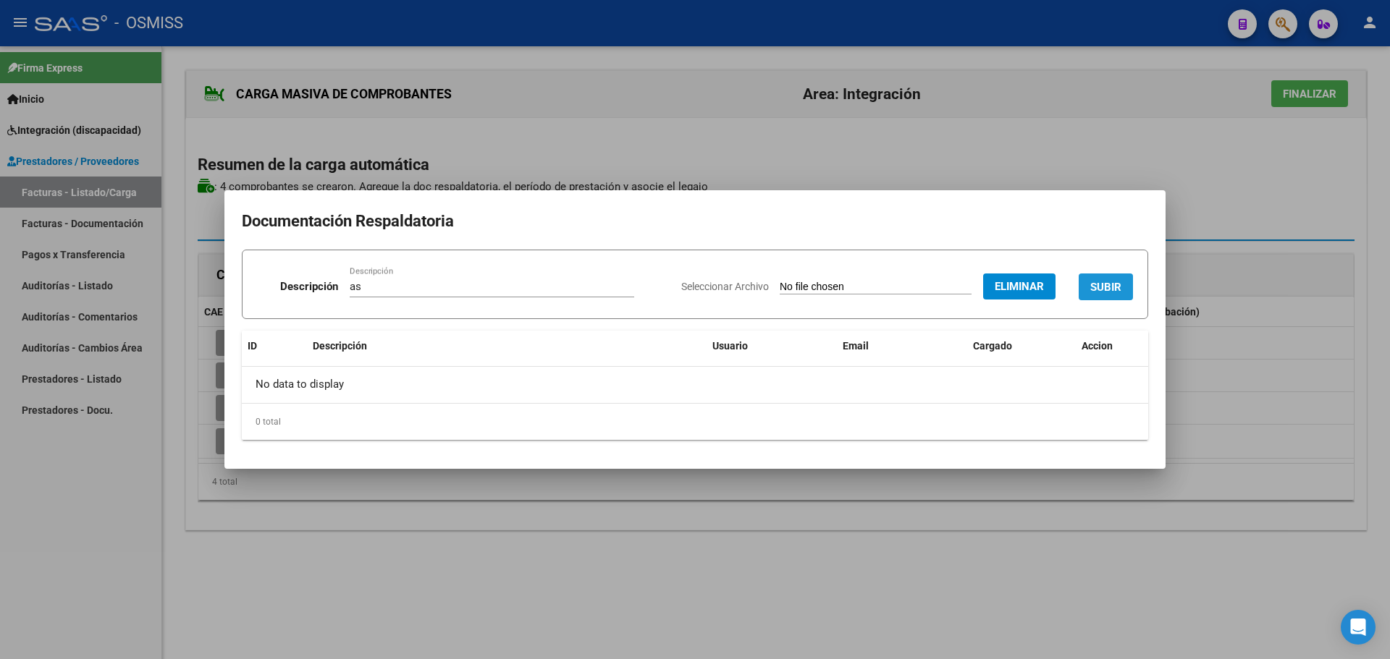
click at [1099, 286] on span "SUBIR" at bounding box center [1105, 287] width 31 height 13
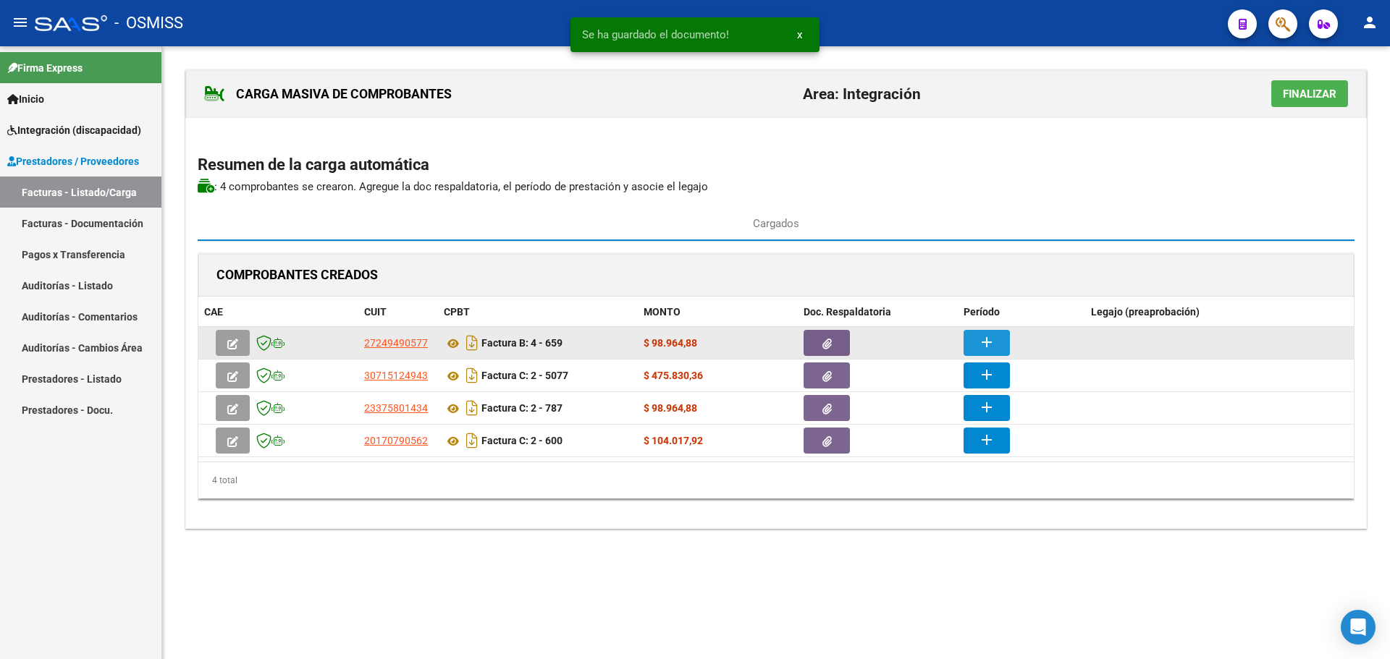
click at [989, 344] on mat-icon "add" at bounding box center [986, 342] width 17 height 17
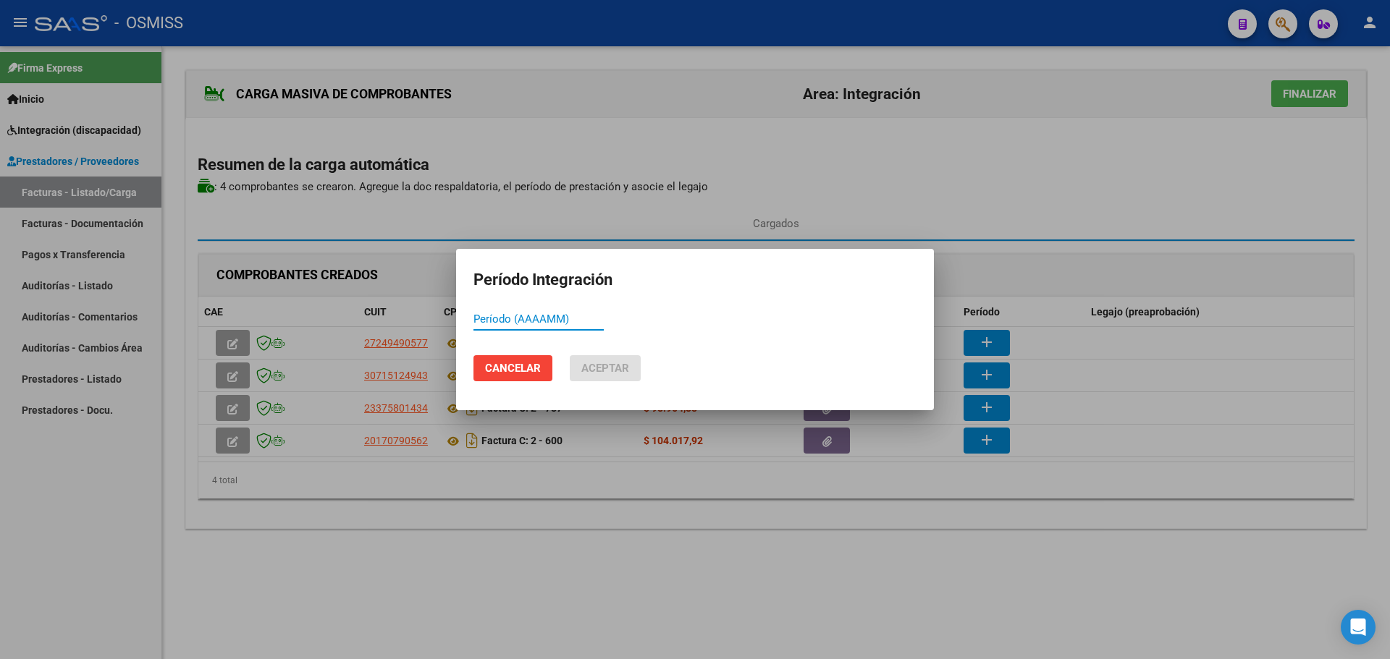
paste input "202508"
type input "202508"
click at [621, 374] on span "Aceptar" at bounding box center [605, 368] width 48 height 13
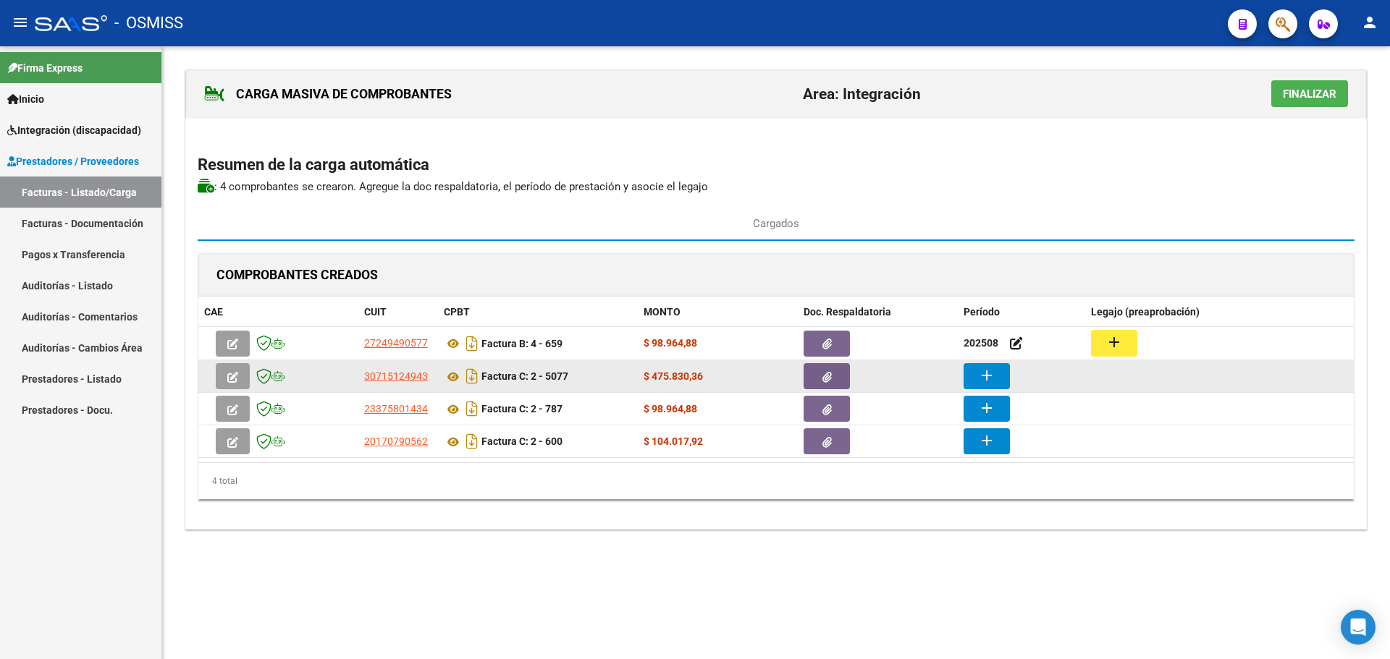
click at [999, 376] on button "add" at bounding box center [986, 376] width 46 height 26
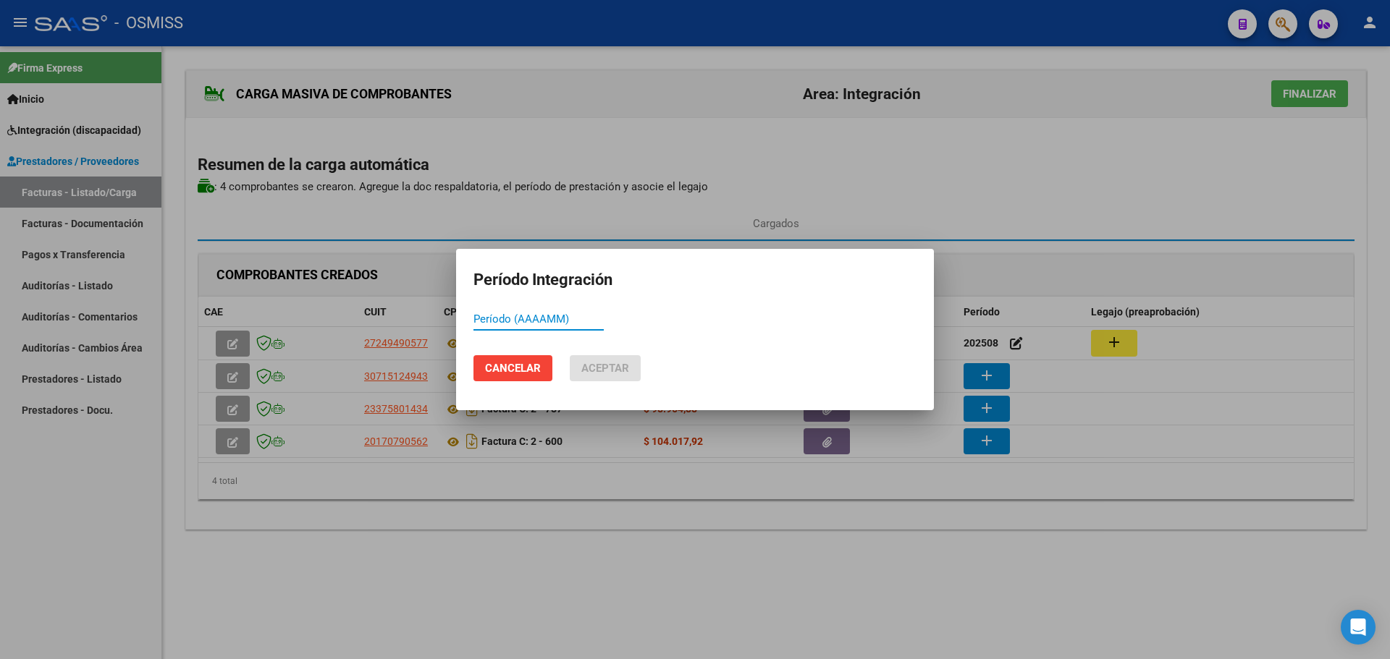
paste input "202508"
type input "202508"
click at [607, 371] on span "Aceptar" at bounding box center [605, 368] width 48 height 13
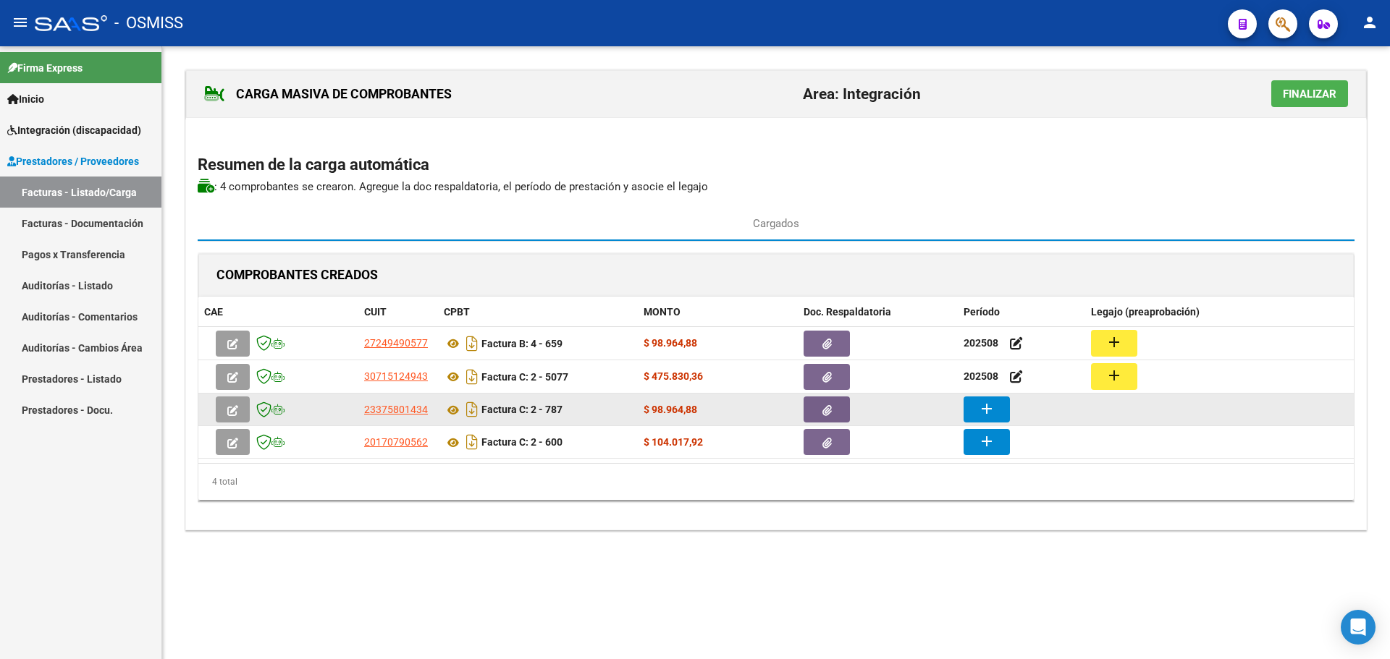
click at [993, 412] on mat-icon "add" at bounding box center [986, 408] width 17 height 17
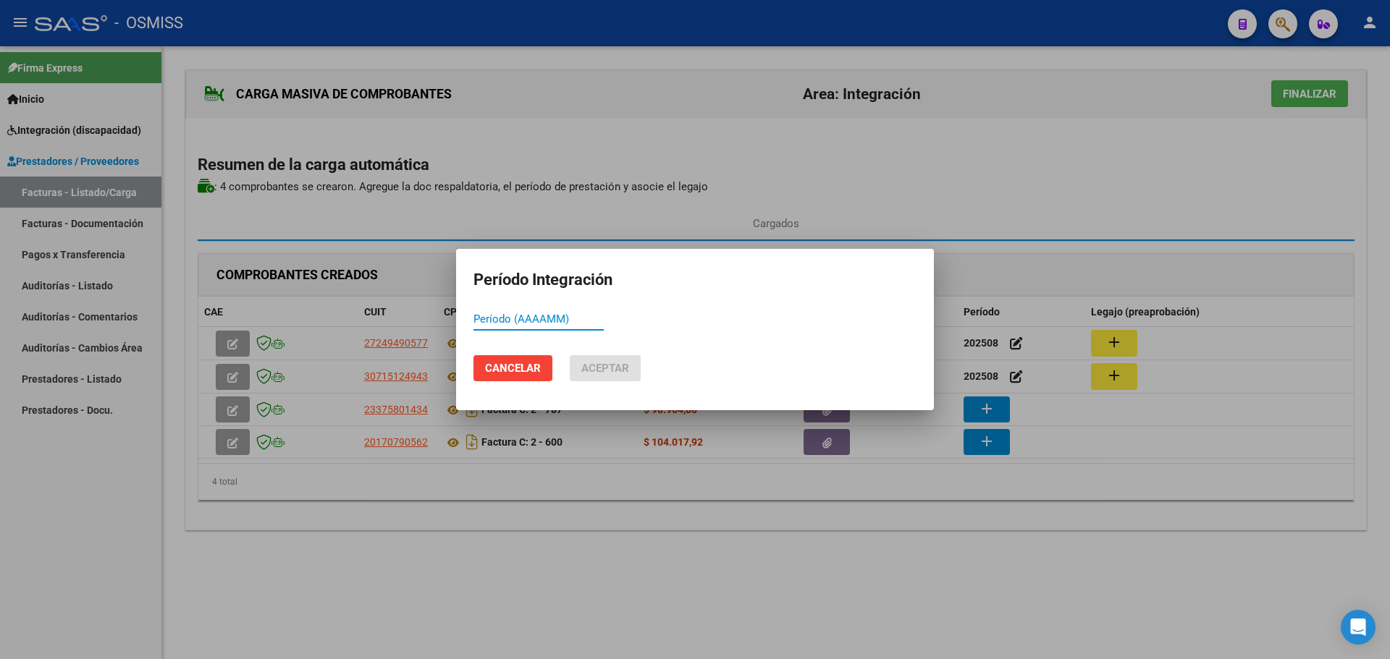
paste input "202508"
type input "202508"
click at [591, 363] on span "Aceptar" at bounding box center [605, 368] width 48 height 13
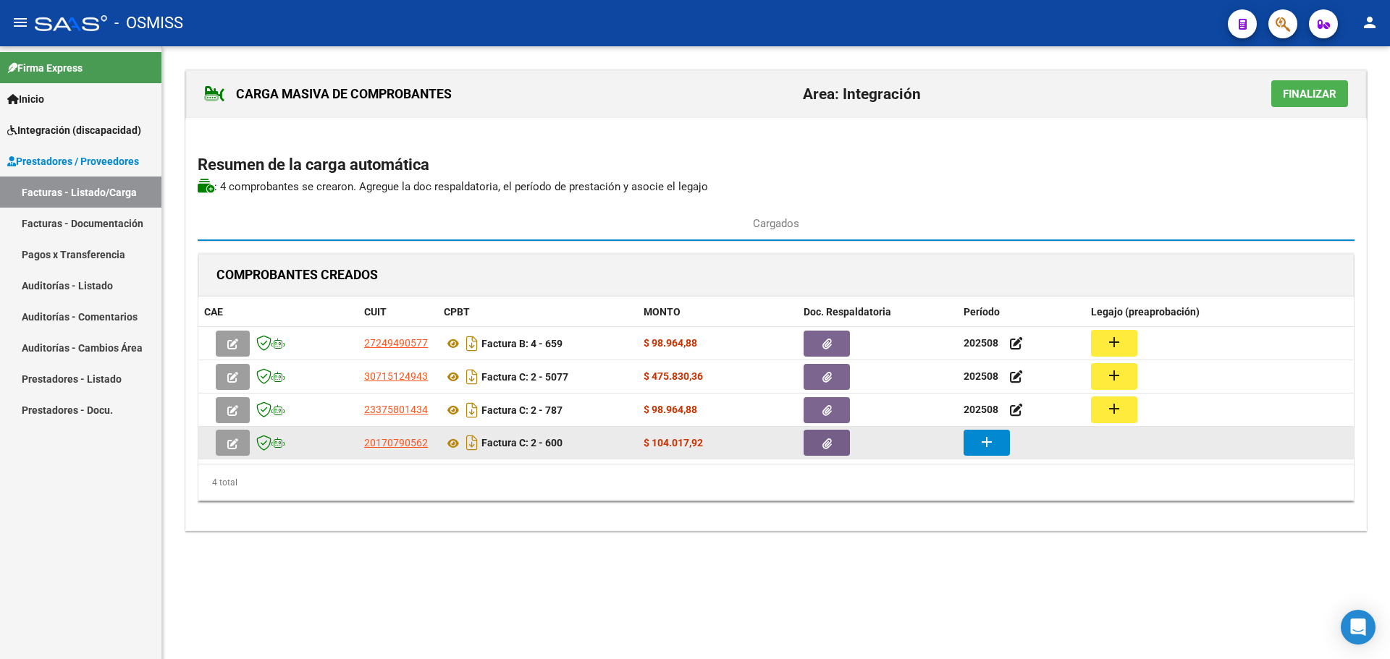
click at [990, 444] on mat-icon "add" at bounding box center [986, 442] width 17 height 17
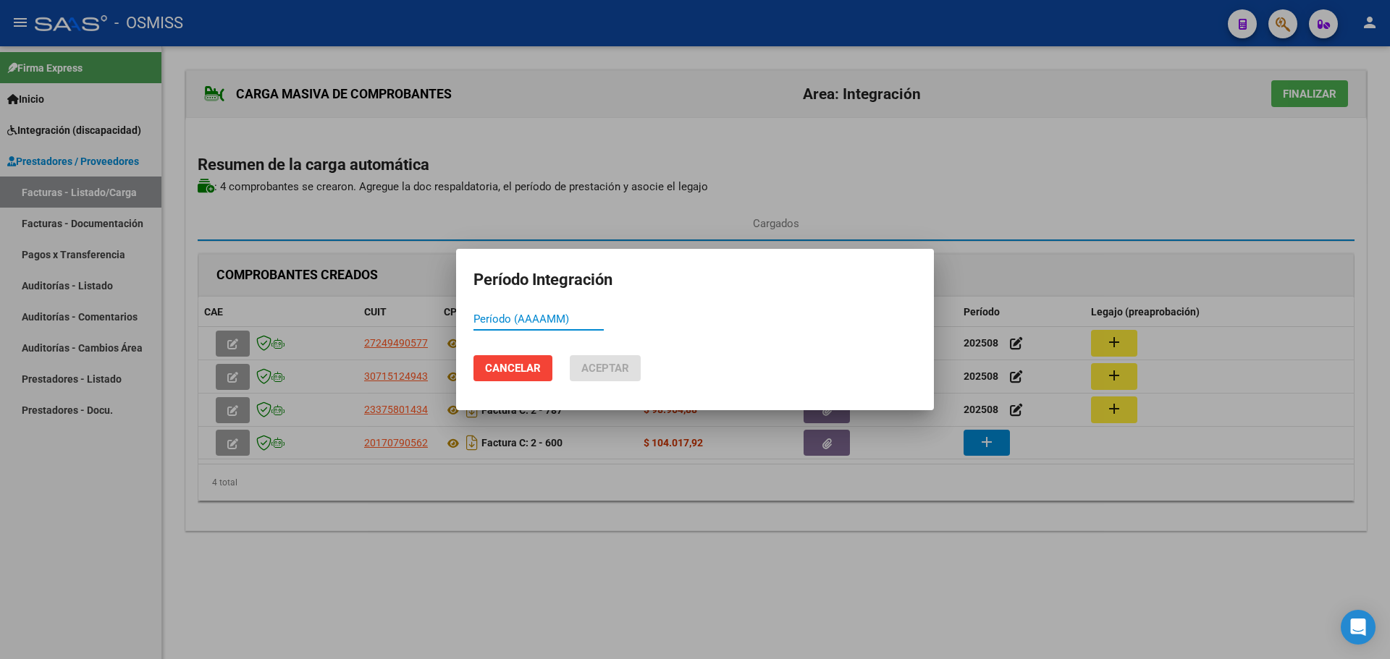
paste input "202508"
type input "202508"
click at [604, 371] on span "Aceptar" at bounding box center [605, 368] width 48 height 13
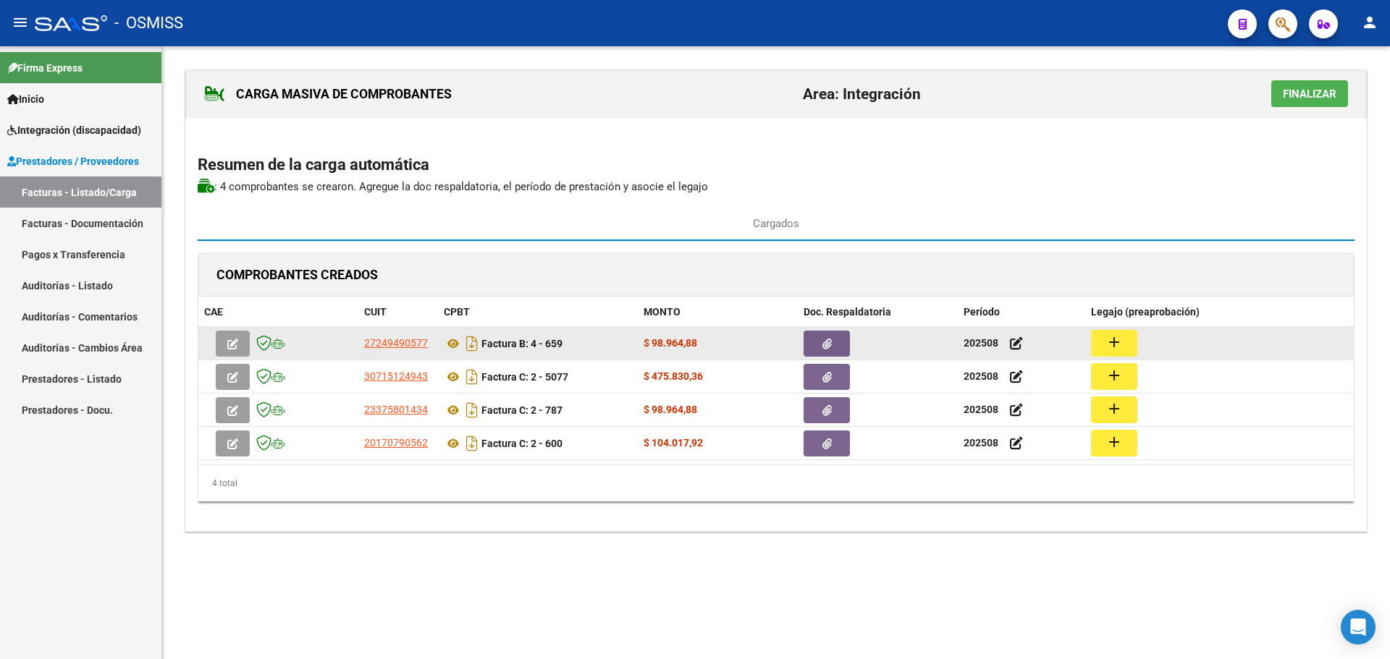
click at [1128, 341] on button "add" at bounding box center [1114, 343] width 46 height 27
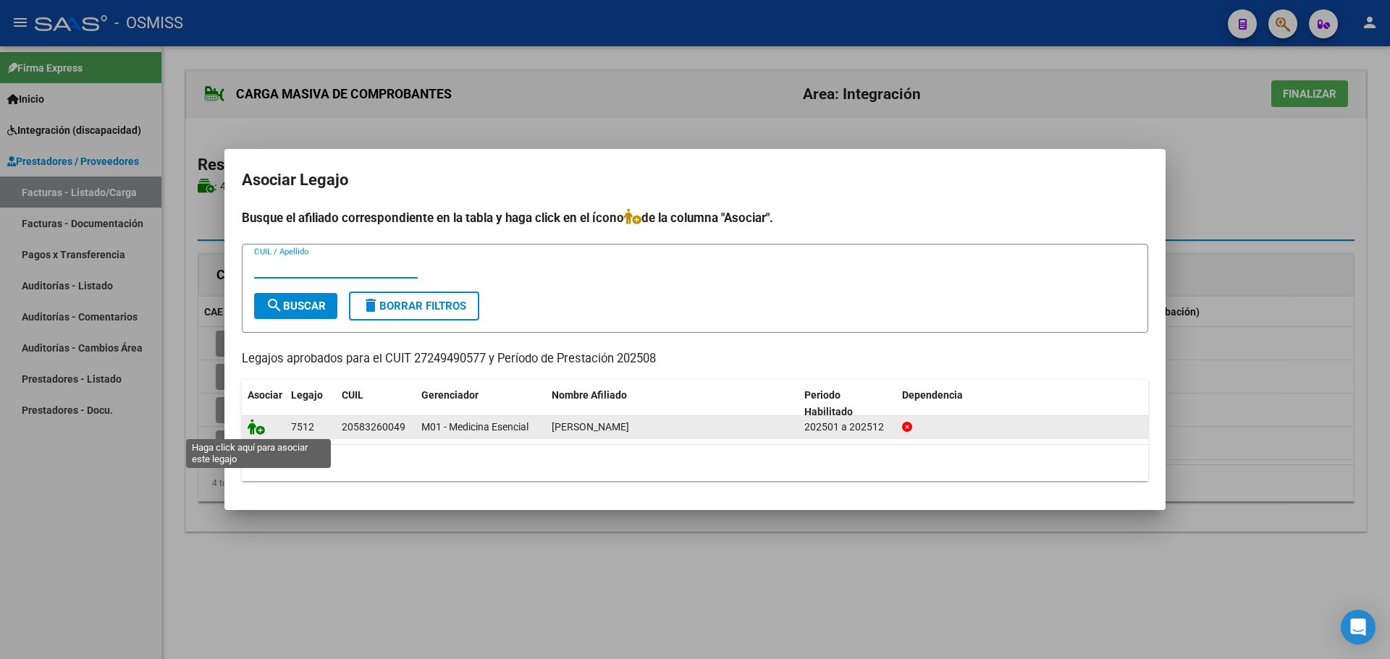
click at [253, 425] on icon at bounding box center [256, 427] width 17 height 16
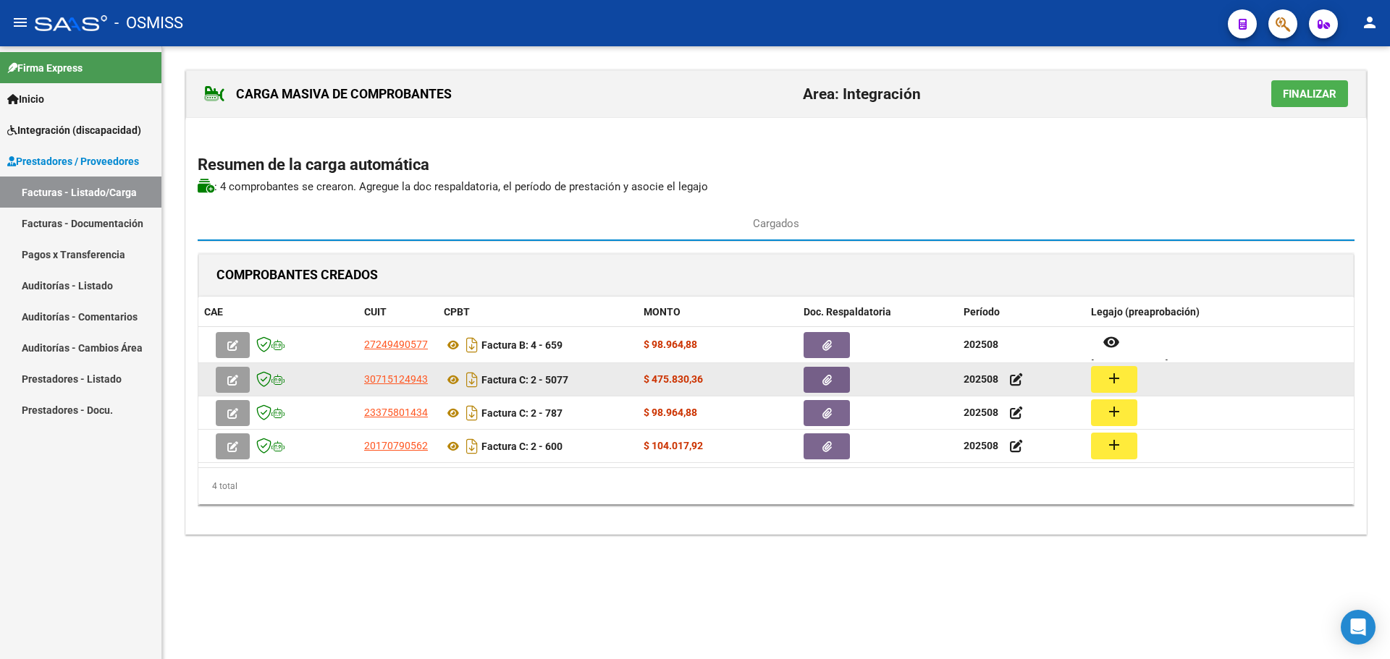
click at [1128, 384] on button "add" at bounding box center [1114, 379] width 46 height 27
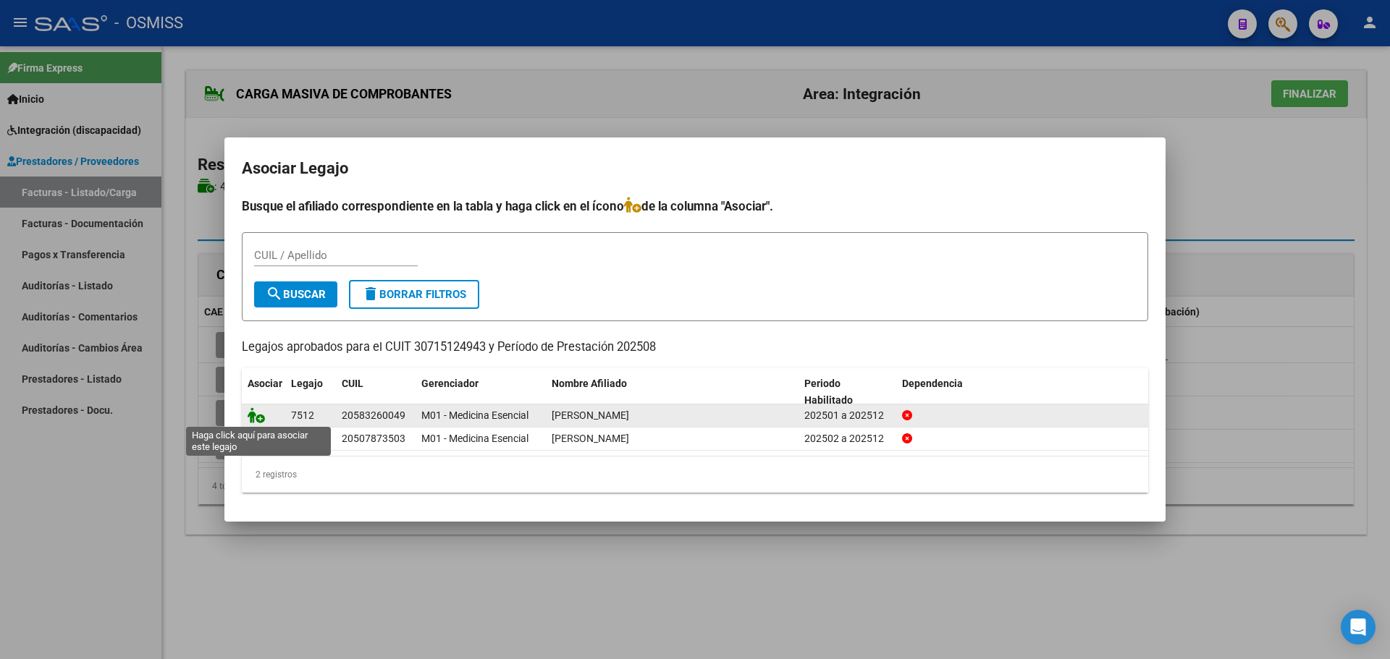
click at [255, 416] on icon at bounding box center [256, 415] width 17 height 16
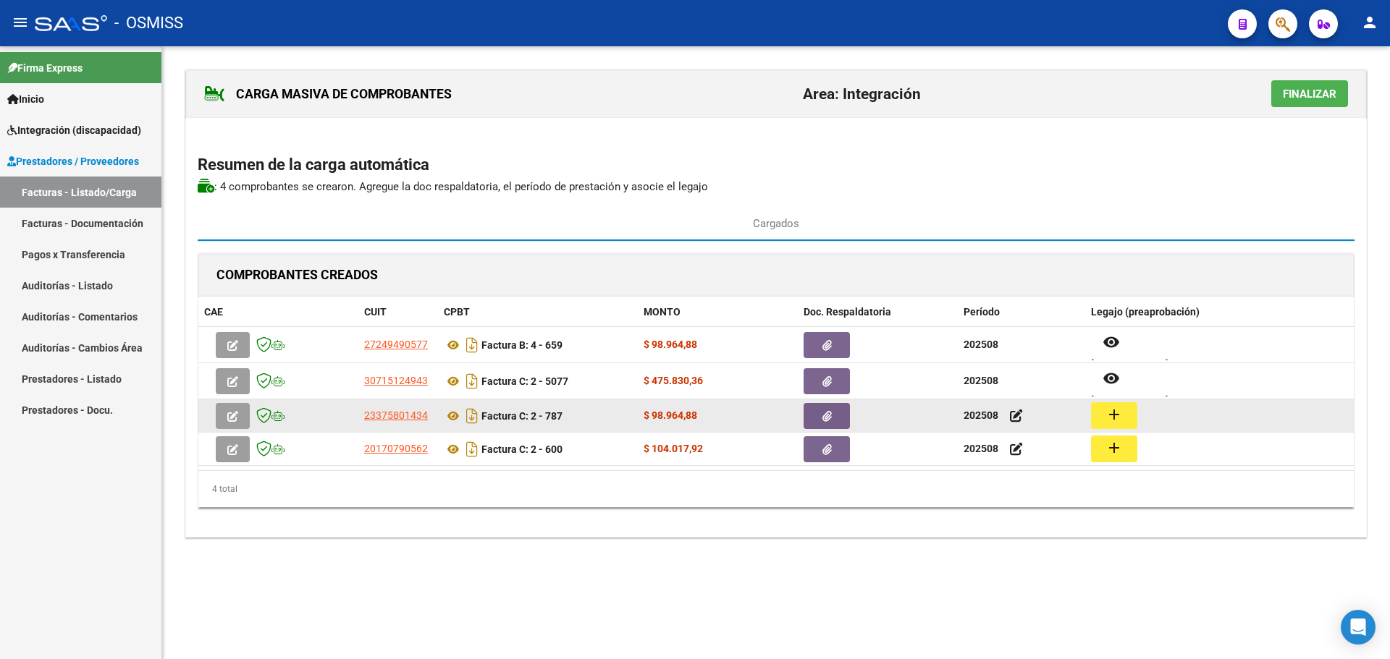
click at [1112, 417] on mat-icon "add" at bounding box center [1113, 414] width 17 height 17
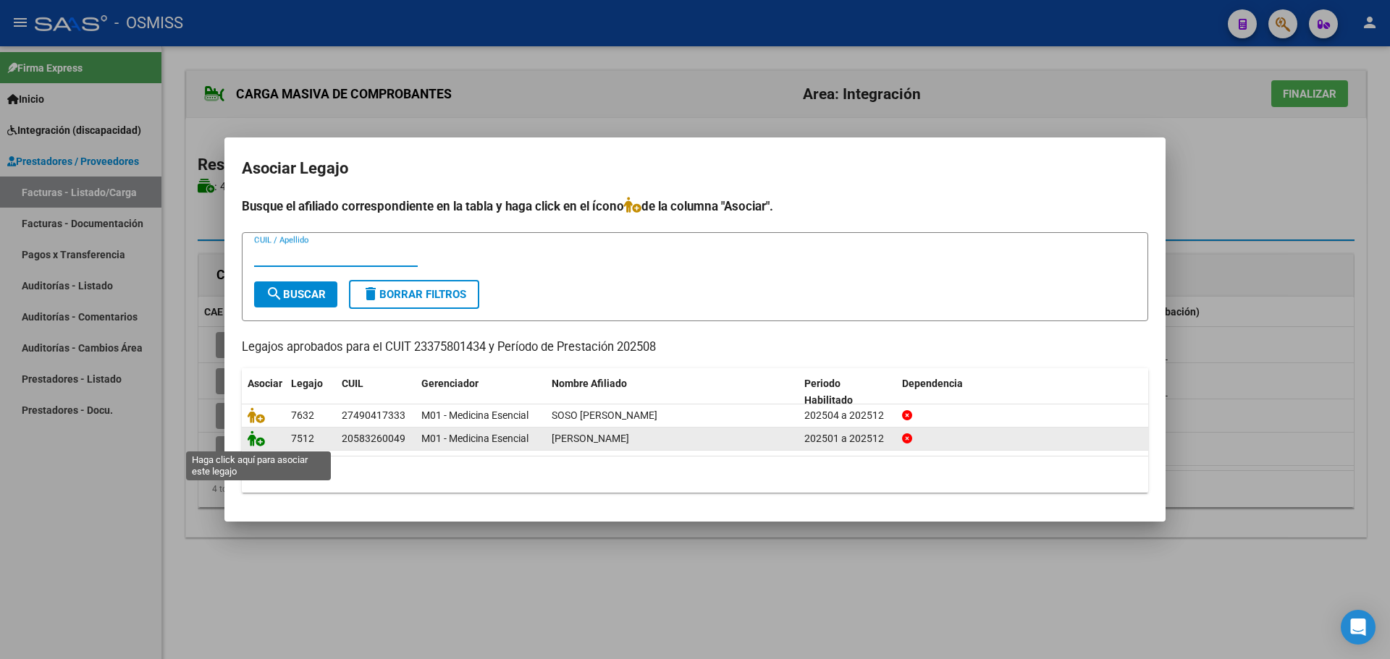
click at [258, 439] on icon at bounding box center [256, 439] width 17 height 16
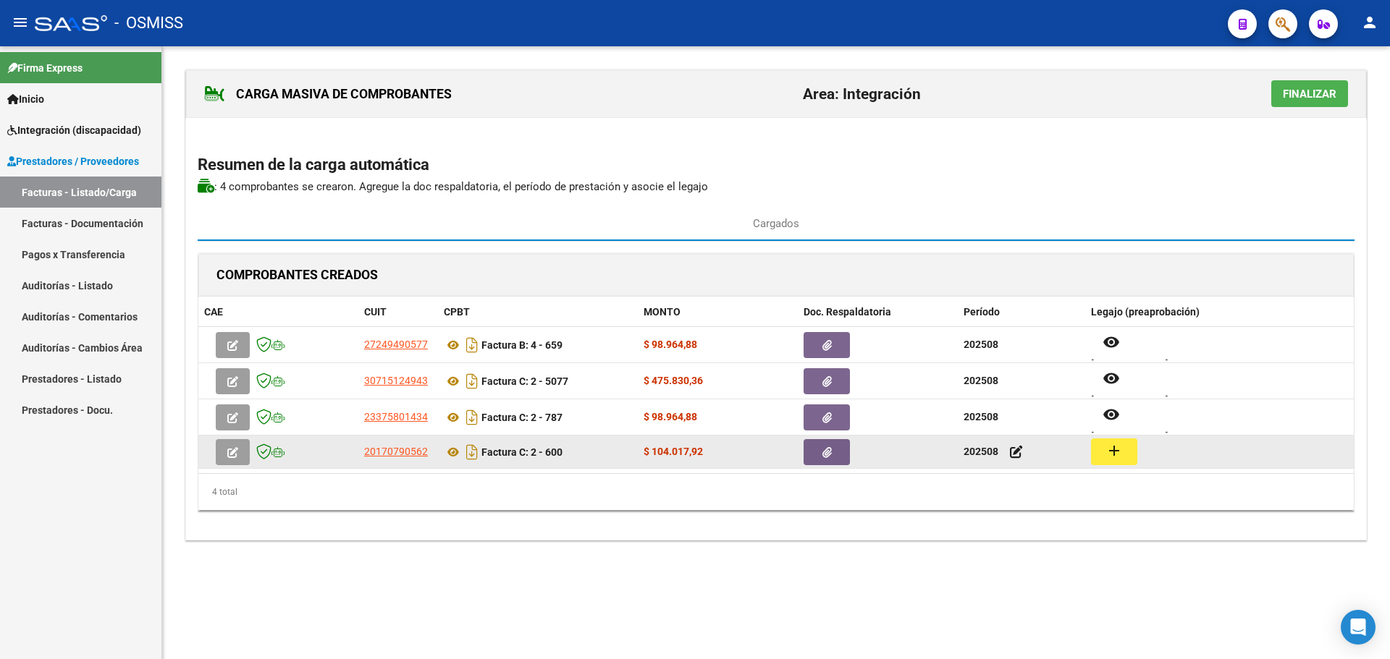
click at [1110, 452] on mat-icon "add" at bounding box center [1113, 450] width 17 height 17
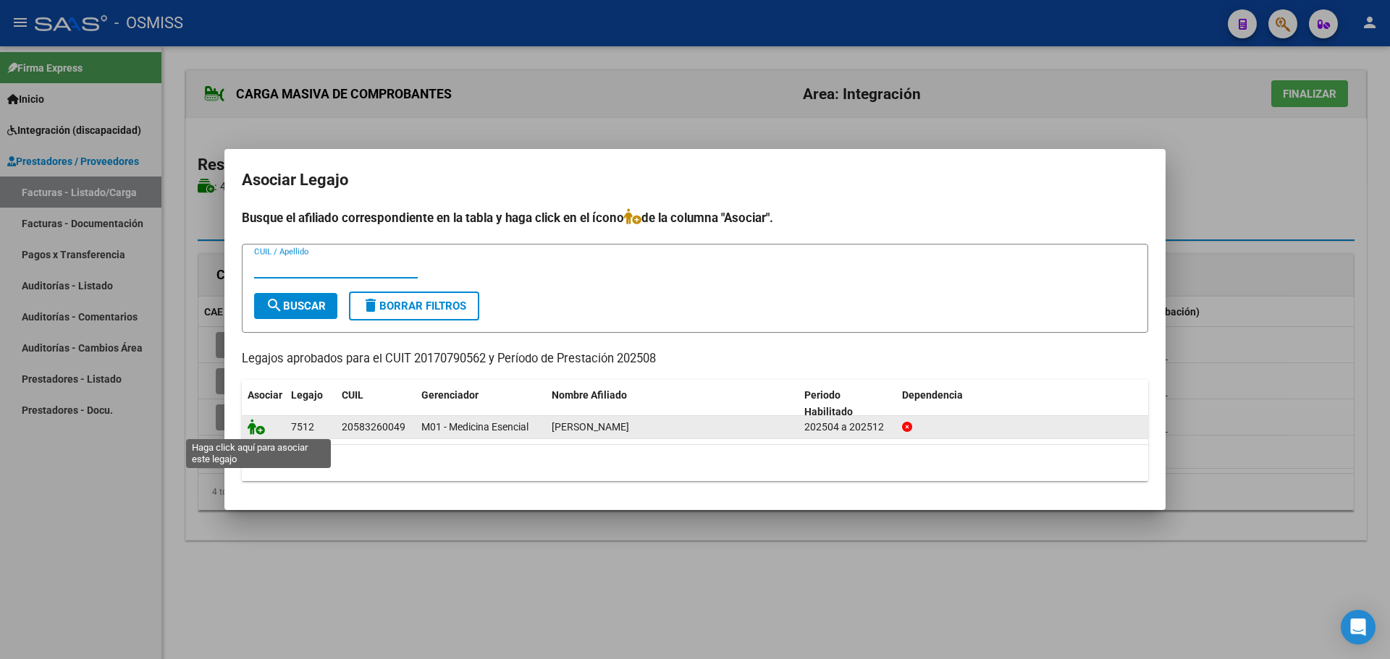
click at [259, 425] on icon at bounding box center [256, 427] width 17 height 16
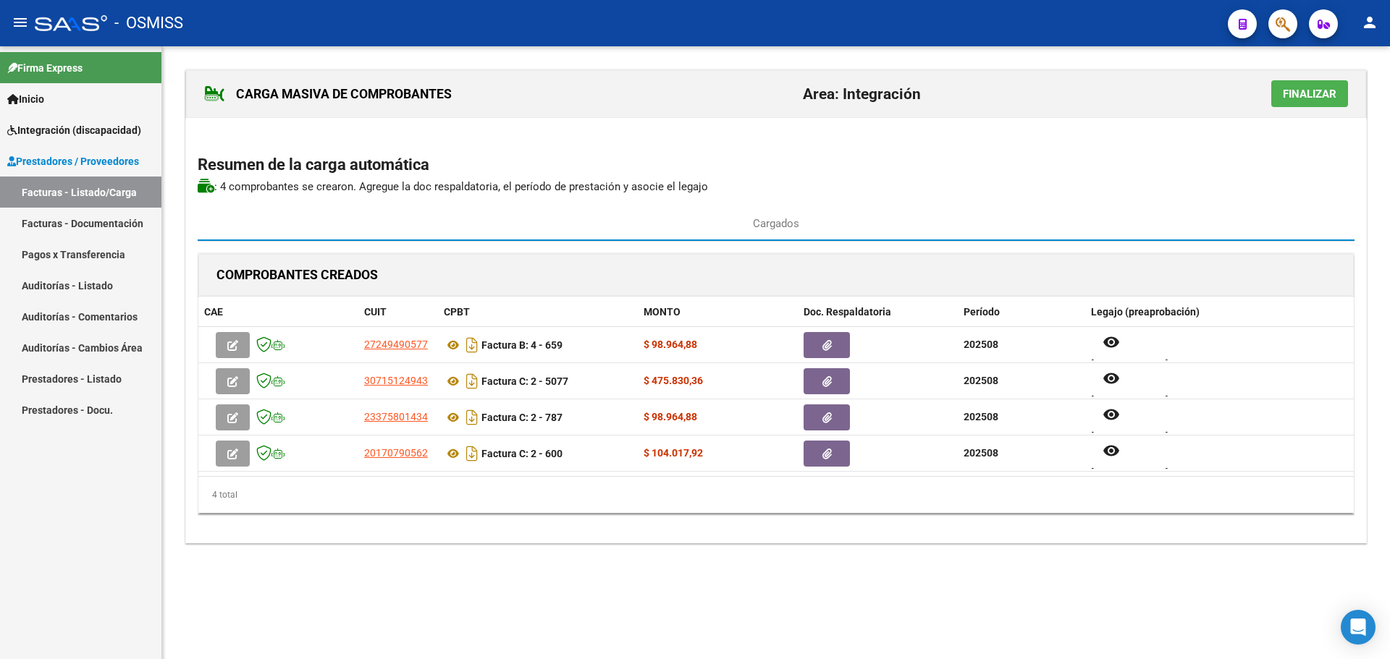
click at [1302, 91] on span "Finalizar" at bounding box center [1309, 94] width 54 height 13
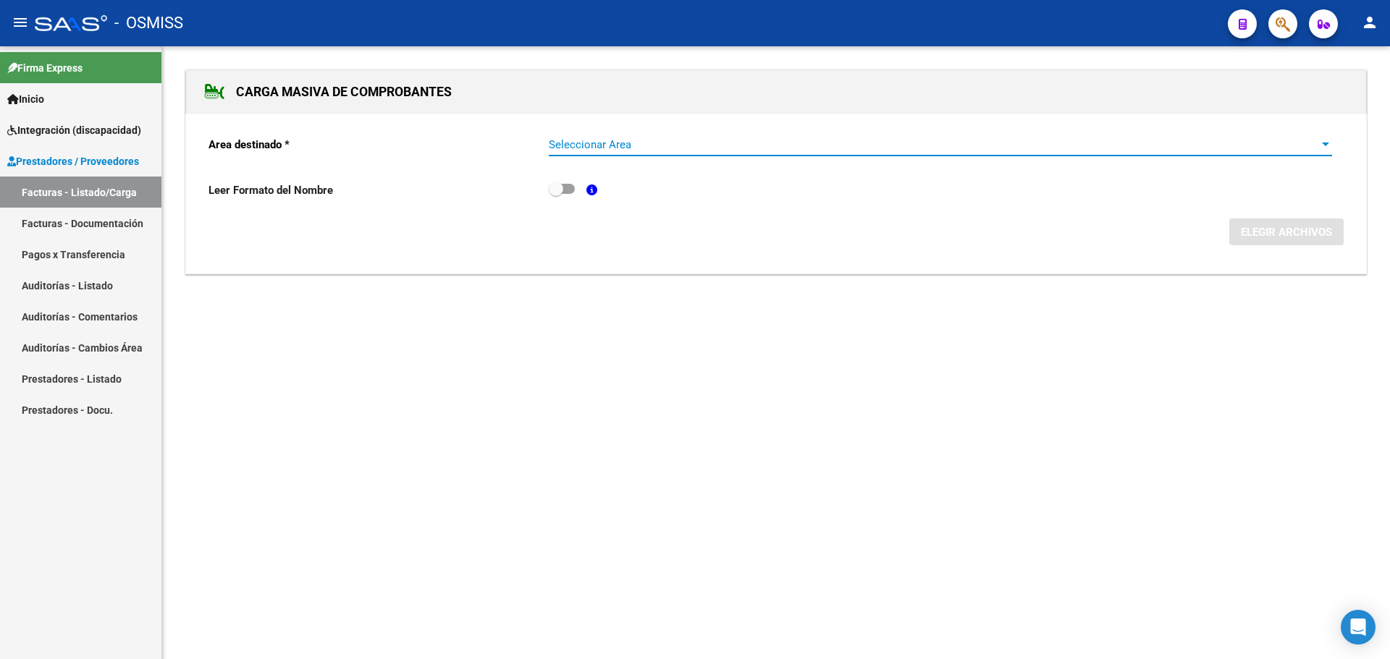
click at [1326, 140] on div at bounding box center [1325, 145] width 13 height 12
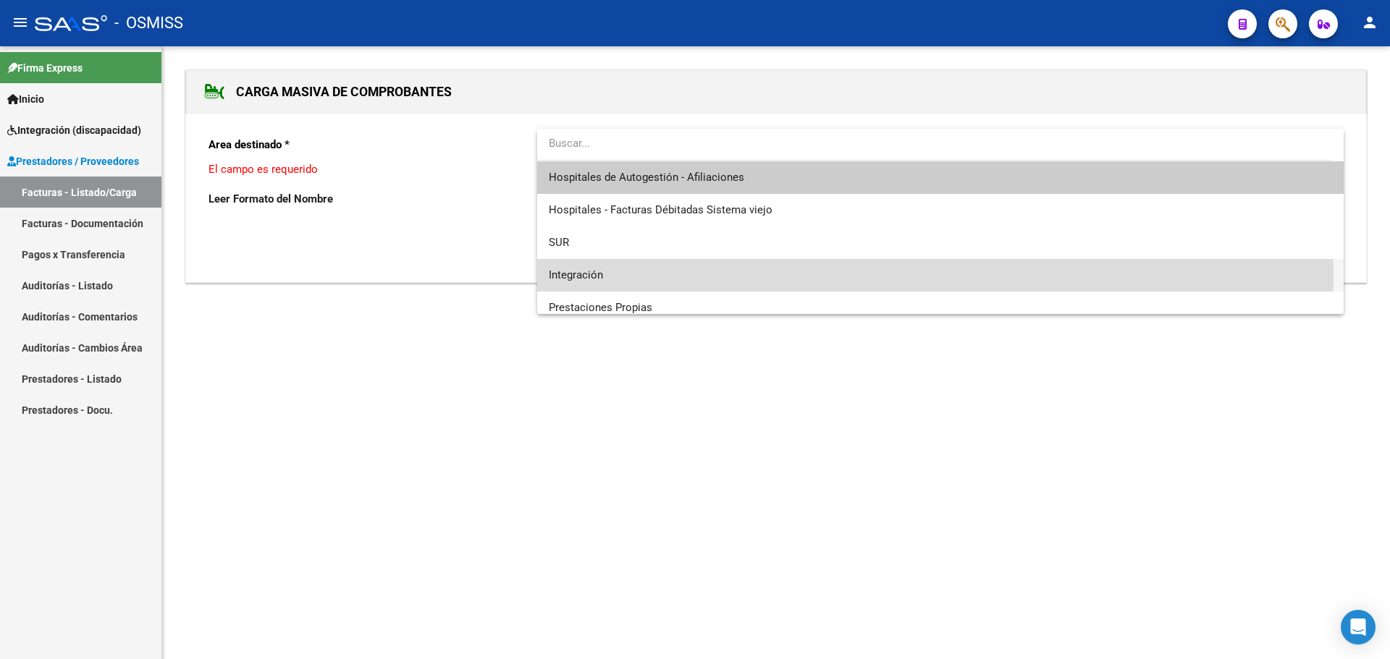
click at [663, 274] on span "Integración" at bounding box center [940, 275] width 783 height 33
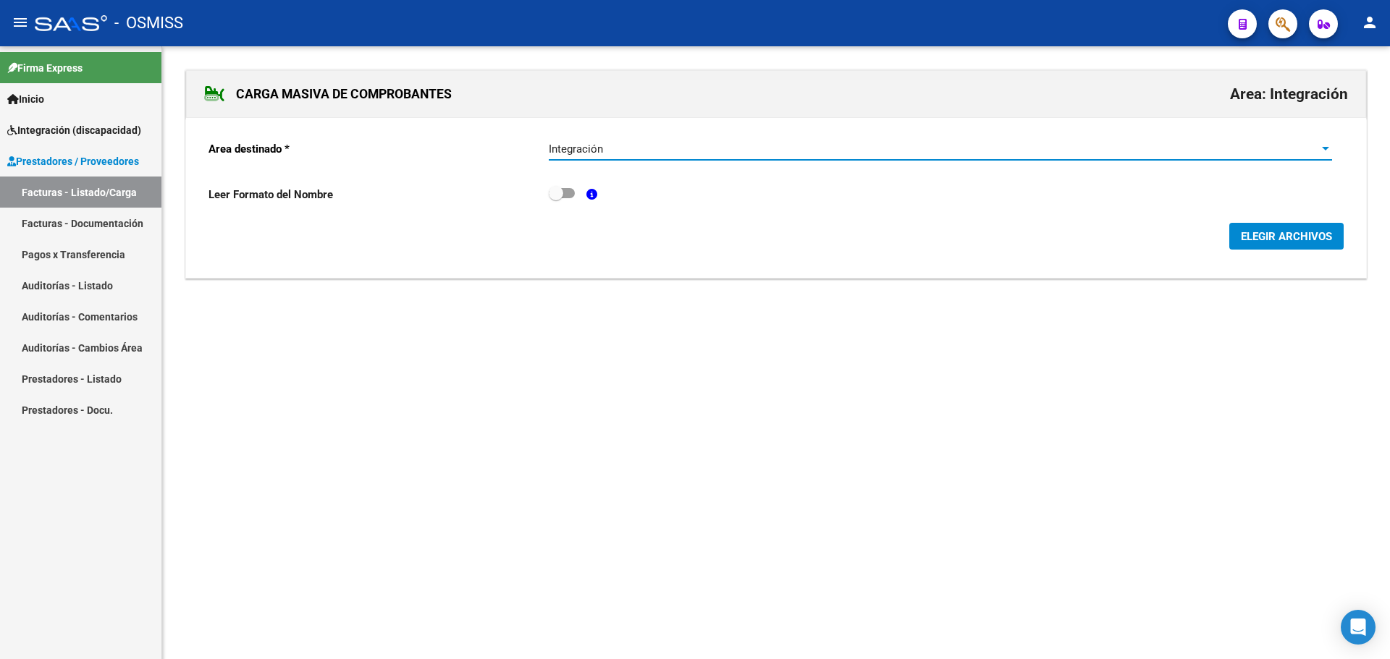
click at [1272, 235] on span "ELEGIR ARCHIVOS" at bounding box center [1285, 236] width 91 height 13
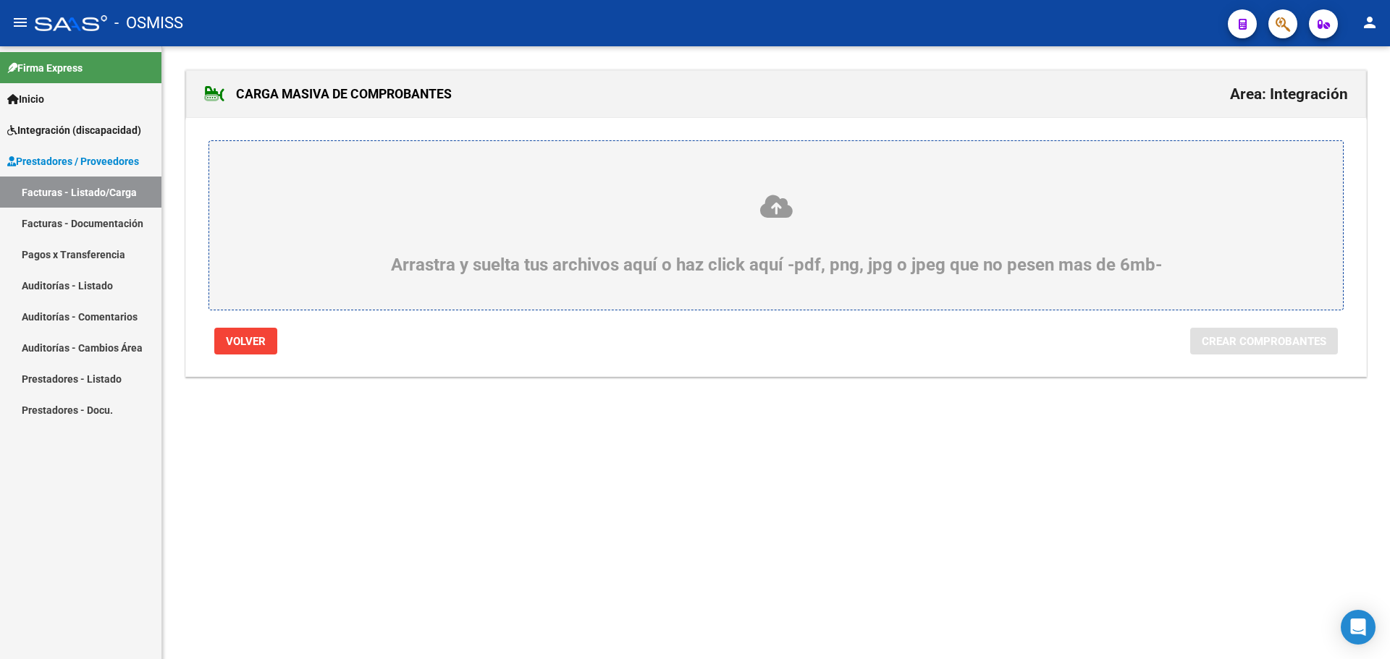
click at [413, 248] on div "Arrastra y suelta tus archivos aquí o haz click aquí -pdf, png, jpg o jpeg que …" at bounding box center [776, 234] width 1064 height 82
click at [0, 0] on input "Arrastra y suelta tus archivos aquí o haz click aquí -pdf, png, jpg o jpeg que …" at bounding box center [0, 0] width 0 height 0
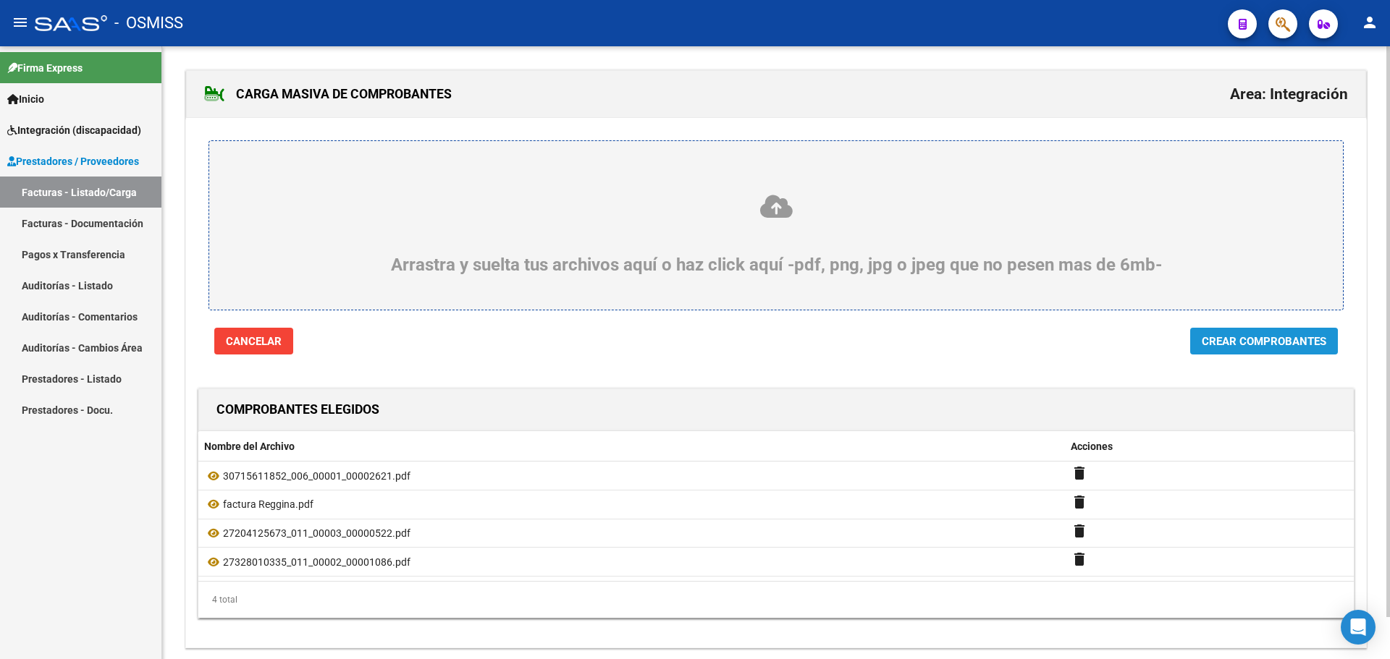
click at [1258, 347] on span "Crear Comprobantes" at bounding box center [1263, 341] width 124 height 13
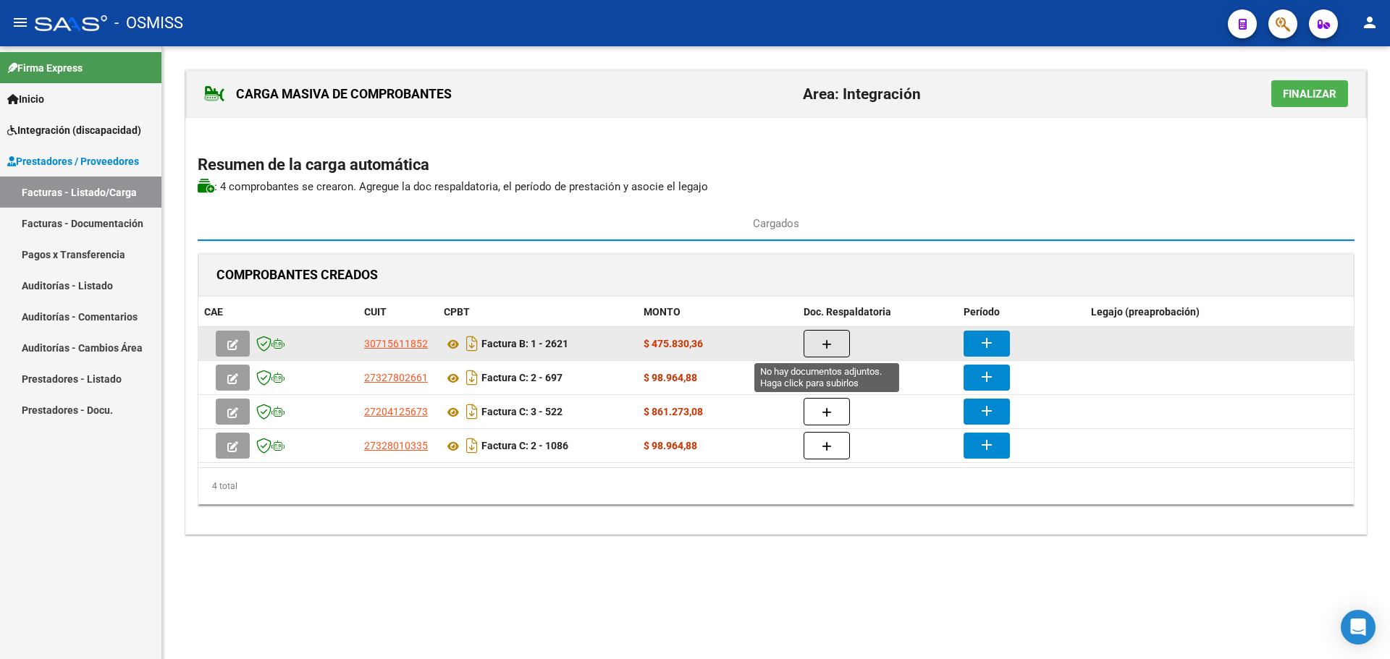
click at [823, 343] on icon "button" at bounding box center [826, 344] width 10 height 11
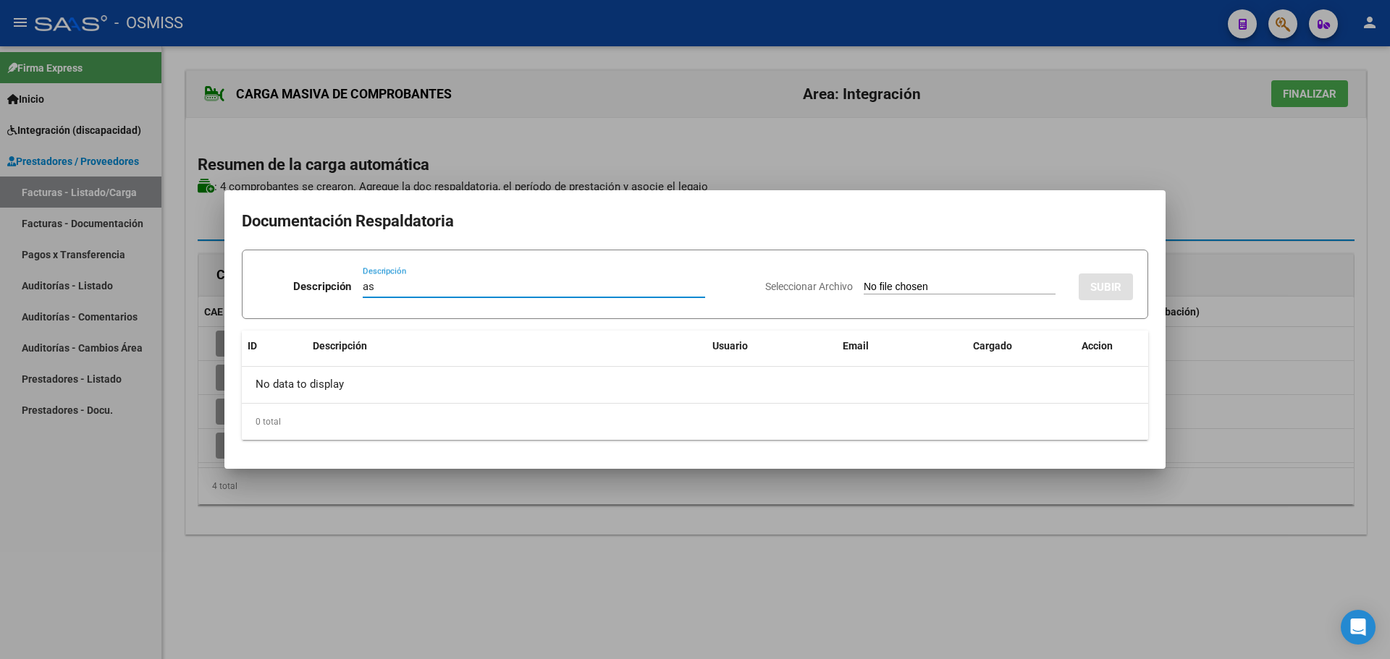
type input "as"
click at [892, 289] on input "Seleccionar Archivo" at bounding box center [959, 288] width 192 height 14
type input "C:\fakepath\[PERSON_NAME] 068.pdf"
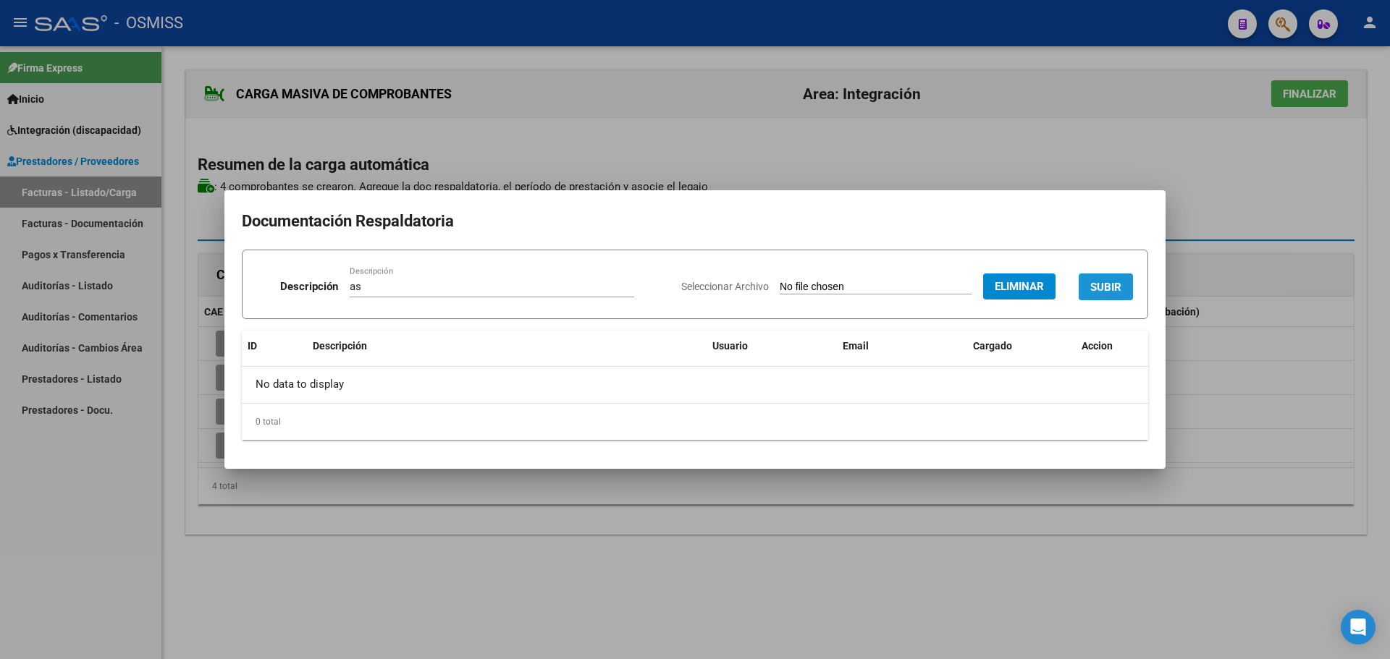
click at [1115, 284] on span "SUBIR" at bounding box center [1105, 287] width 31 height 13
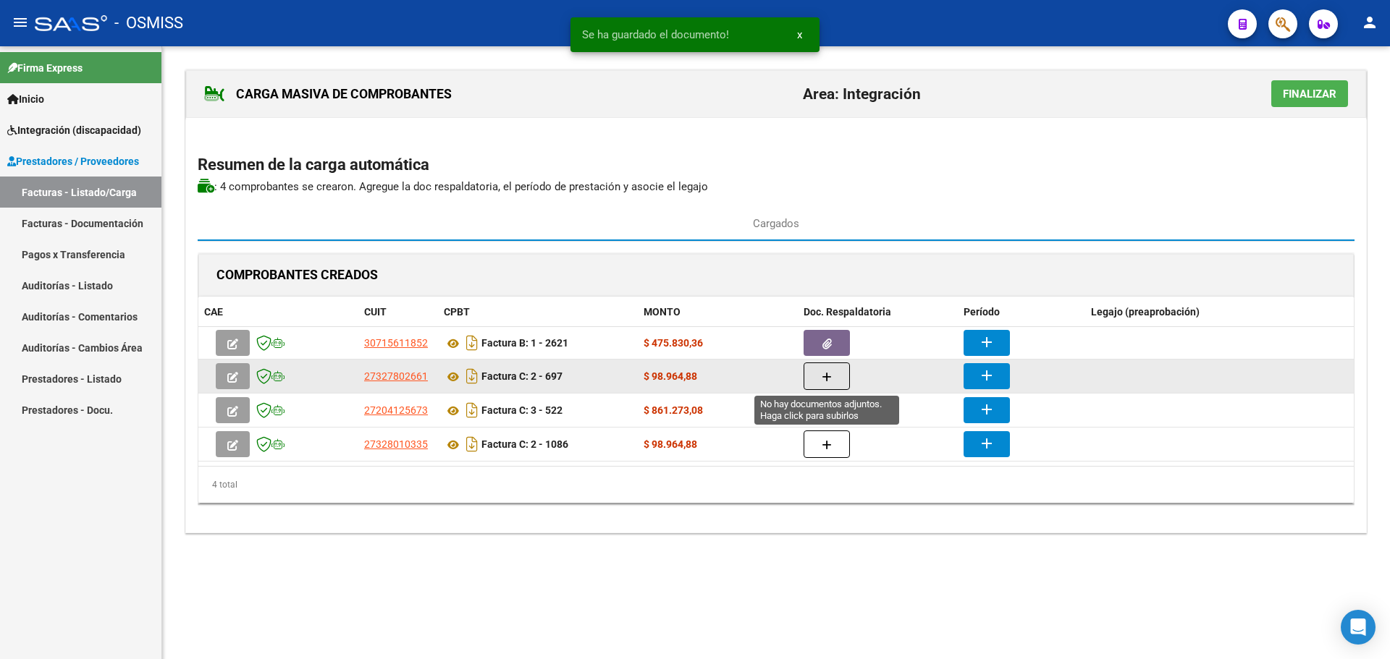
click at [822, 378] on icon "button" at bounding box center [826, 377] width 10 height 11
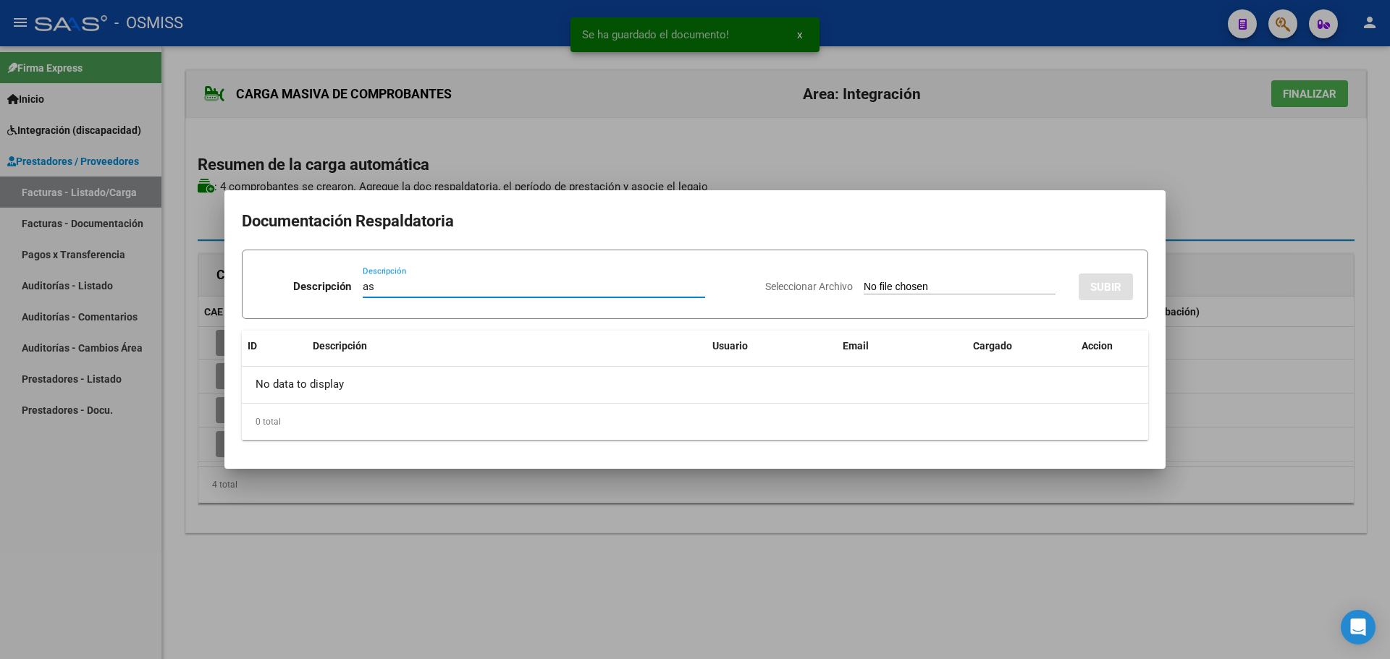
type input "as"
click at [871, 292] on input "Seleccionar Archivo" at bounding box center [959, 288] width 192 height 14
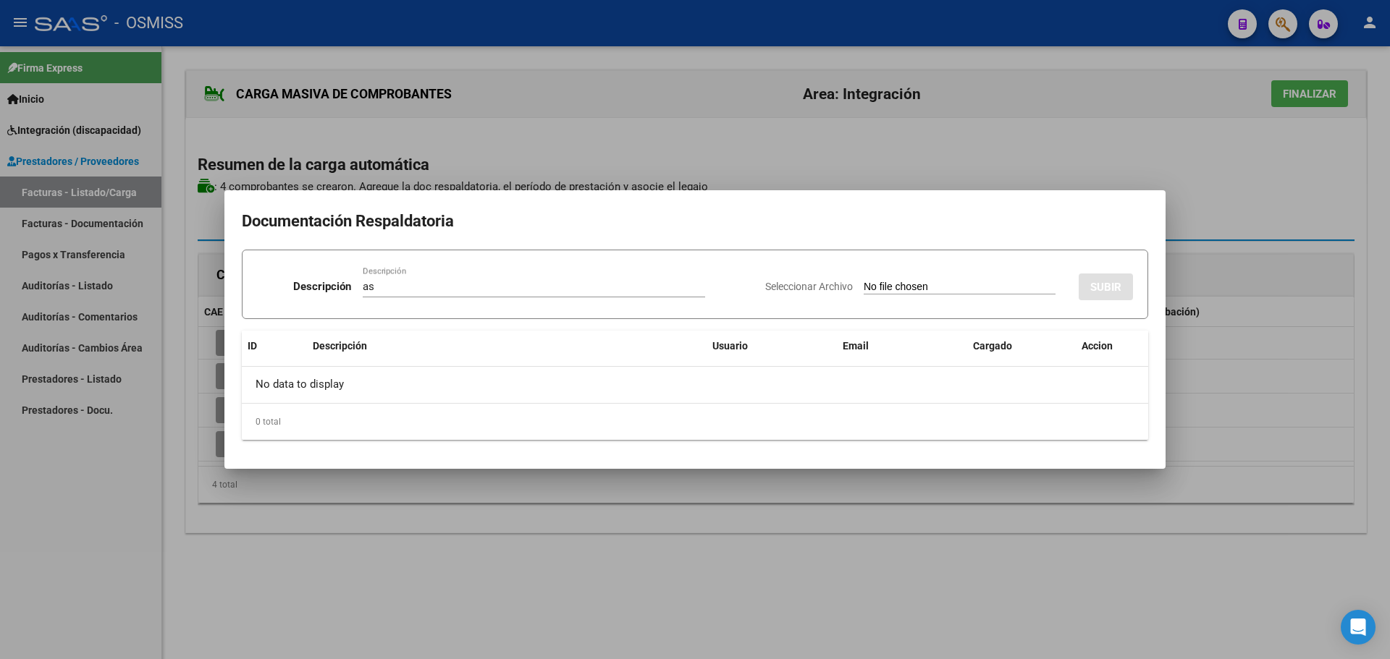
type input "C:\fakepath\asistencias Reggina.pdf"
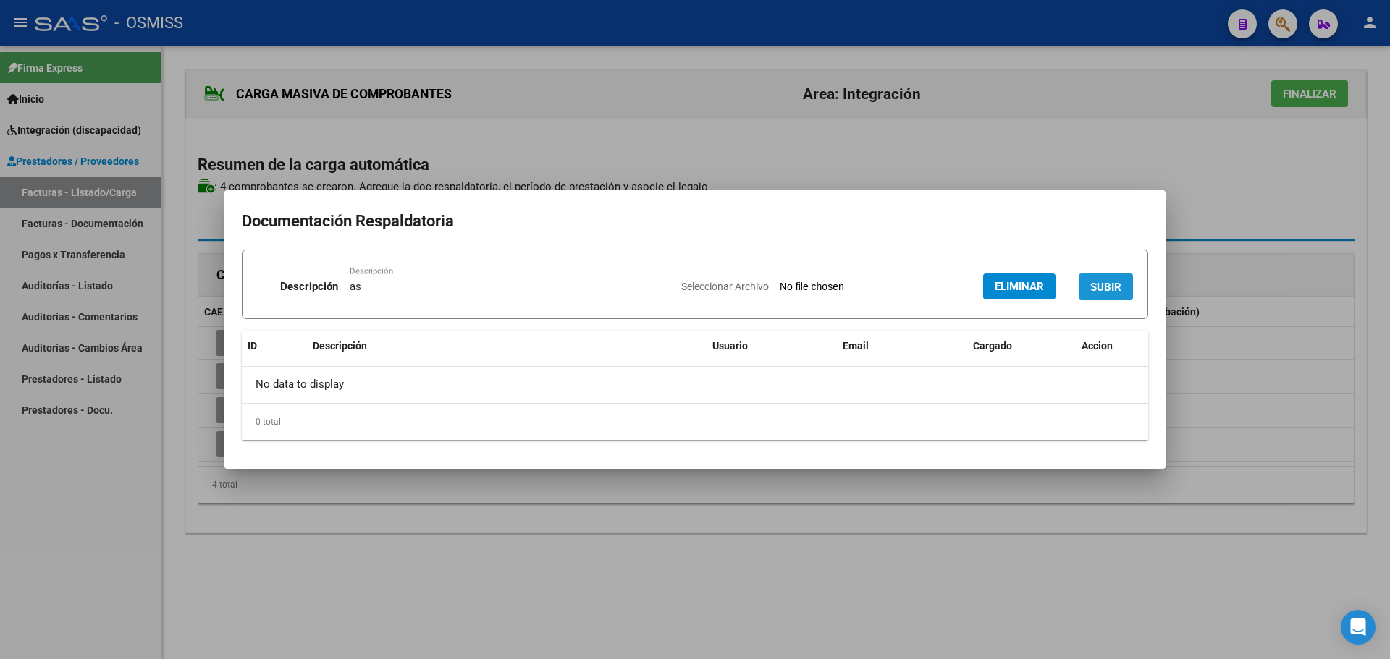
click at [1099, 289] on span "SUBIR" at bounding box center [1105, 287] width 31 height 13
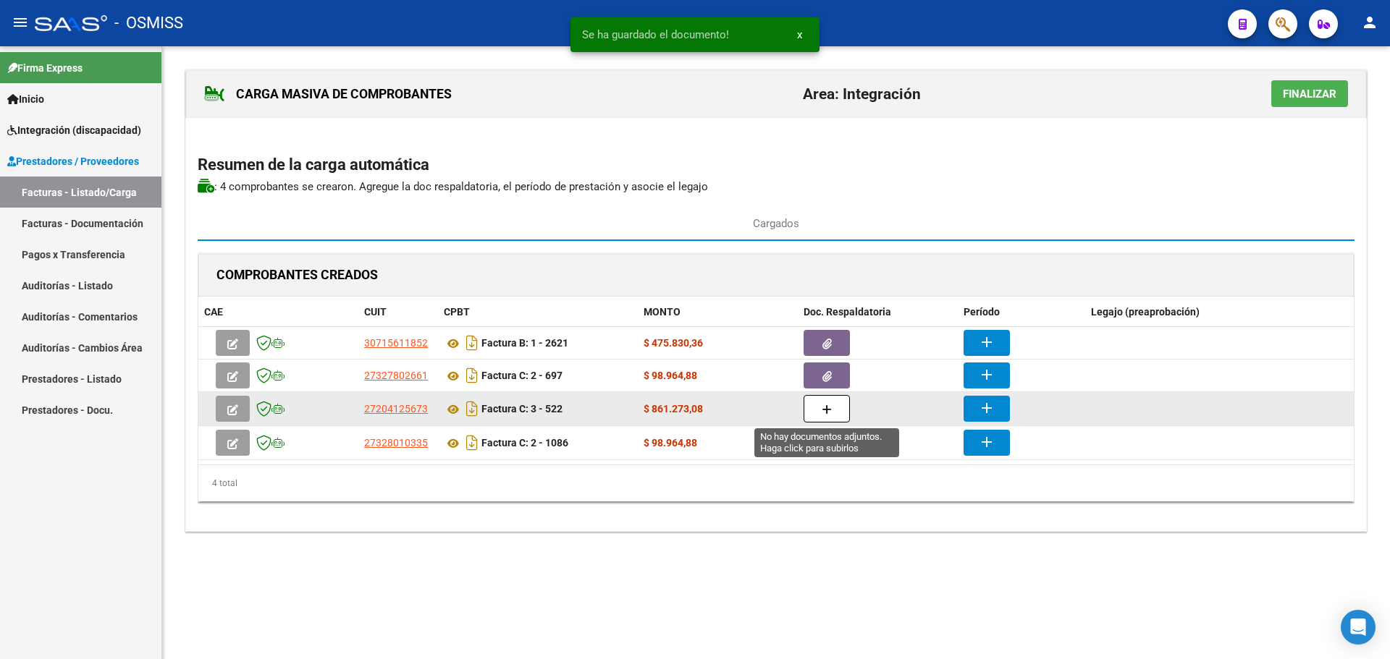
click at [825, 412] on icon "button" at bounding box center [826, 410] width 10 height 11
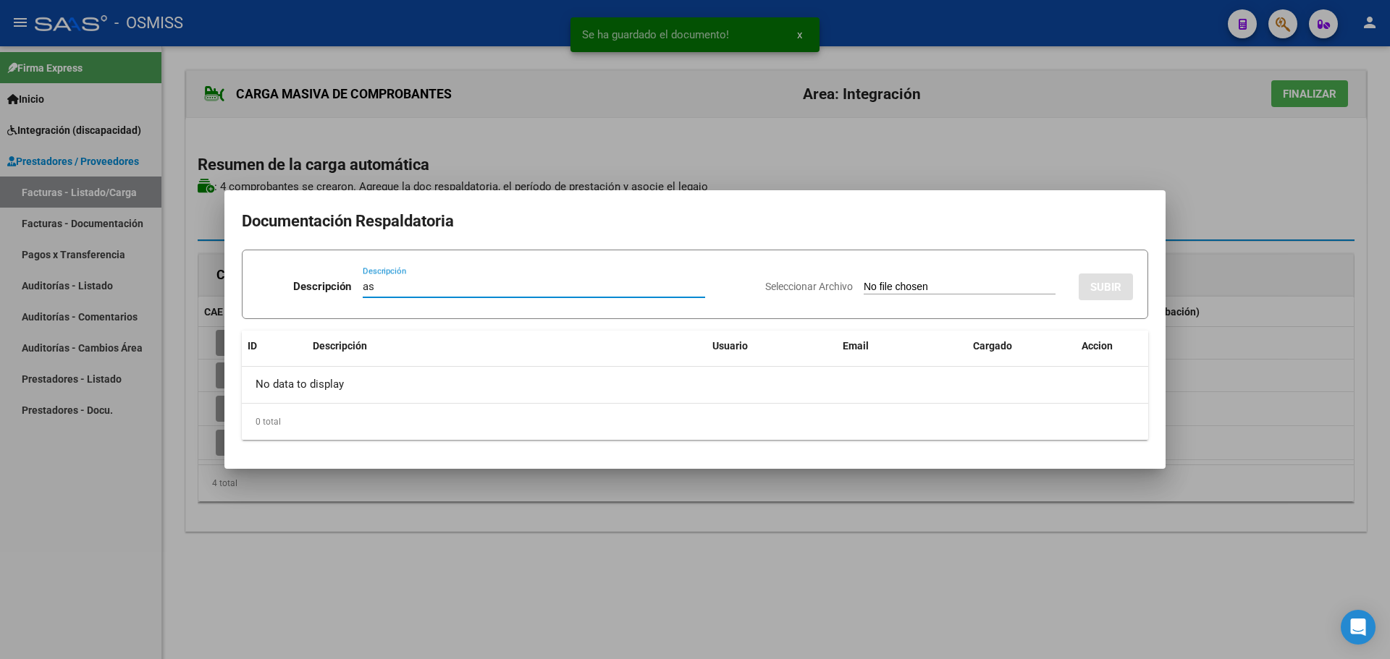
type input "as"
click at [915, 287] on input "Seleccionar Archivo" at bounding box center [959, 288] width 192 height 14
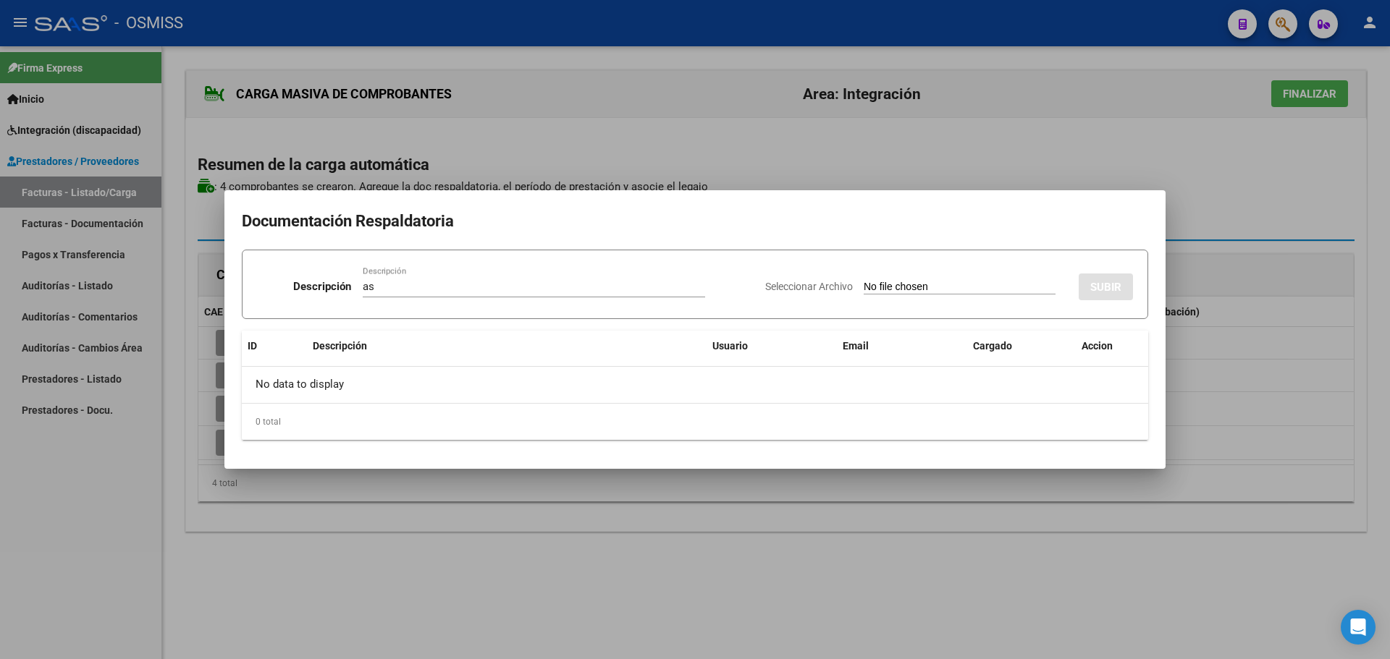
type input "C:\fakepath\esc-terapia-acuarela.pdf"
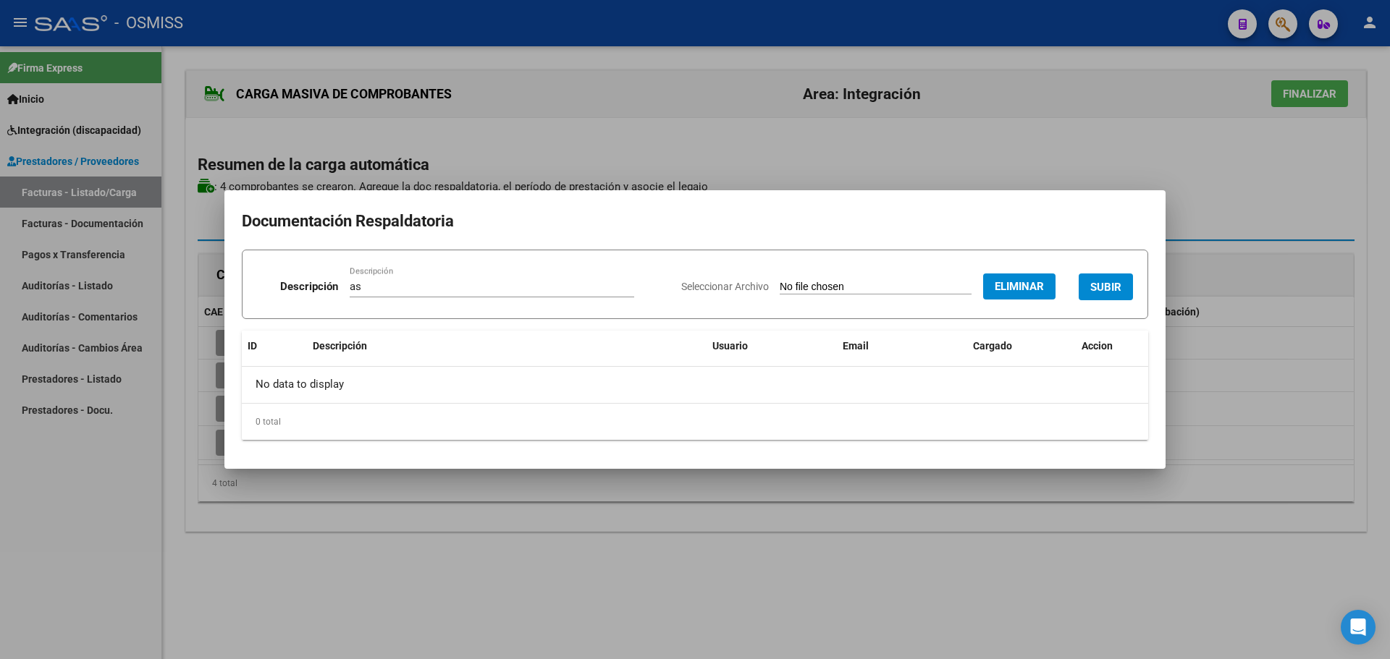
click at [1115, 288] on span "SUBIR" at bounding box center [1105, 287] width 31 height 13
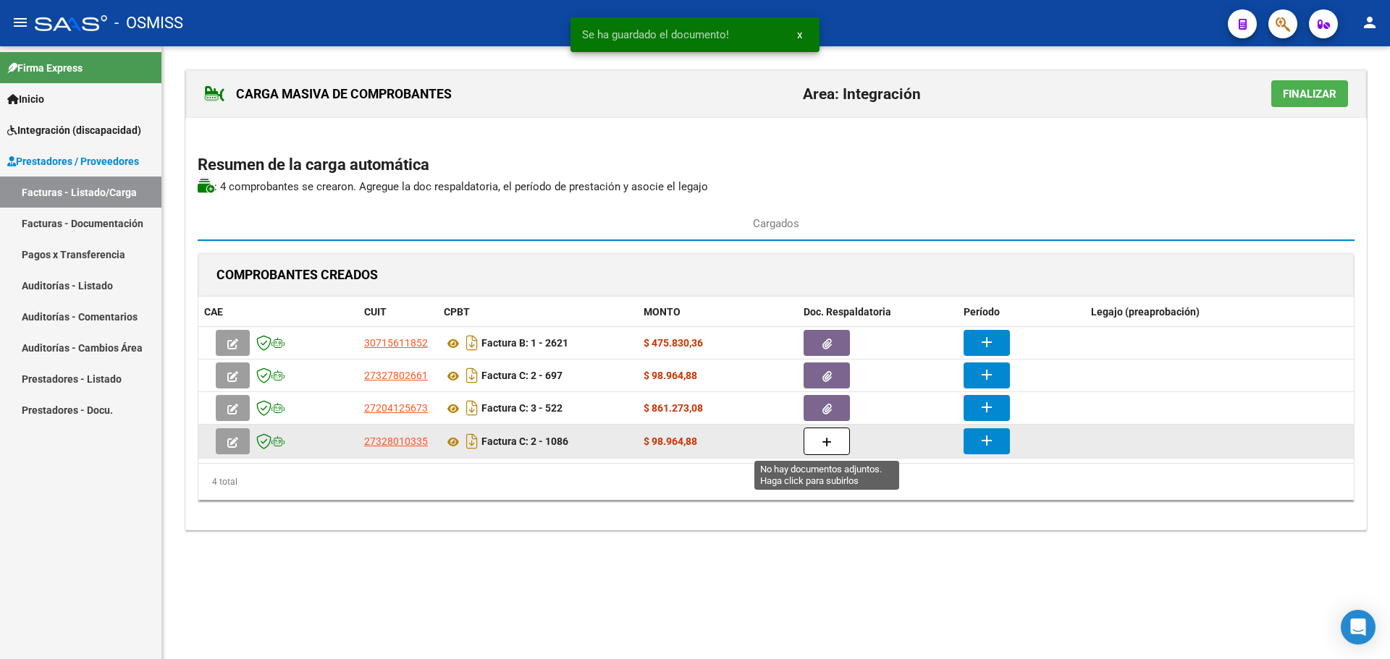
click at [828, 441] on icon "button" at bounding box center [826, 442] width 10 height 11
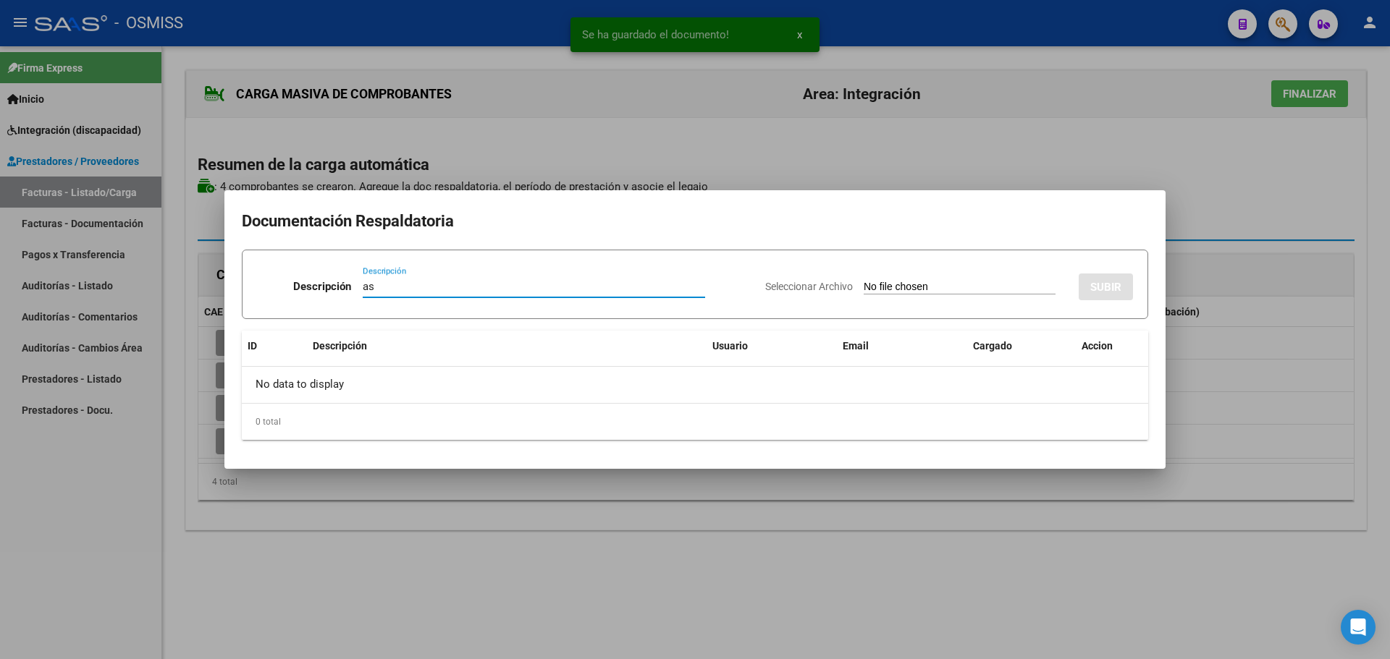
type input "as"
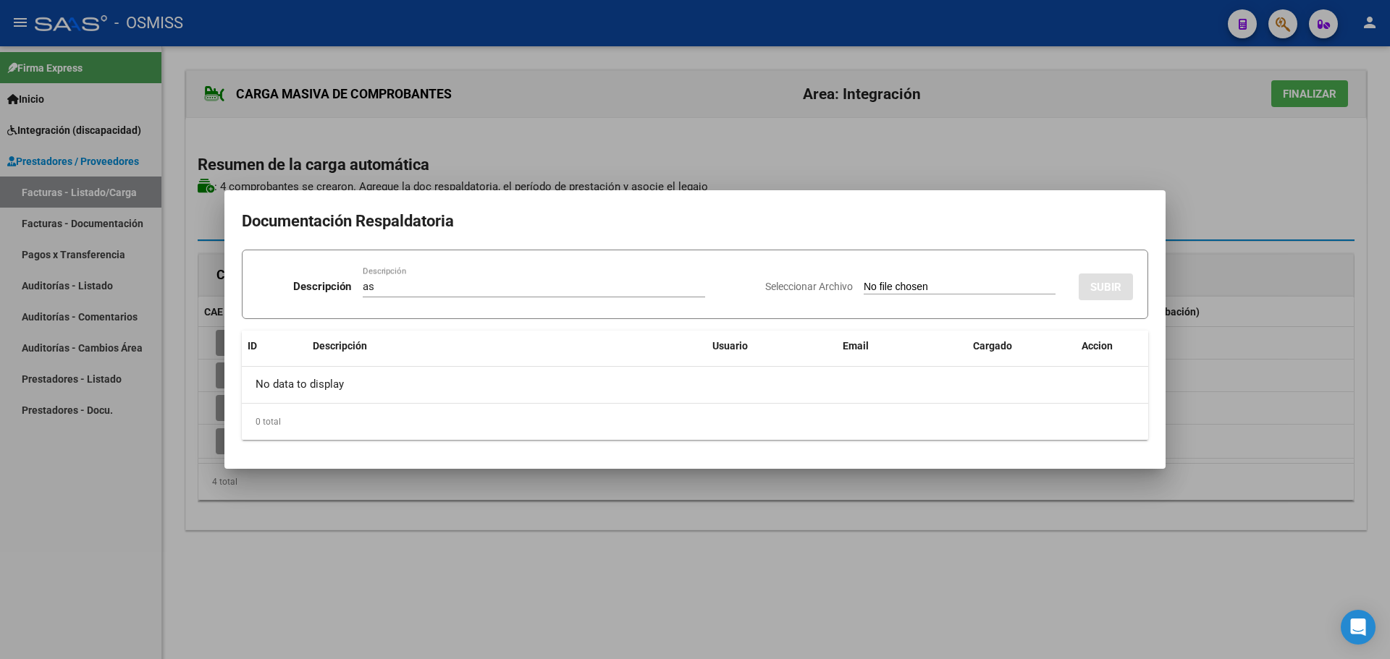
click at [947, 289] on input "Seleccionar Archivo" at bounding box center [959, 288] width 192 height 14
type input "C:\fakepath\agosto25reggi.pdf"
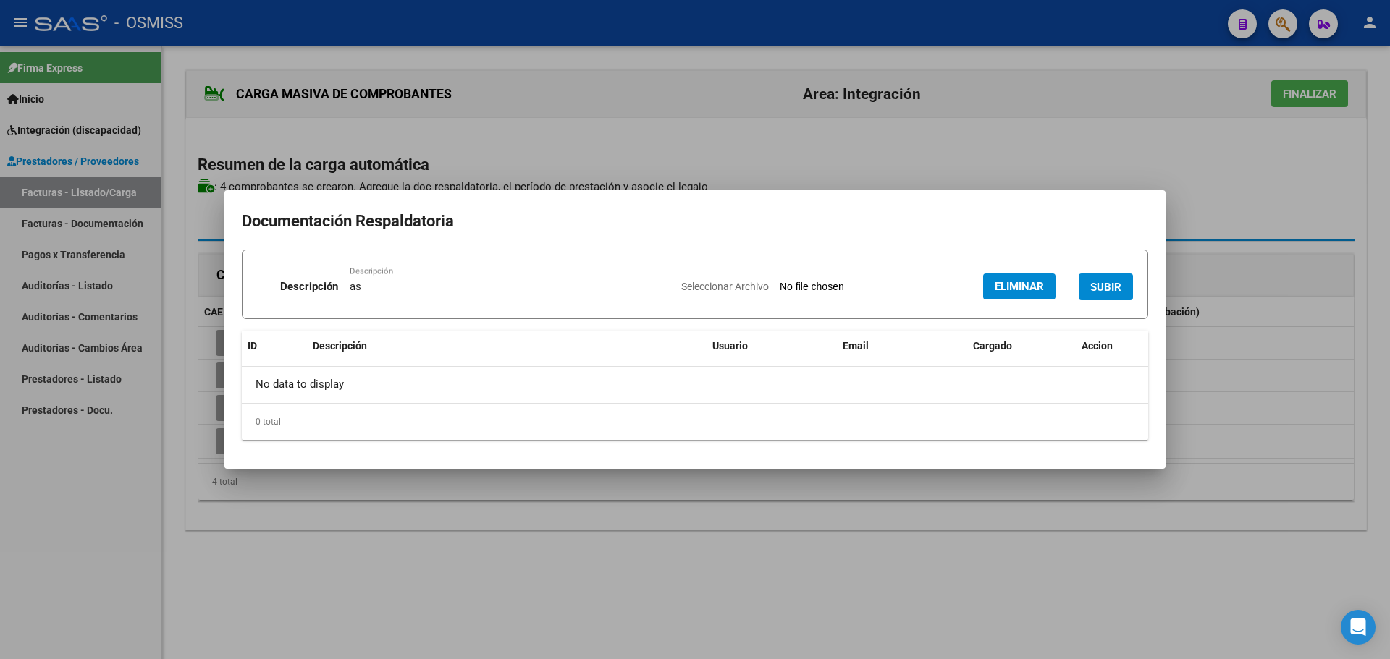
click at [1103, 289] on span "SUBIR" at bounding box center [1105, 287] width 31 height 13
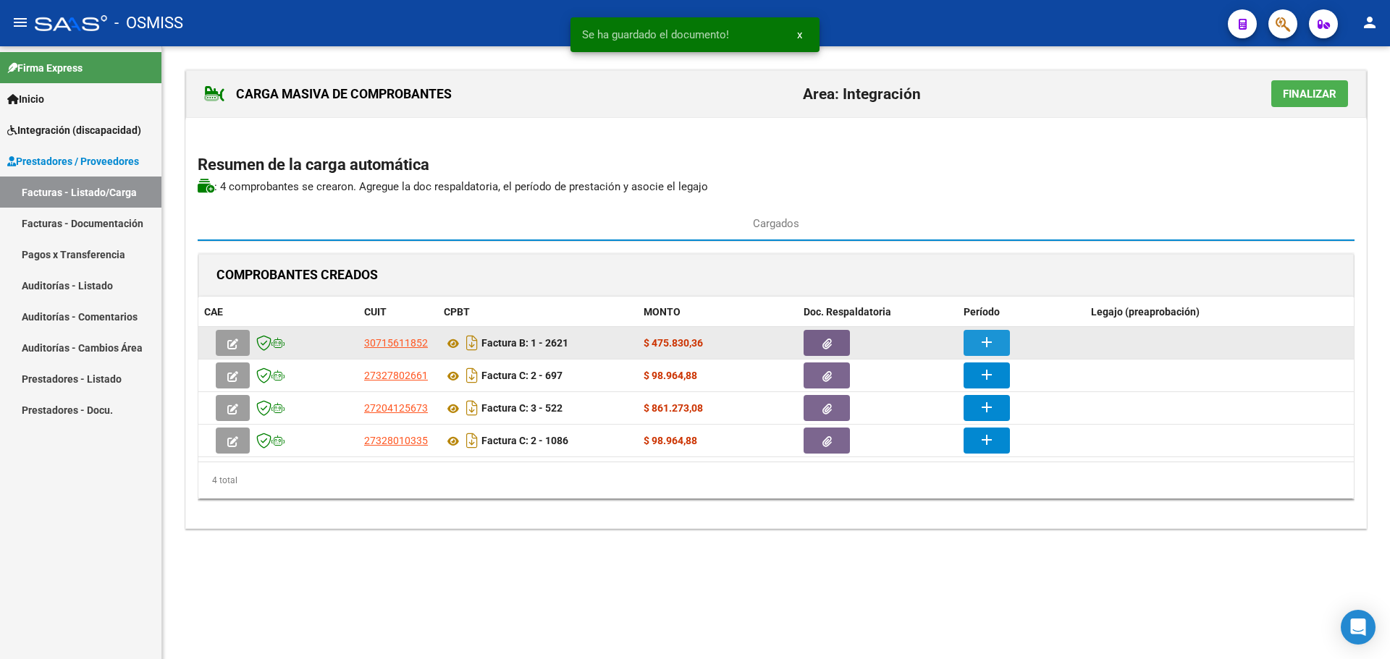
click at [986, 342] on mat-icon "add" at bounding box center [986, 342] width 17 height 17
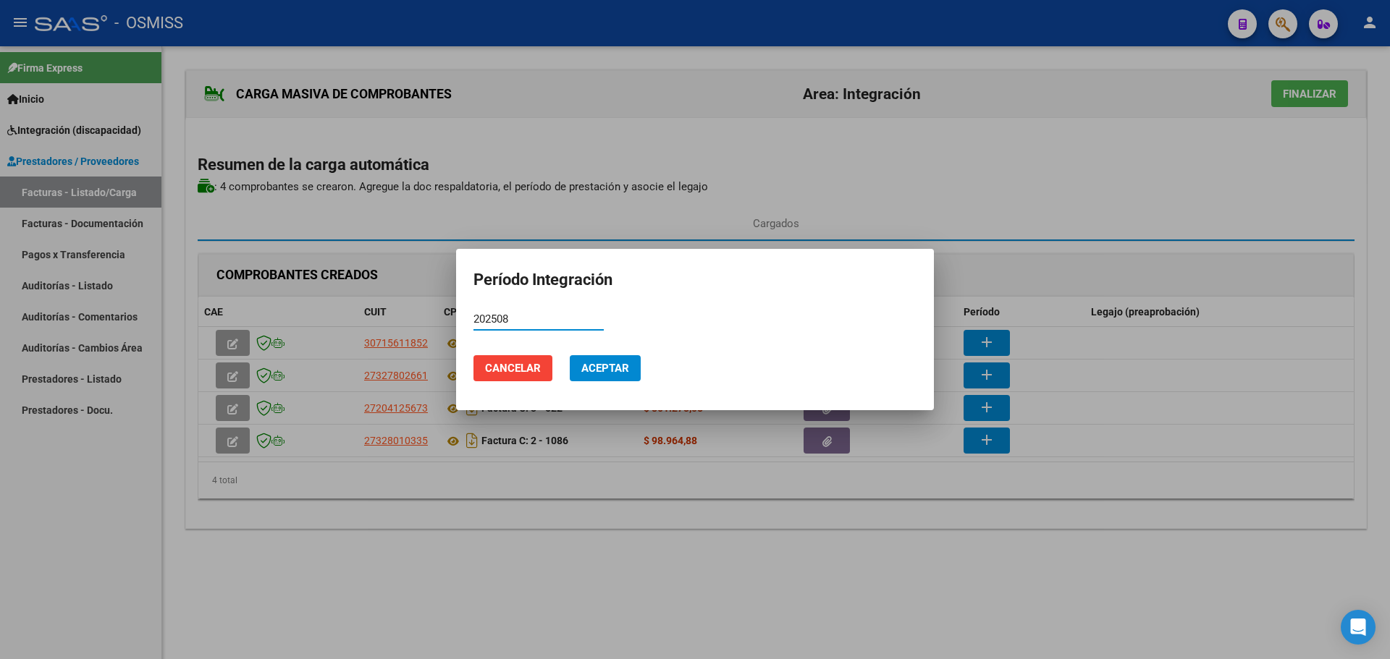
type input "202508"
click at [609, 365] on span "Aceptar" at bounding box center [605, 368] width 48 height 13
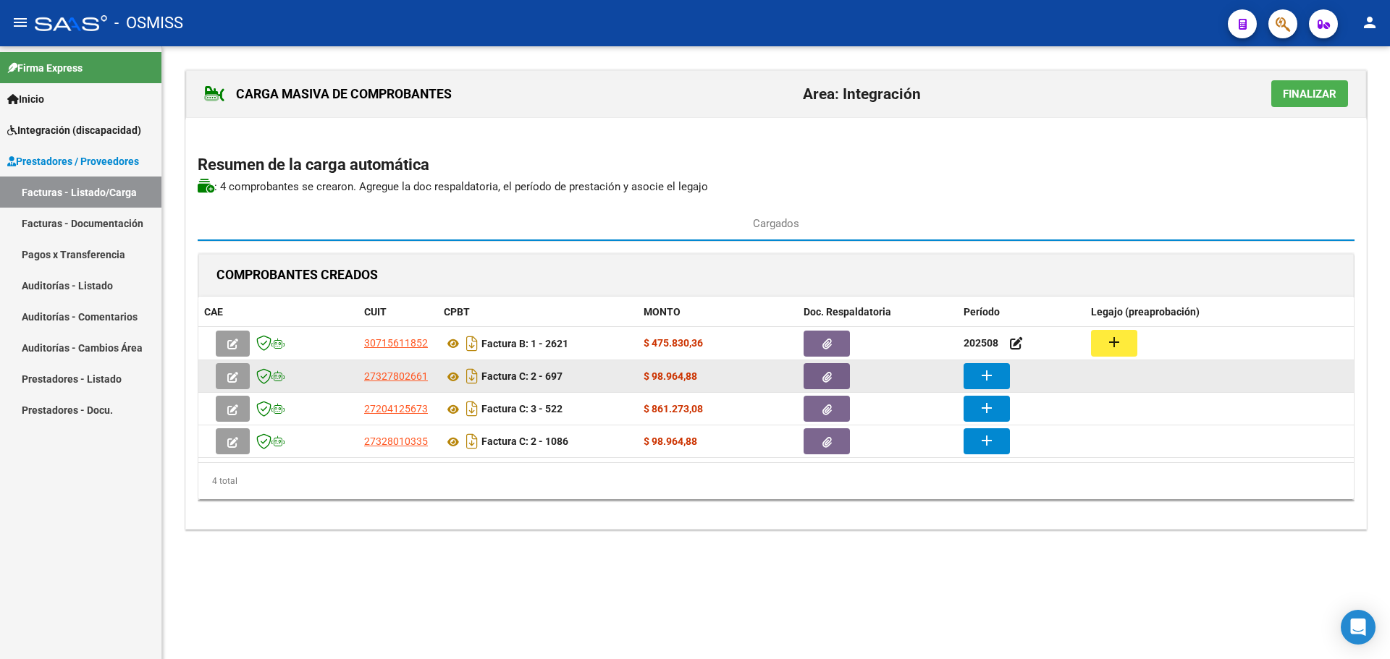
click at [979, 374] on mat-icon "add" at bounding box center [986, 375] width 17 height 17
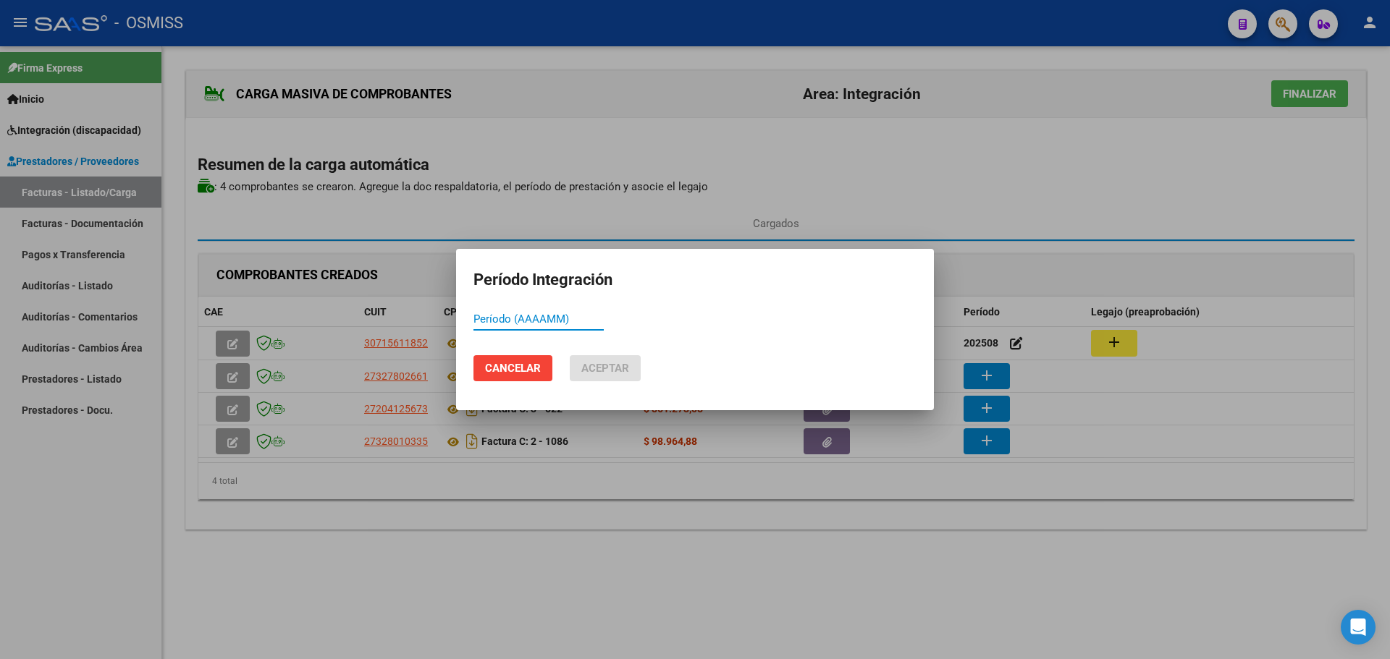
paste input "202508"
type input "202508"
click at [607, 368] on span "Aceptar" at bounding box center [605, 368] width 48 height 13
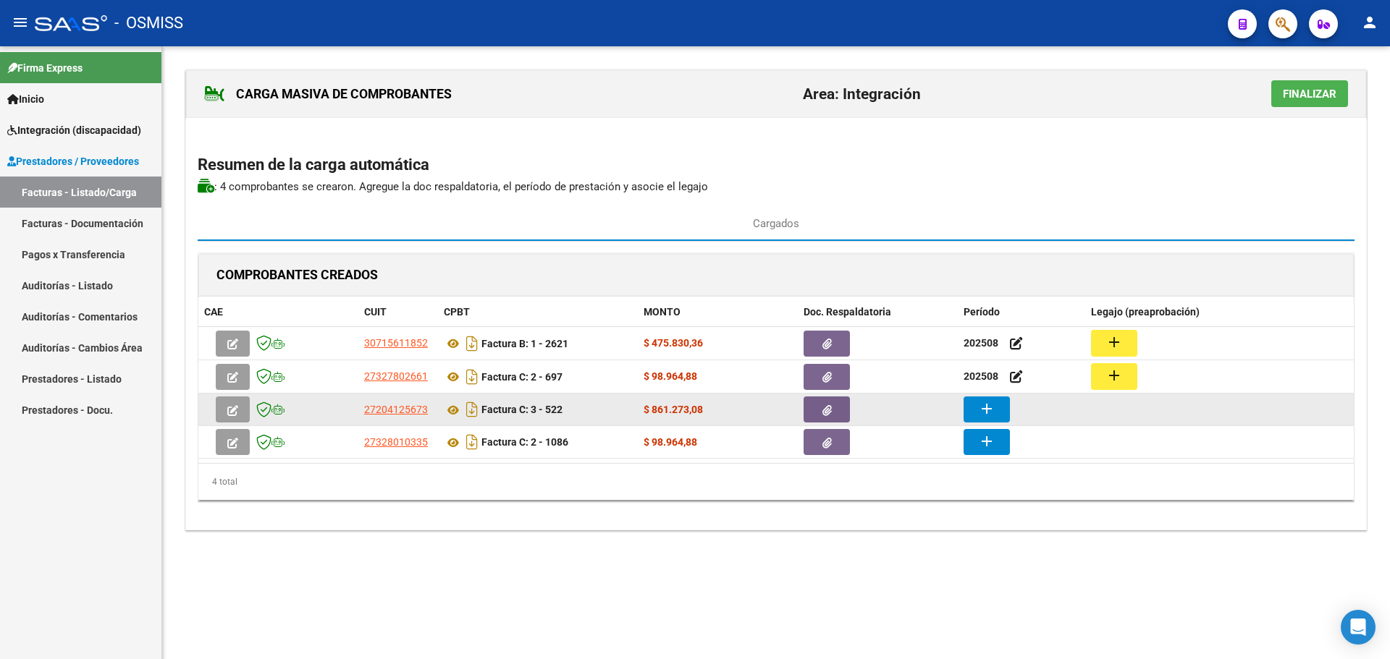
click at [983, 406] on mat-icon "add" at bounding box center [986, 408] width 17 height 17
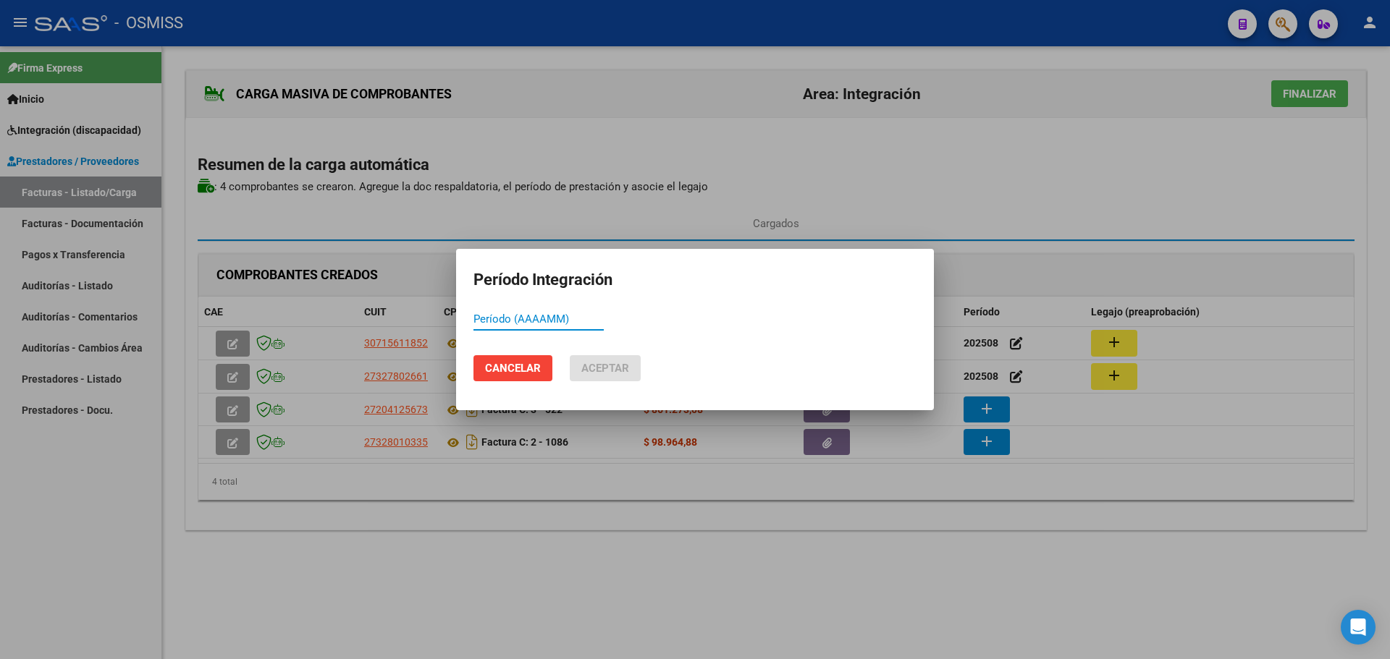
paste input "202508"
type input "202508"
click at [599, 368] on span "Aceptar" at bounding box center [605, 368] width 48 height 13
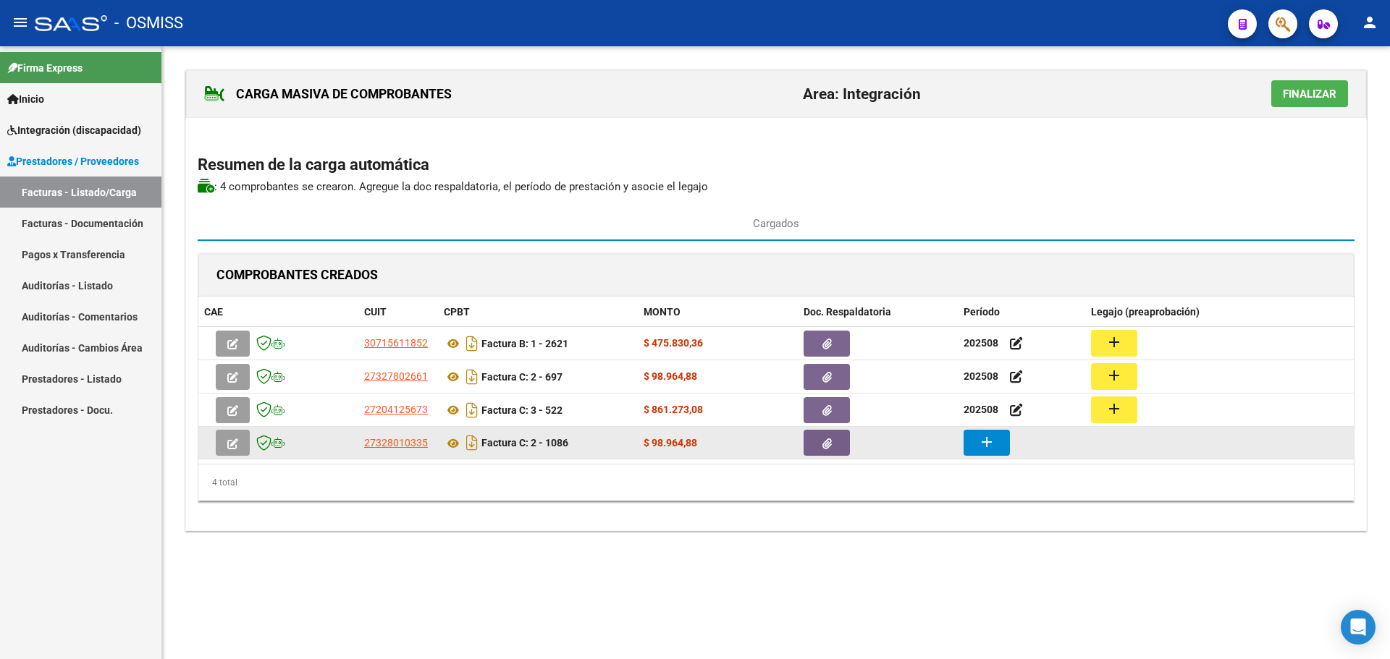
click at [981, 440] on mat-icon "add" at bounding box center [986, 442] width 17 height 17
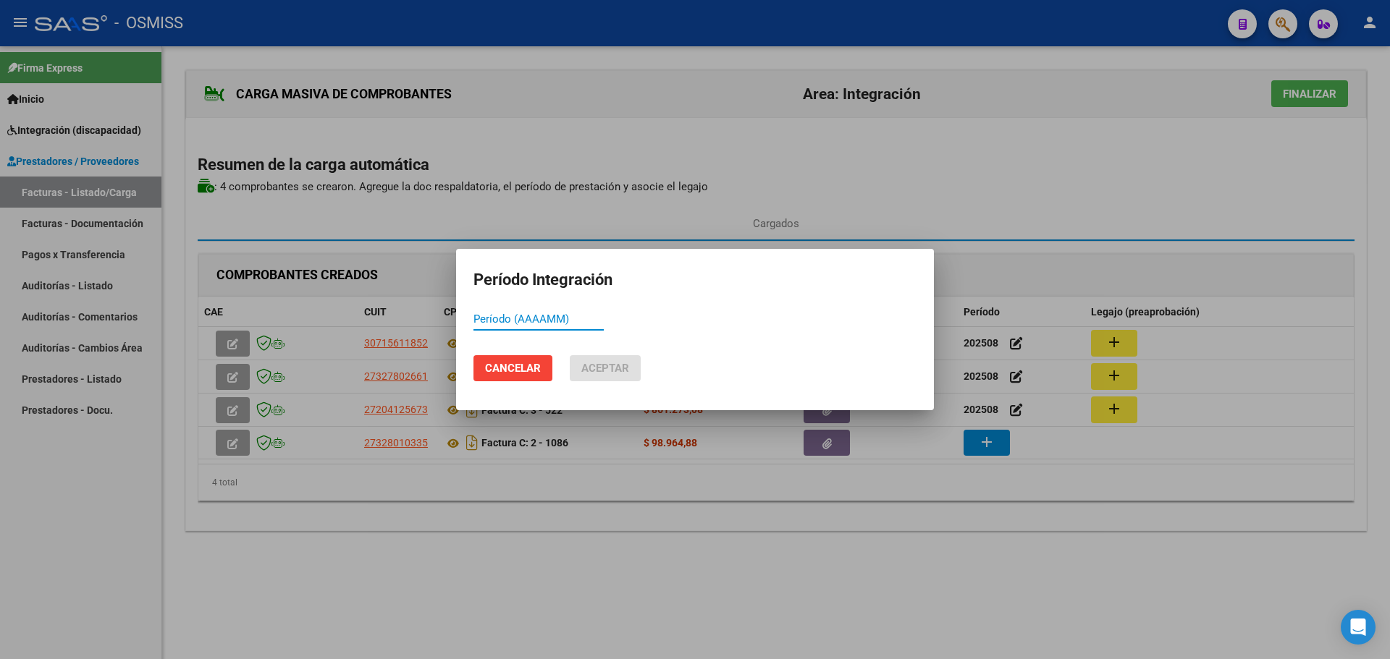
paste input "202508"
type input "202508"
click at [612, 375] on button "Aceptar" at bounding box center [605, 368] width 71 height 26
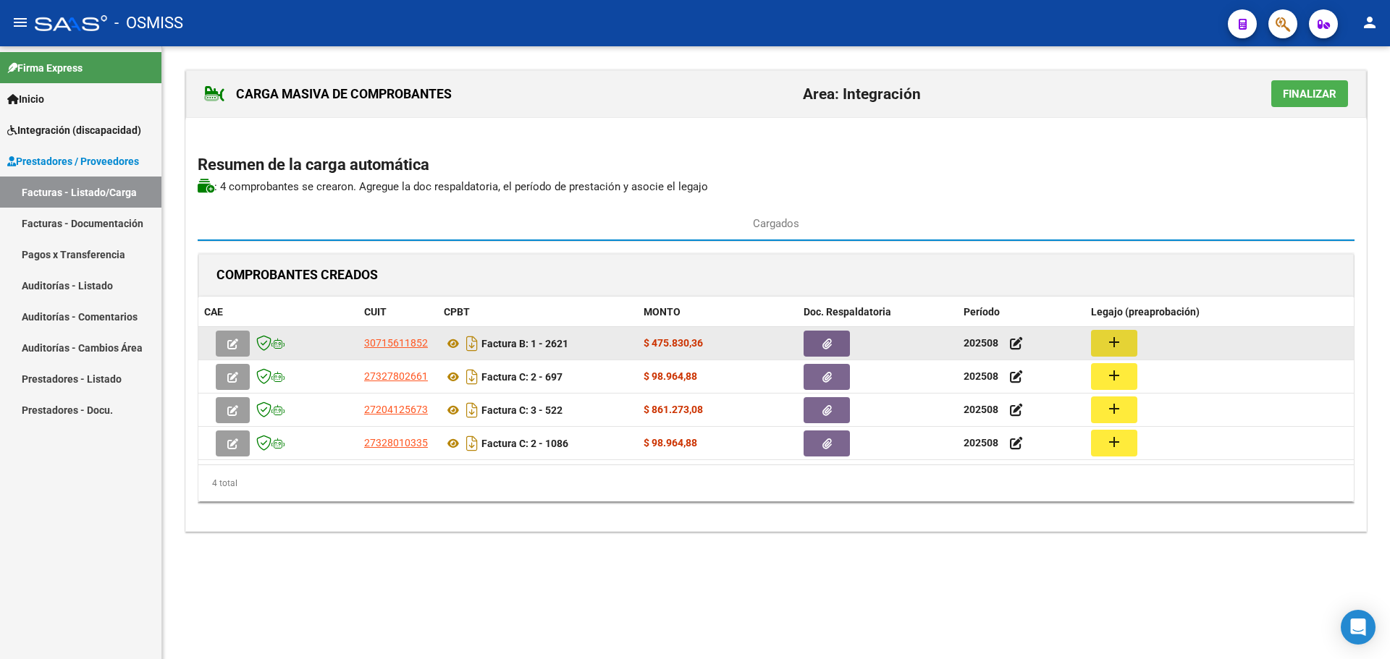
click at [1118, 346] on mat-icon "add" at bounding box center [1113, 342] width 17 height 17
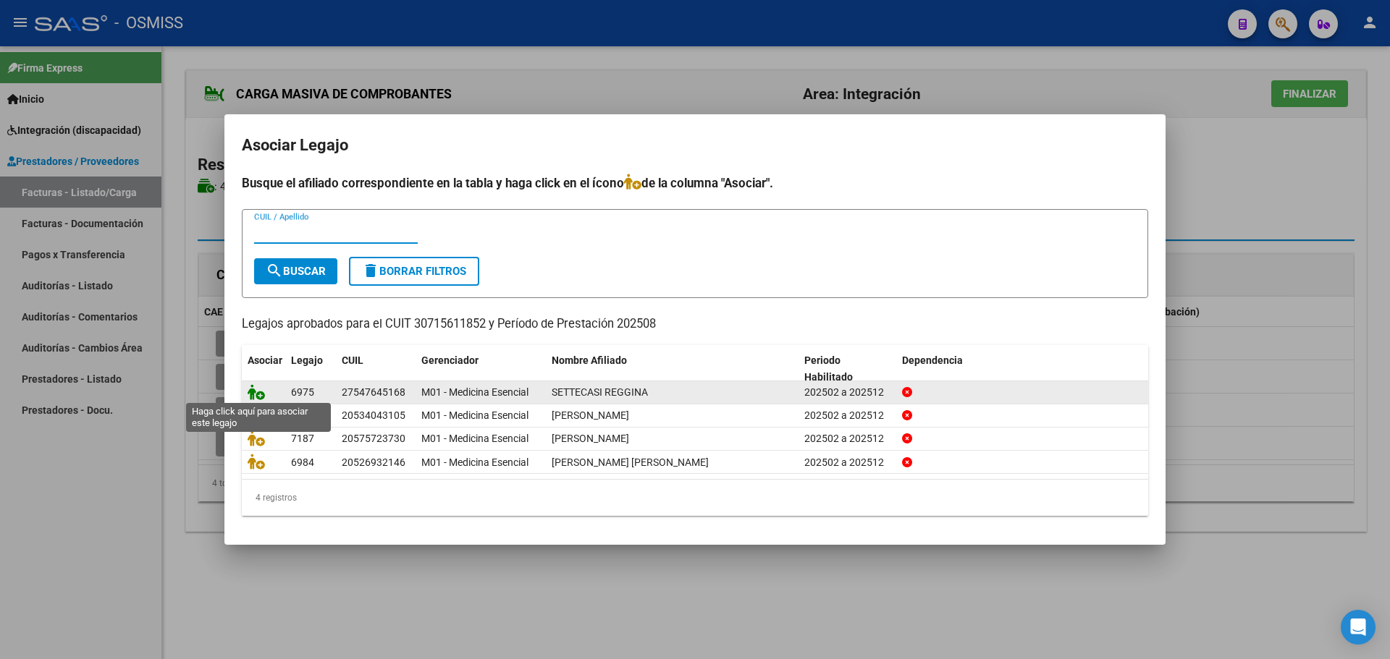
click at [255, 386] on icon at bounding box center [256, 392] width 17 height 16
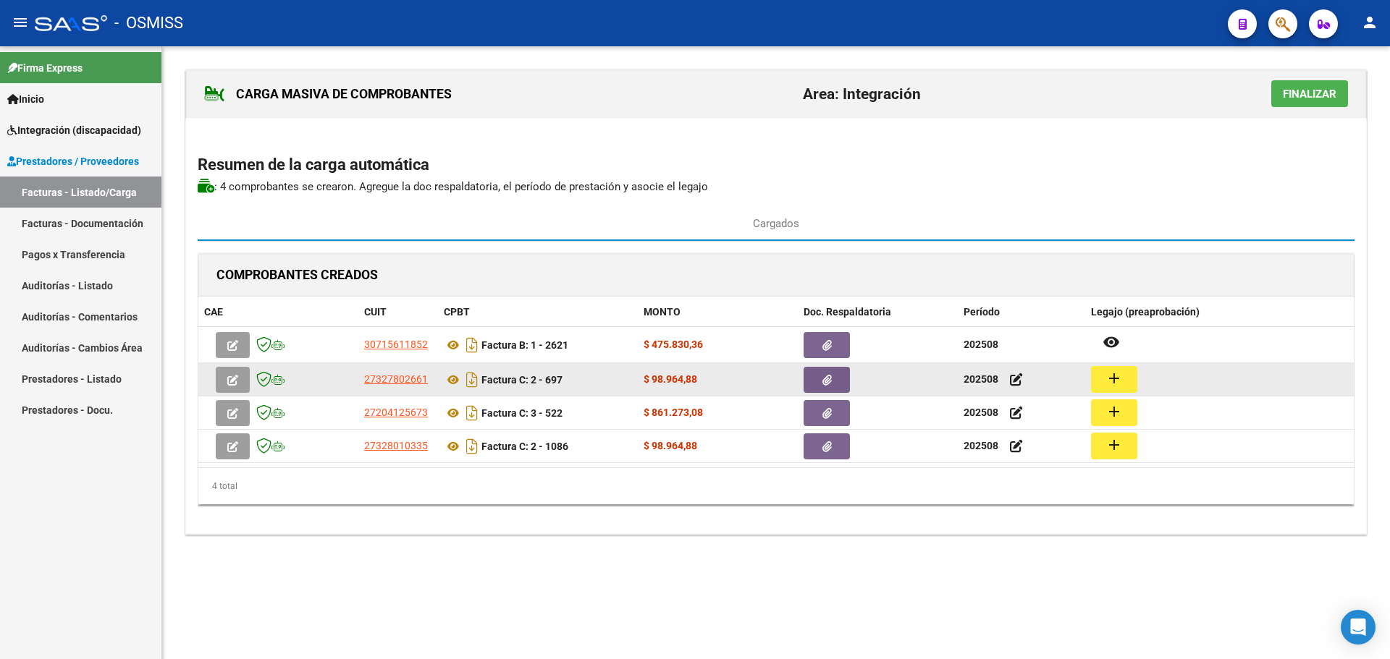
click at [1112, 376] on mat-icon "add" at bounding box center [1113, 378] width 17 height 17
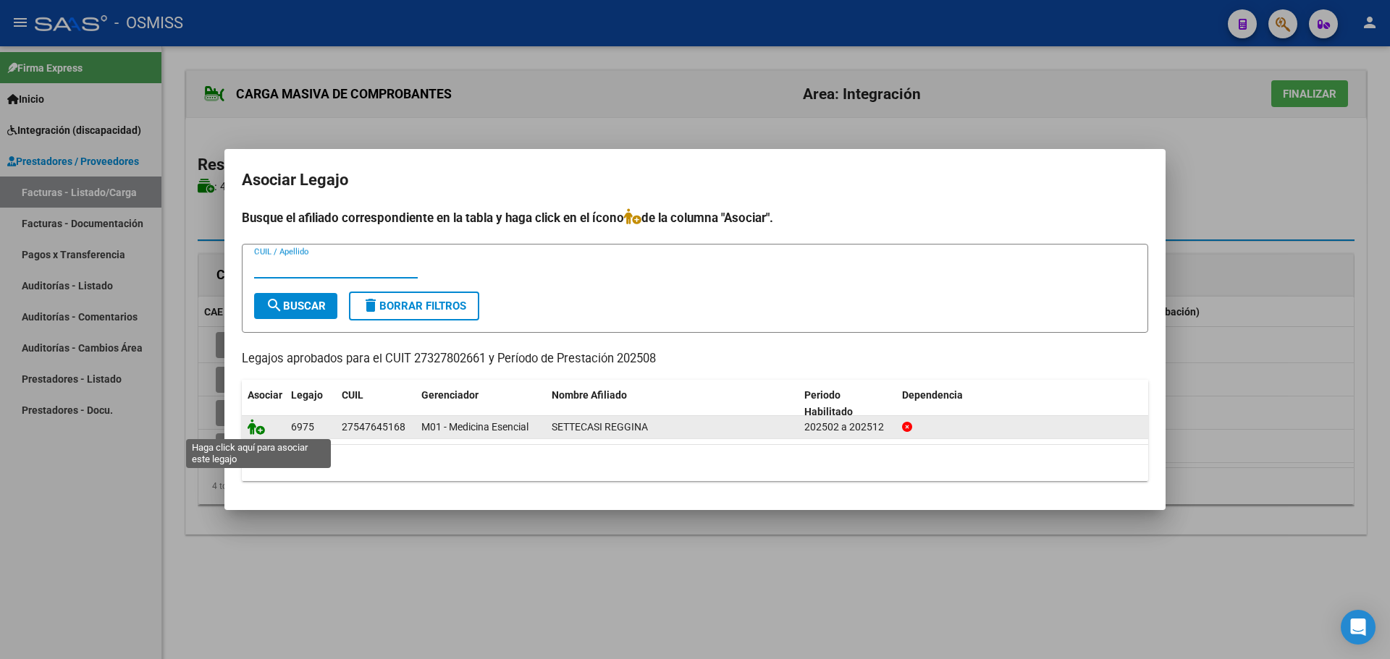
click at [252, 428] on icon at bounding box center [256, 427] width 17 height 16
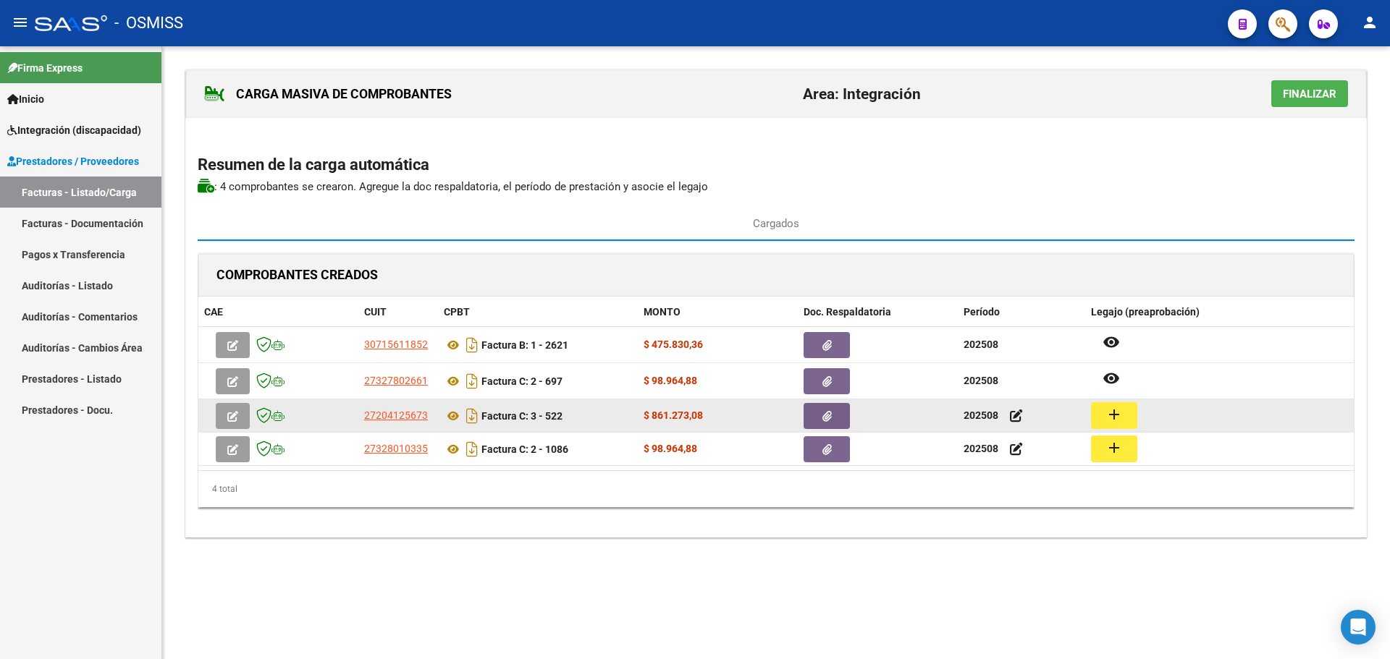
click at [1127, 411] on button "add" at bounding box center [1114, 415] width 46 height 27
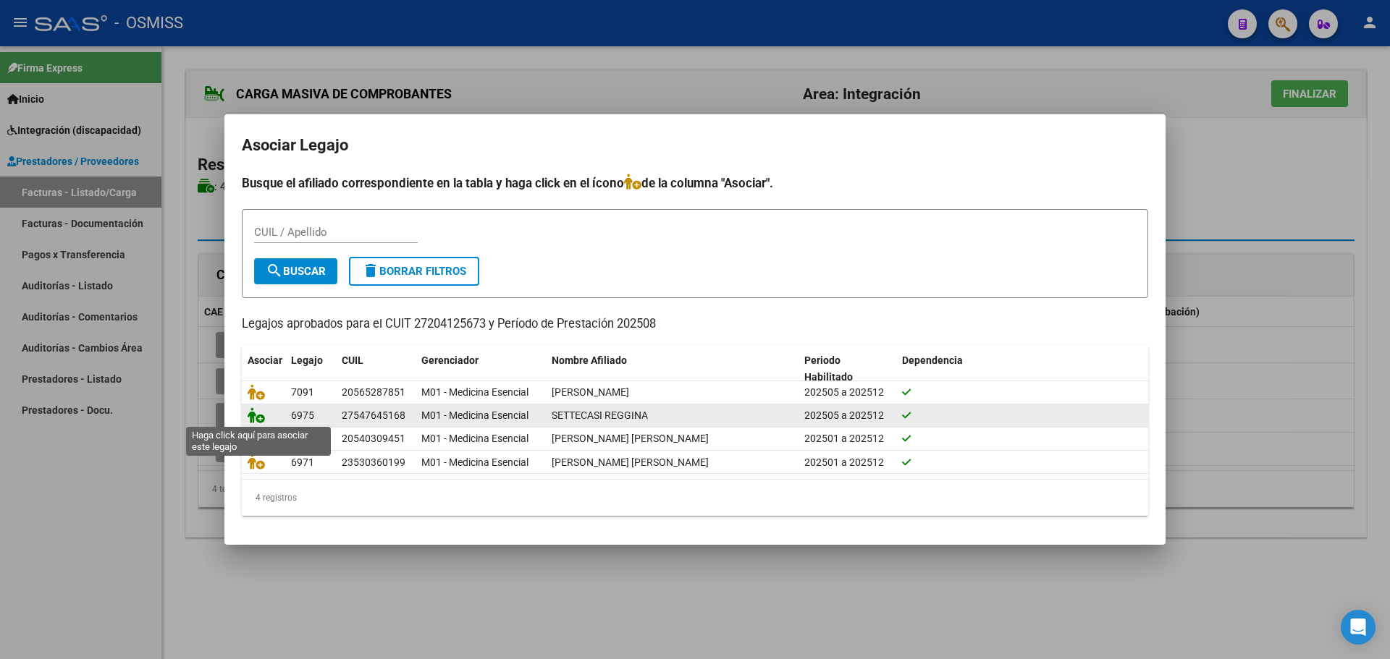
click at [250, 415] on icon at bounding box center [256, 415] width 17 height 16
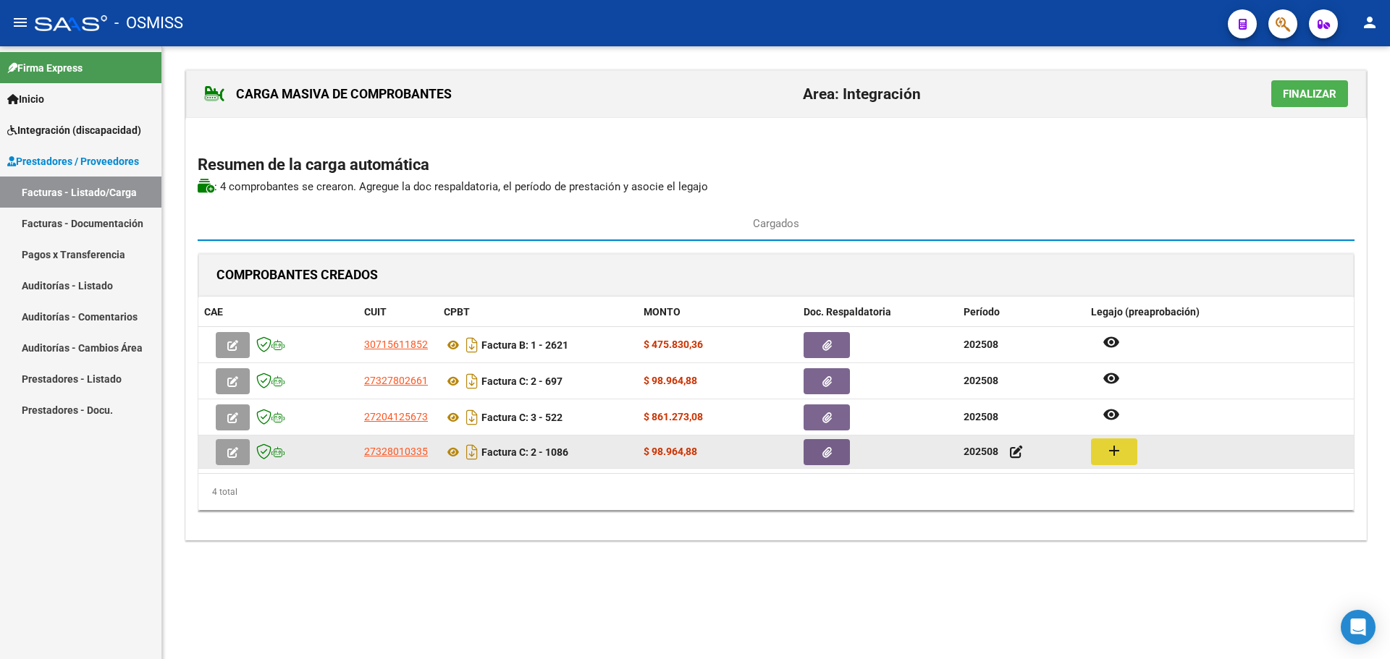
click at [1130, 447] on button "add" at bounding box center [1114, 452] width 46 height 27
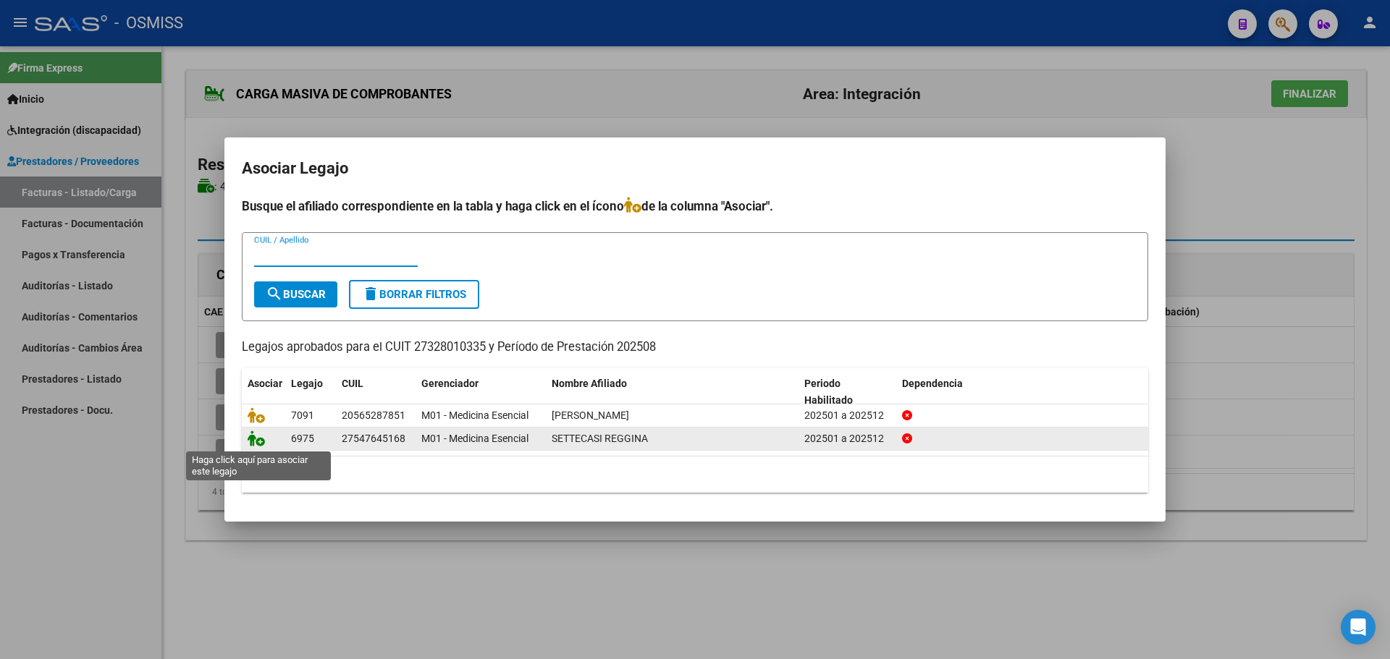
click at [257, 441] on icon at bounding box center [256, 439] width 17 height 16
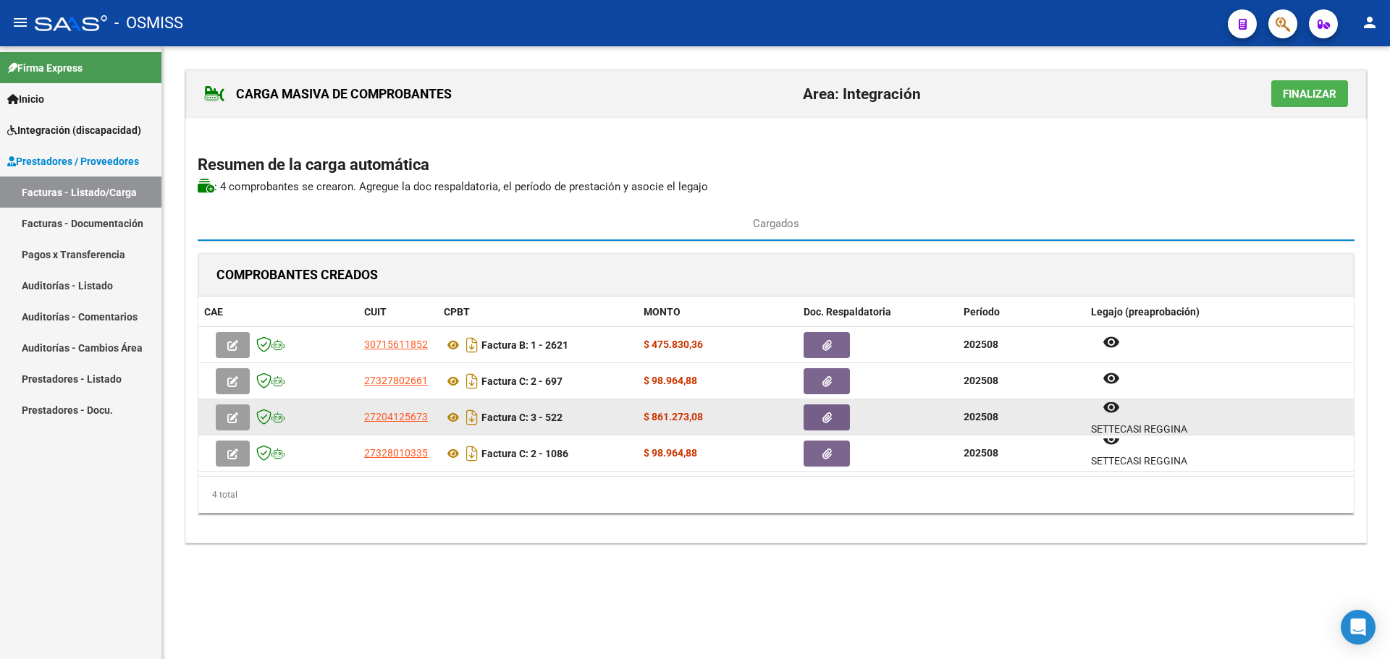
scroll to position [12, 0]
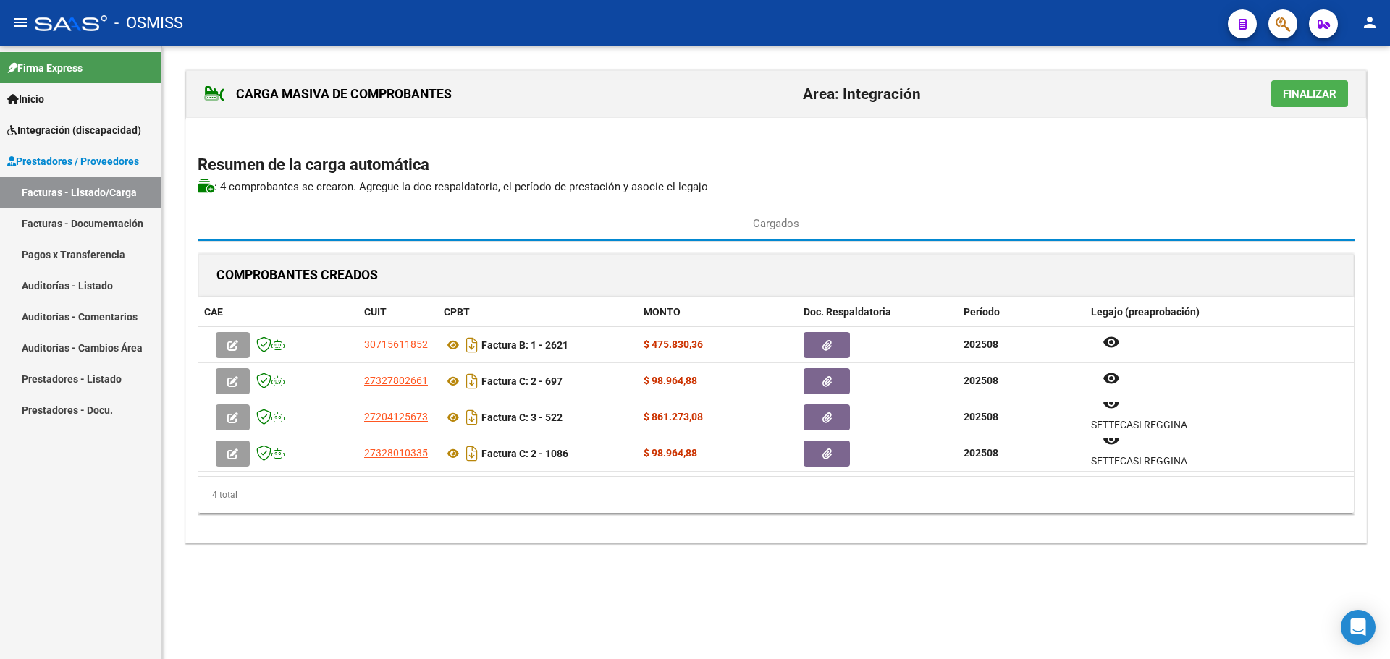
click at [1302, 96] on span "Finalizar" at bounding box center [1309, 94] width 54 height 13
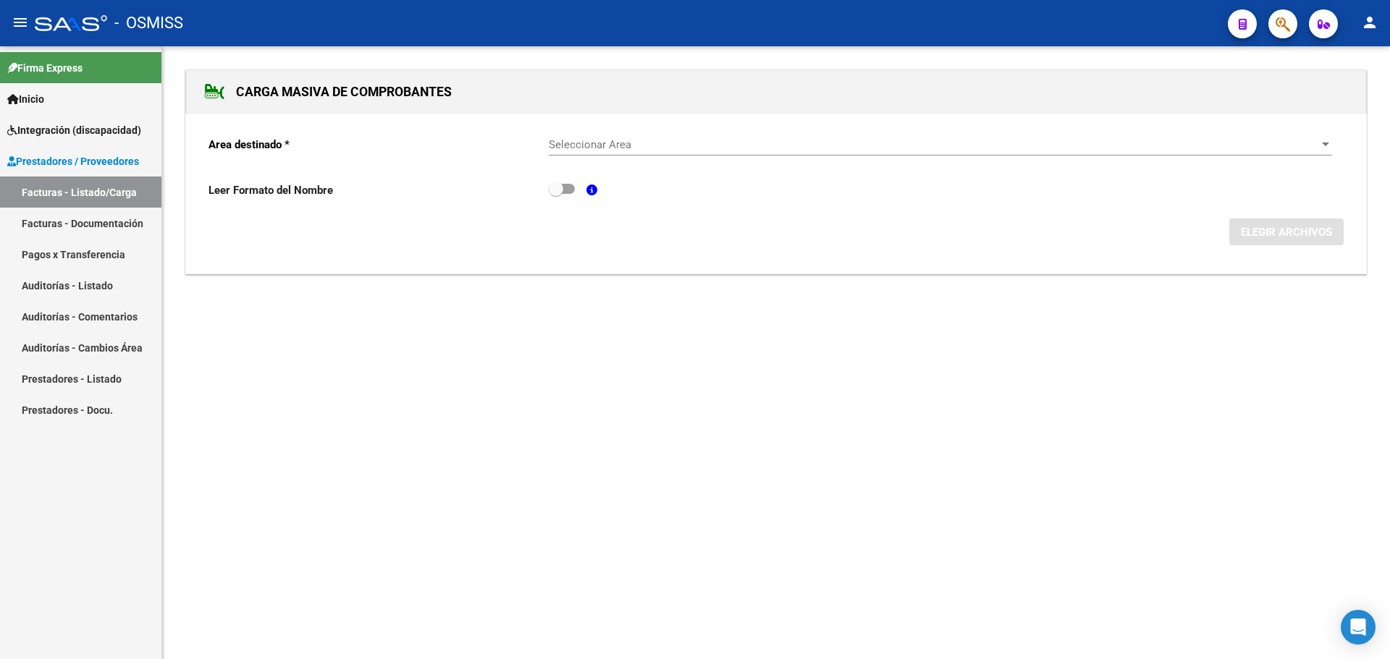
click at [1319, 144] on div at bounding box center [1325, 145] width 13 height 12
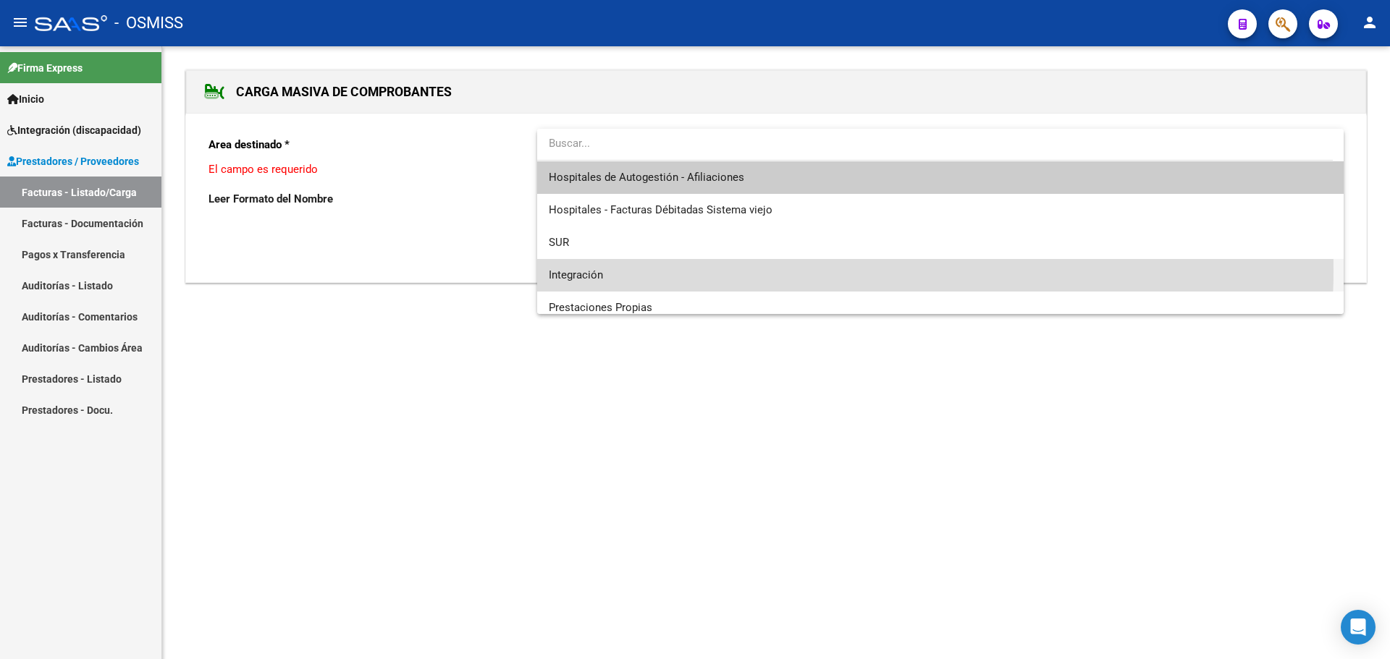
click at [612, 269] on span "Integración" at bounding box center [940, 275] width 783 height 33
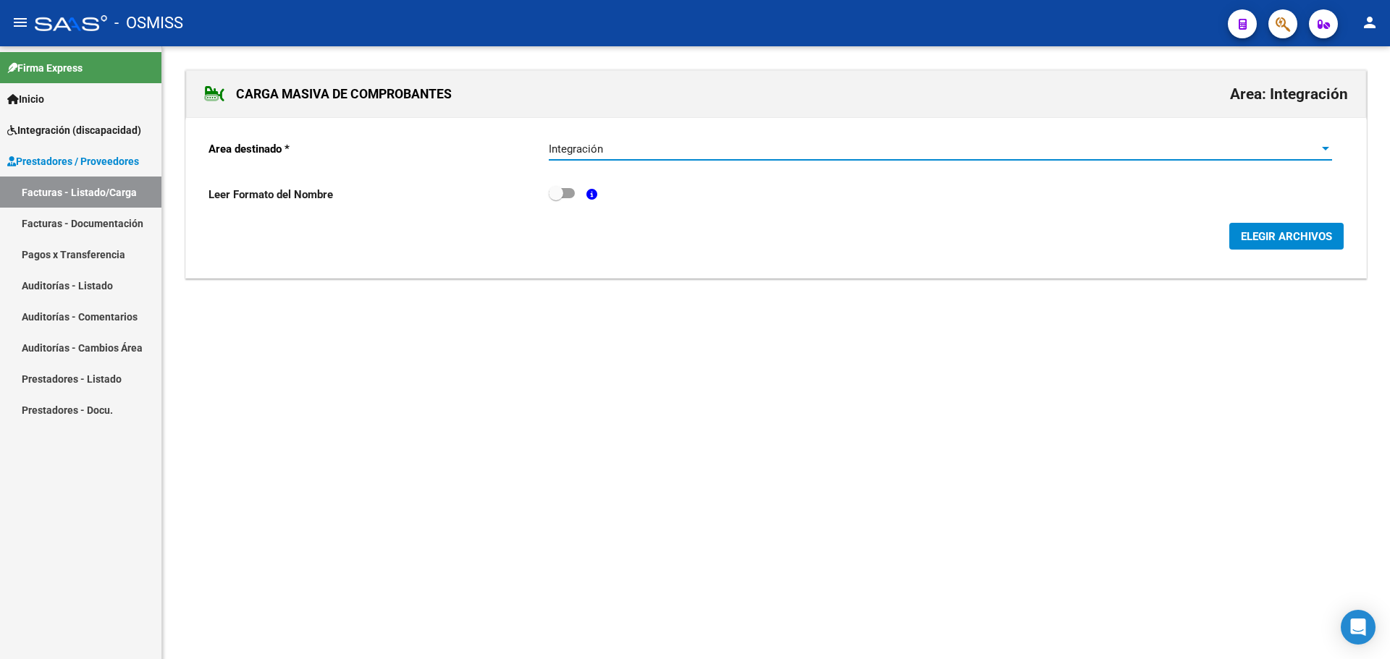
click at [1262, 239] on span "ELEGIR ARCHIVOS" at bounding box center [1285, 236] width 91 height 13
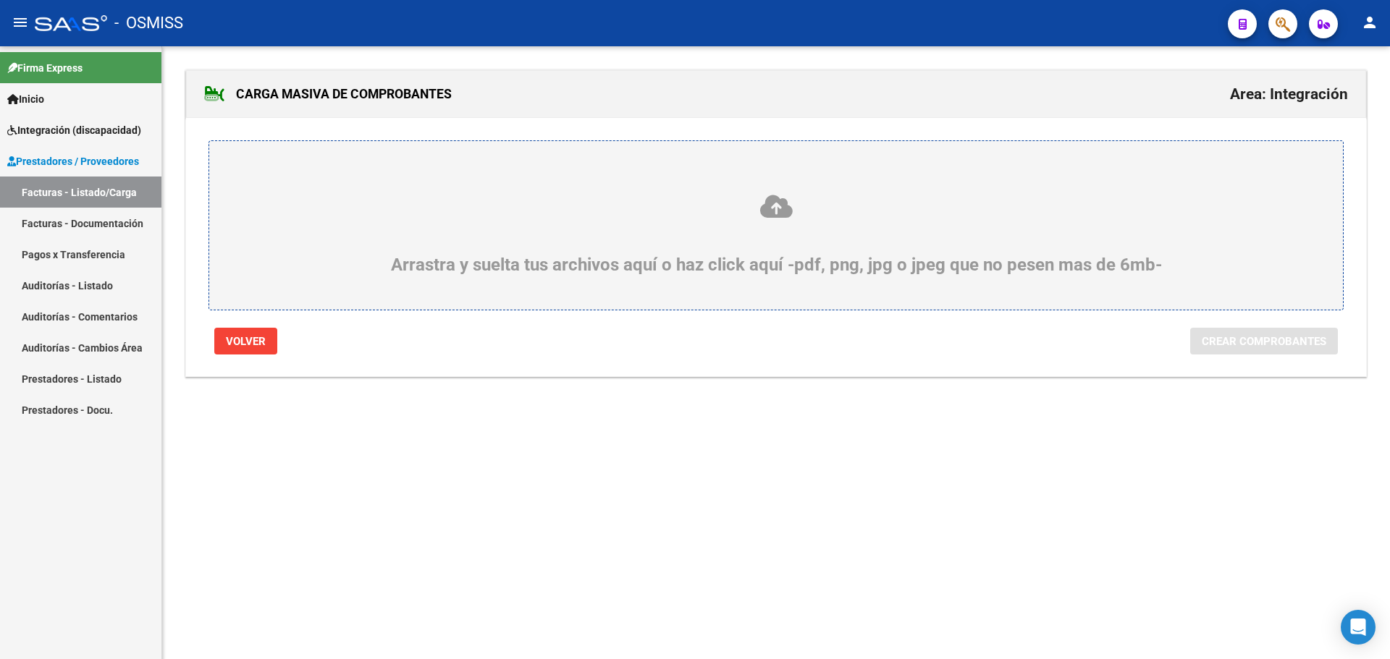
click at [473, 229] on div "Arrastra y suelta tus archivos aquí o haz click aquí -pdf, png, jpg o jpeg que …" at bounding box center [776, 234] width 1064 height 82
click at [0, 0] on input "Arrastra y suelta tus archivos aquí o haz click aquí -pdf, png, jpg o jpeg que …" at bounding box center [0, 0] width 0 height 0
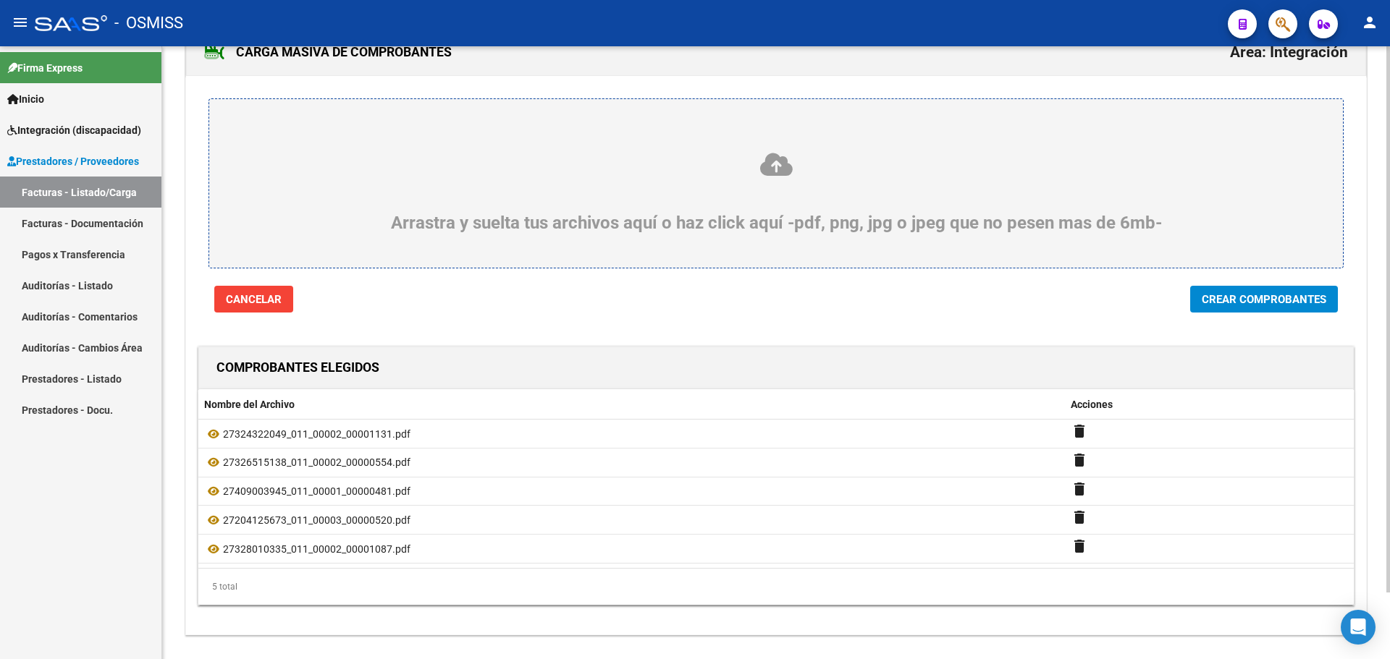
scroll to position [75, 0]
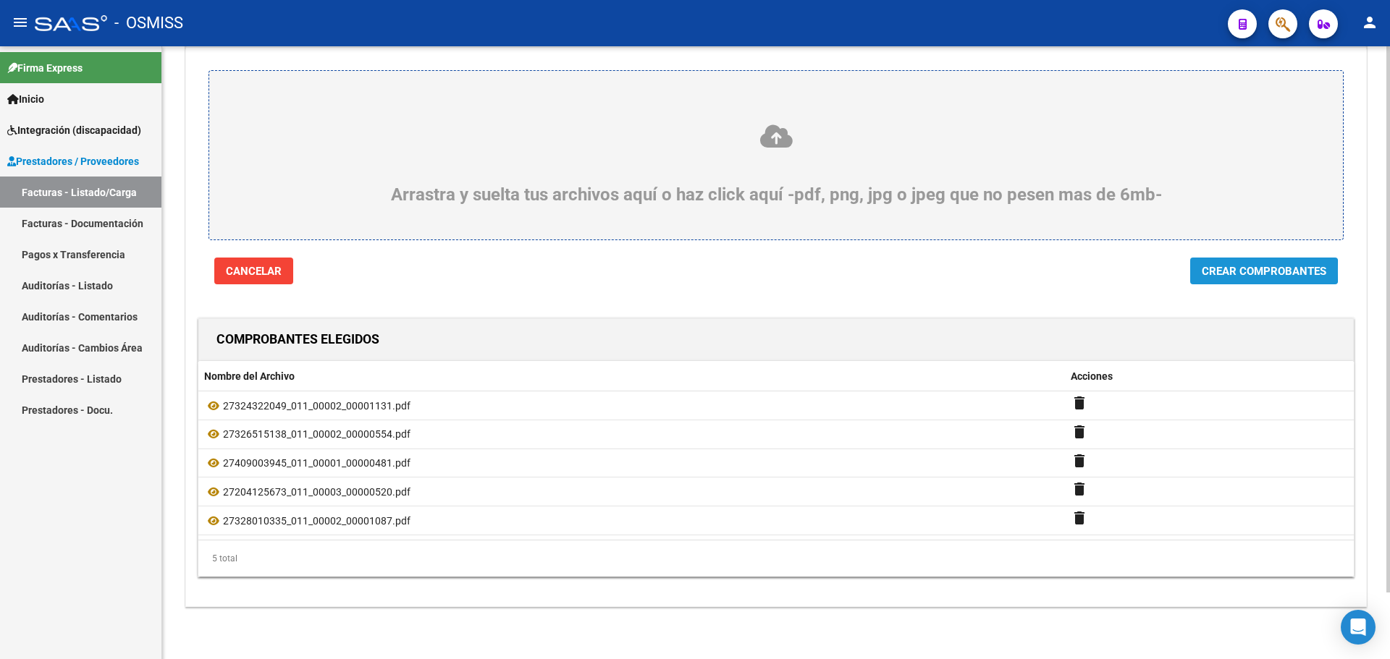
click at [1230, 267] on span "Crear Comprobantes" at bounding box center [1263, 271] width 124 height 13
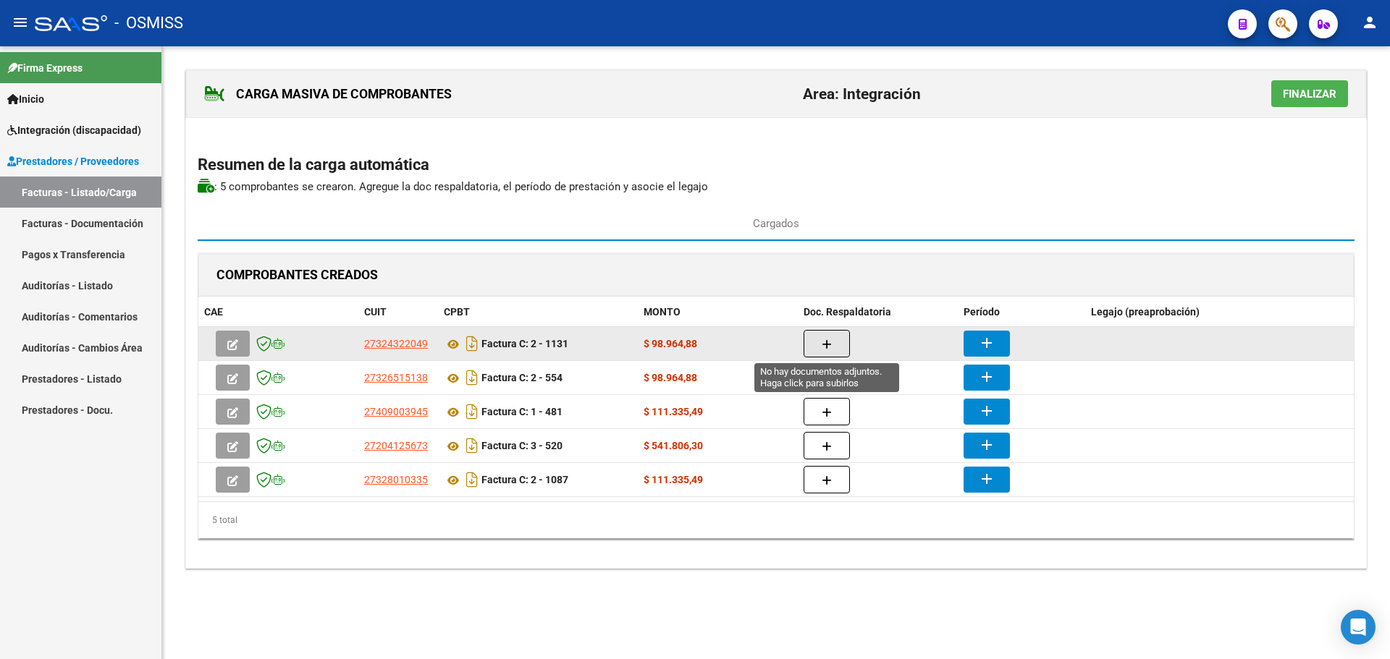
click at [829, 340] on icon "button" at bounding box center [826, 344] width 10 height 11
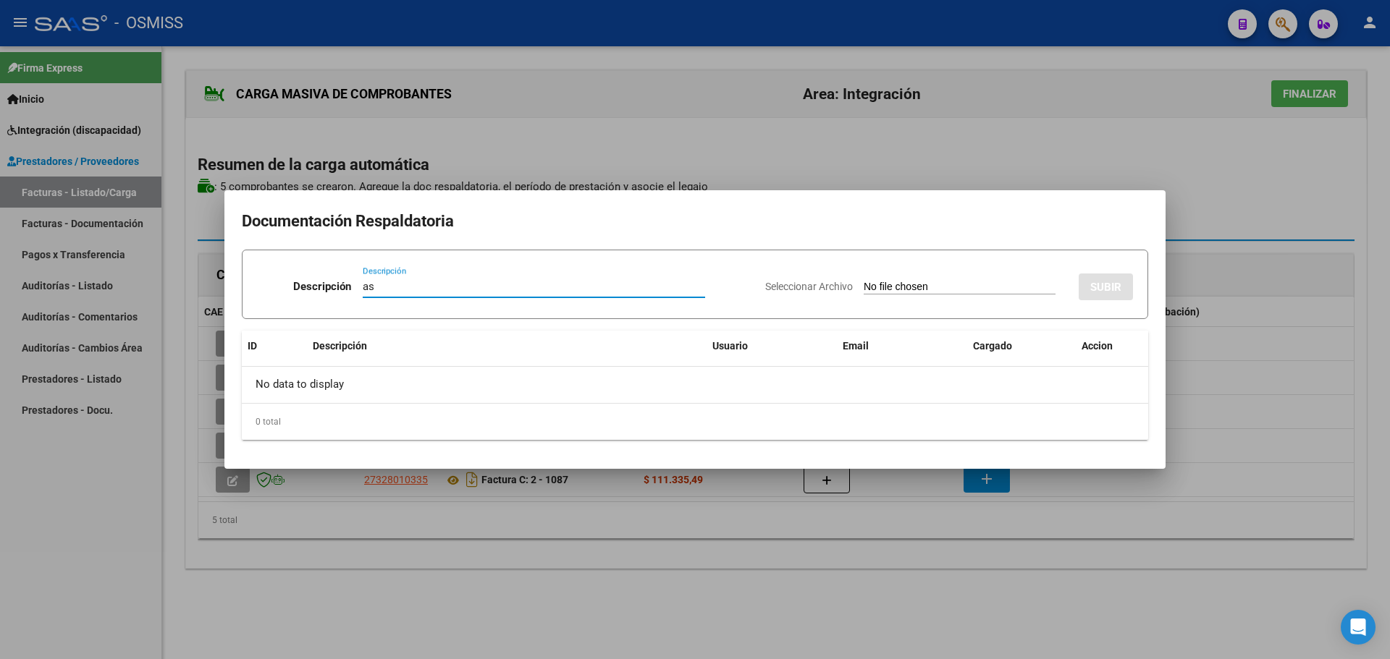
type input "as"
click at [909, 291] on input "Seleccionar Archivo" at bounding box center [959, 288] width 192 height 14
type input "C:\fakepath\[PERSON_NAME].pdf"
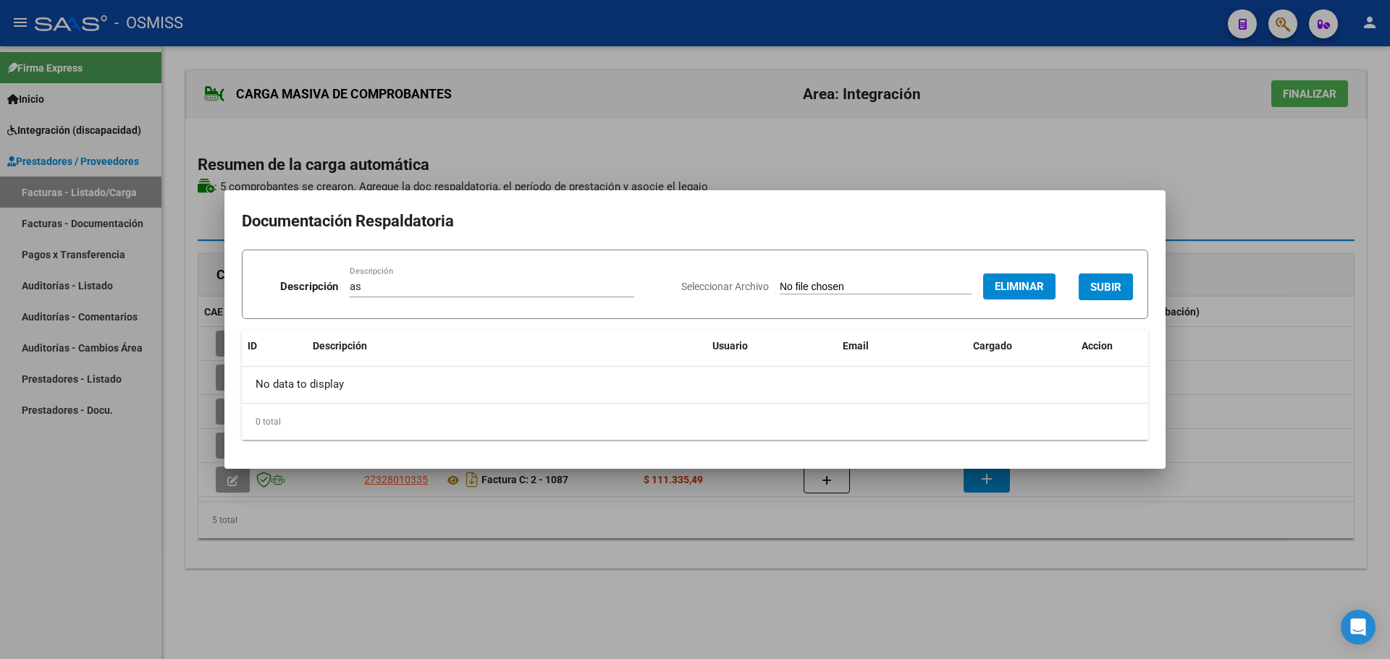
click at [1107, 290] on span "SUBIR" at bounding box center [1105, 287] width 31 height 13
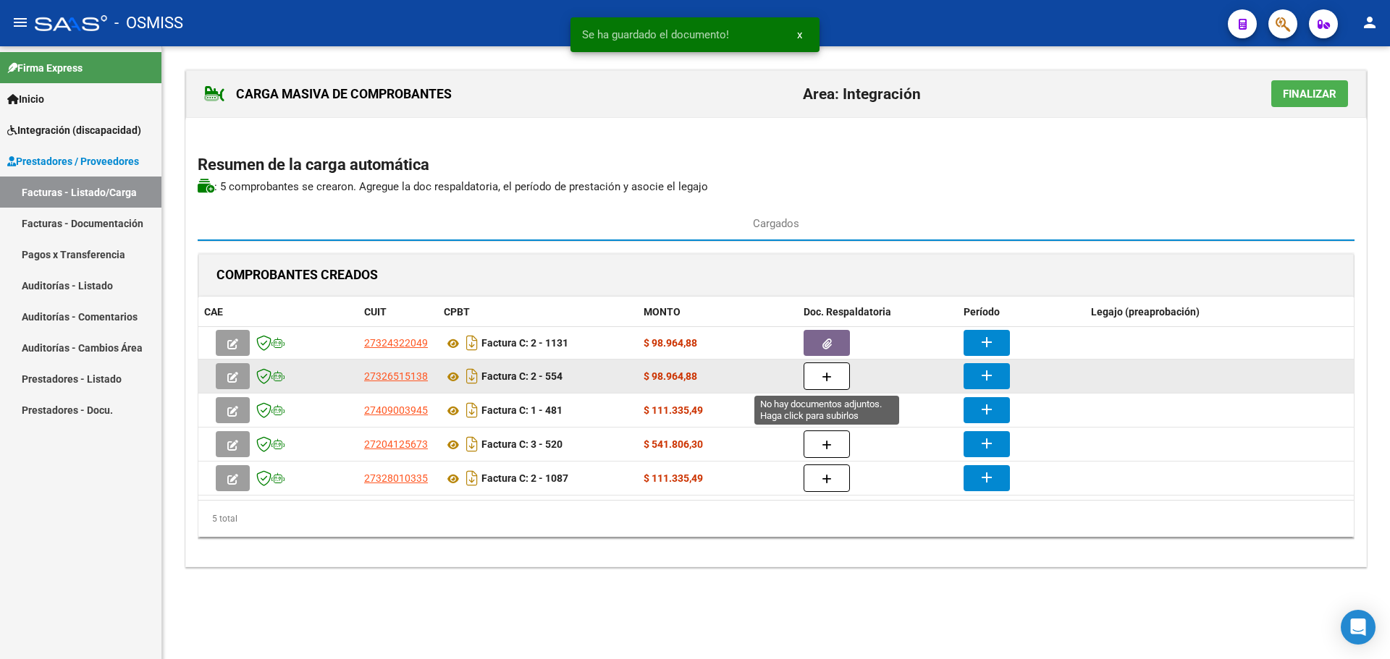
click at [826, 379] on icon "button" at bounding box center [826, 377] width 10 height 11
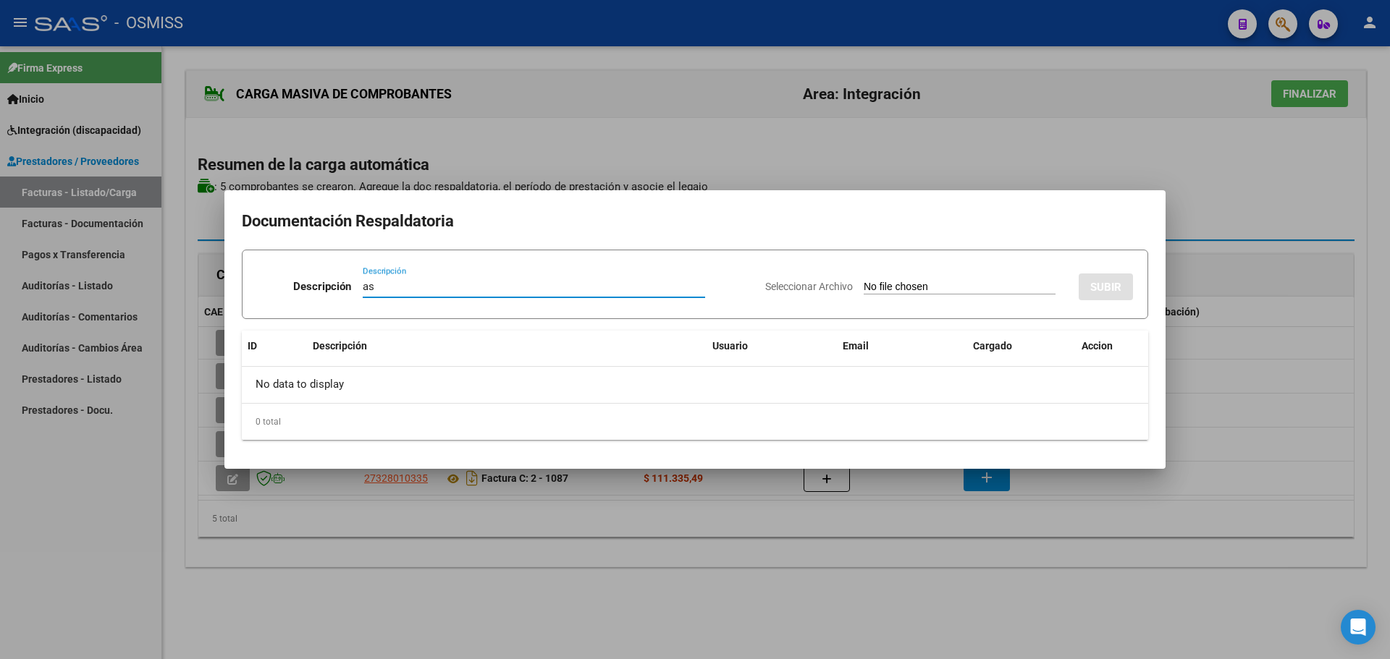
type input "as"
click at [867, 293] on input "Seleccionar Archivo" at bounding box center [959, 288] width 192 height 14
type input "C:\fakepath\Planilla [PERSON_NAME].pdf"
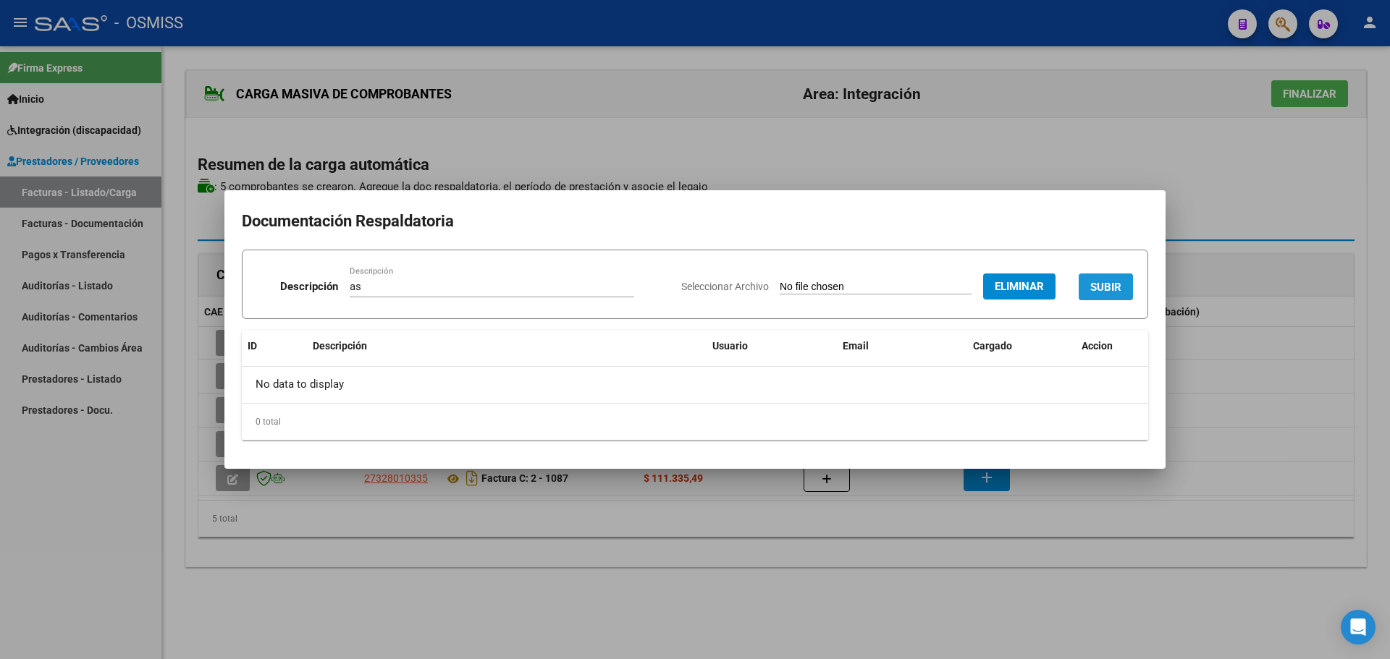
click at [1108, 291] on span "SUBIR" at bounding box center [1105, 287] width 31 height 13
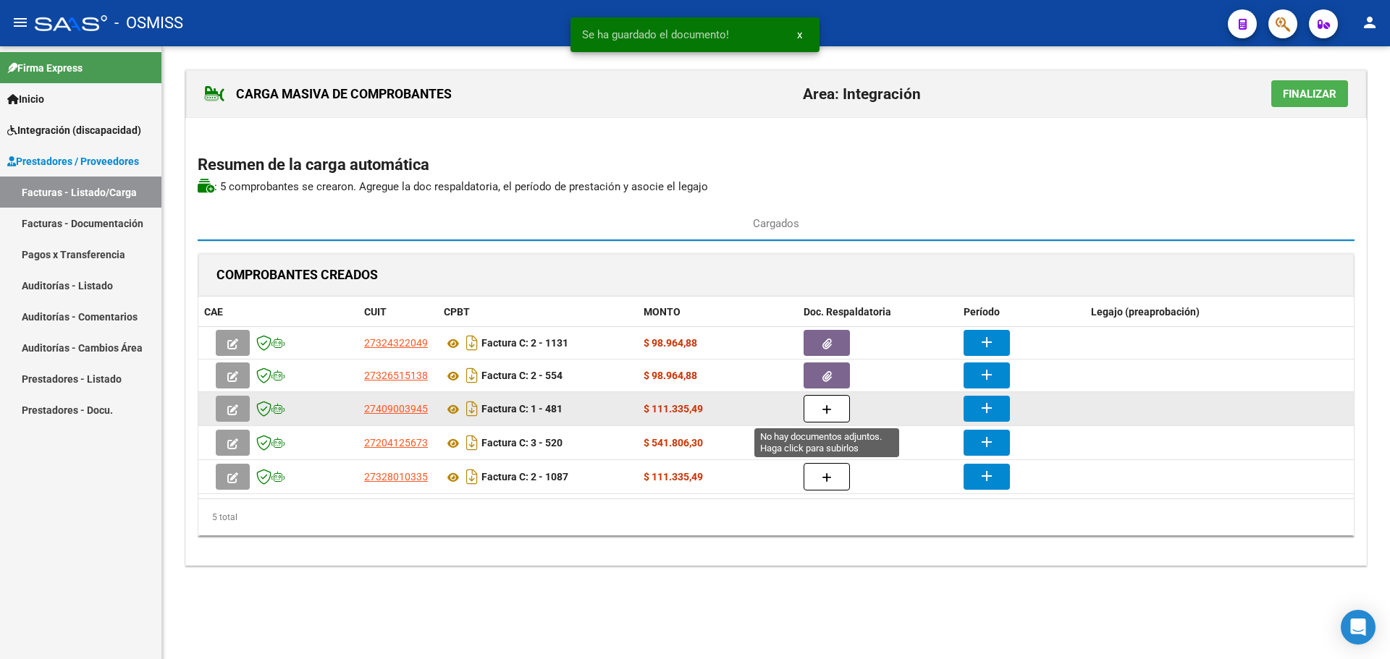
click at [829, 413] on icon "button" at bounding box center [826, 410] width 10 height 11
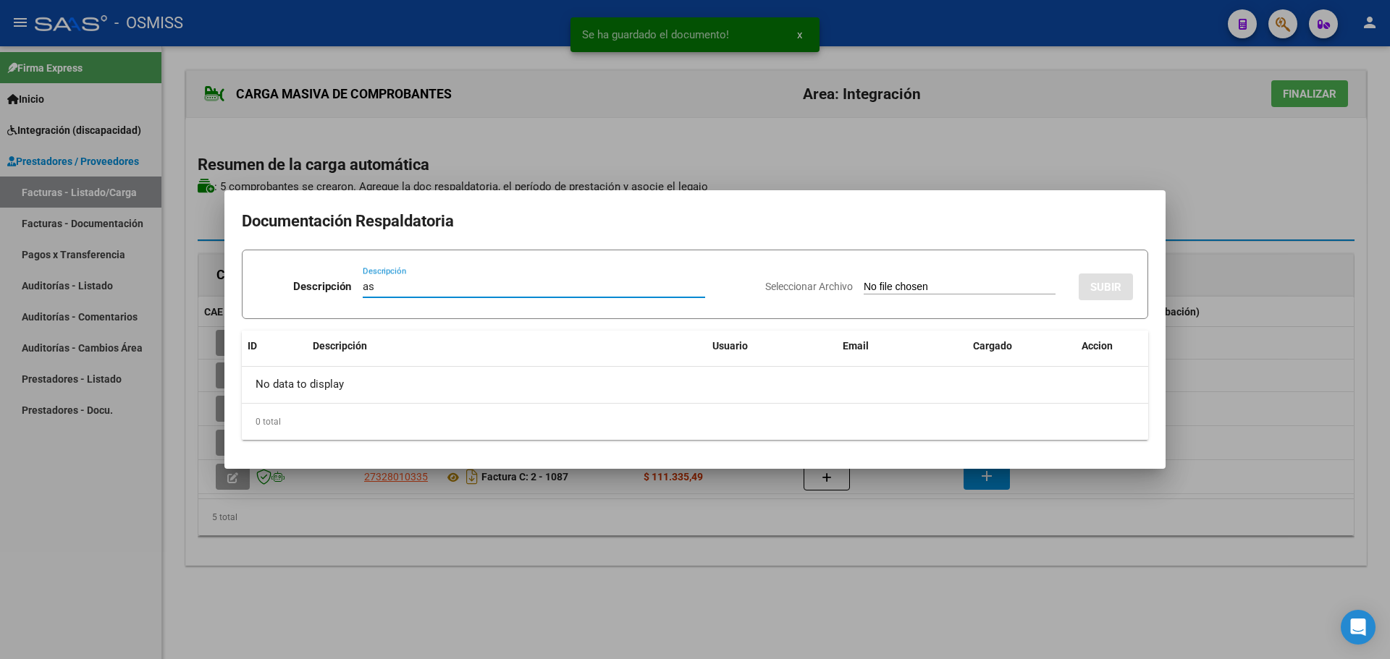
type input "as"
click at [891, 289] on input "Seleccionar Archivo" at bounding box center [959, 288] width 192 height 14
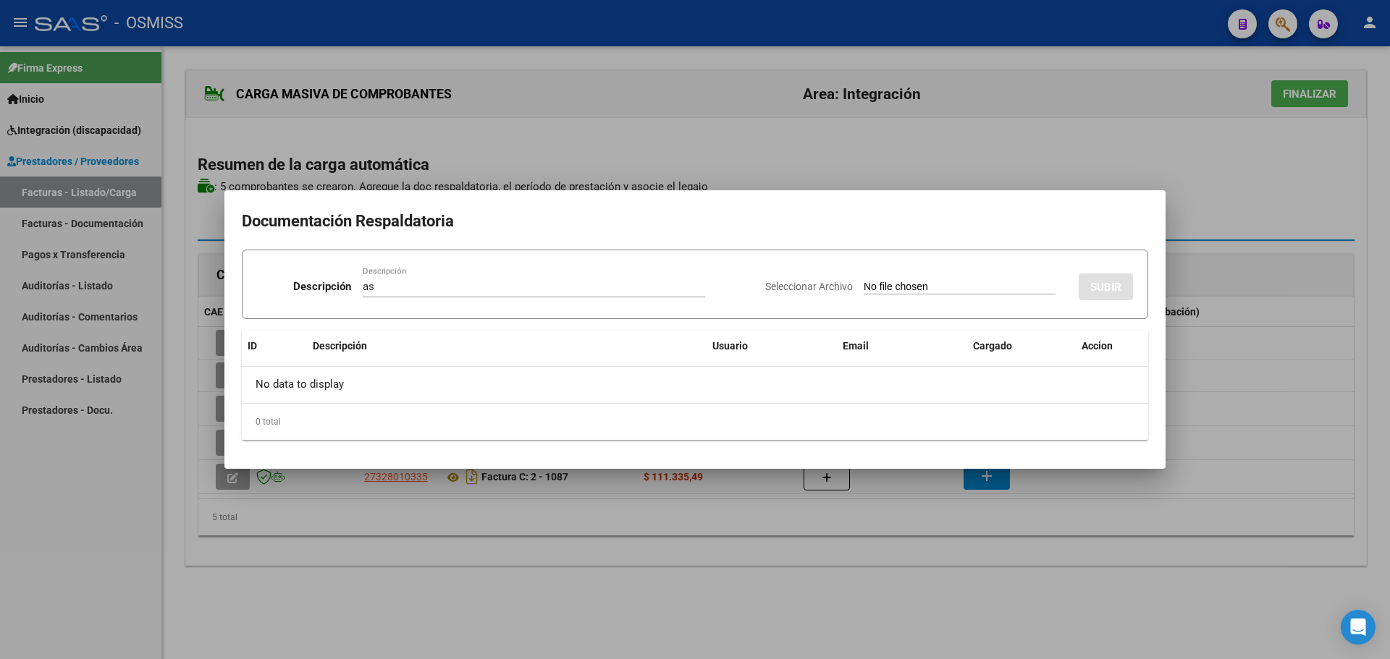
type input "C:\fakepath\0825 [PERSON_NAME].pdf"
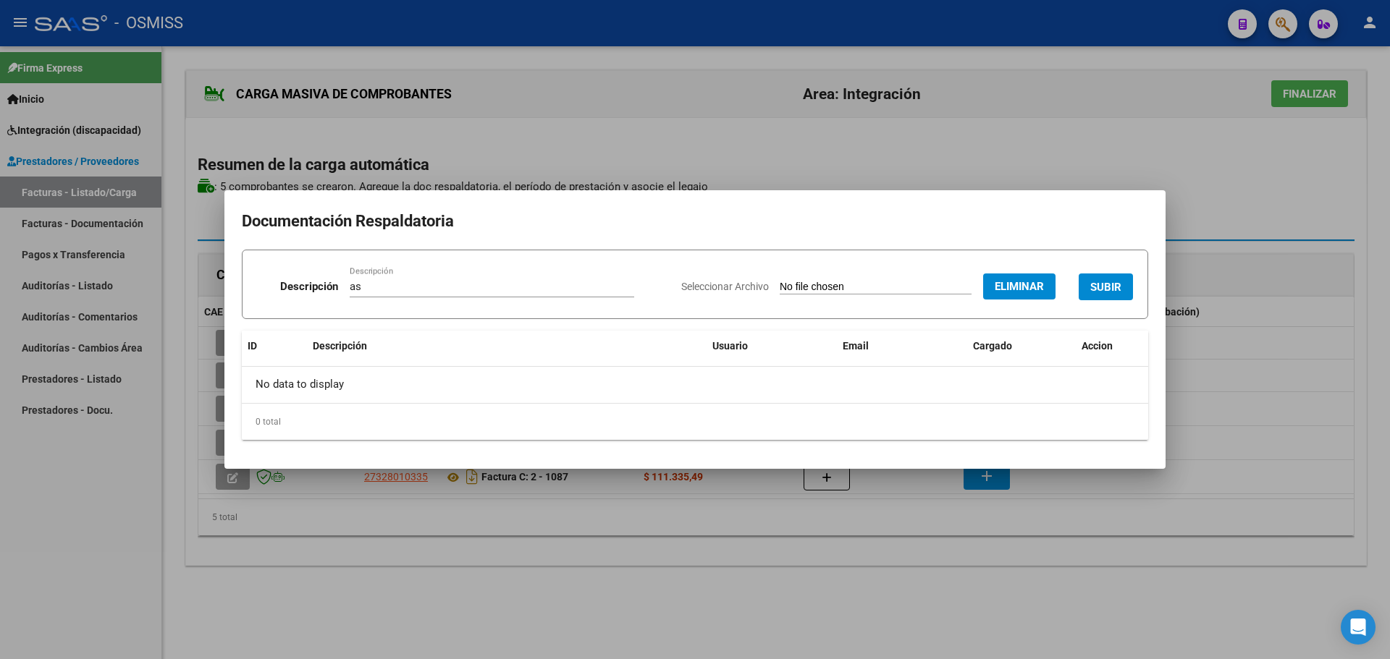
click at [1109, 280] on span "SUBIR" at bounding box center [1105, 286] width 31 height 13
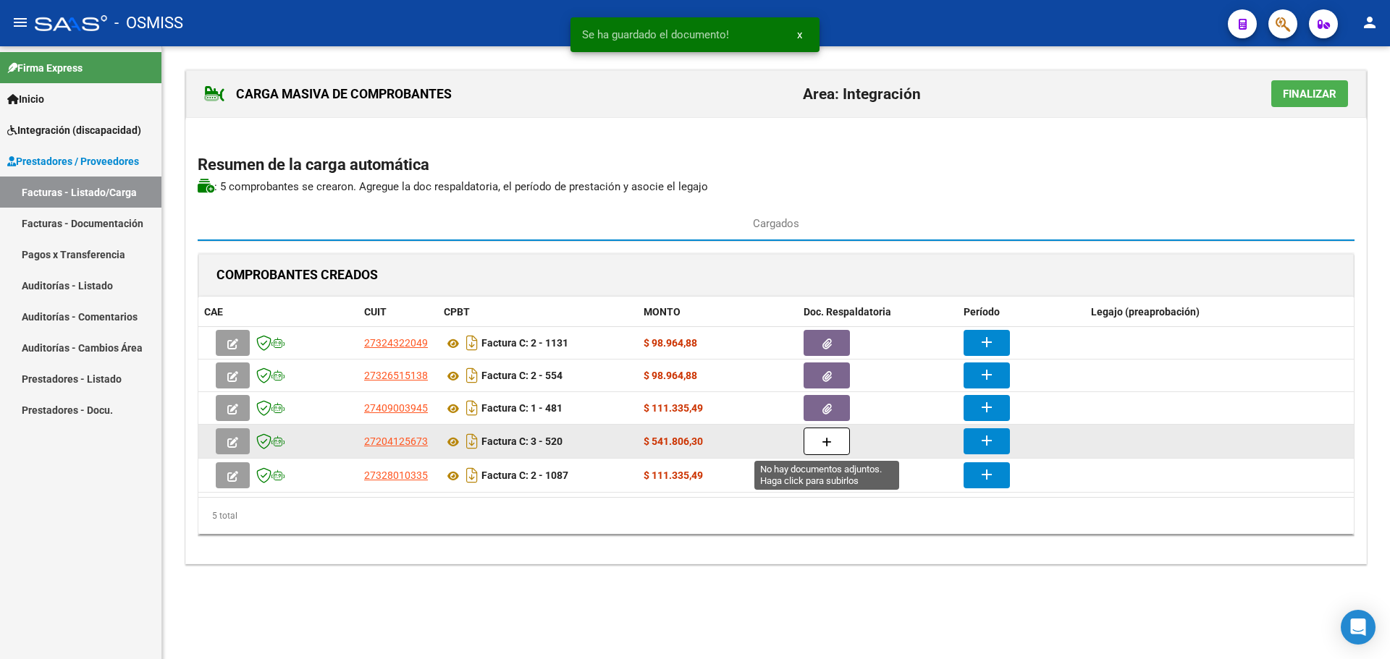
click at [824, 439] on icon "button" at bounding box center [826, 442] width 10 height 11
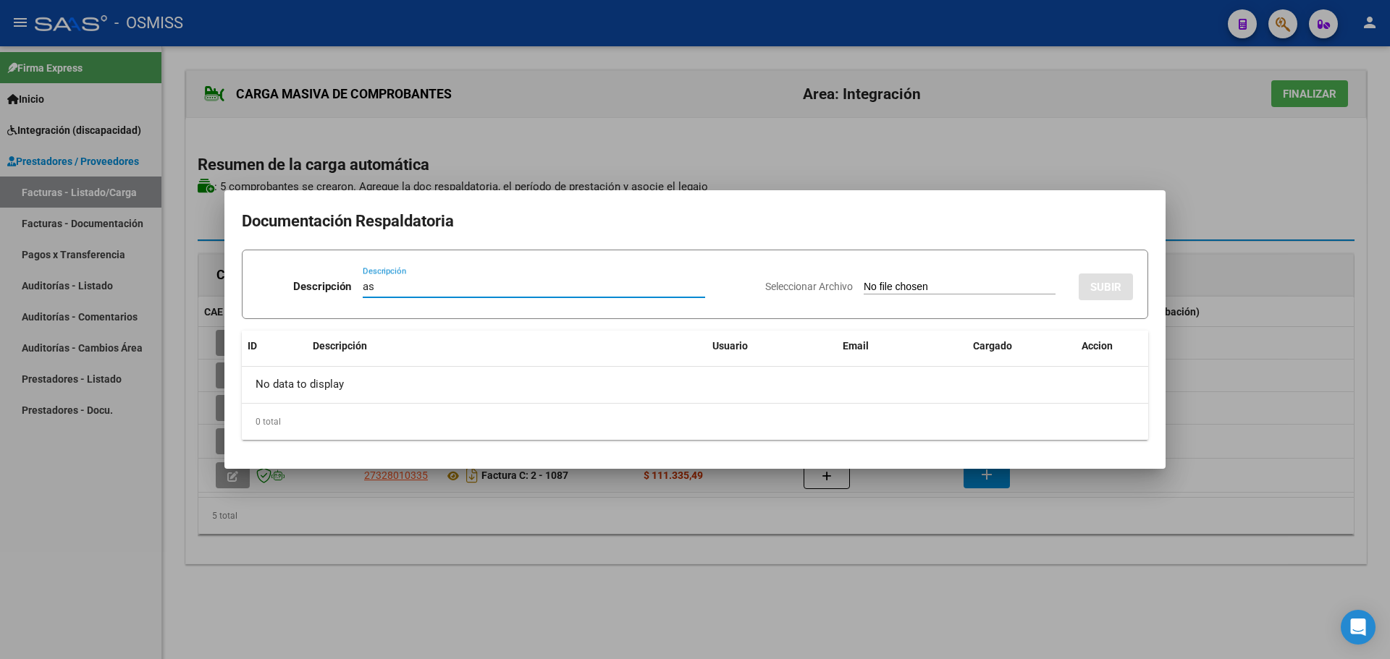
type input "as"
click at [983, 288] on input "Seleccionar Archivo" at bounding box center [959, 288] width 192 height 14
type input "C:\fakepath\escuela y terapia.pdf"
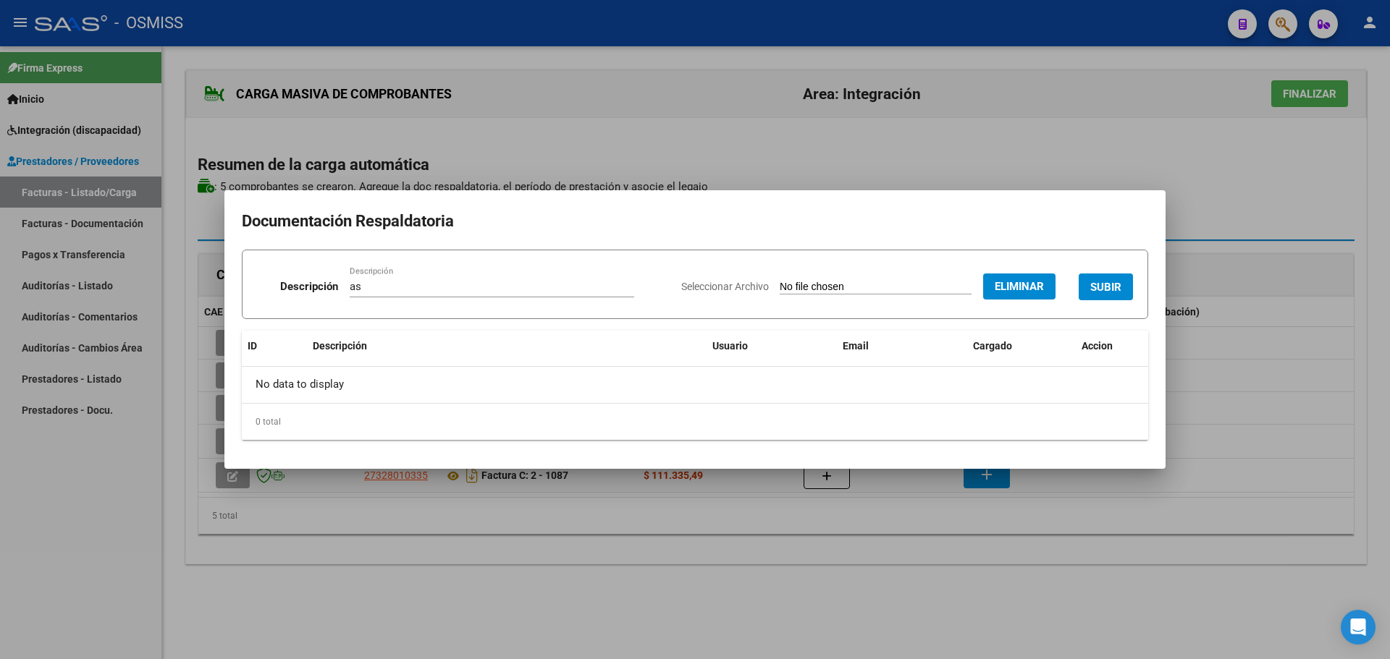
click at [1109, 288] on span "SUBIR" at bounding box center [1105, 287] width 31 height 13
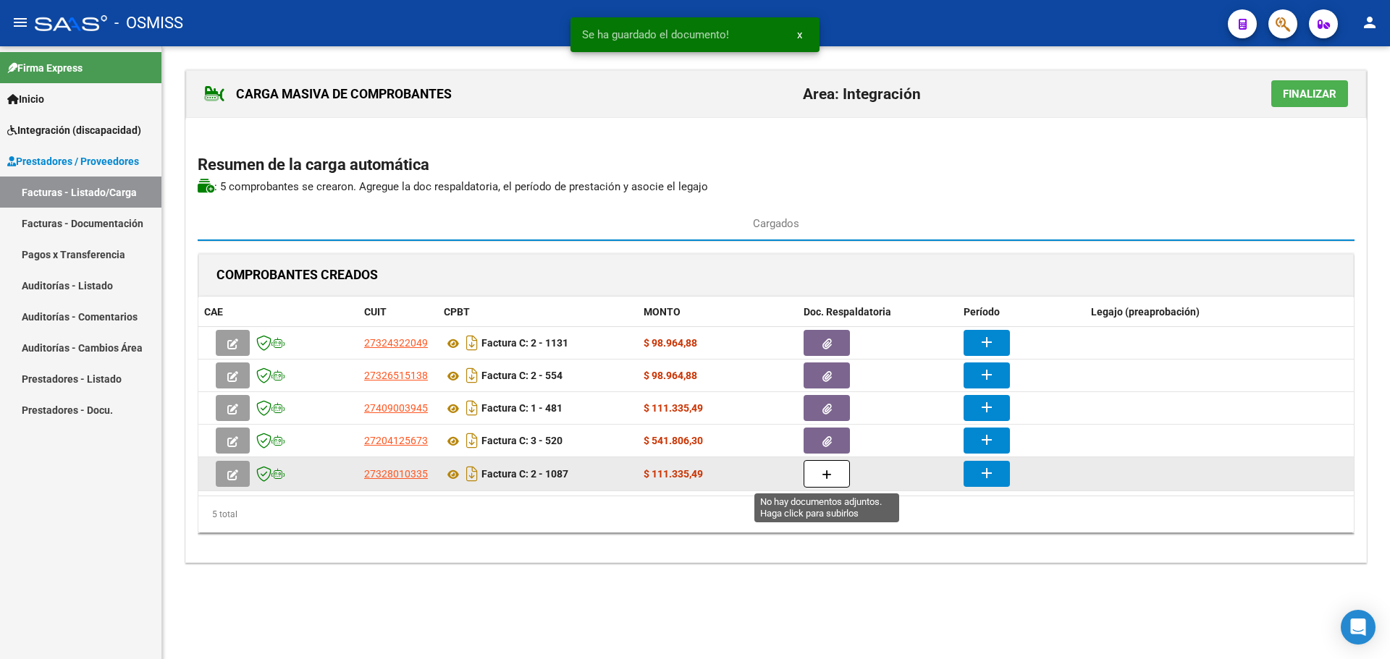
click at [815, 460] on button "button" at bounding box center [826, 474] width 46 height 28
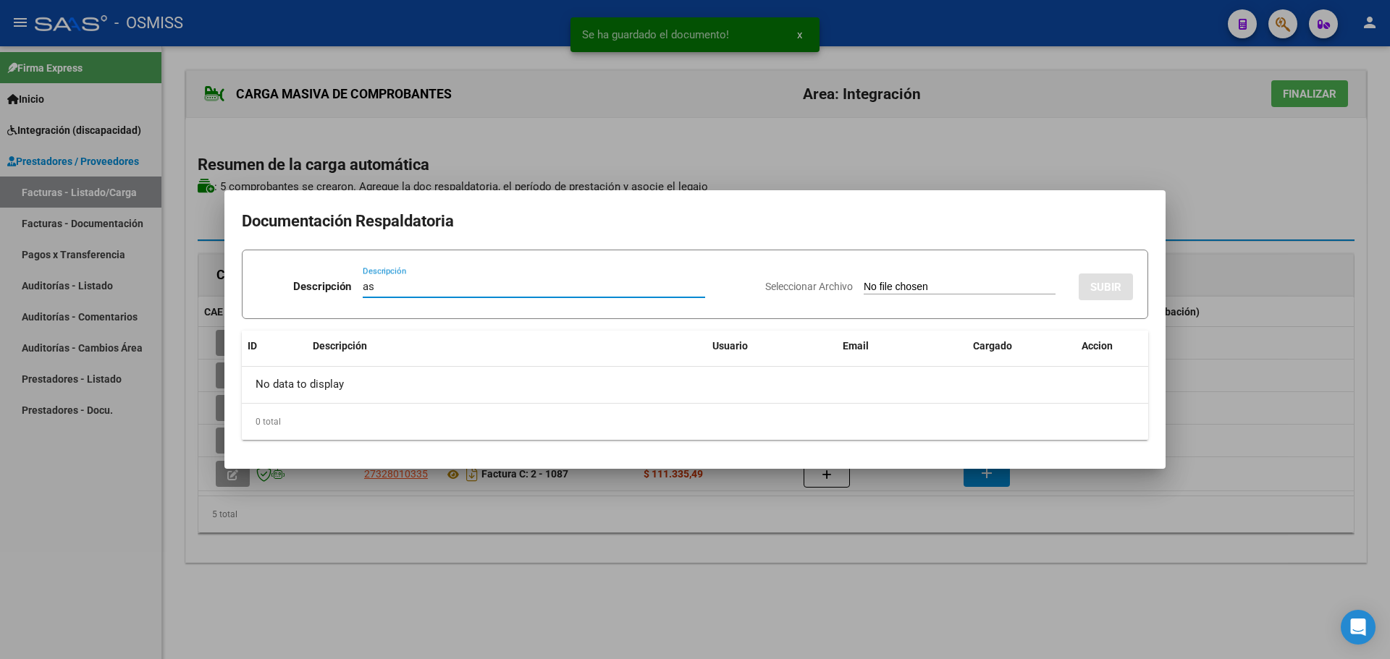
type input "as"
click at [897, 282] on input "Seleccionar Archivo" at bounding box center [959, 288] width 192 height 14
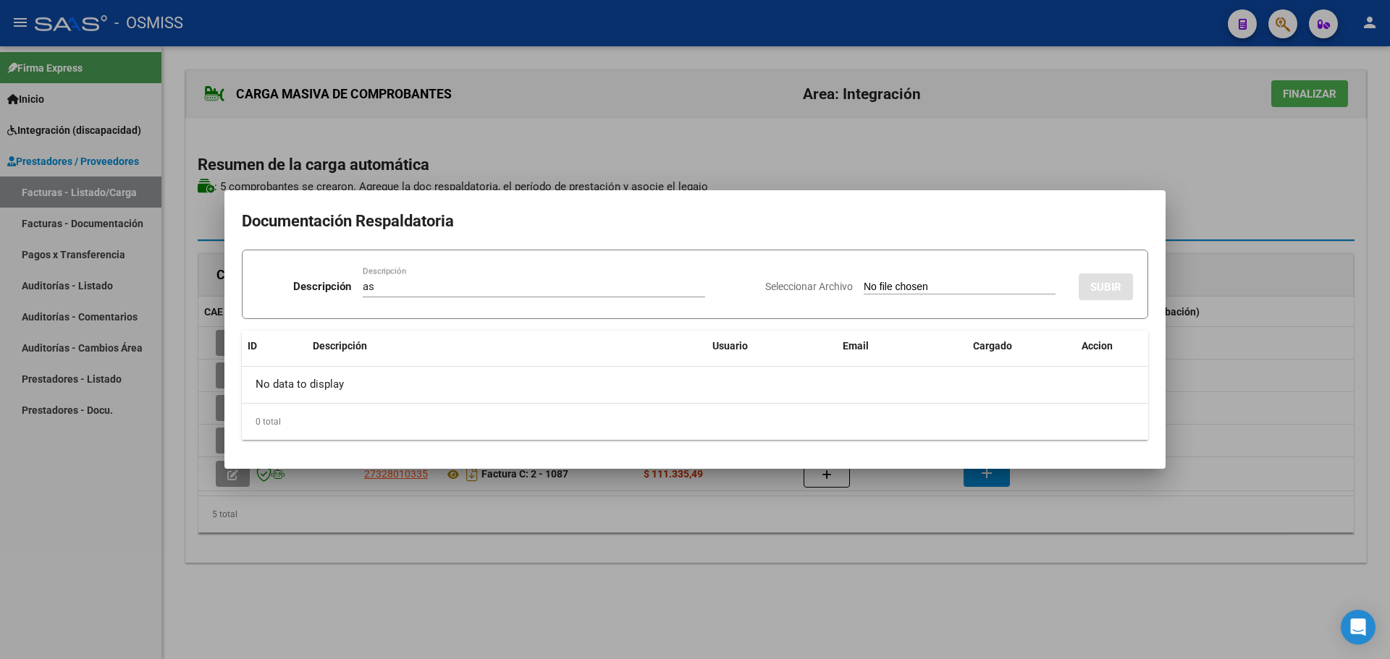
type input "C:\fakepath\agosto25gino.pdf"
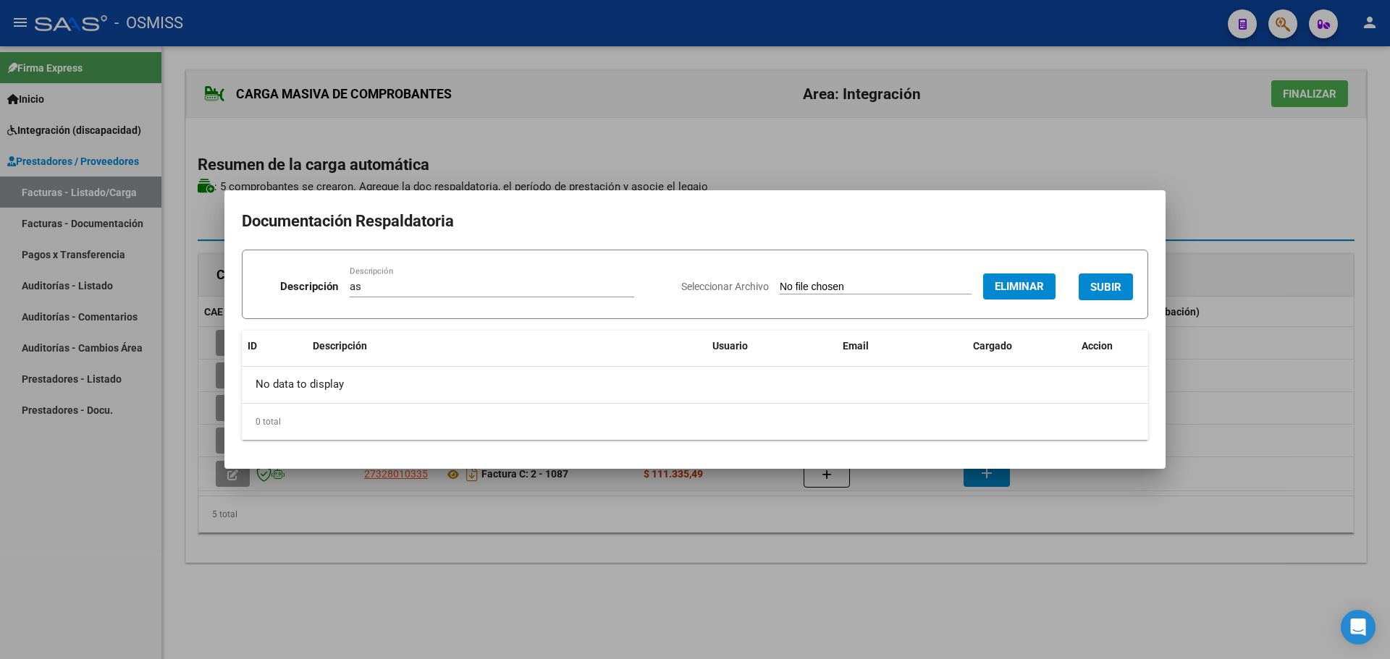
click at [1104, 292] on span "SUBIR" at bounding box center [1105, 287] width 31 height 13
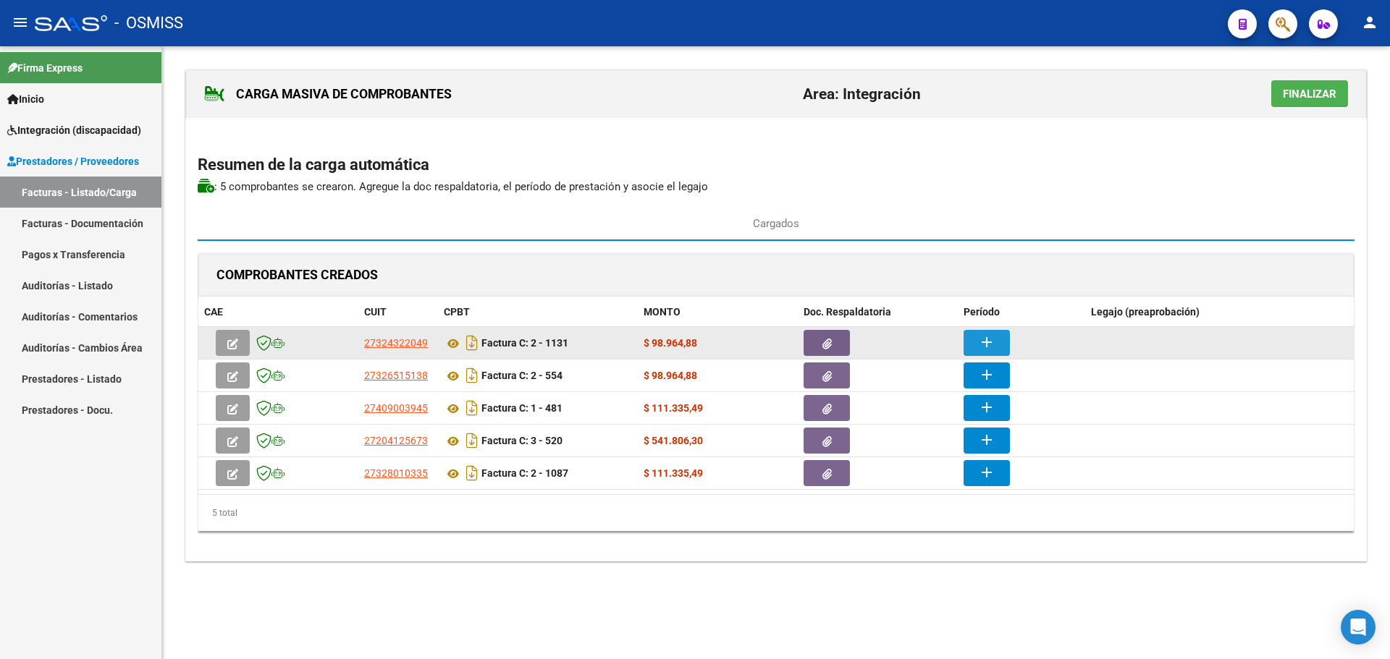
click at [989, 341] on mat-icon "add" at bounding box center [986, 342] width 17 height 17
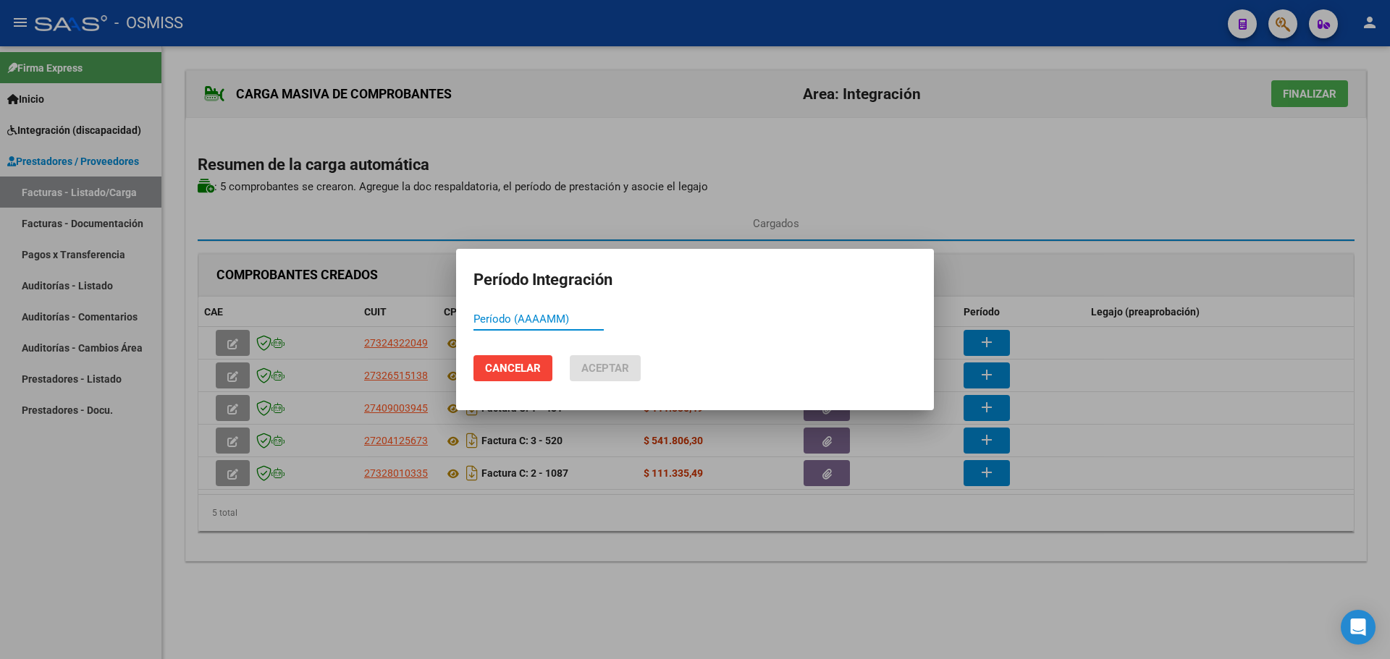
paste input "202508"
type input "202508"
click at [599, 365] on span "Aceptar" at bounding box center [605, 368] width 48 height 13
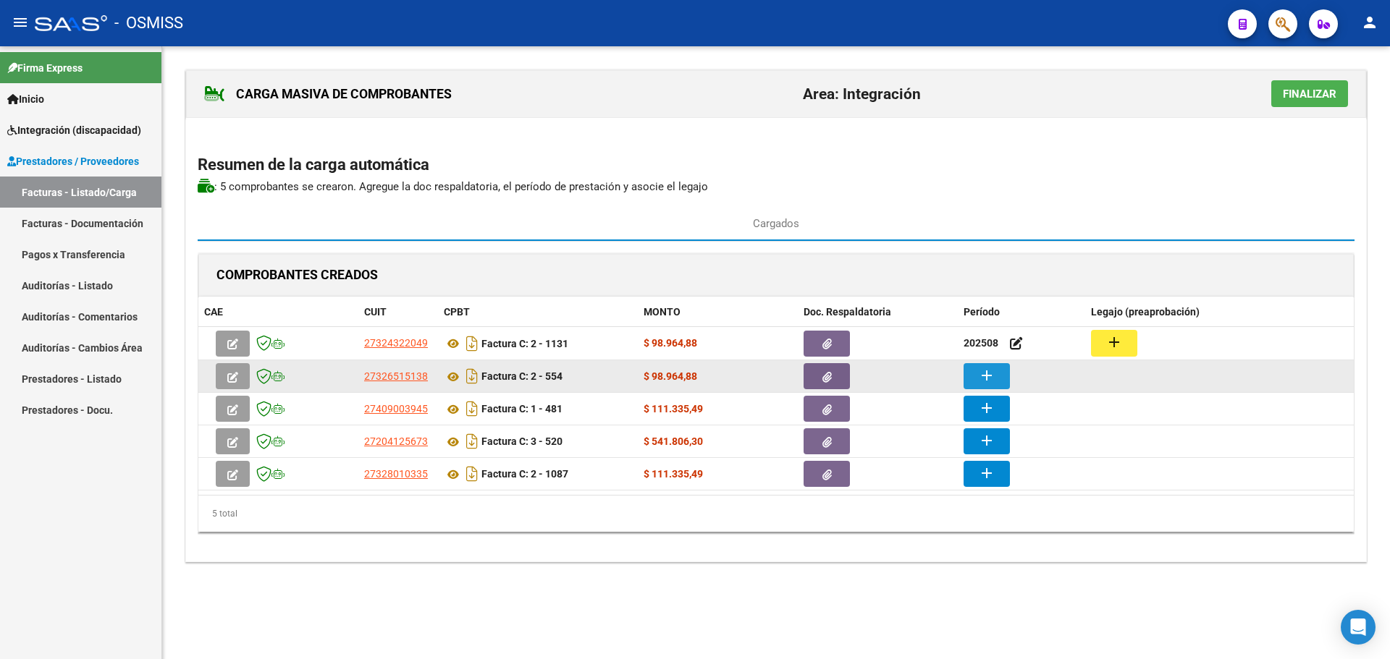
click at [1005, 375] on button "add" at bounding box center [986, 376] width 46 height 26
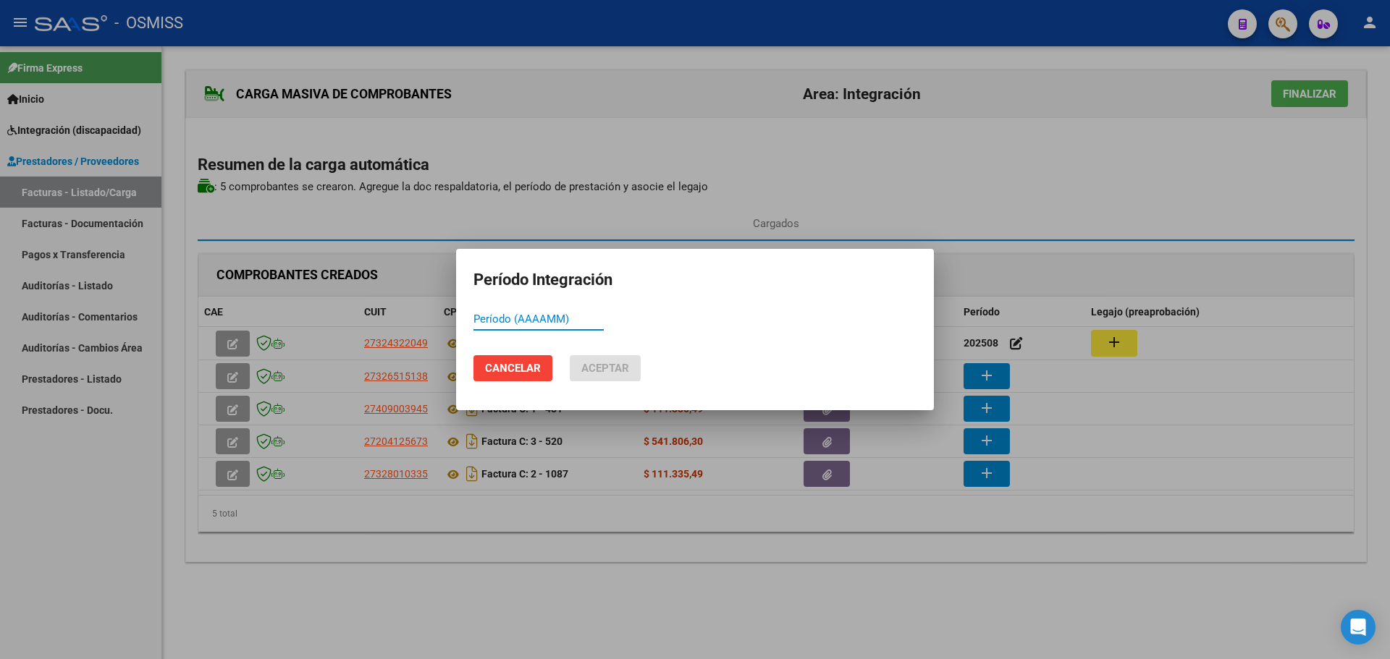
paste input "202508"
type input "202508"
click at [610, 369] on span "Aceptar" at bounding box center [605, 368] width 48 height 13
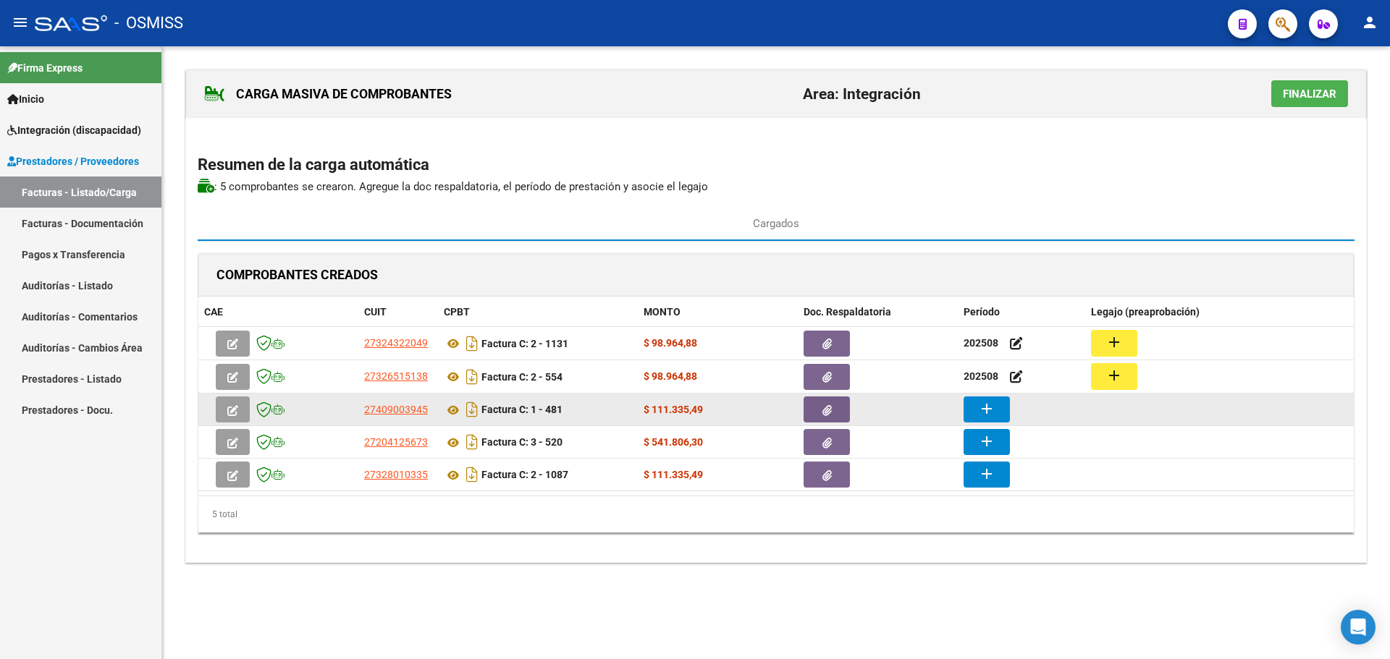
click at [988, 405] on mat-icon "add" at bounding box center [986, 408] width 17 height 17
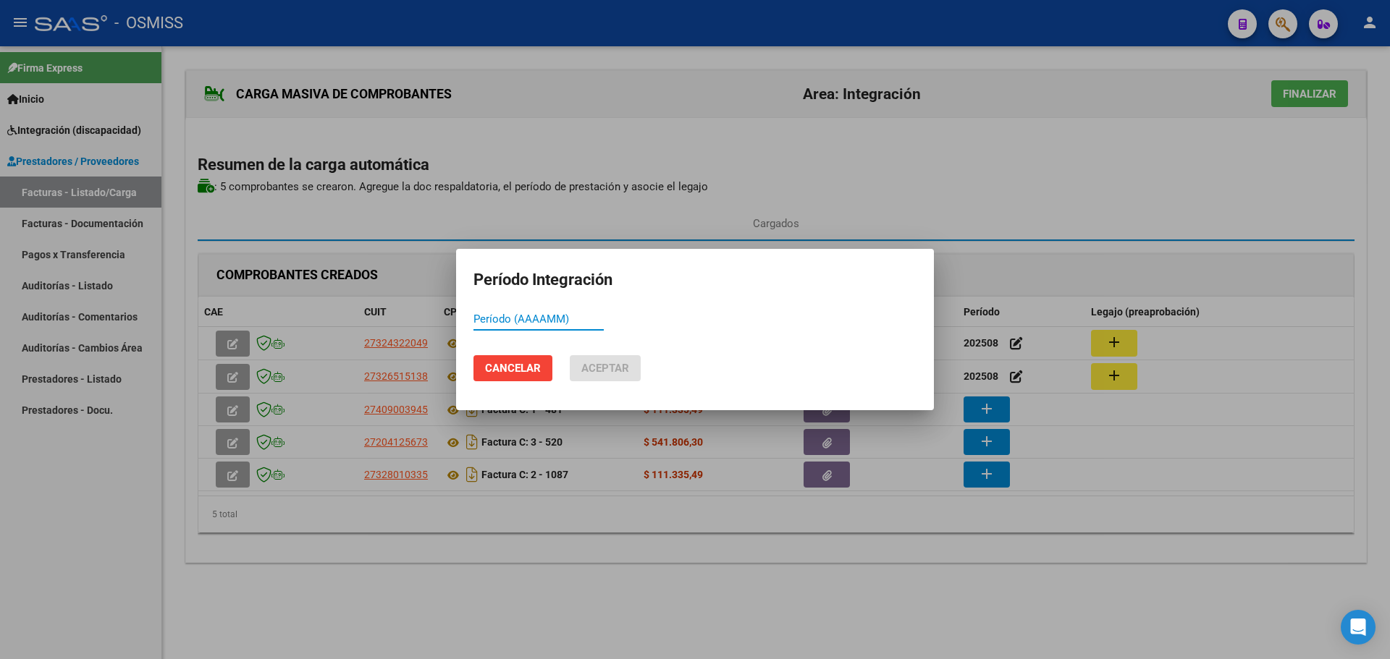
paste input "202508"
type input "202508"
click at [609, 362] on span "Aceptar" at bounding box center [605, 368] width 48 height 13
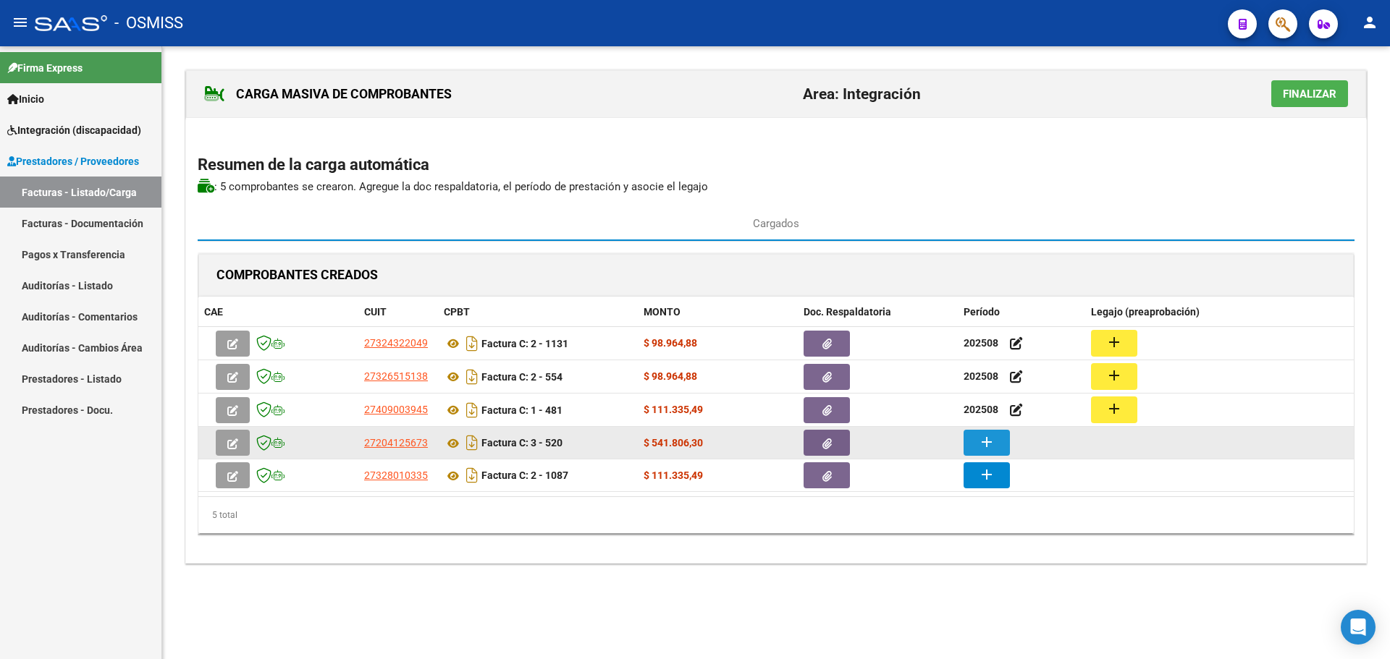
click at [987, 446] on mat-icon "add" at bounding box center [986, 442] width 17 height 17
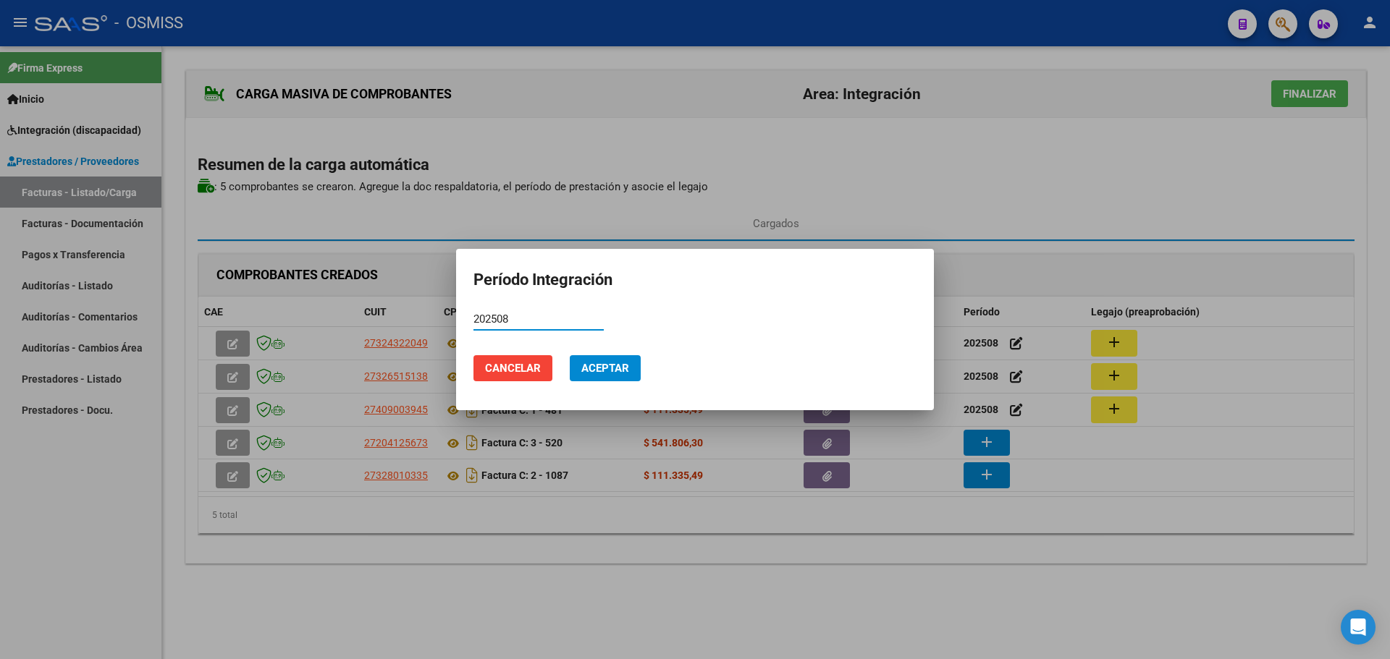
type input "202508"
click at [601, 363] on span "Aceptar" at bounding box center [605, 368] width 48 height 13
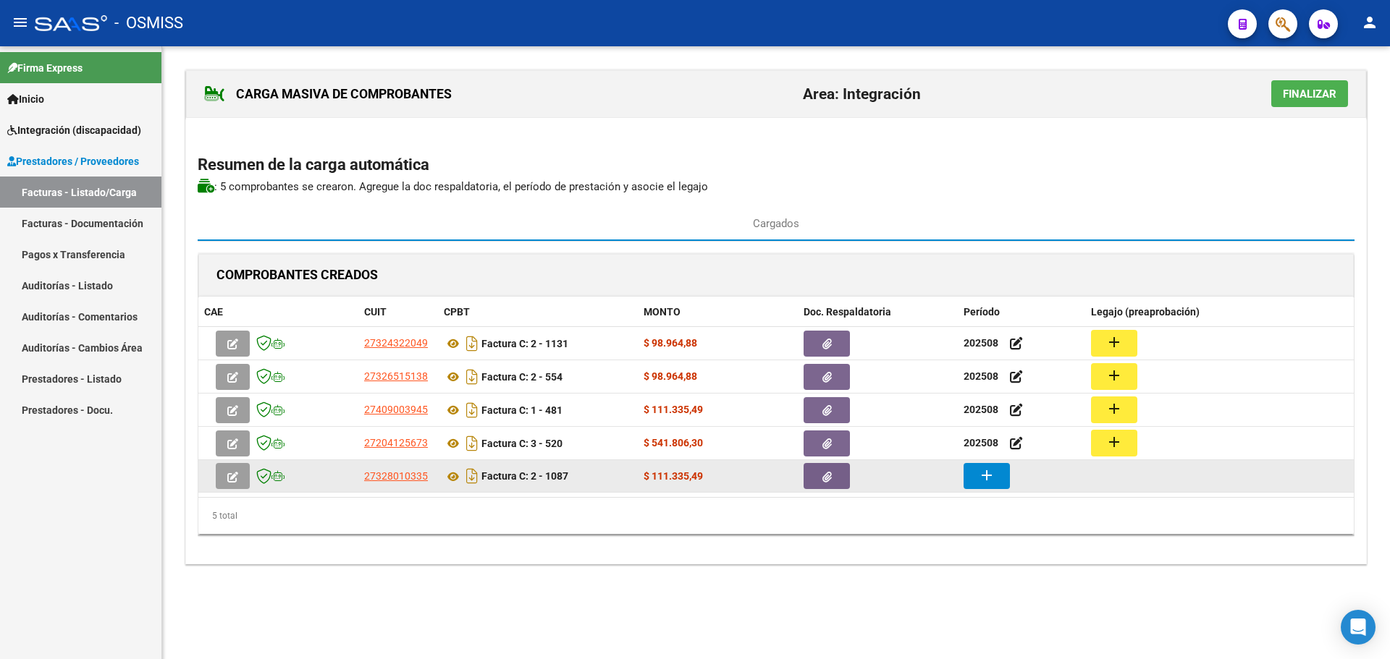
click at [973, 475] on button "add" at bounding box center [986, 476] width 46 height 26
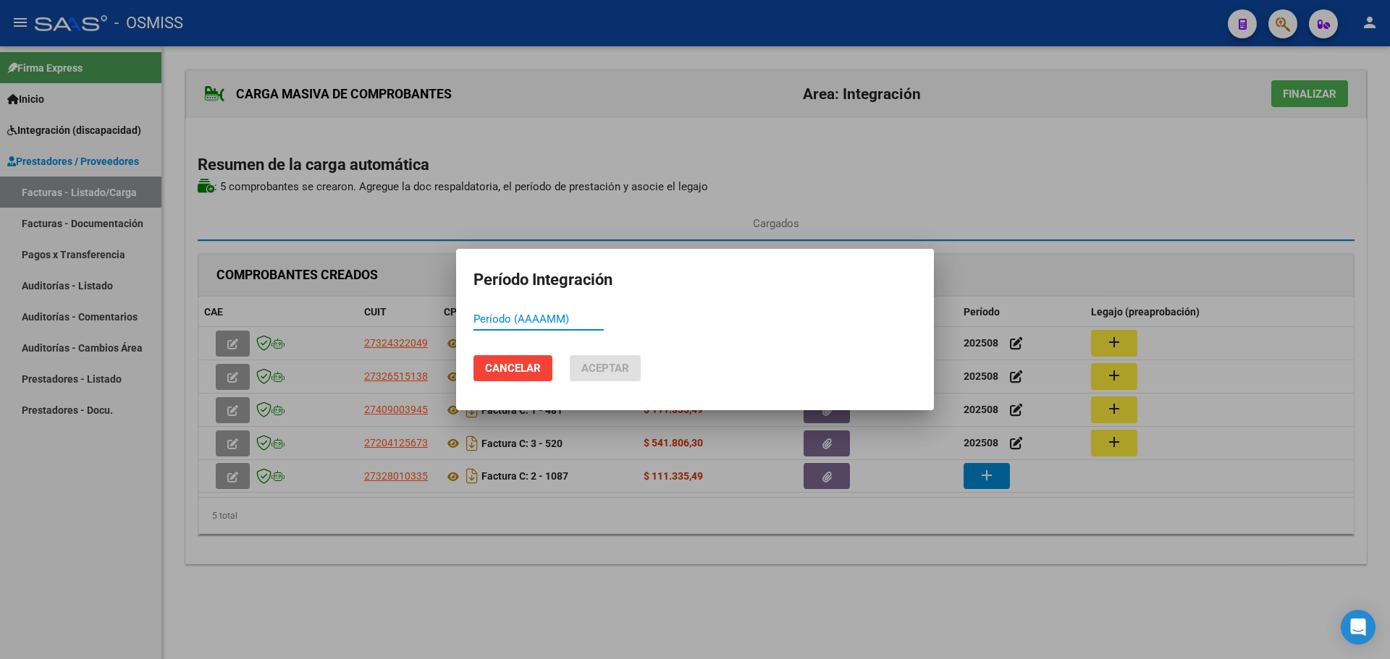
paste input "202508"
type input "202508"
click at [607, 368] on span "Aceptar" at bounding box center [605, 368] width 48 height 13
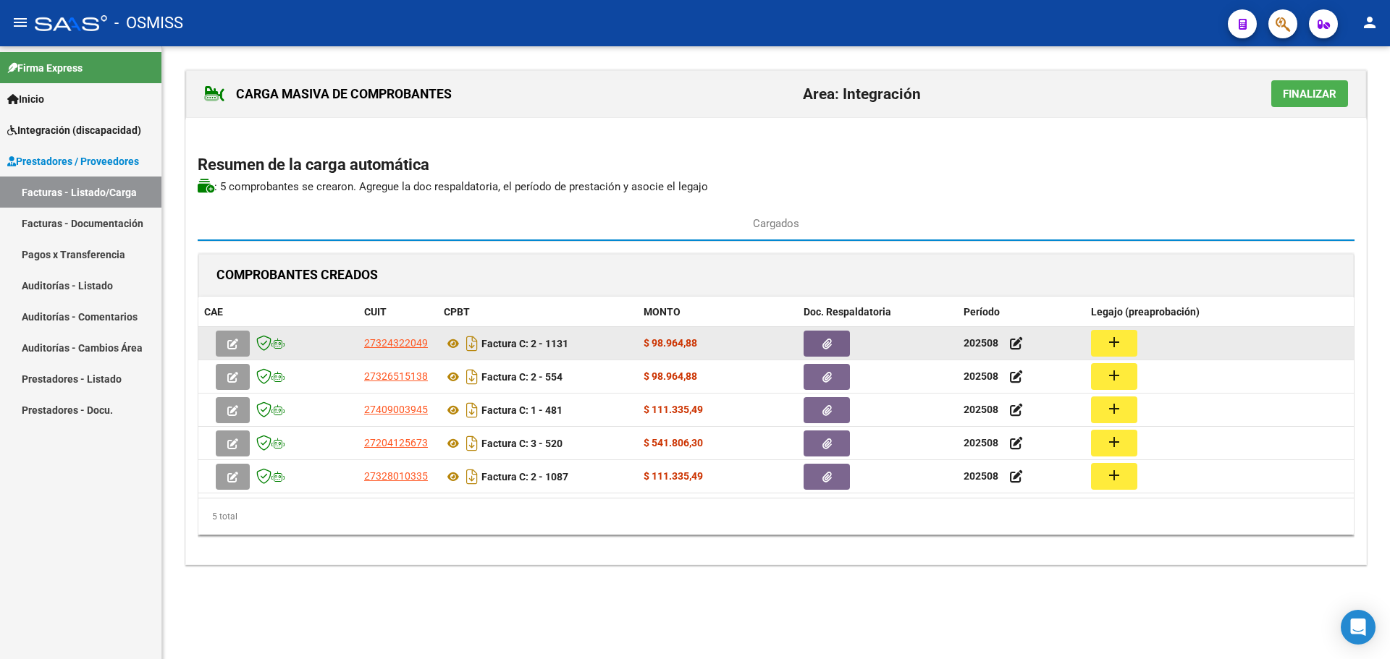
click at [1120, 349] on mat-icon "add" at bounding box center [1113, 342] width 17 height 17
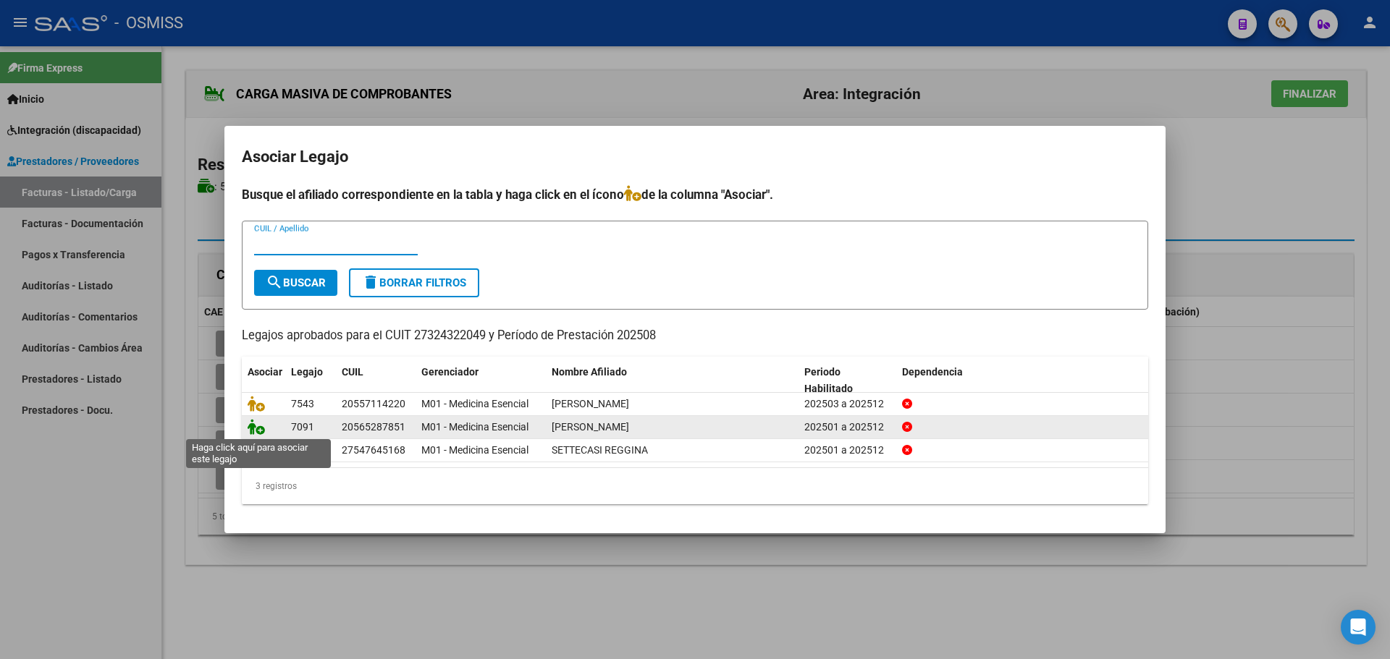
click at [254, 428] on icon at bounding box center [256, 427] width 17 height 16
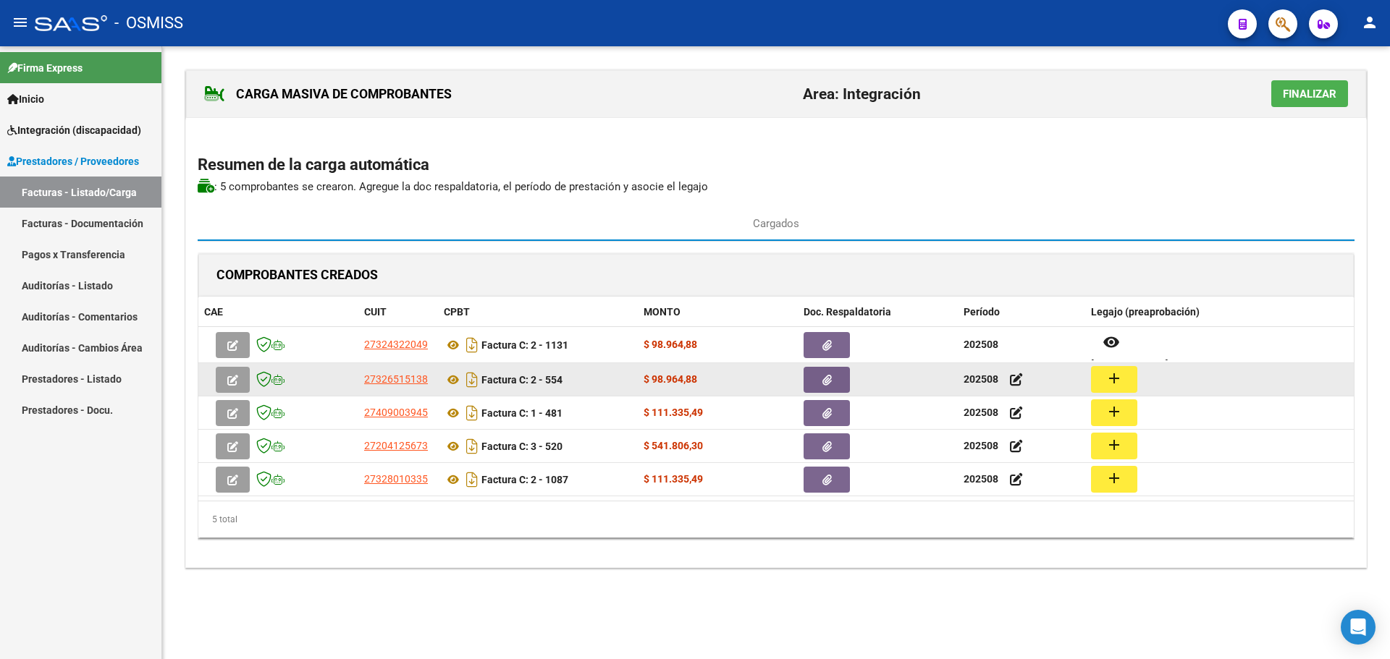
click at [1122, 384] on button "add" at bounding box center [1114, 379] width 46 height 27
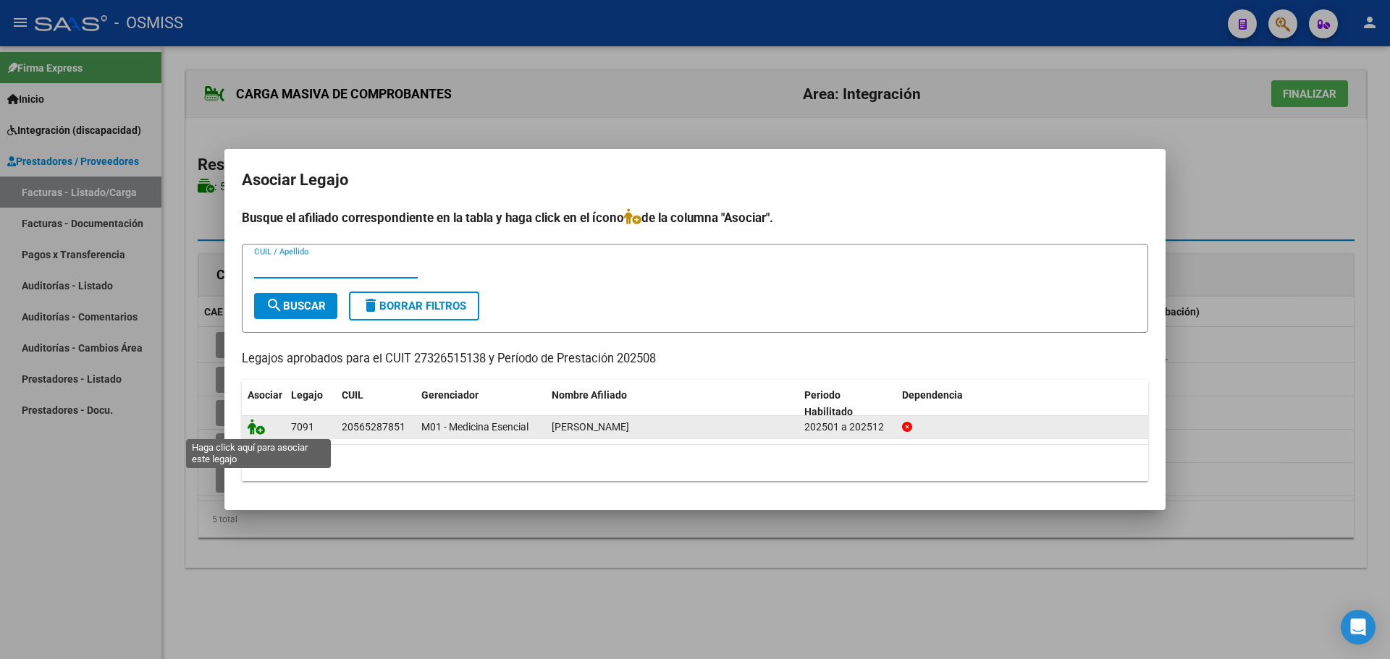
click at [251, 434] on icon at bounding box center [256, 427] width 17 height 16
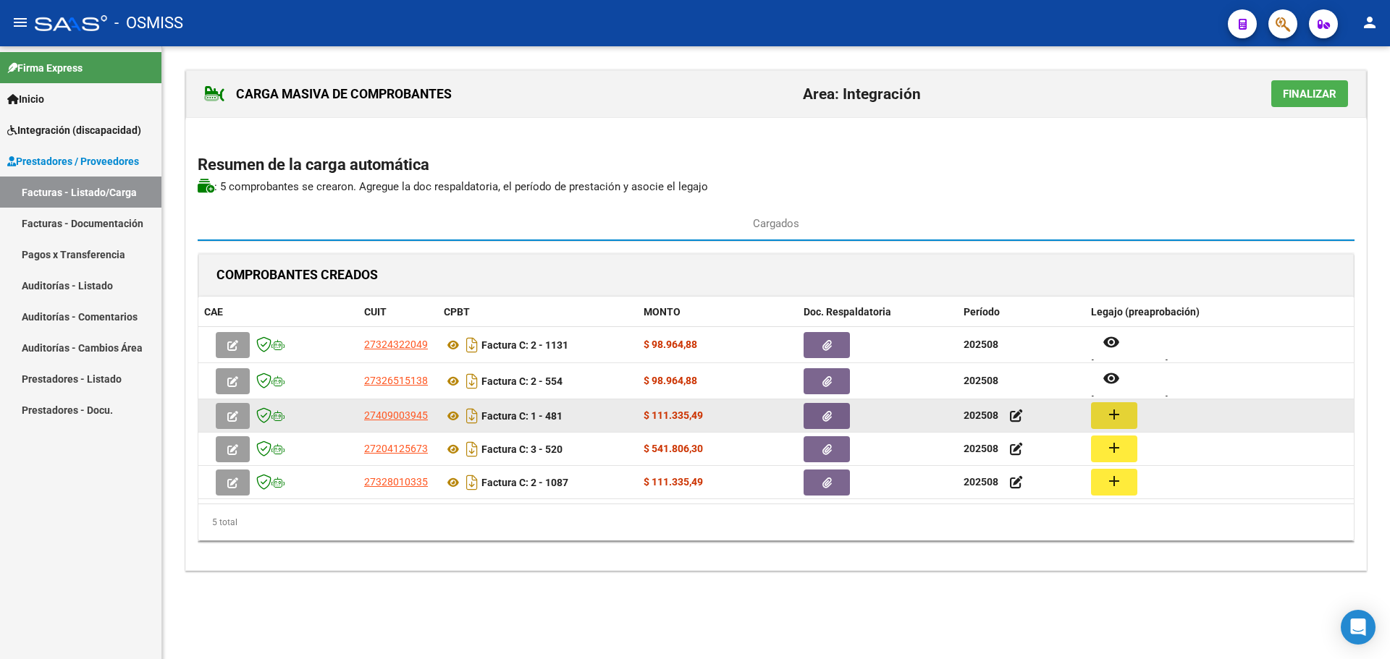
click at [1127, 412] on button "add" at bounding box center [1114, 415] width 46 height 27
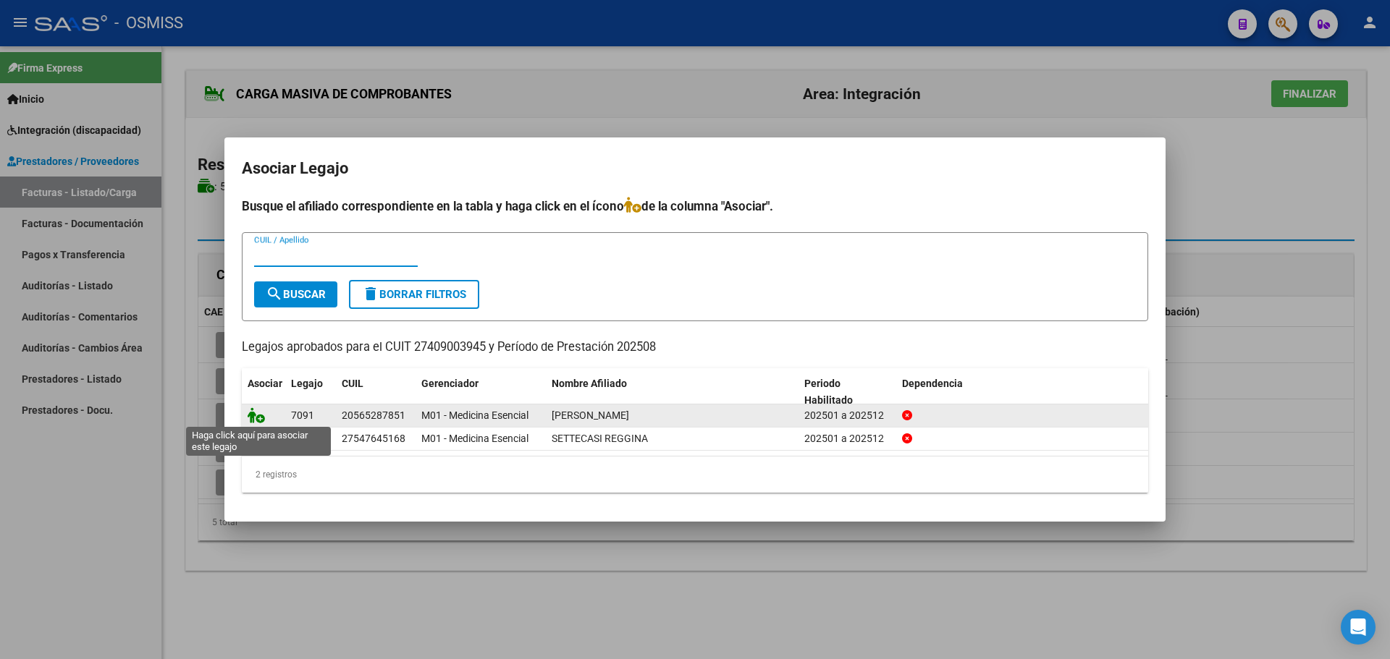
click at [256, 420] on icon at bounding box center [256, 415] width 17 height 16
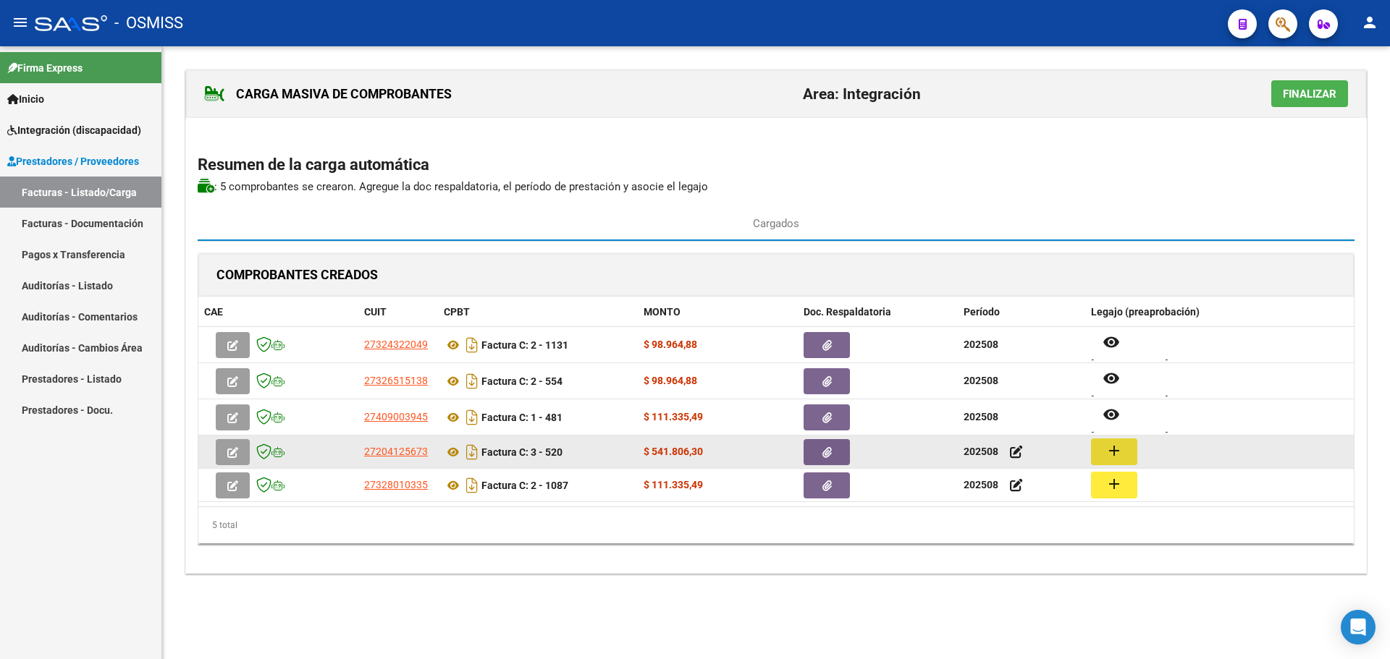
click at [1107, 454] on mat-icon "add" at bounding box center [1113, 450] width 17 height 17
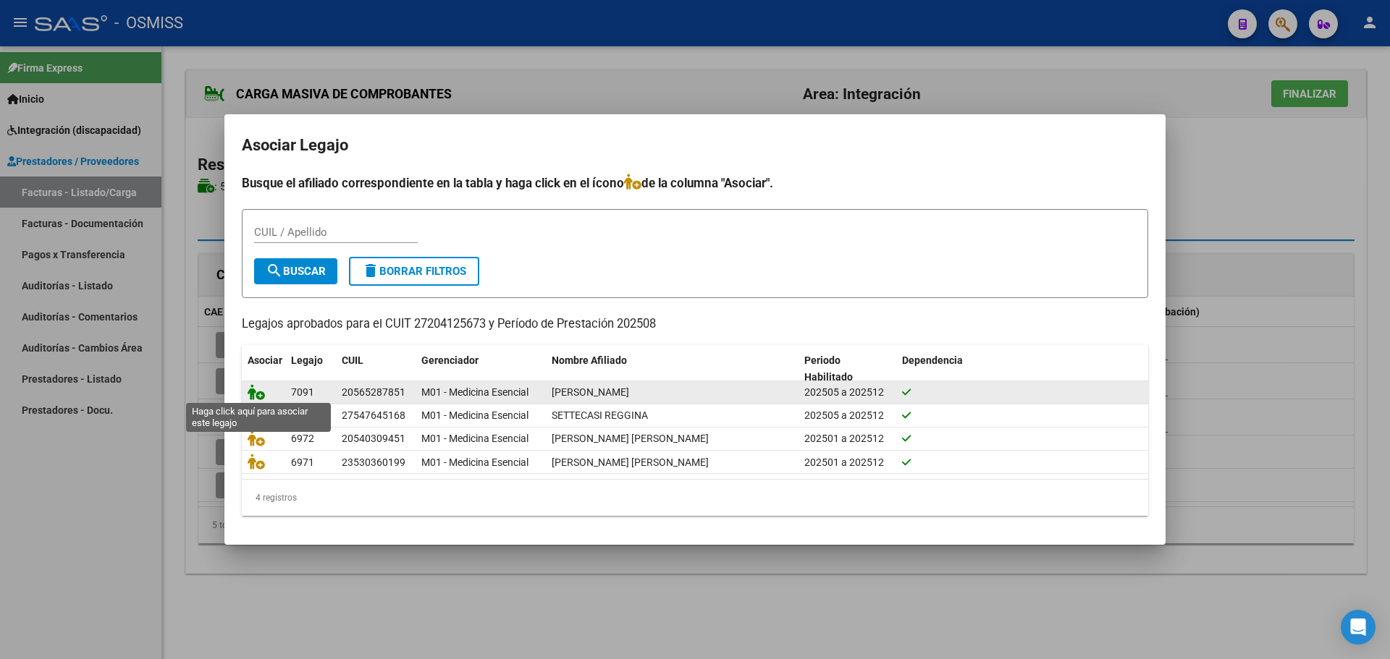
click at [252, 387] on icon at bounding box center [256, 392] width 17 height 16
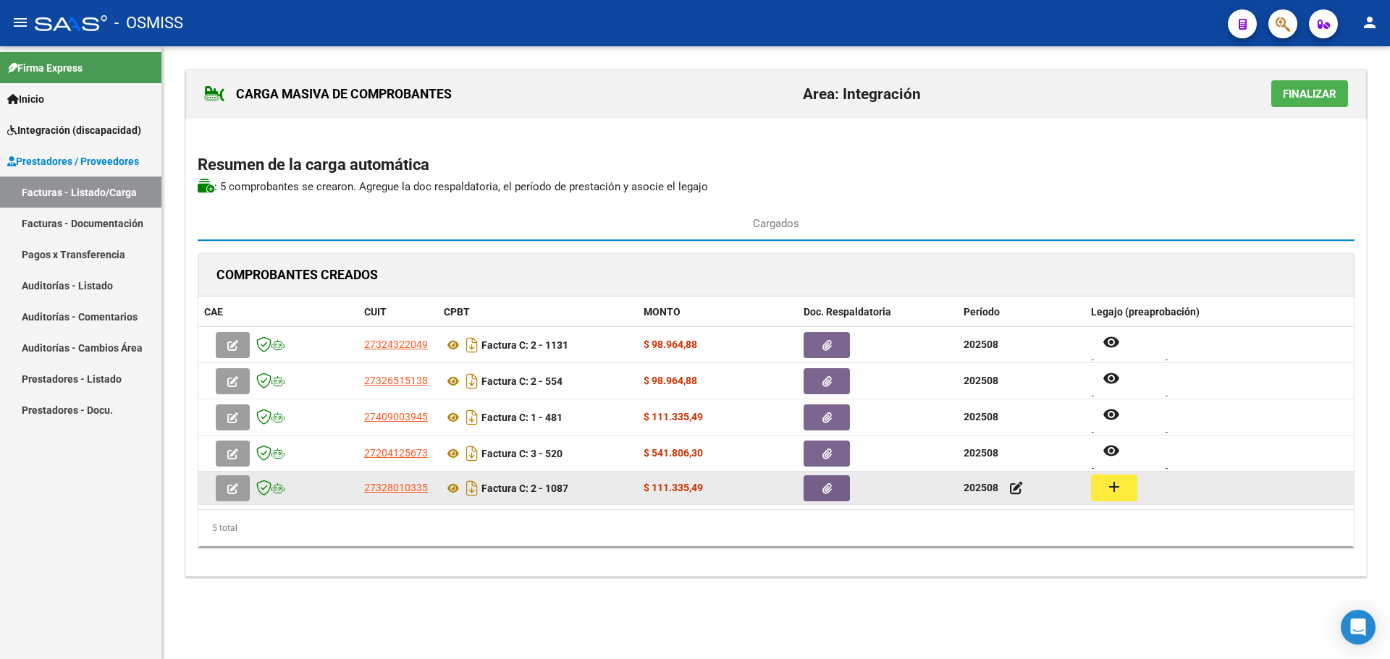
click at [1124, 491] on button "add" at bounding box center [1114, 488] width 46 height 27
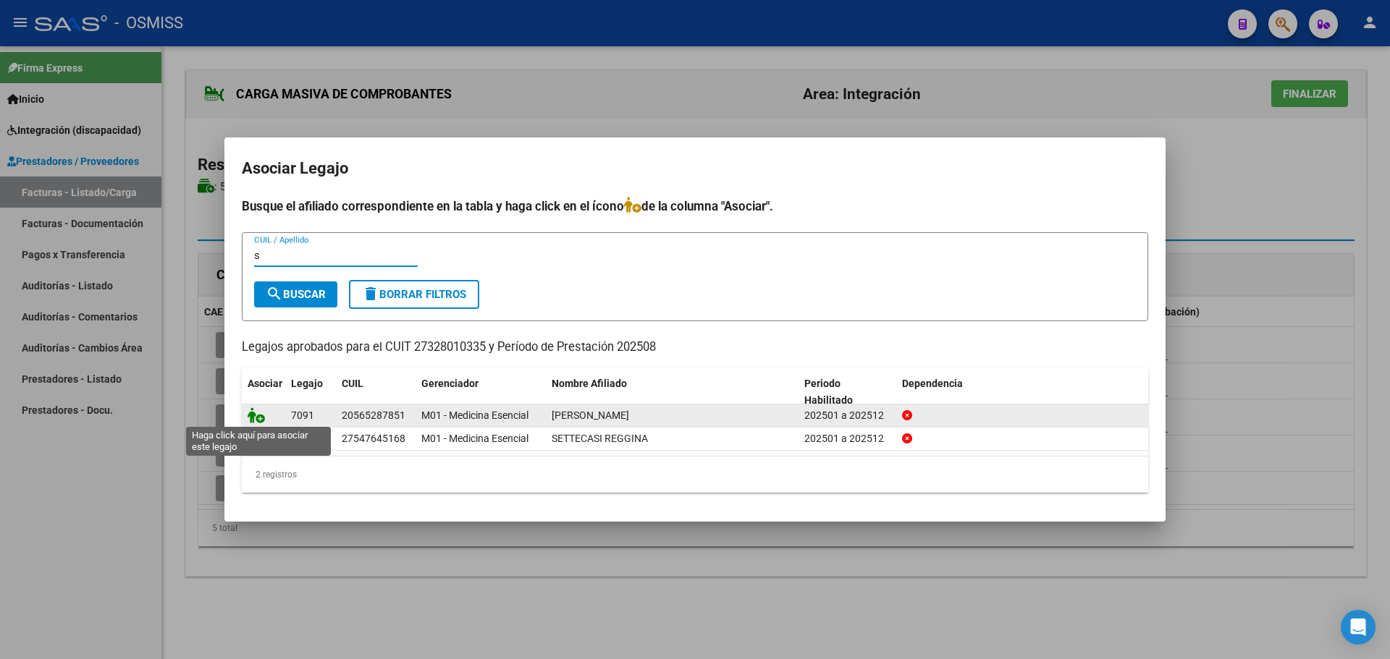
type input "s"
click at [255, 411] on icon at bounding box center [256, 415] width 17 height 16
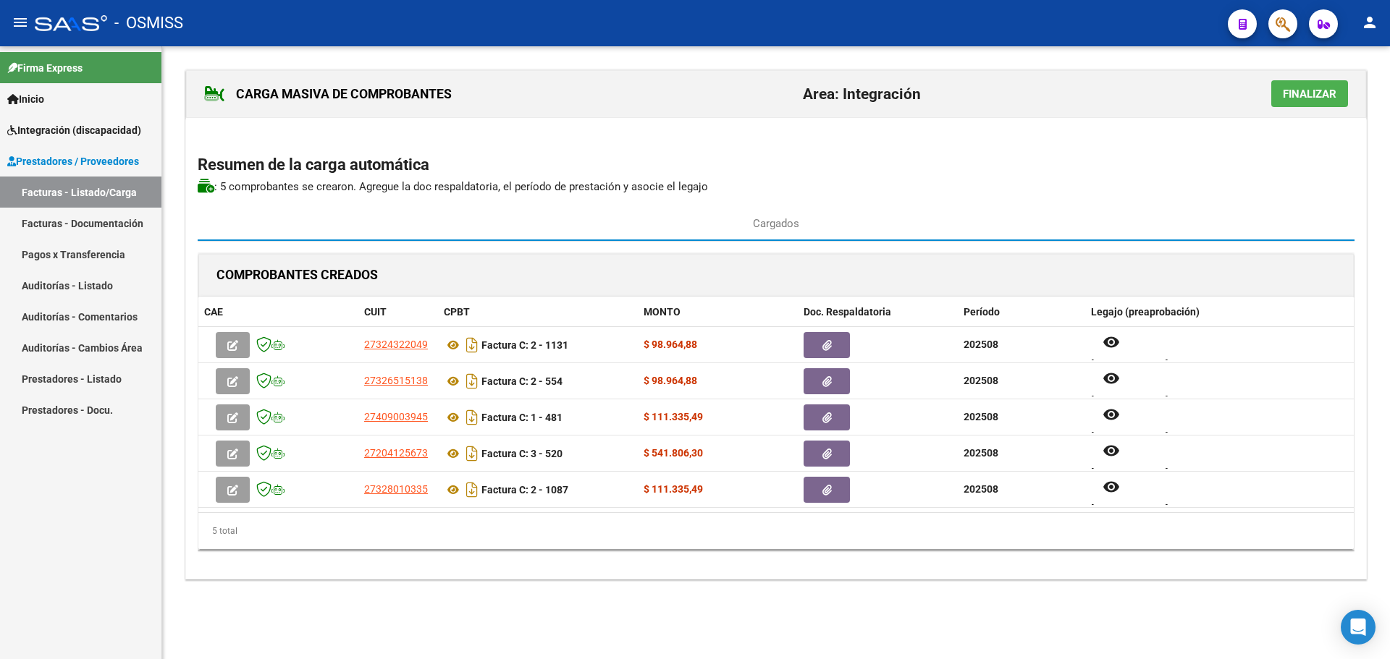
click at [1299, 101] on button "Finalizar" at bounding box center [1309, 93] width 77 height 27
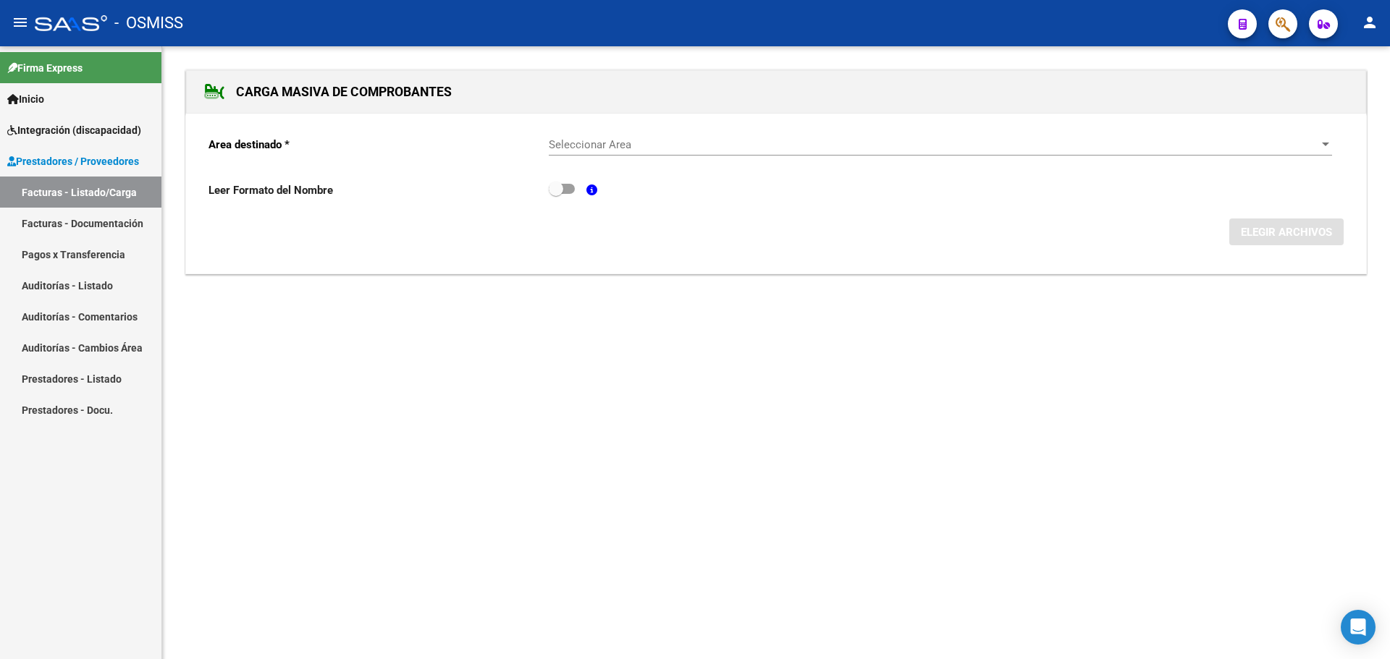
click at [727, 147] on span "Seleccionar Area" at bounding box center [934, 144] width 770 height 13
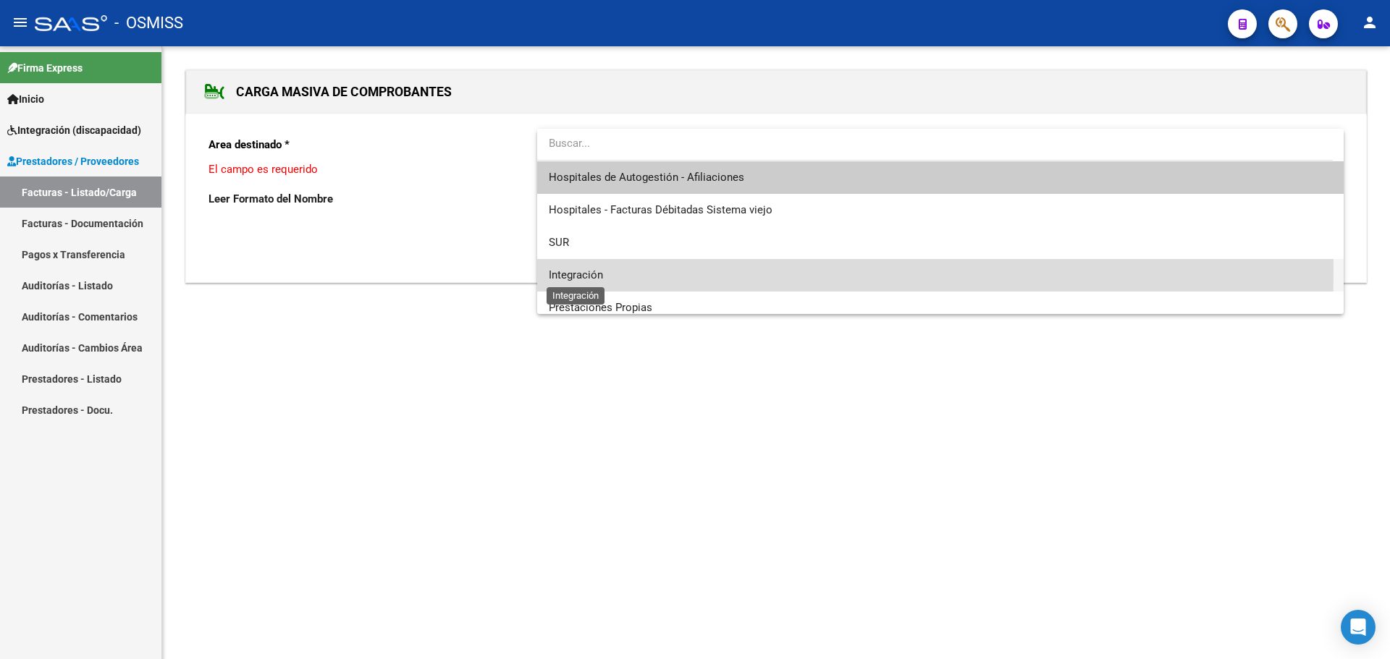
click at [584, 271] on span "Integración" at bounding box center [576, 274] width 54 height 13
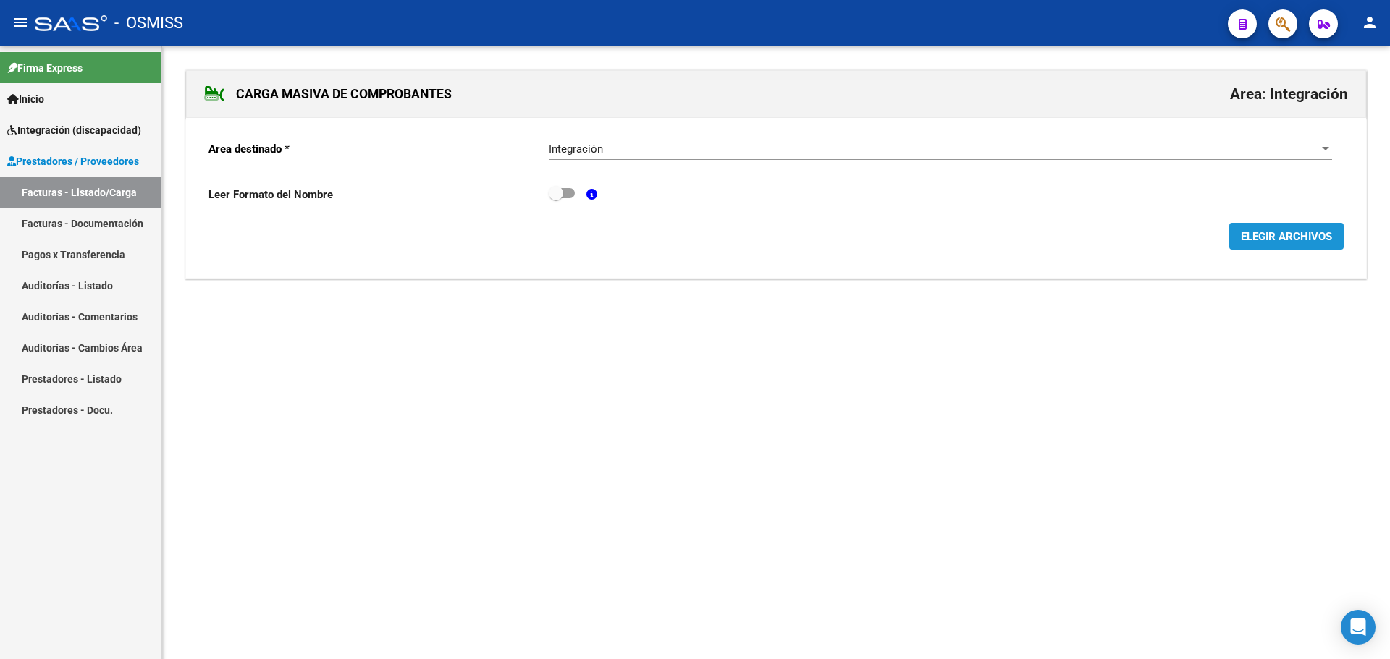
click at [1287, 234] on span "ELEGIR ARCHIVOS" at bounding box center [1285, 236] width 91 height 13
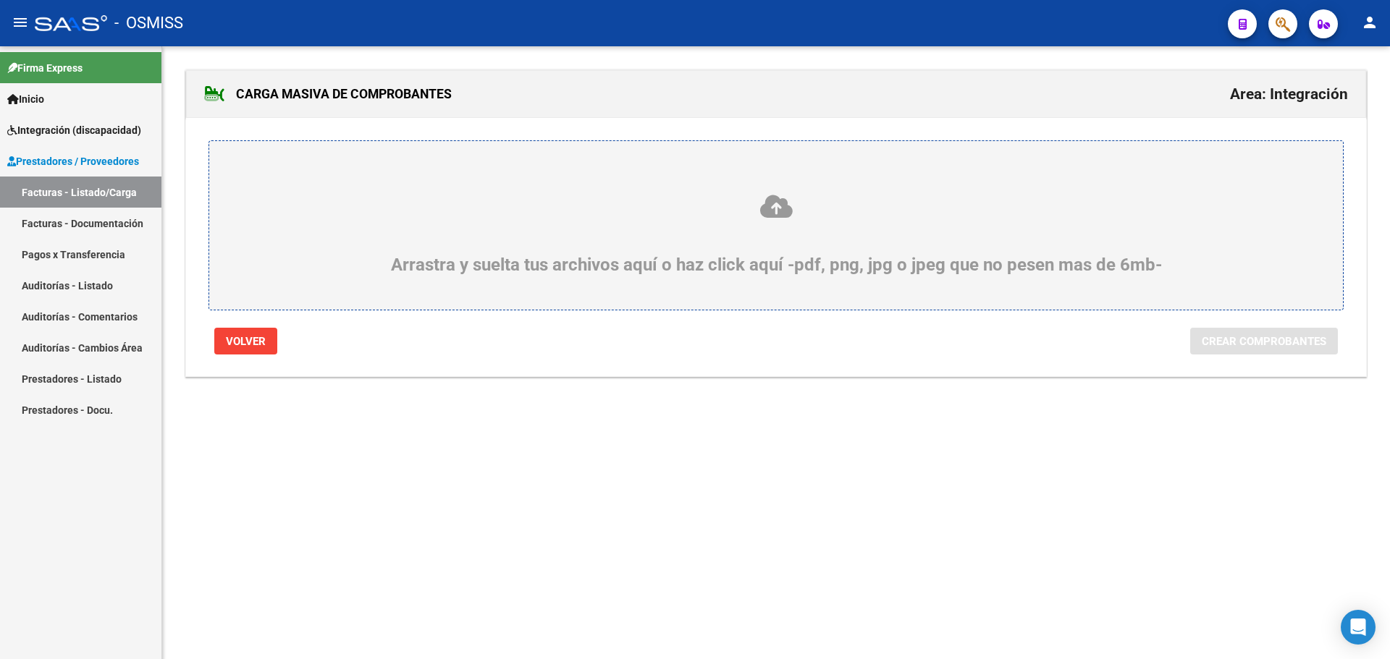
click at [361, 258] on div "Arrastra y suelta tus archivos aquí o haz click aquí -pdf, png, jpg o jpeg que …" at bounding box center [776, 234] width 1064 height 82
click at [0, 0] on input "Arrastra y suelta tus archivos aquí o haz click aquí -pdf, png, jpg o jpeg que …" at bounding box center [0, 0] width 0 height 0
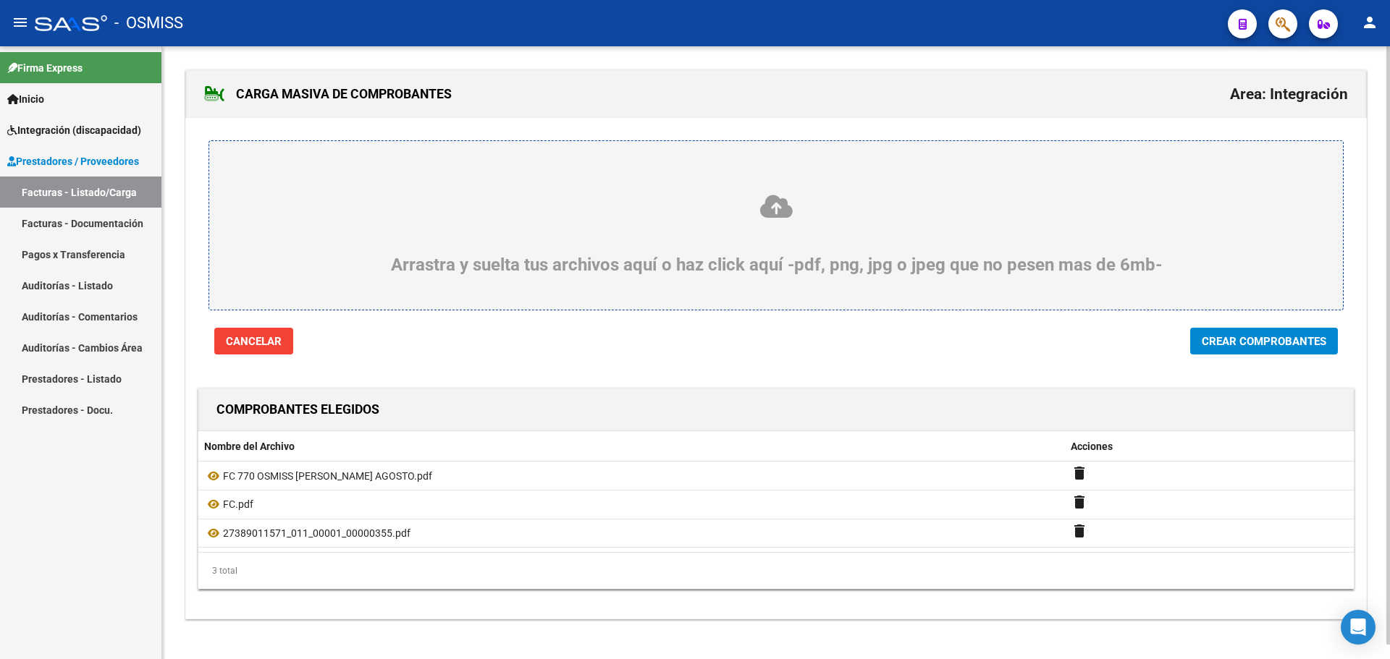
click at [1293, 339] on span "Crear Comprobantes" at bounding box center [1263, 341] width 124 height 13
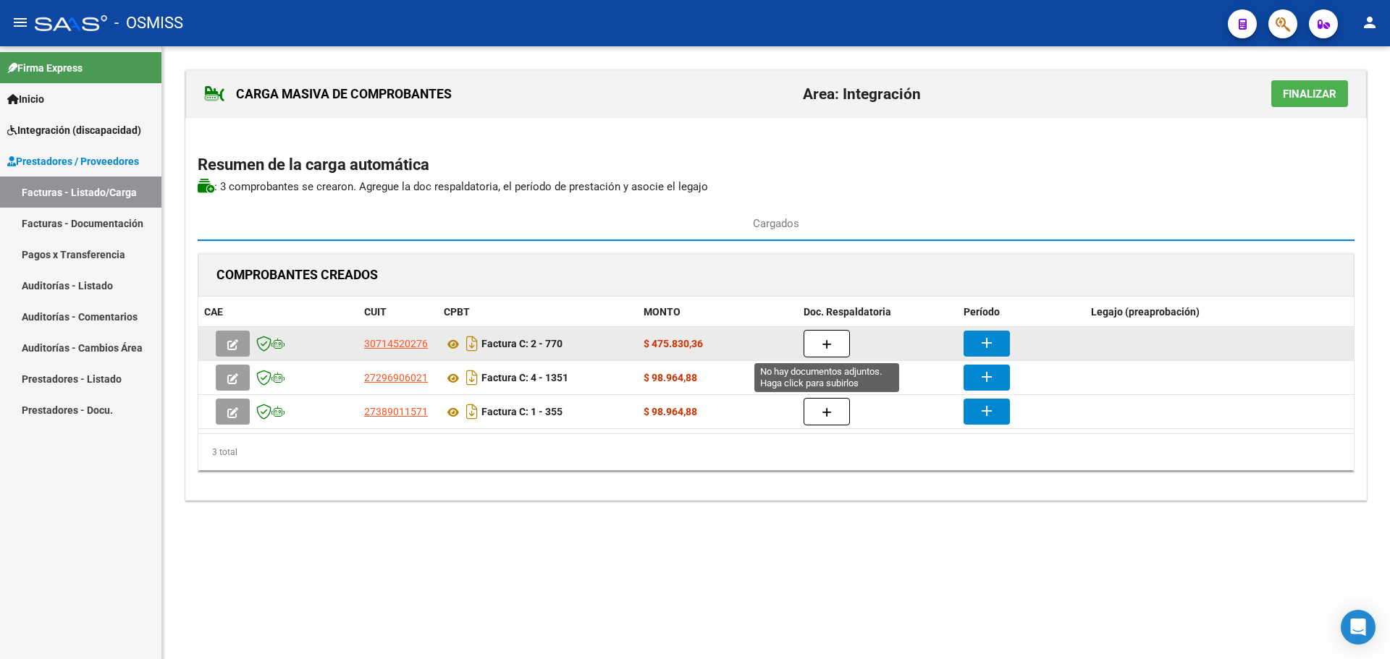
click at [840, 337] on button "button" at bounding box center [826, 344] width 46 height 28
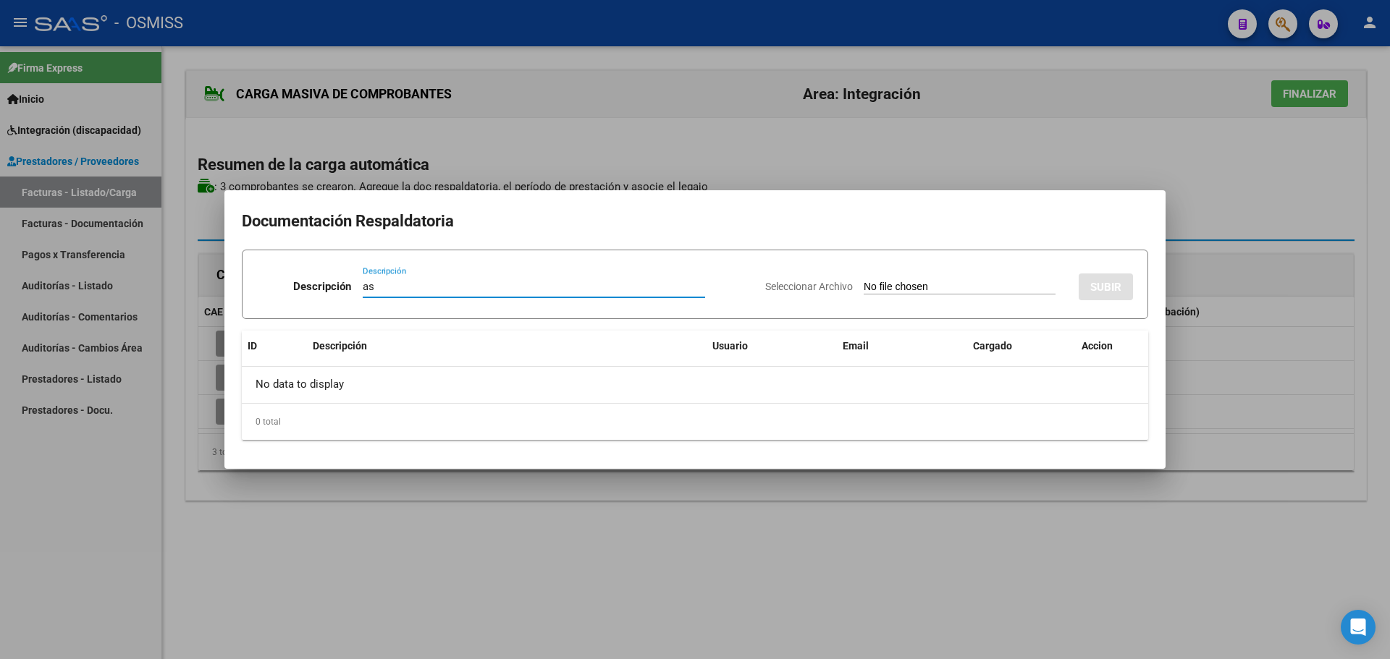
type input "as"
click at [910, 285] on input "Seleccionar Archivo" at bounding box center [959, 288] width 192 height 14
type input "C:\fakepath\ASISTENCIA [PERSON_NAME].pdf"
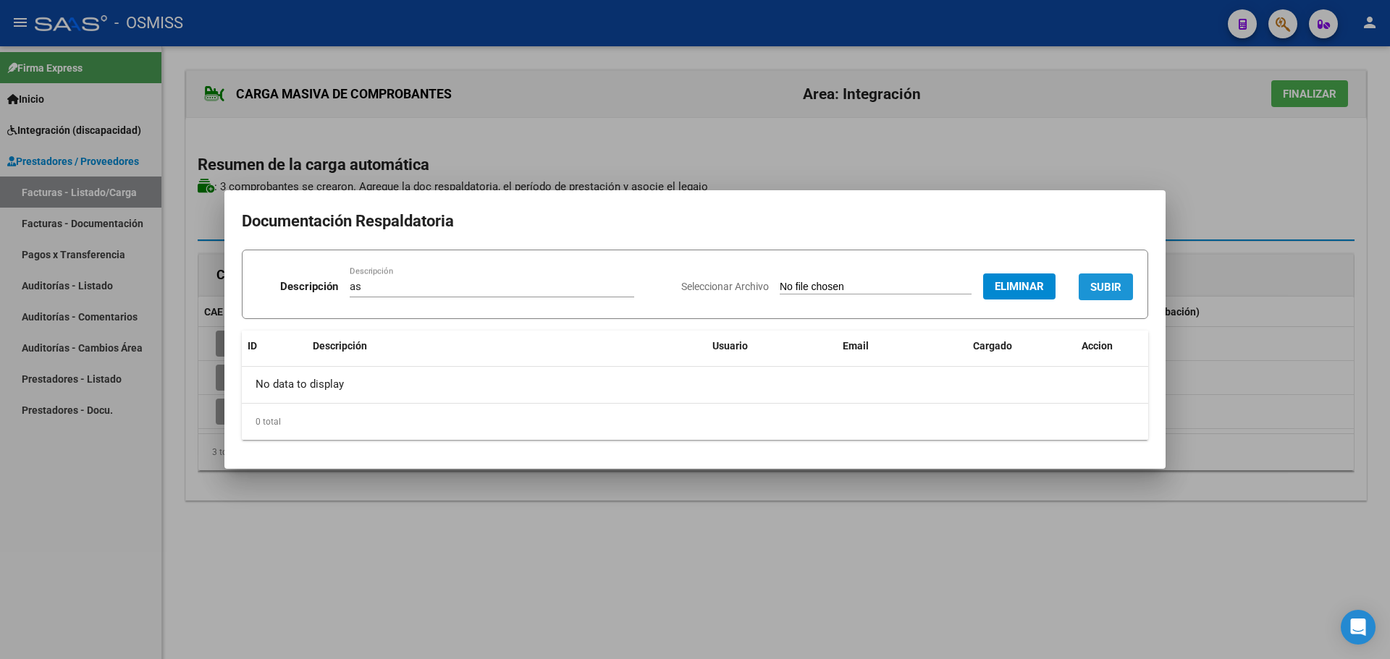
click at [1088, 289] on button "SUBIR" at bounding box center [1105, 287] width 54 height 27
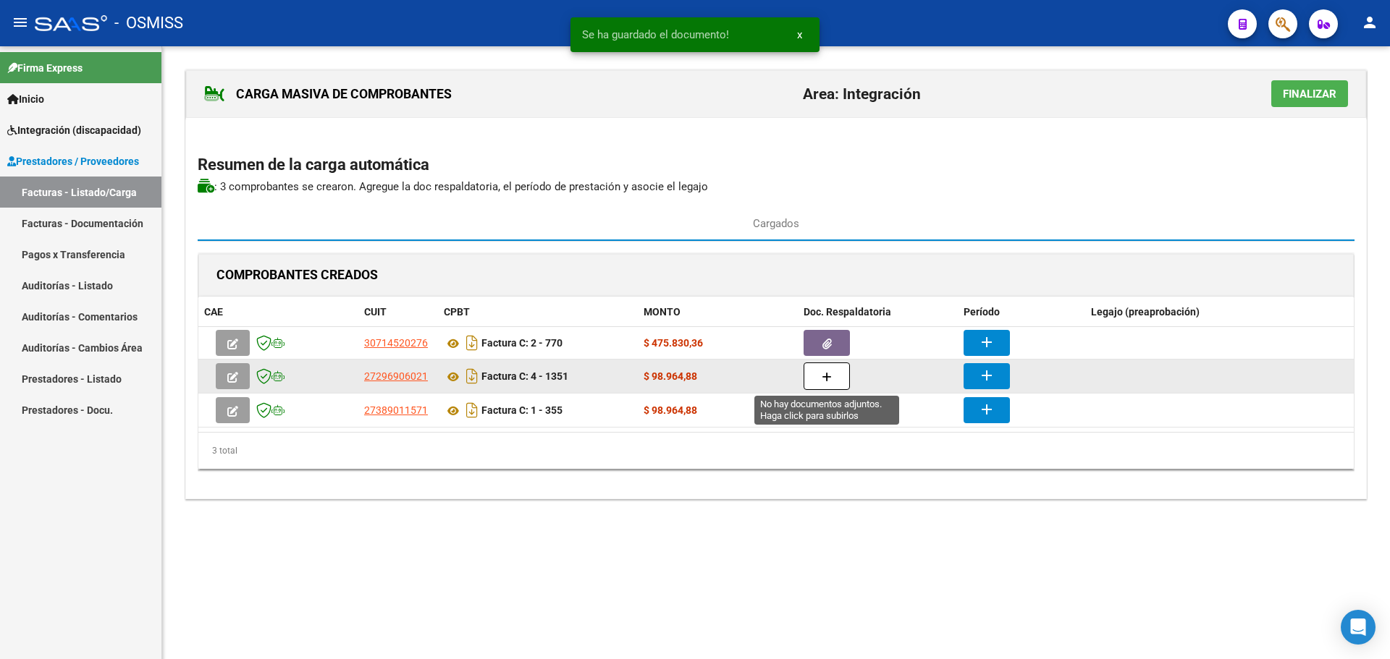
click at [826, 377] on icon "button" at bounding box center [826, 377] width 10 height 11
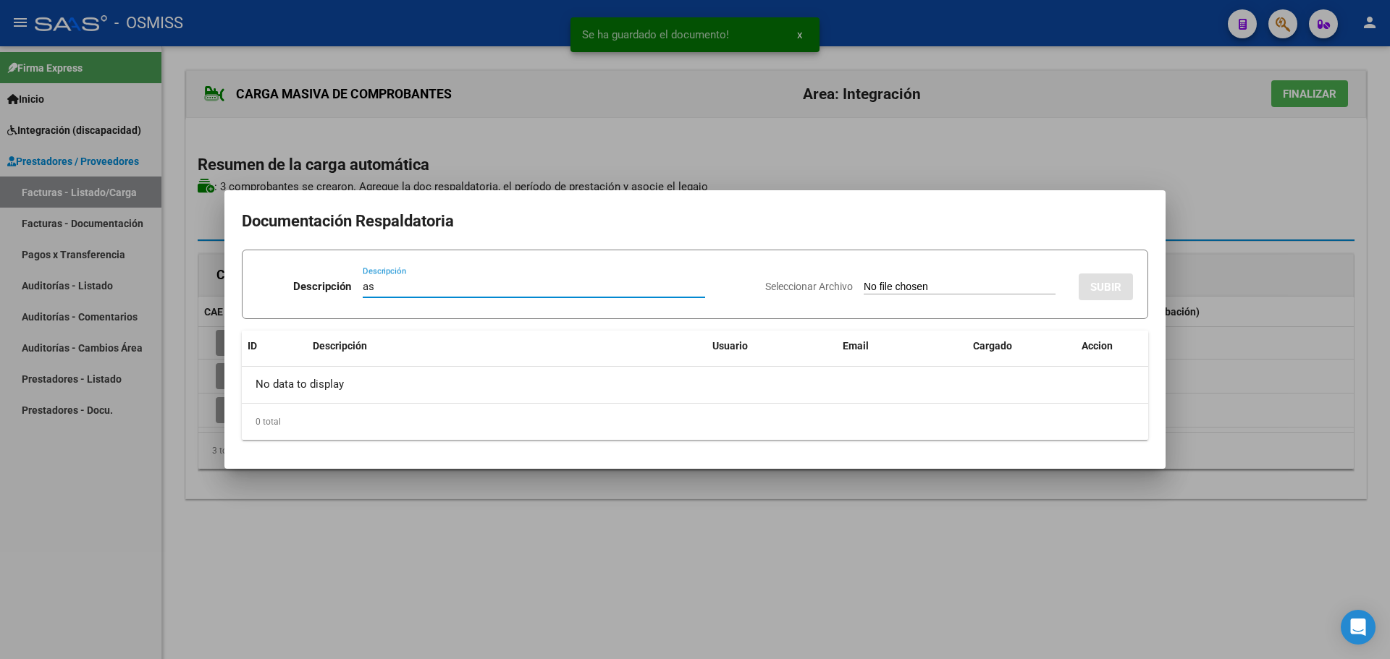
type input "as"
click at [867, 284] on input "Seleccionar Archivo" at bounding box center [959, 288] width 192 height 14
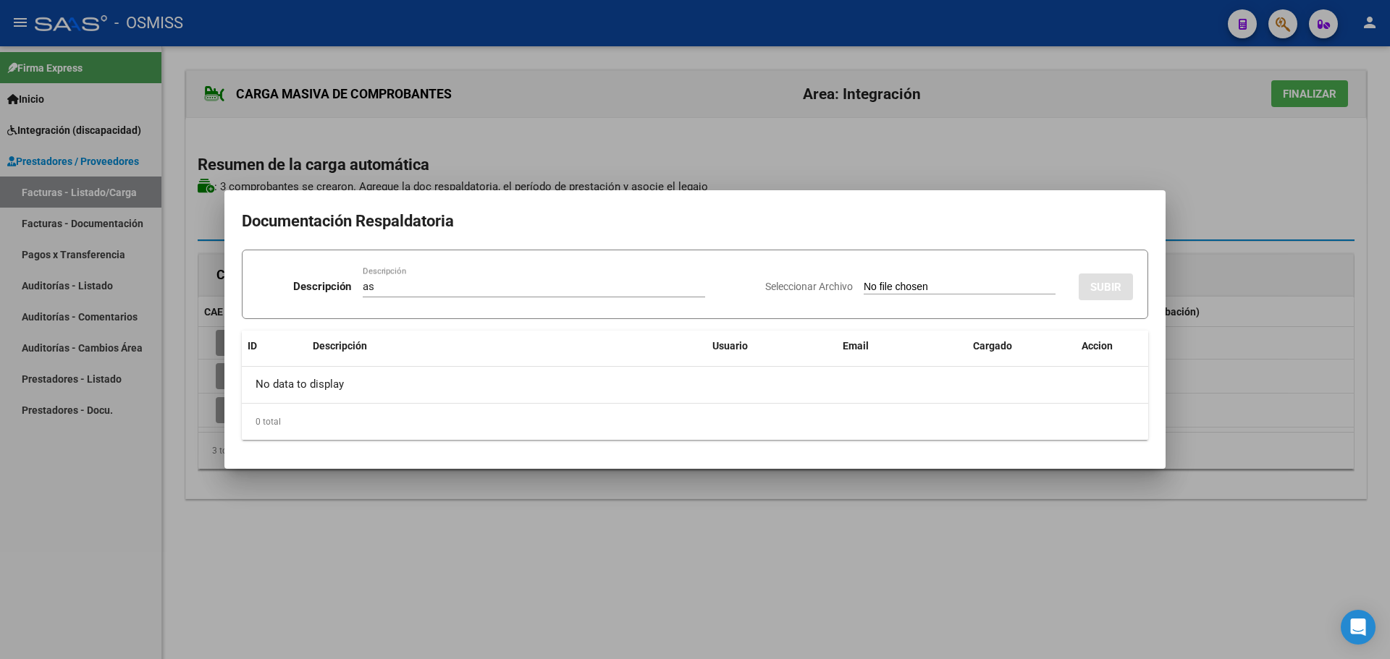
type input "C:\fakepath\CamScanner [DATE] 11.33.pdf"
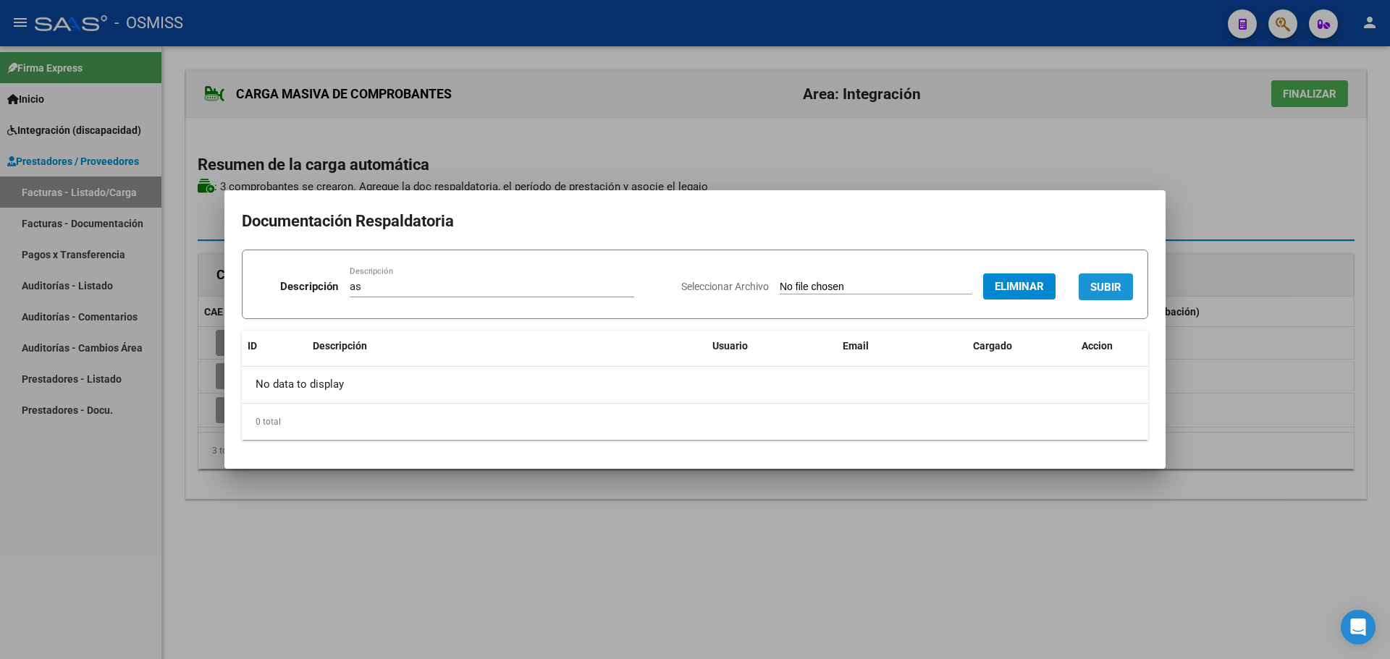
click at [1098, 278] on button "SUBIR" at bounding box center [1105, 287] width 54 height 27
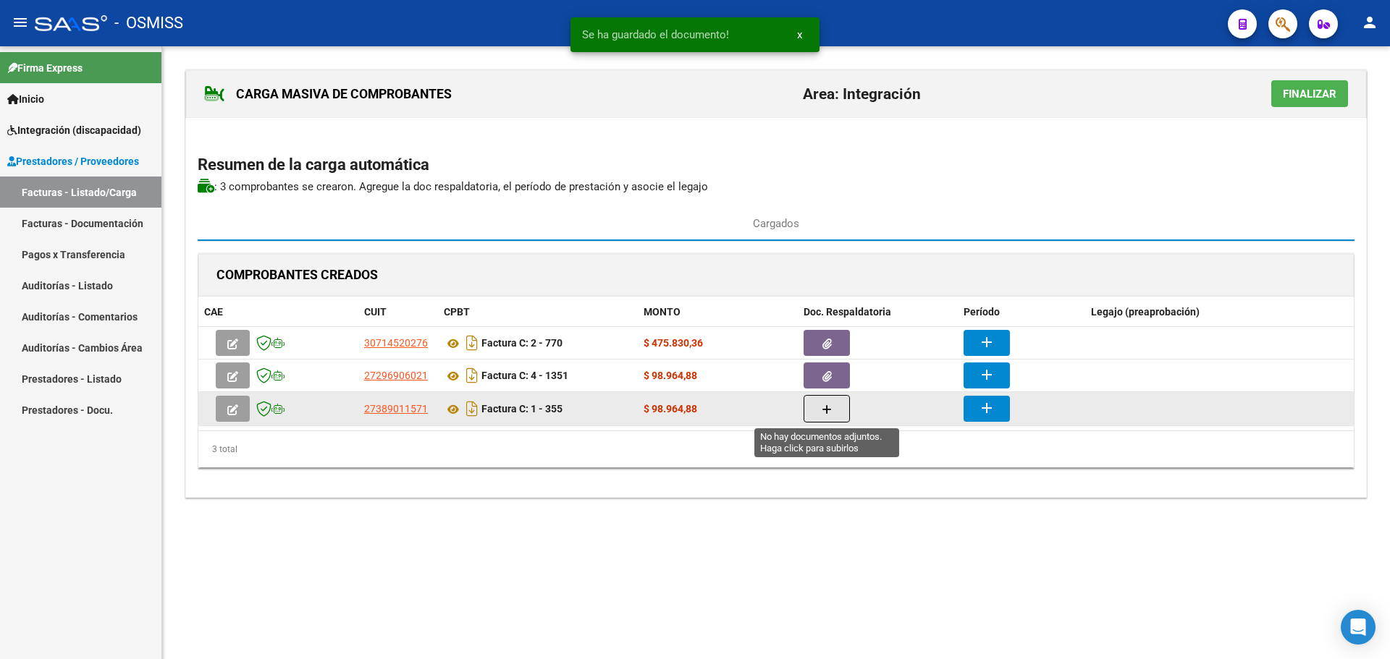
click at [835, 415] on button "button" at bounding box center [826, 409] width 46 height 28
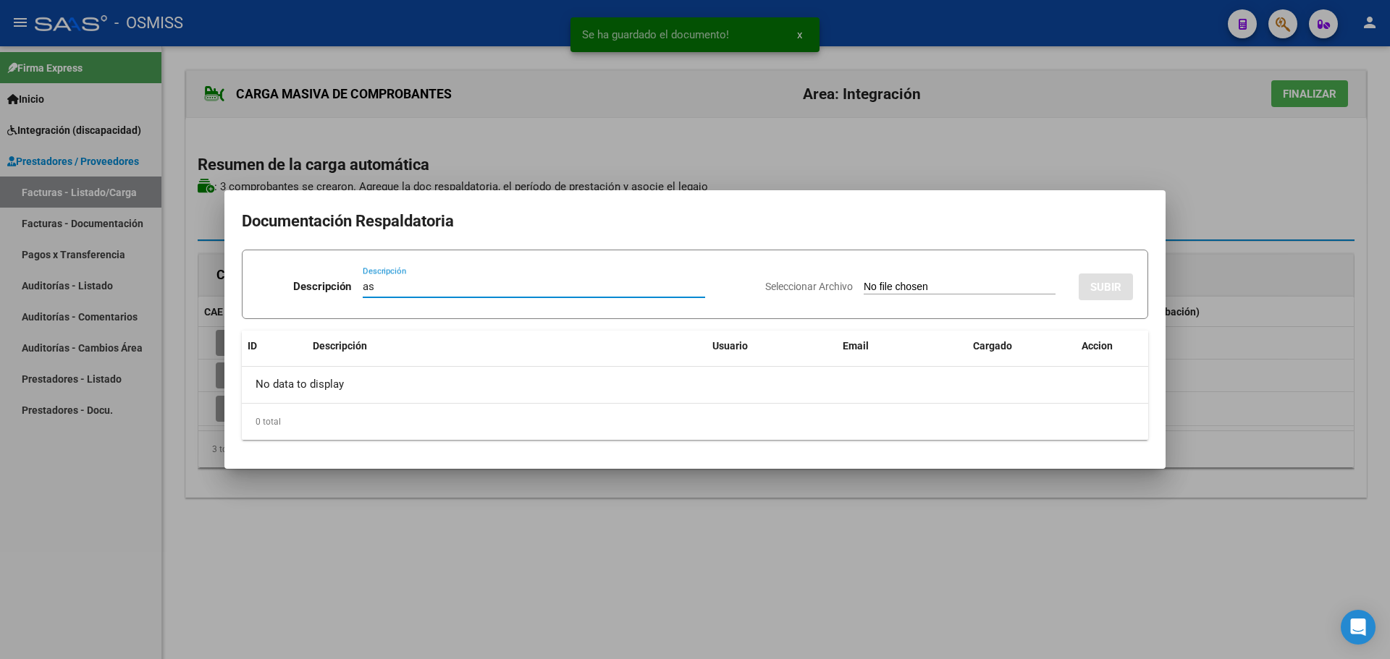
type input "as"
click at [882, 293] on input "Seleccionar Archivo" at bounding box center [959, 288] width 192 height 14
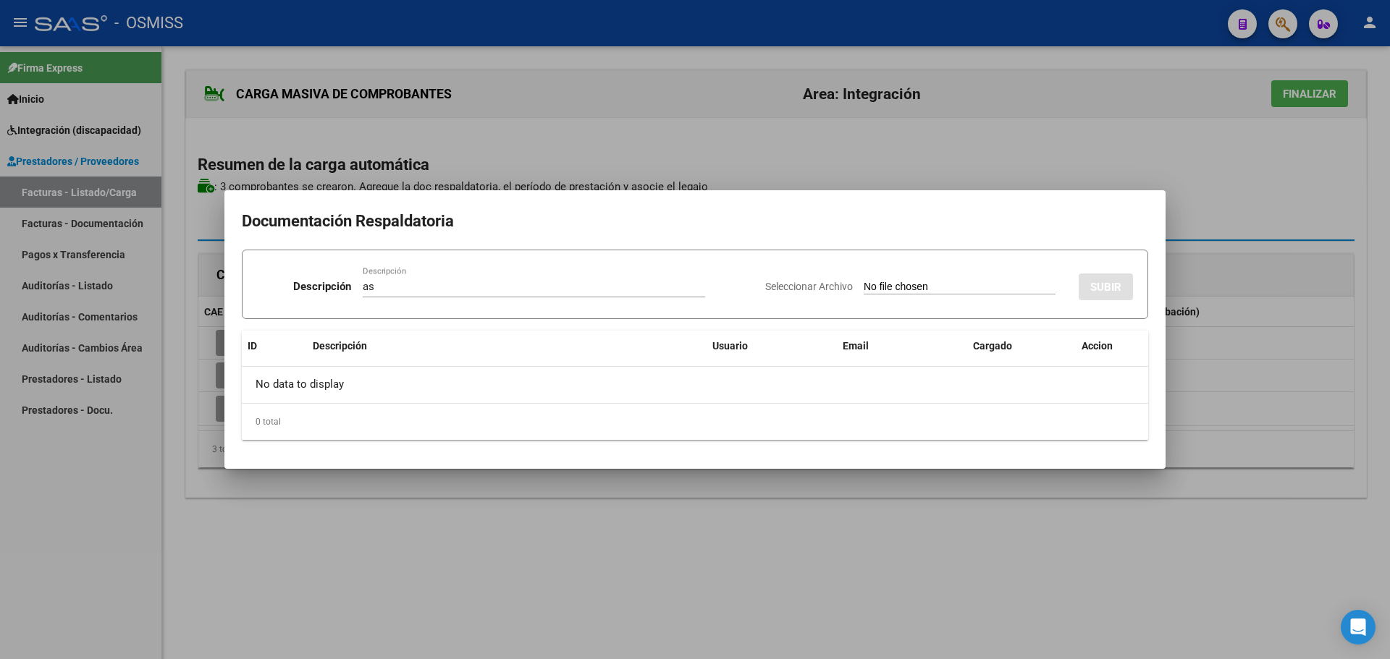
type input "C:\fakepath\plania go st.pdf"
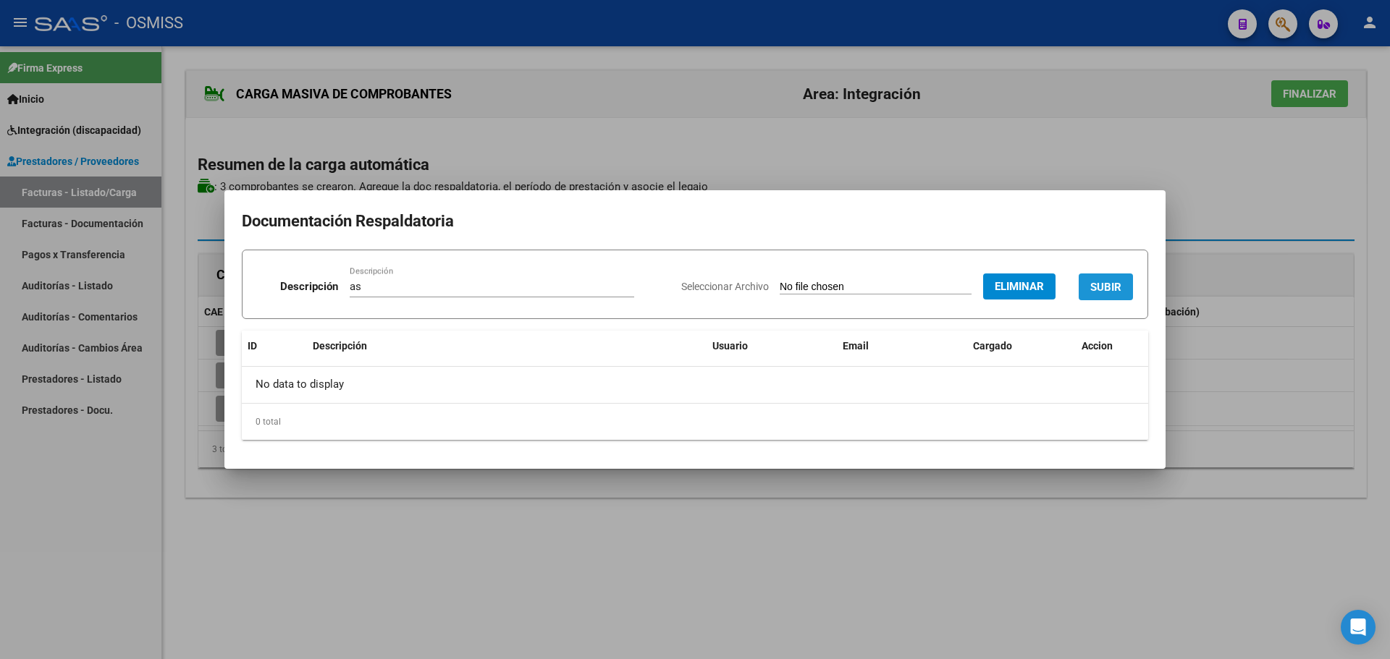
click at [1101, 290] on span "SUBIR" at bounding box center [1105, 287] width 31 height 13
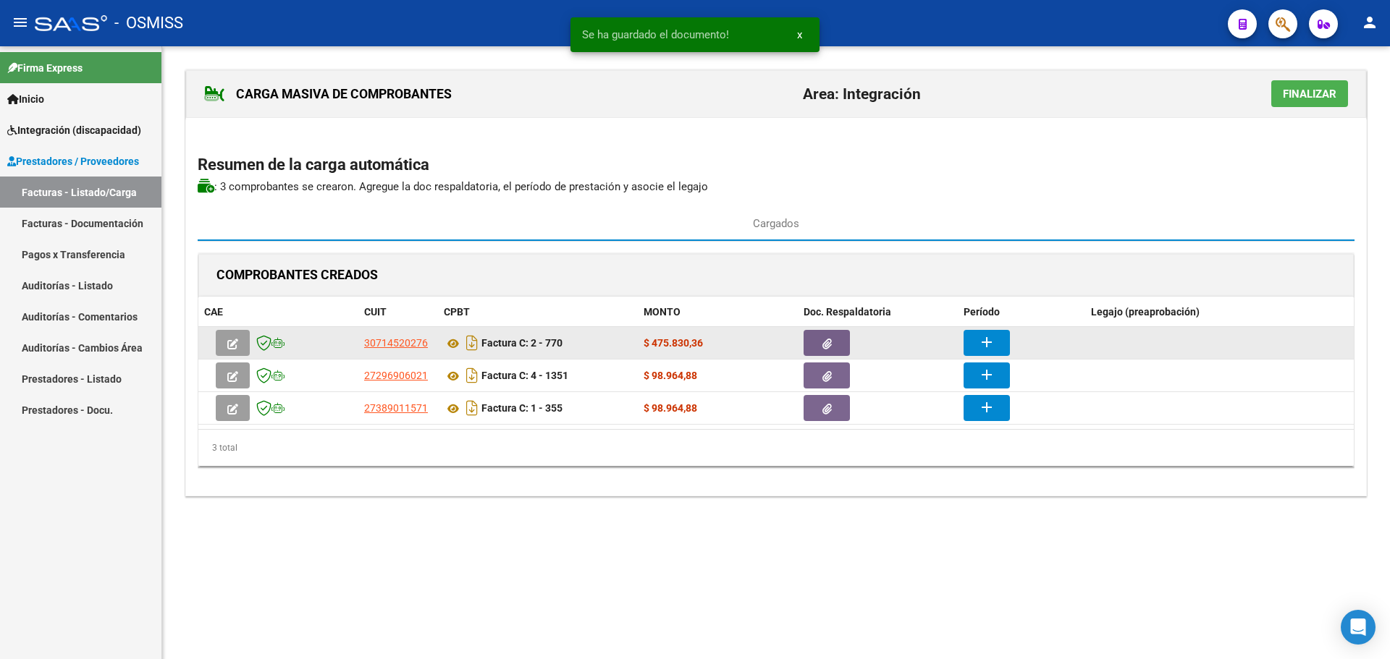
click at [984, 337] on mat-icon "add" at bounding box center [986, 342] width 17 height 17
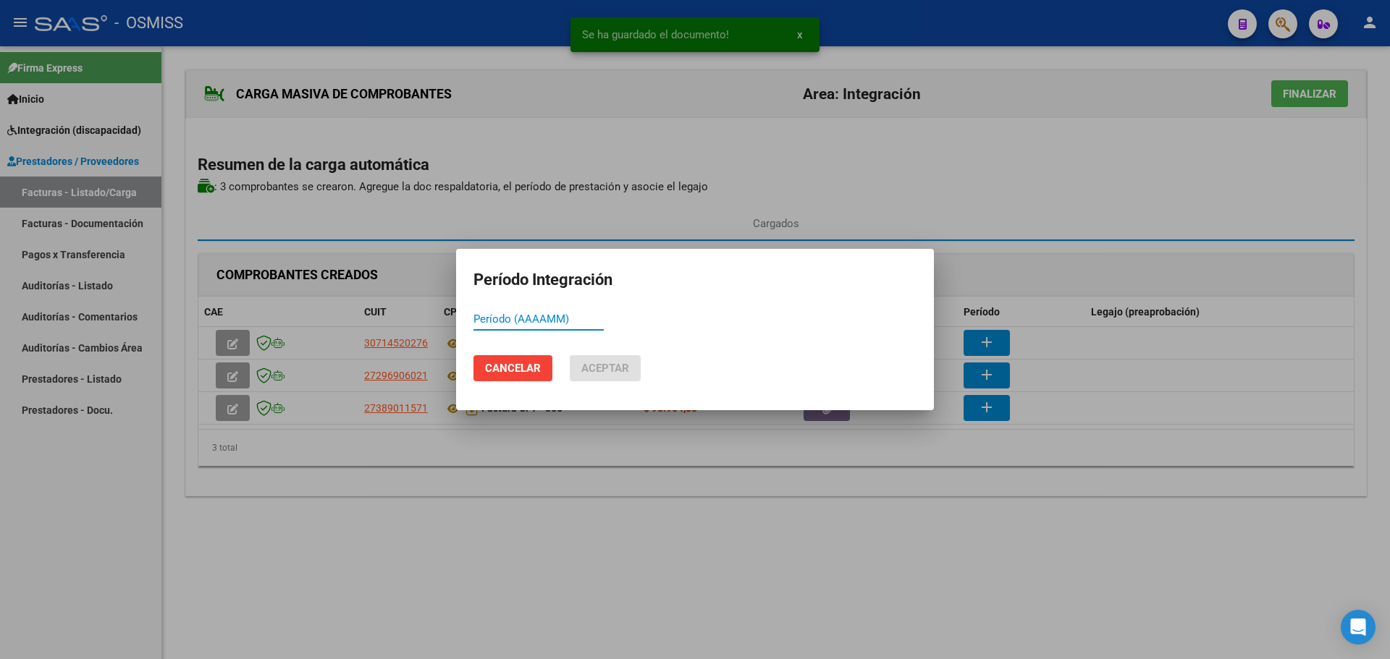
paste input "202508"
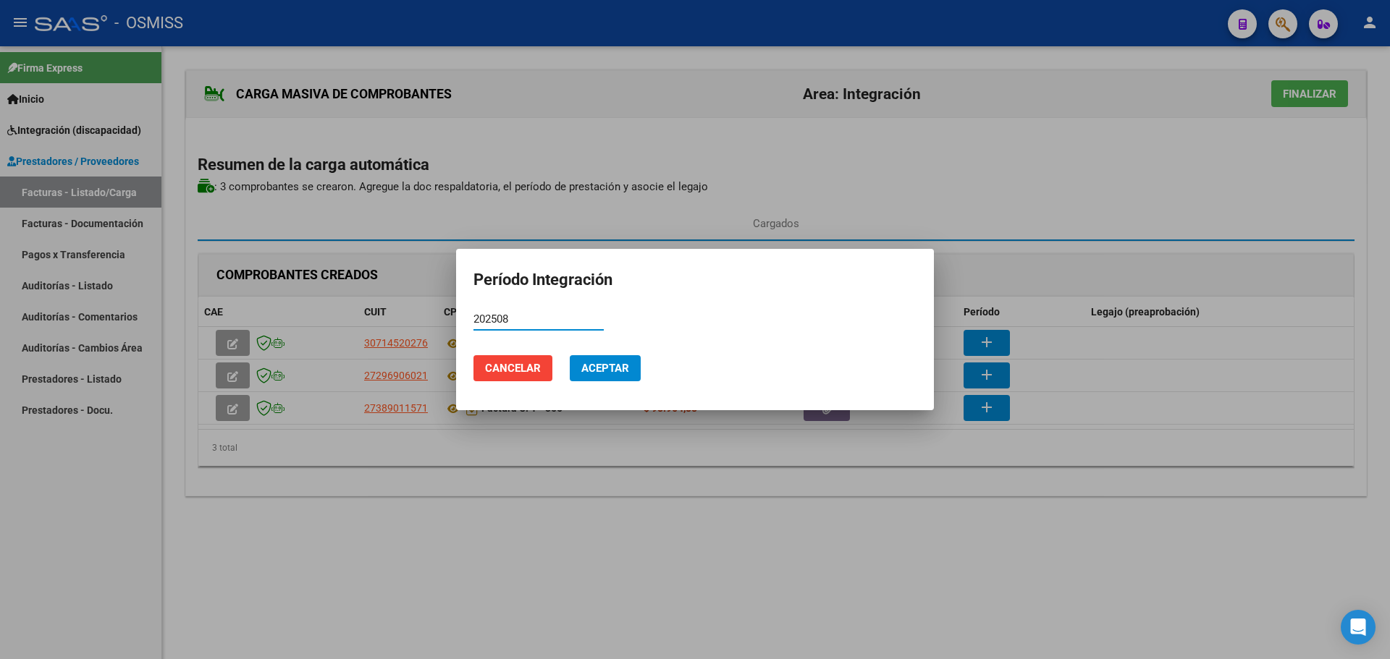
type input "202508"
click at [603, 360] on button "Aceptar" at bounding box center [605, 368] width 71 height 26
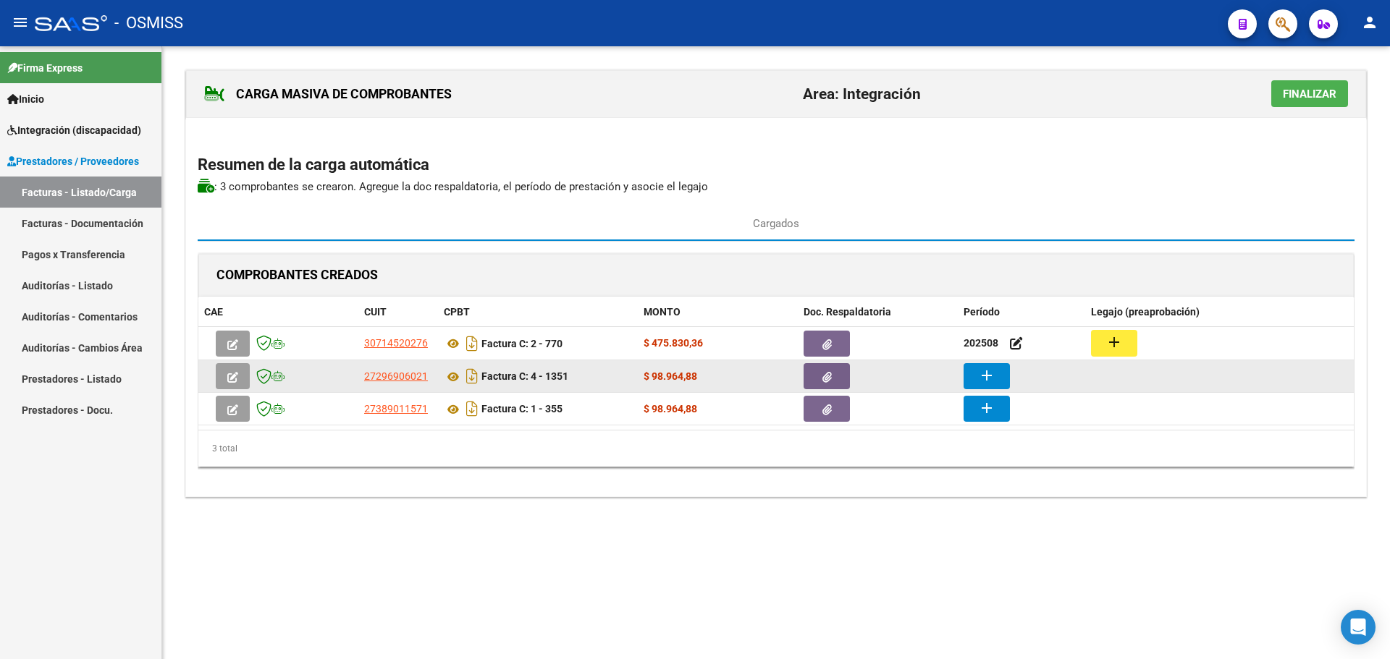
click at [975, 369] on button "add" at bounding box center [986, 376] width 46 height 26
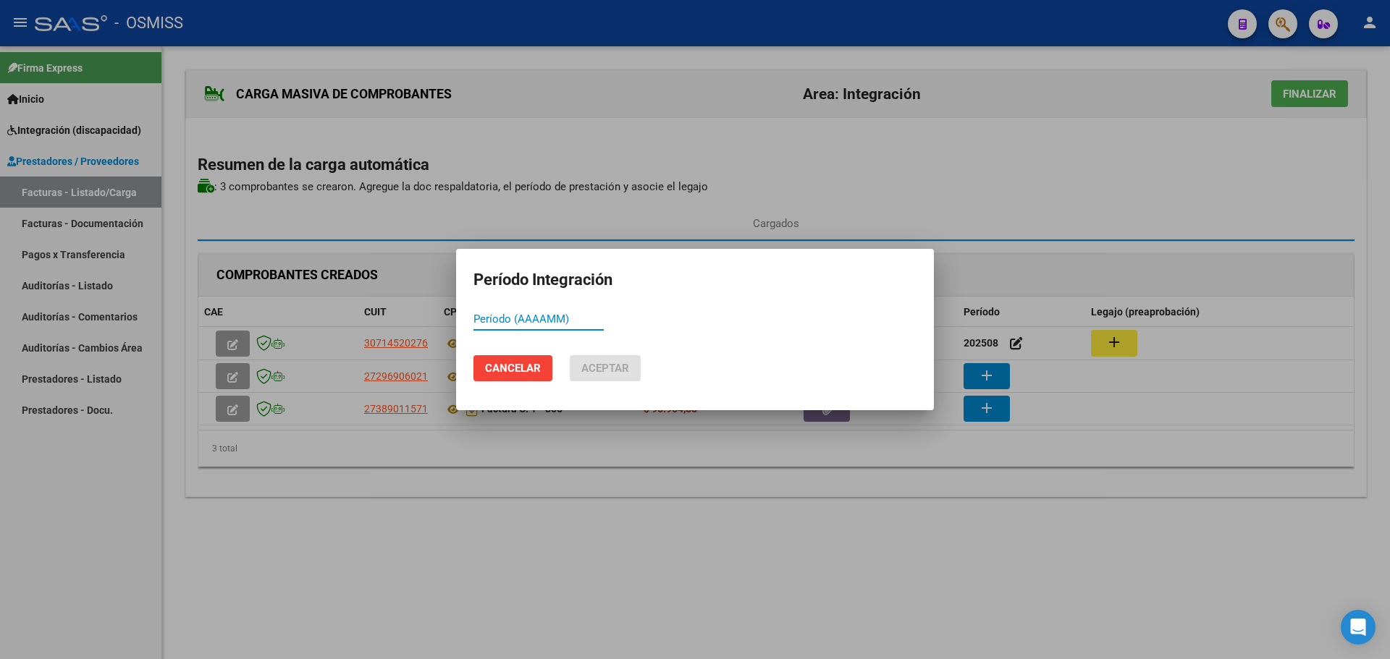
paste input "202508"
type input "202508"
click at [611, 369] on span "Aceptar" at bounding box center [605, 368] width 48 height 13
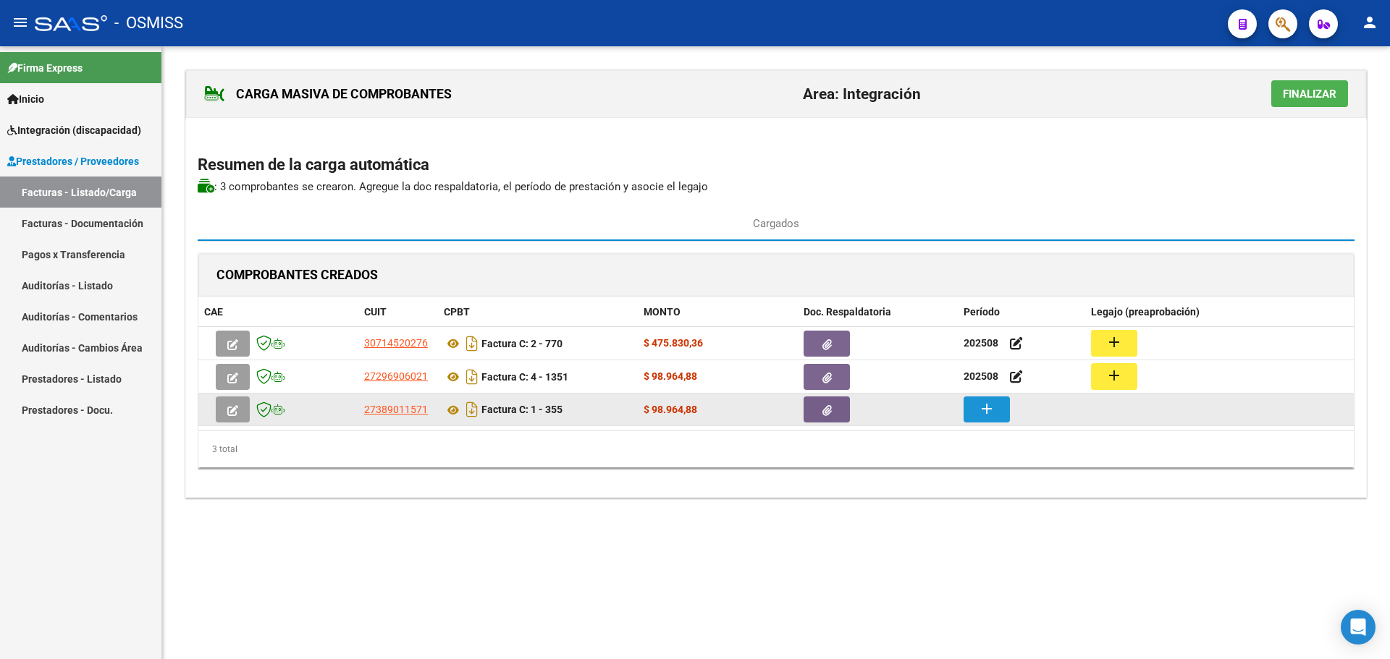
click at [985, 409] on mat-icon "add" at bounding box center [986, 408] width 17 height 17
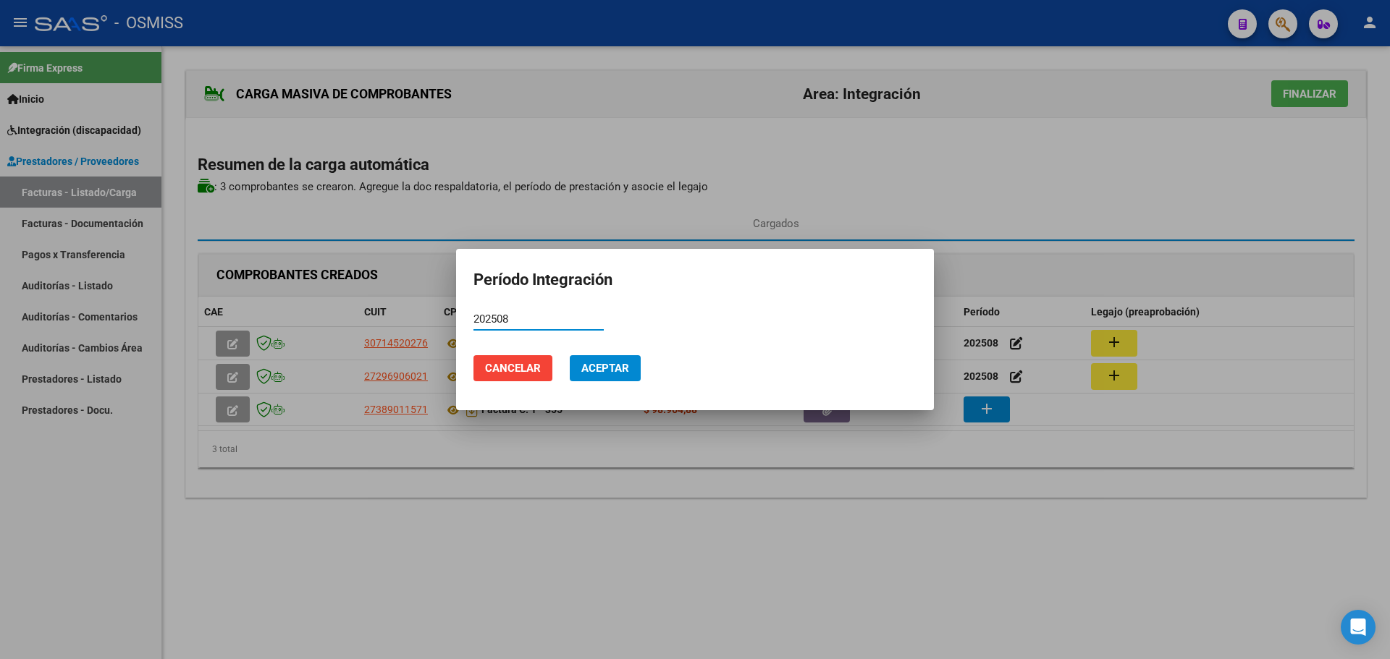
type input "202508"
click at [611, 365] on span "Aceptar" at bounding box center [605, 368] width 48 height 13
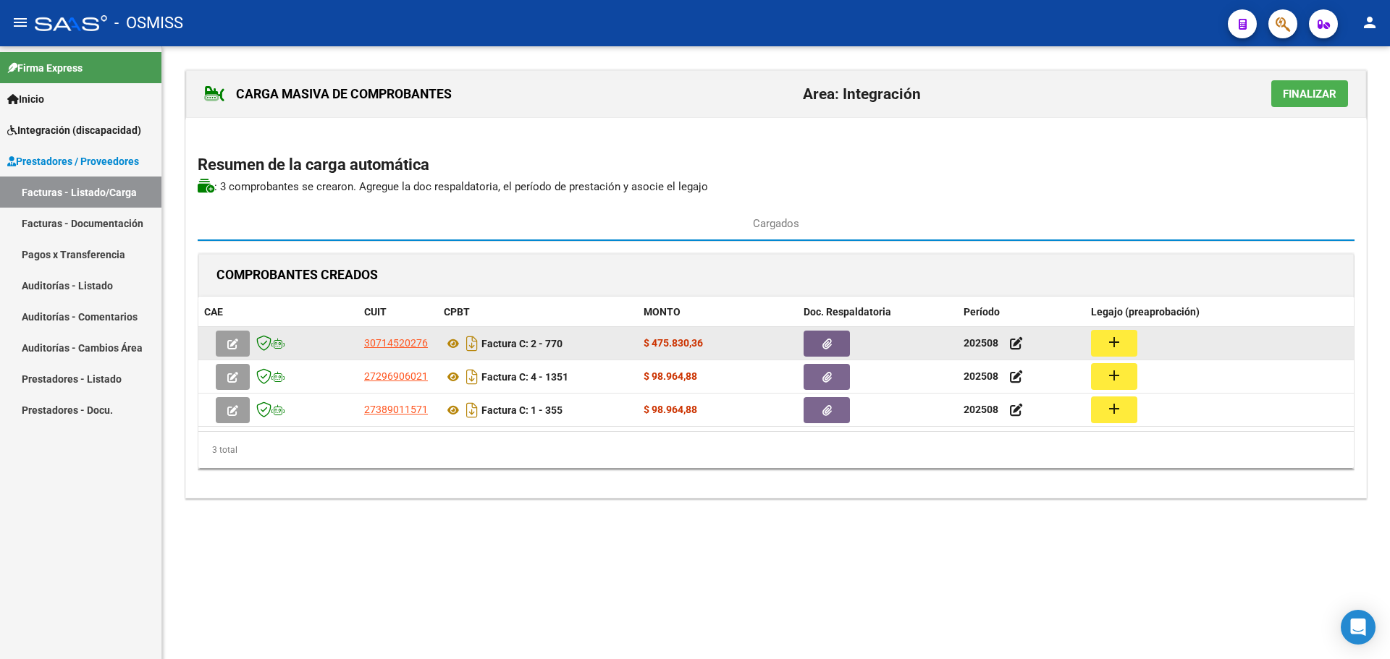
click at [1112, 336] on mat-icon "add" at bounding box center [1113, 342] width 17 height 17
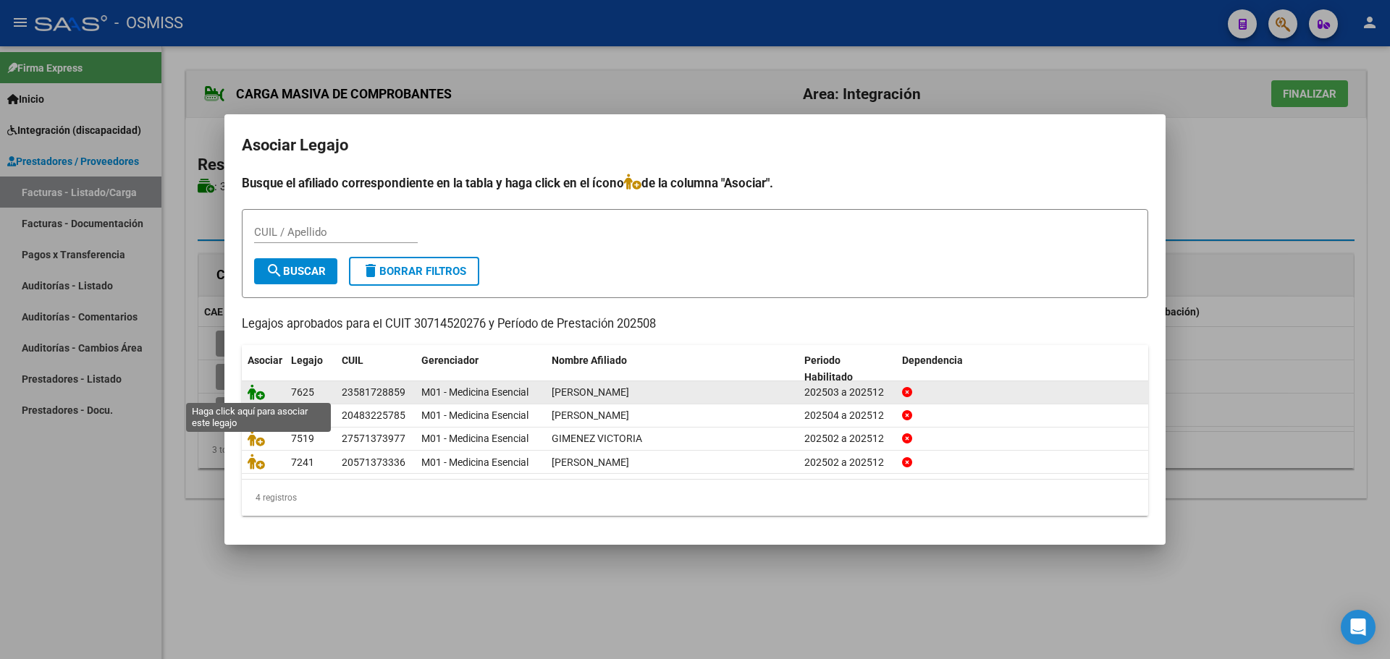
click at [253, 387] on icon at bounding box center [256, 392] width 17 height 16
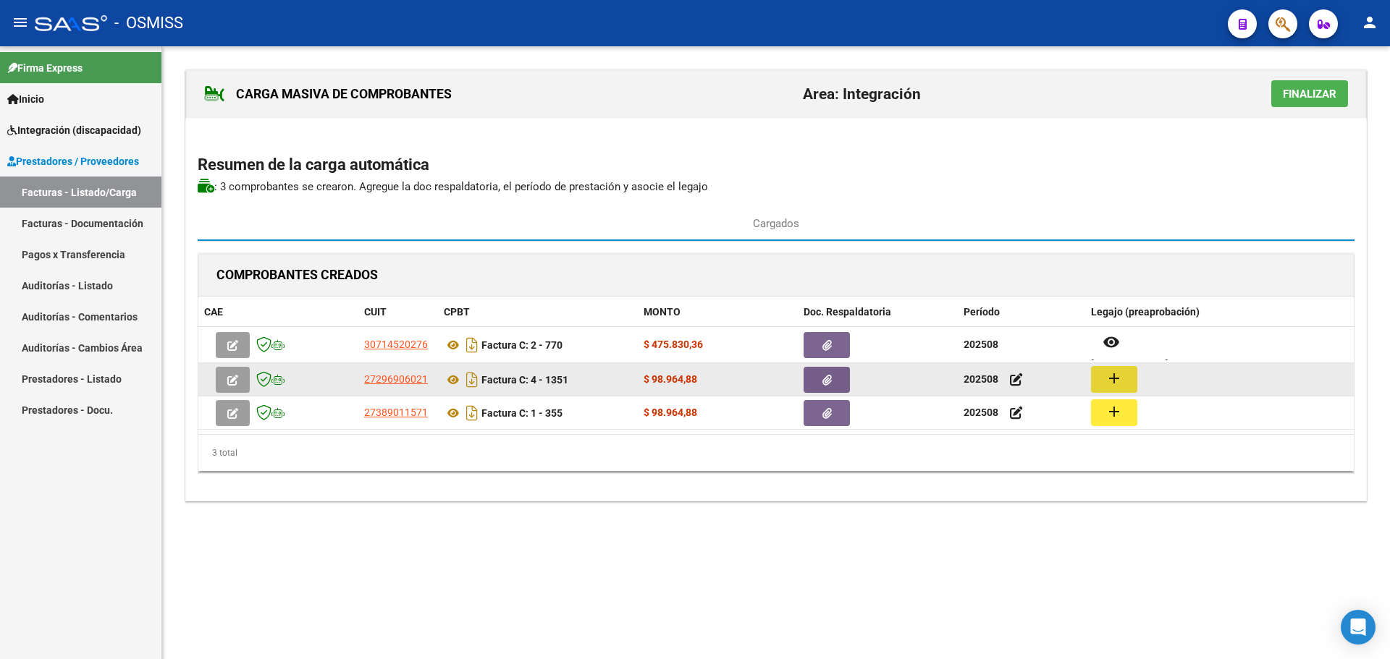
click at [1118, 374] on mat-icon "add" at bounding box center [1113, 378] width 17 height 17
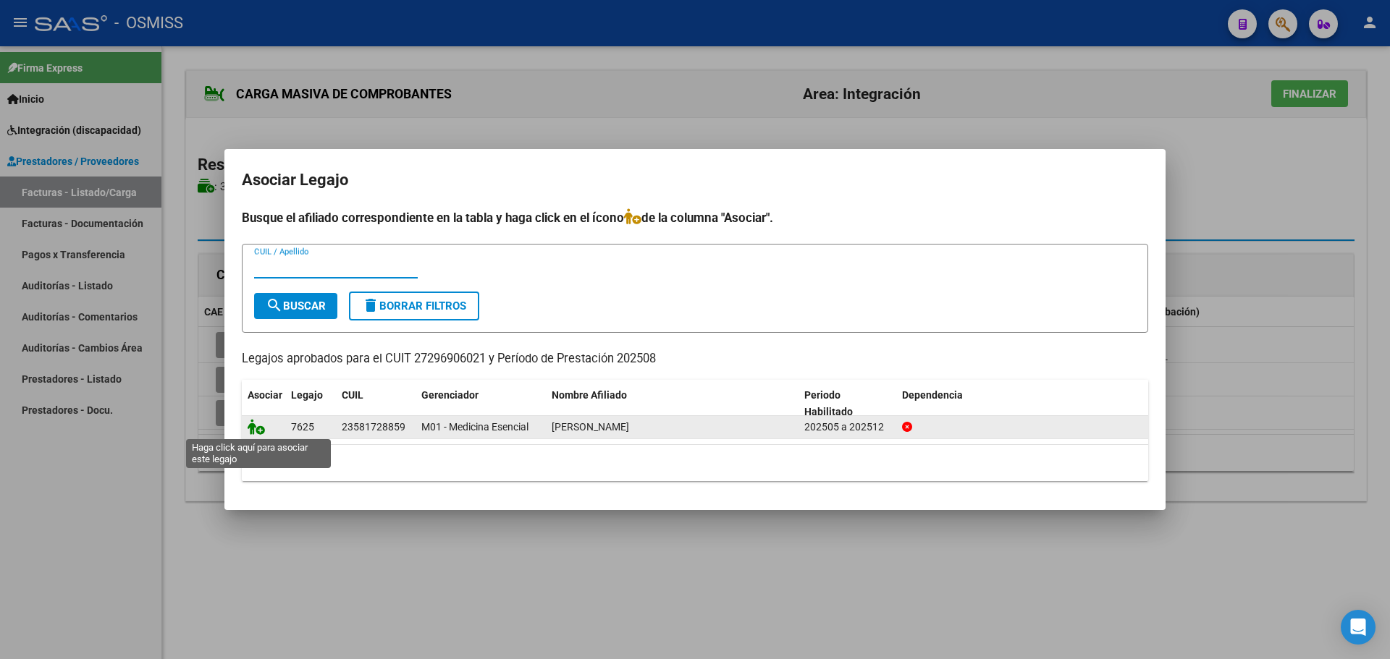
click at [261, 424] on icon at bounding box center [256, 427] width 17 height 16
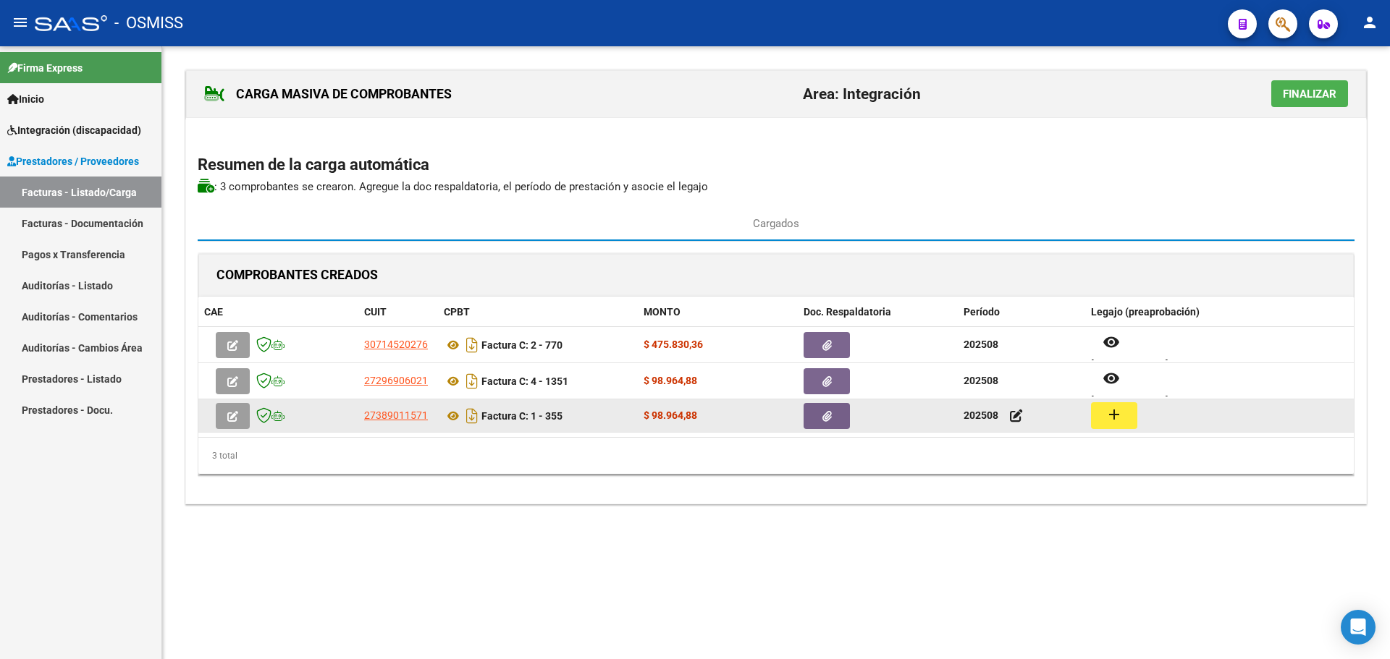
click at [1084, 416] on datatable-body-cell "202508" at bounding box center [1020, 415] width 127 height 33
click at [1099, 415] on button "add" at bounding box center [1114, 415] width 46 height 27
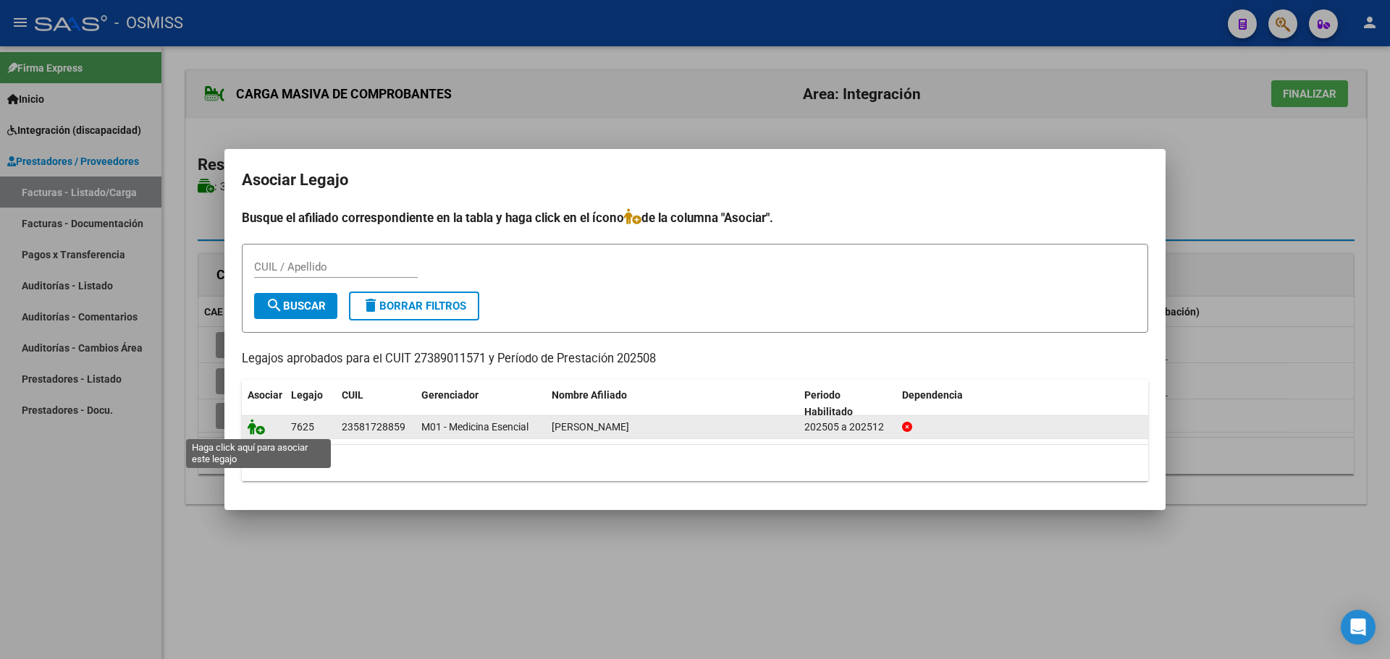
click at [255, 419] on icon at bounding box center [256, 427] width 17 height 16
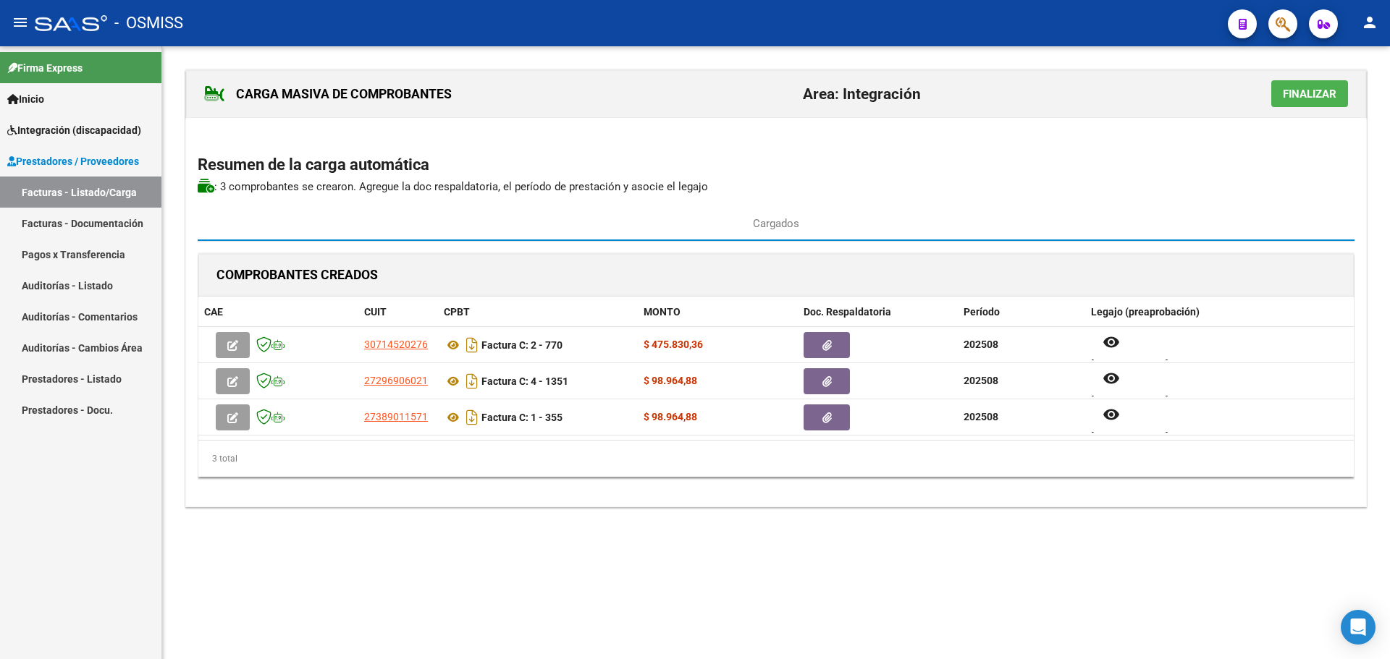
click at [1303, 90] on span "Finalizar" at bounding box center [1309, 94] width 54 height 13
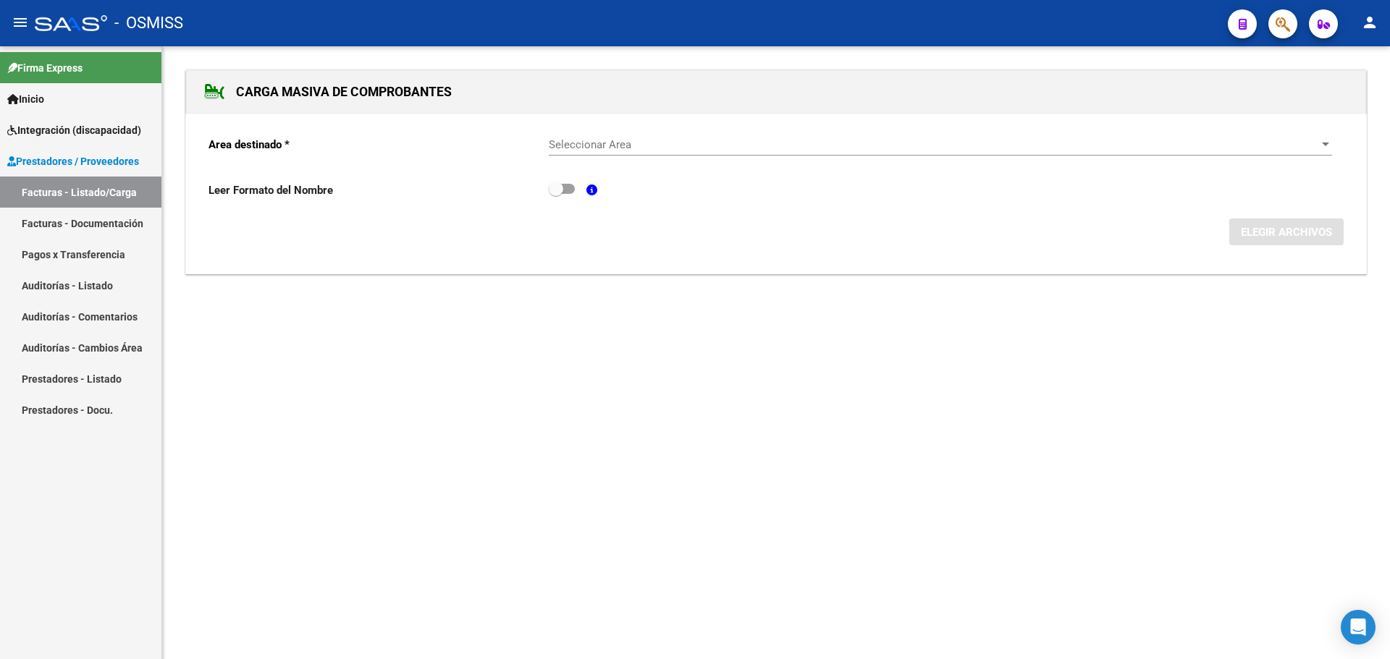
click at [1282, 132] on div "Seleccionar Area Seleccionar Area" at bounding box center [940, 139] width 783 height 31
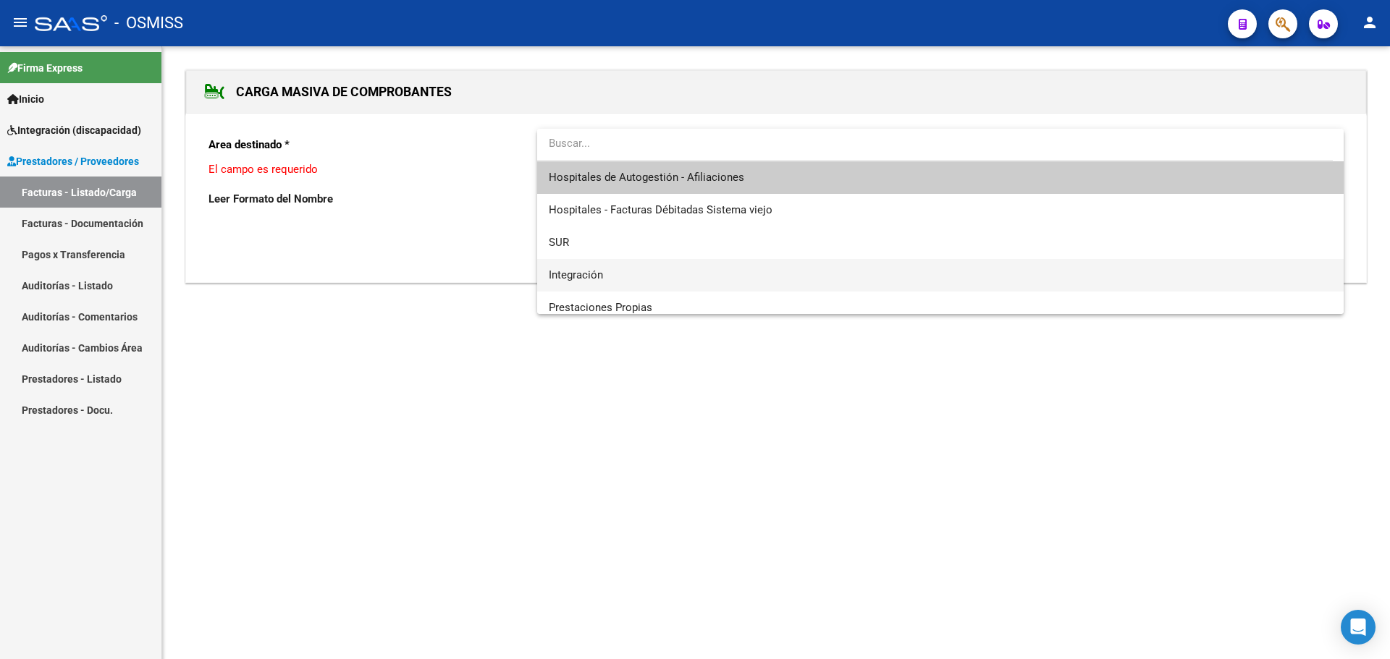
drag, startPoint x: 670, startPoint y: 270, endPoint x: 667, endPoint y: 255, distance: 14.8
click at [669, 270] on span "Integración" at bounding box center [940, 275] width 783 height 33
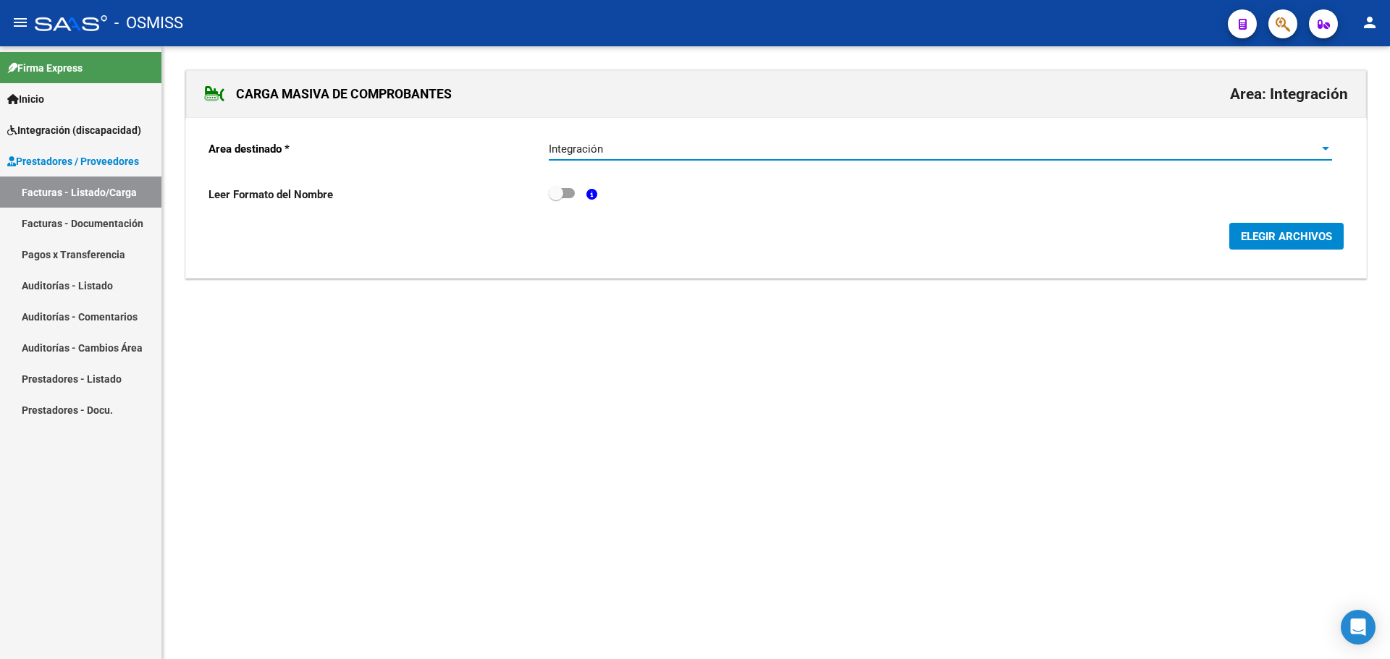
click at [1249, 234] on span "ELEGIR ARCHIVOS" at bounding box center [1285, 236] width 91 height 13
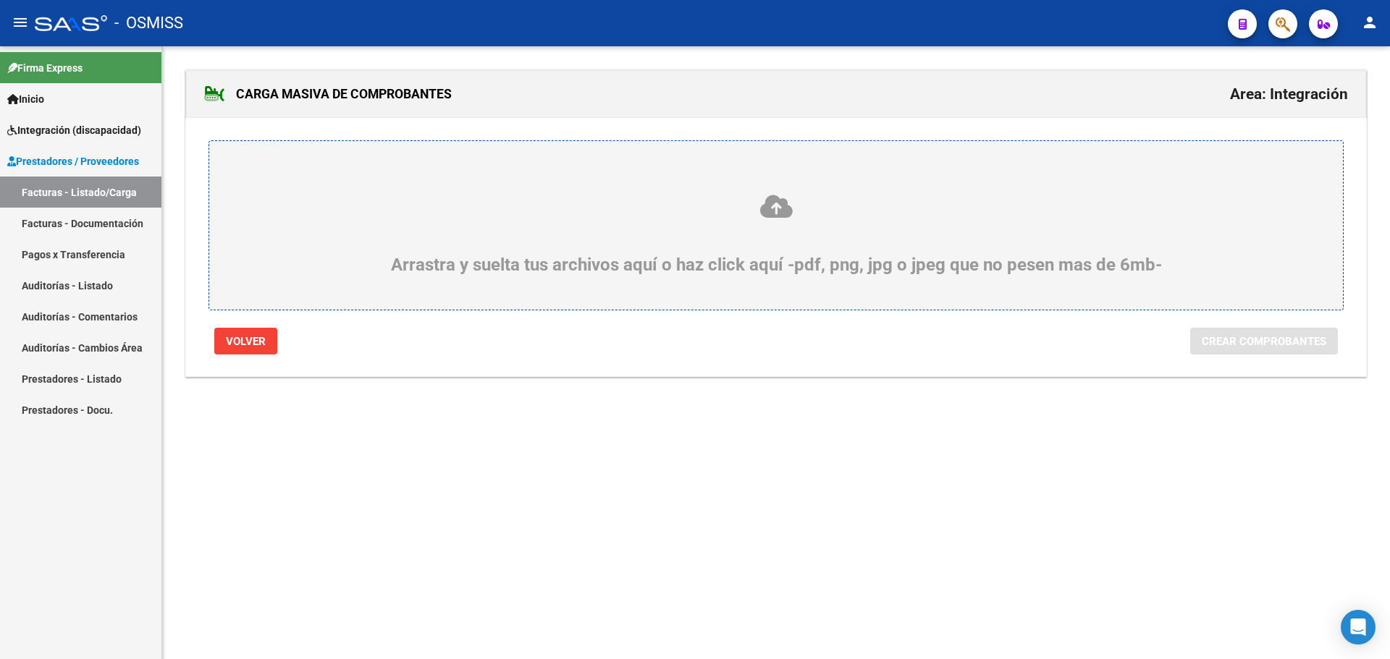
click at [549, 230] on div "Arrastra y suelta tus archivos aquí o haz click aquí -pdf, png, jpg o jpeg que …" at bounding box center [776, 234] width 1064 height 82
click at [0, 0] on input "Arrastra y suelta tus archivos aquí o haz click aquí -pdf, png, jpg o jpeg que …" at bounding box center [0, 0] width 0 height 0
